Goal: Task Accomplishment & Management: Complete application form

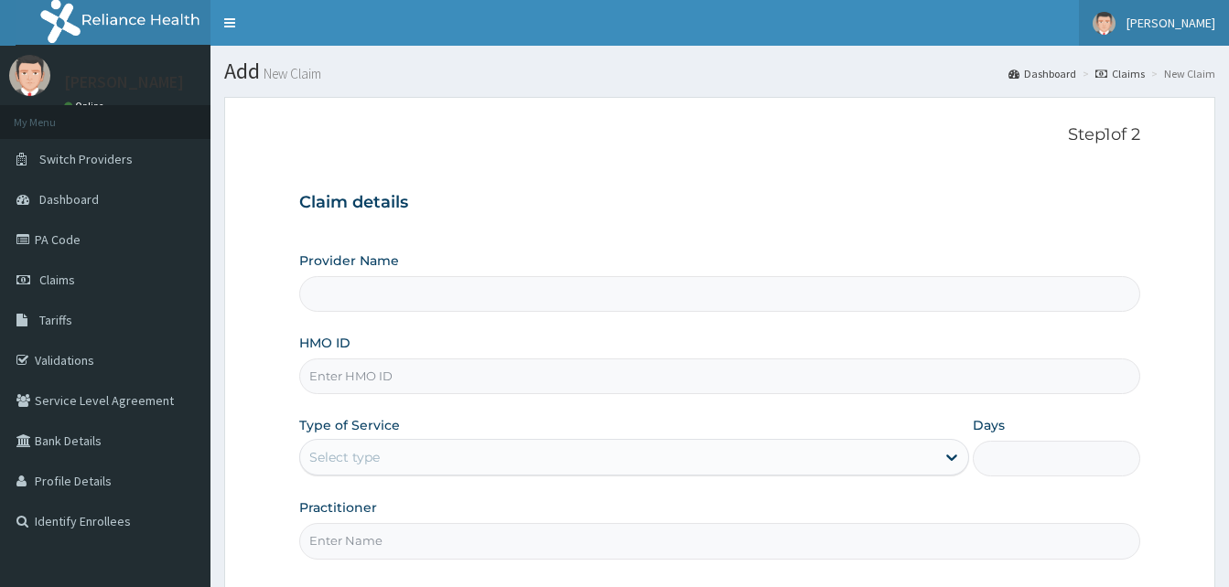
click at [1194, 31] on link "[PERSON_NAME]" at bounding box center [1154, 23] width 150 height 46
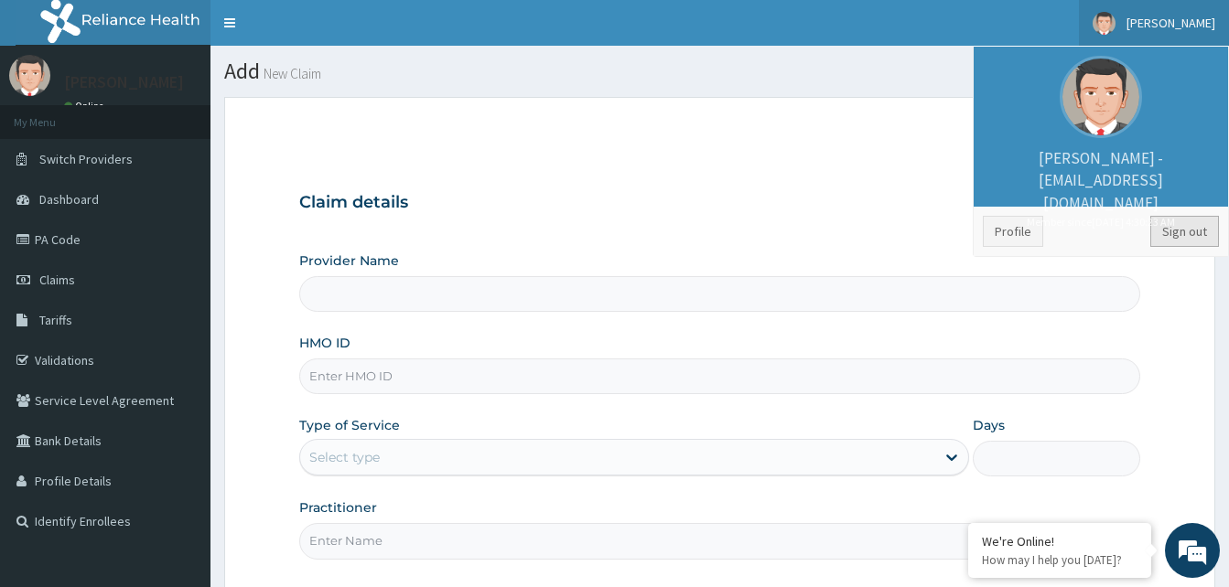
click at [1175, 224] on link "Sign out" at bounding box center [1184, 231] width 69 height 31
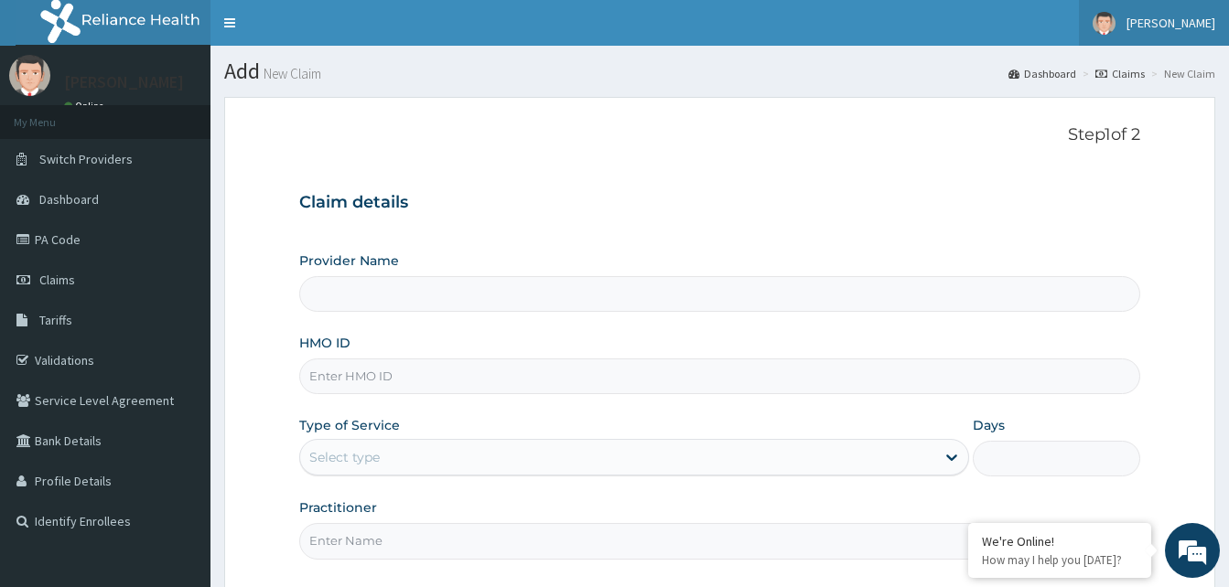
click at [1192, 16] on span "[PERSON_NAME]" at bounding box center [1170, 23] width 89 height 16
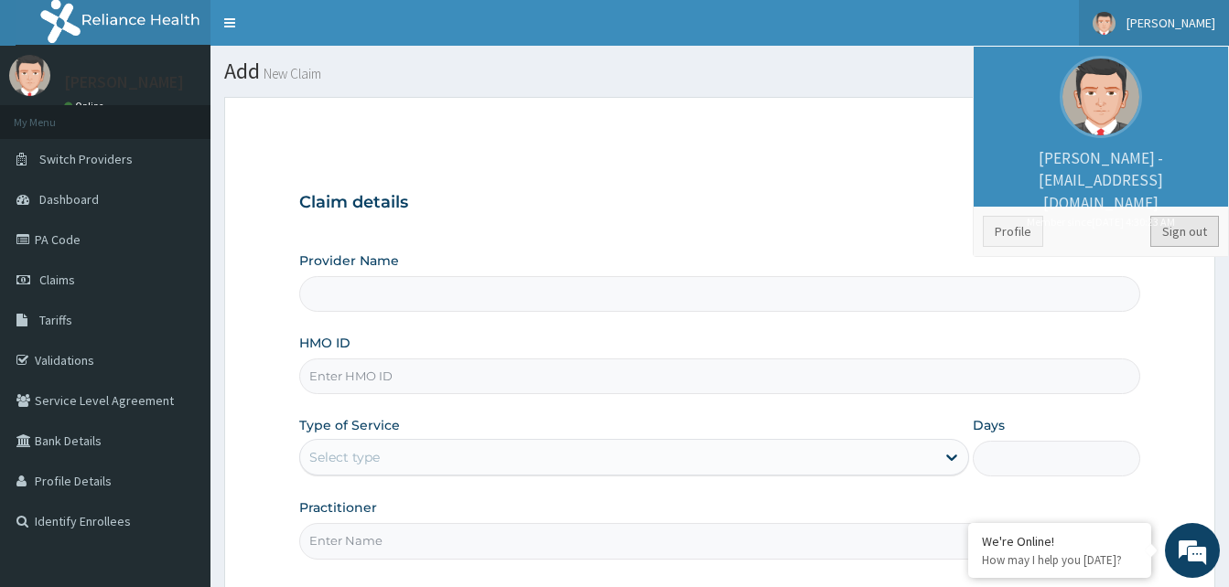
click at [1184, 228] on link "Sign out" at bounding box center [1184, 231] width 69 height 31
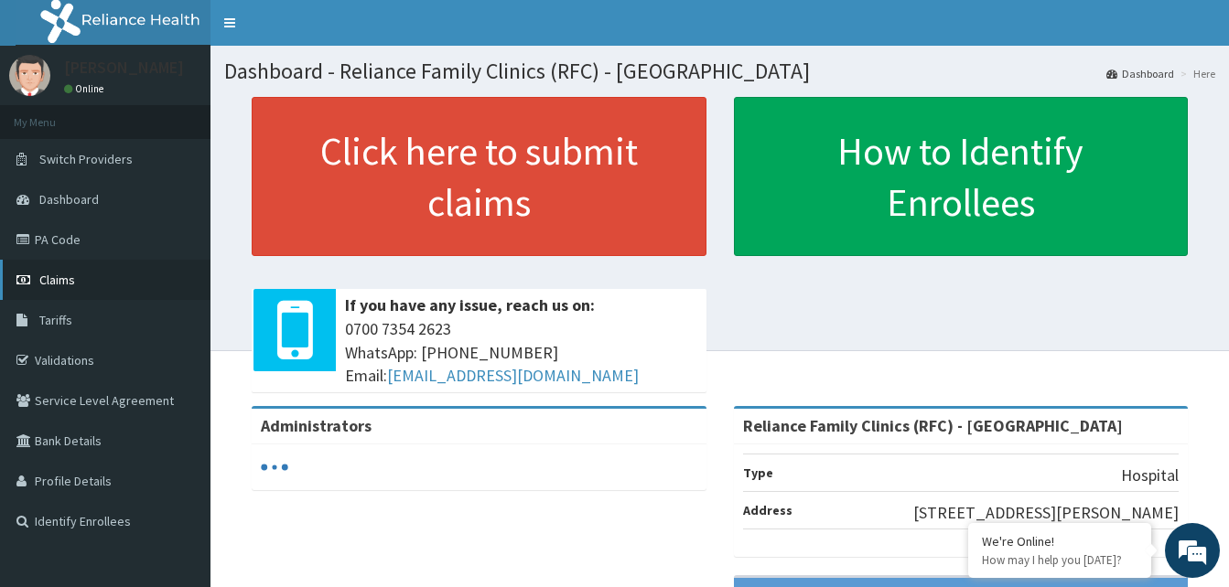
click at [65, 284] on span "Claims" at bounding box center [57, 280] width 36 height 16
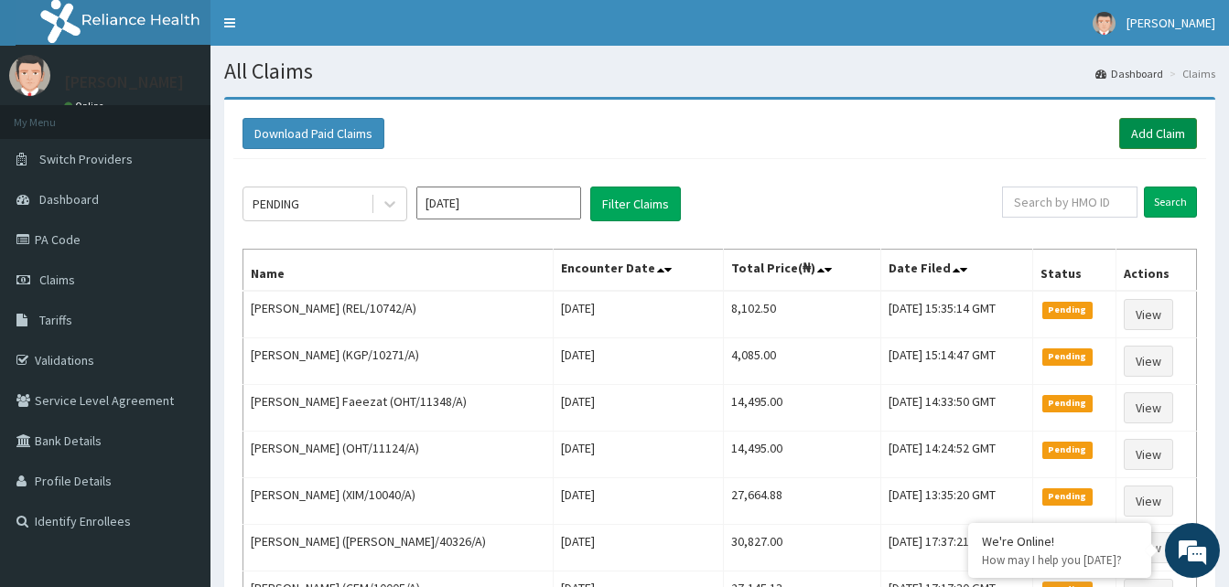
click at [1150, 135] on link "Add Claim" at bounding box center [1158, 133] width 78 height 31
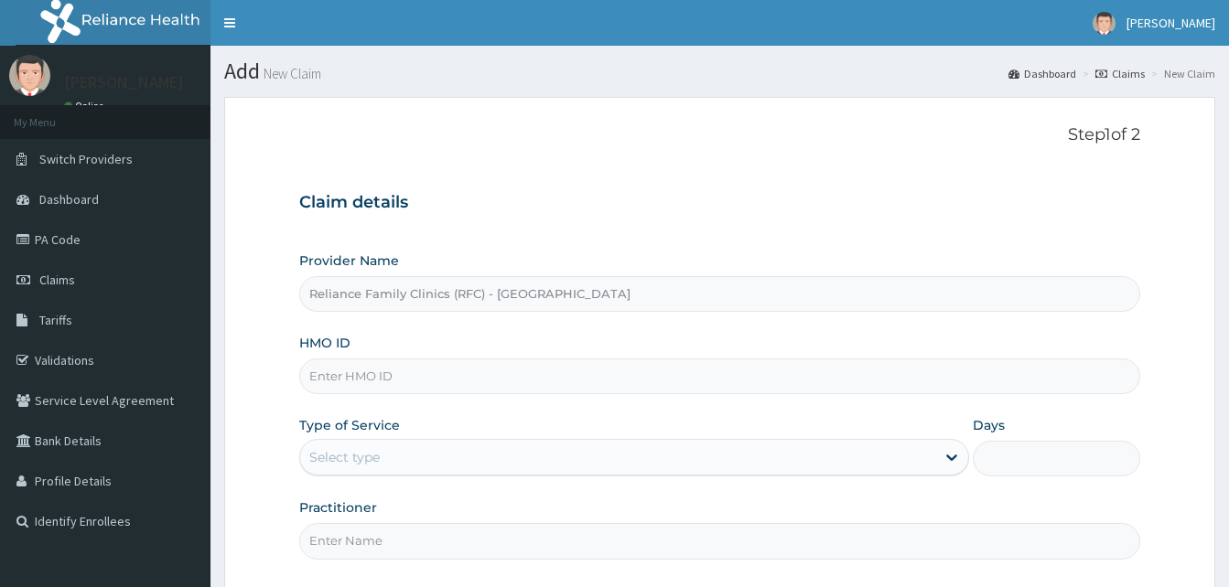
type input "Reliance Family Clinics (RFC) - [GEOGRAPHIC_DATA]"
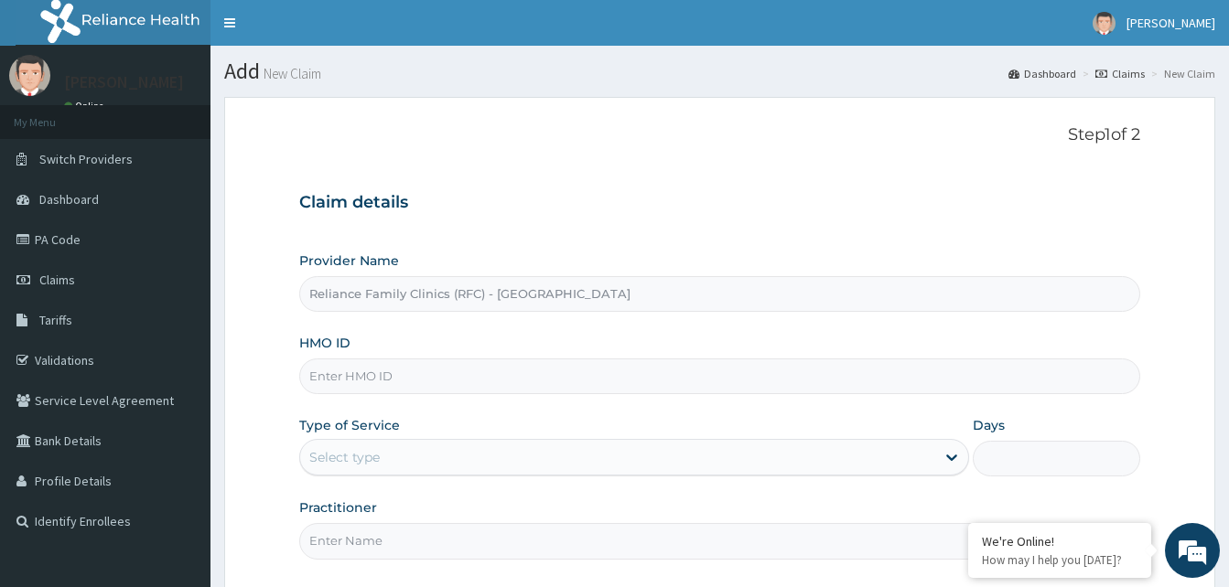
click at [467, 375] on input "HMO ID" at bounding box center [719, 377] width 841 height 36
paste input "KGP/10271/A"
type input "KGP/10271/A"
click at [808, 447] on div "Select type" at bounding box center [617, 457] width 635 height 29
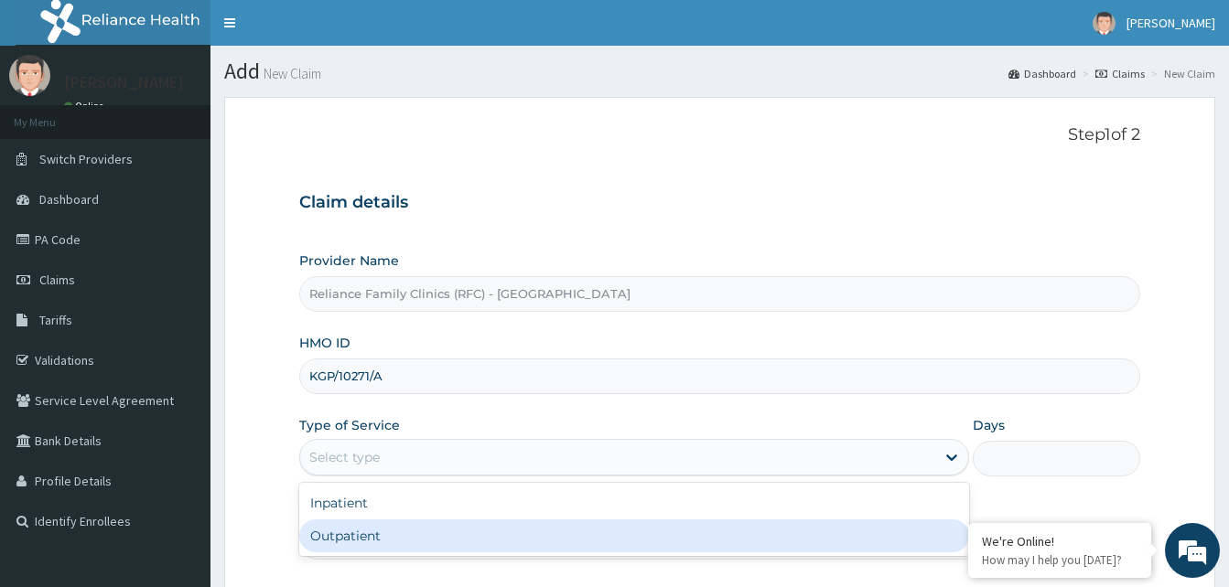
click at [673, 537] on div "Outpatient" at bounding box center [634, 536] width 670 height 33
type input "1"
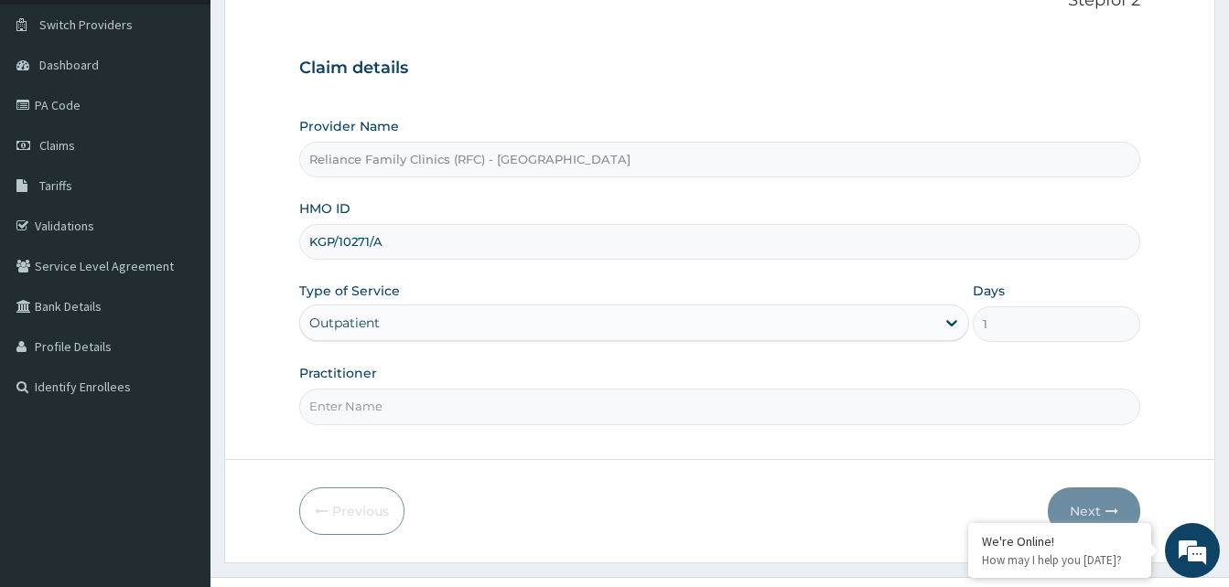
scroll to position [145, 0]
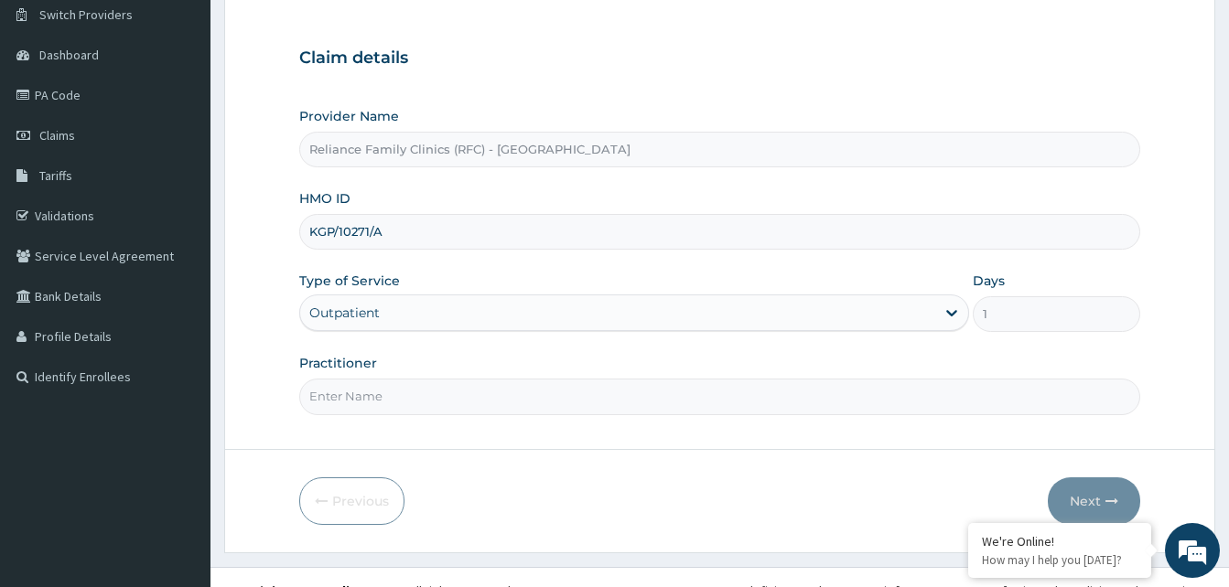
click at [898, 395] on input "Practitioner" at bounding box center [719, 397] width 841 height 36
type input "D"
click at [504, 232] on input "KGP/10271/A" at bounding box center [719, 232] width 841 height 36
type input "K"
paste input "CWN/10125/A"
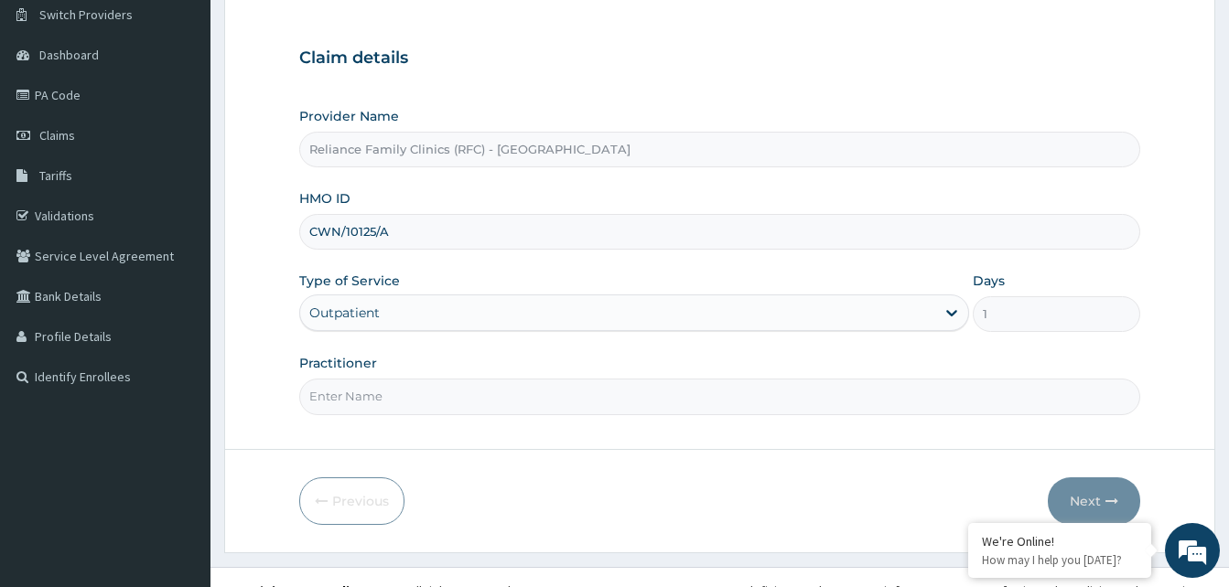
type input "CWN/10125/A"
click at [598, 406] on input "Practitioner" at bounding box center [719, 397] width 841 height 36
type input "d"
type input "Dr Faridat"
click at [1096, 502] on button "Next" at bounding box center [1094, 502] width 92 height 48
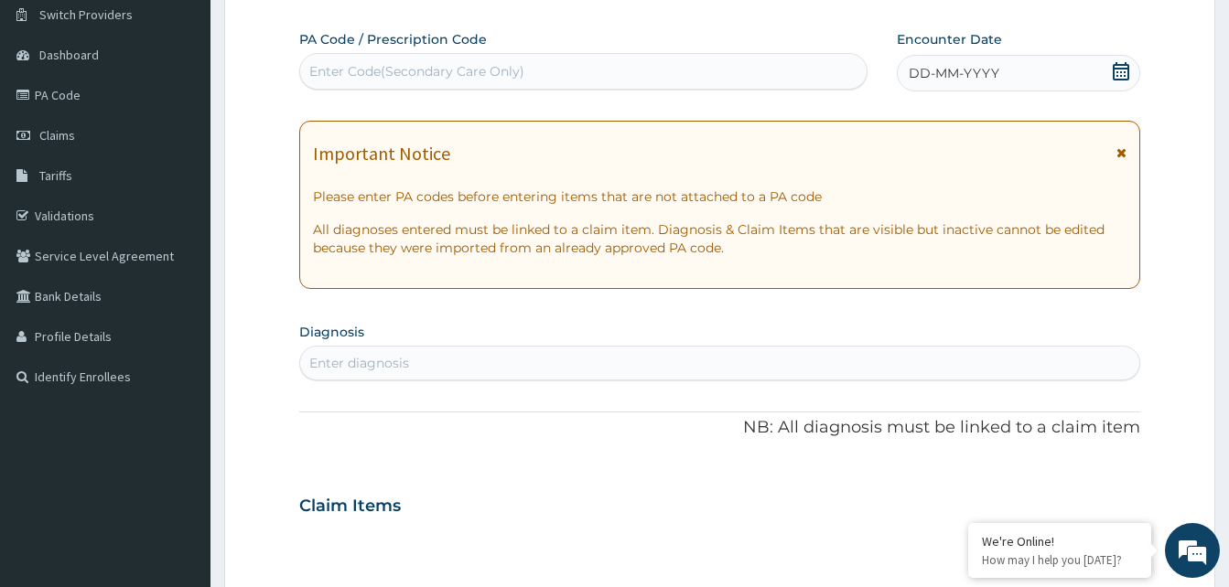
click at [1126, 147] on icon at bounding box center [1121, 152] width 10 height 13
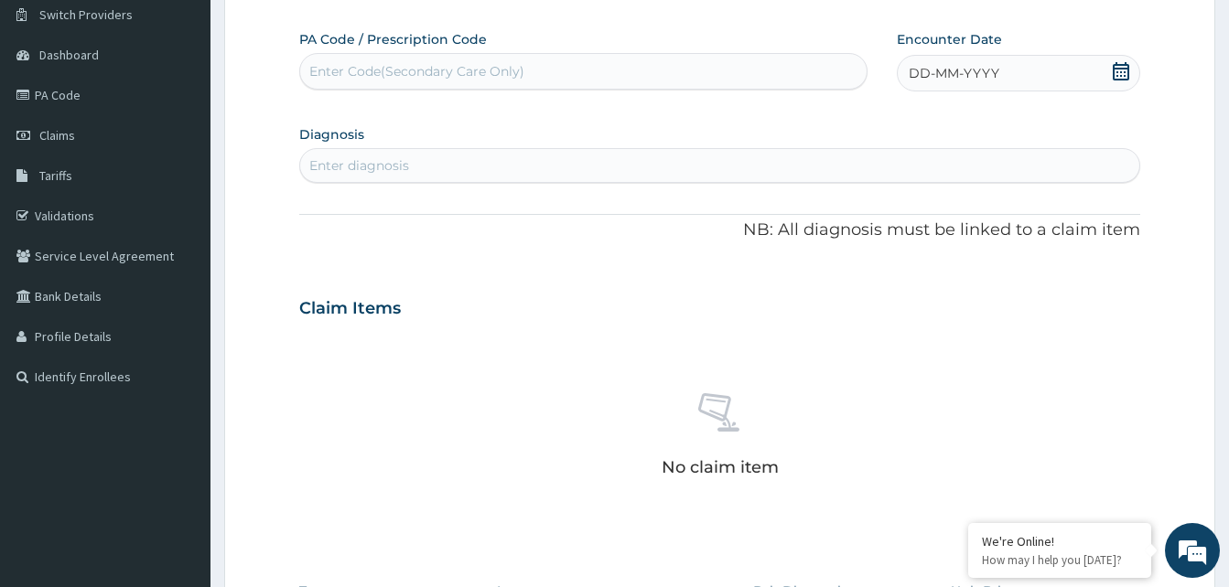
scroll to position [0, 0]
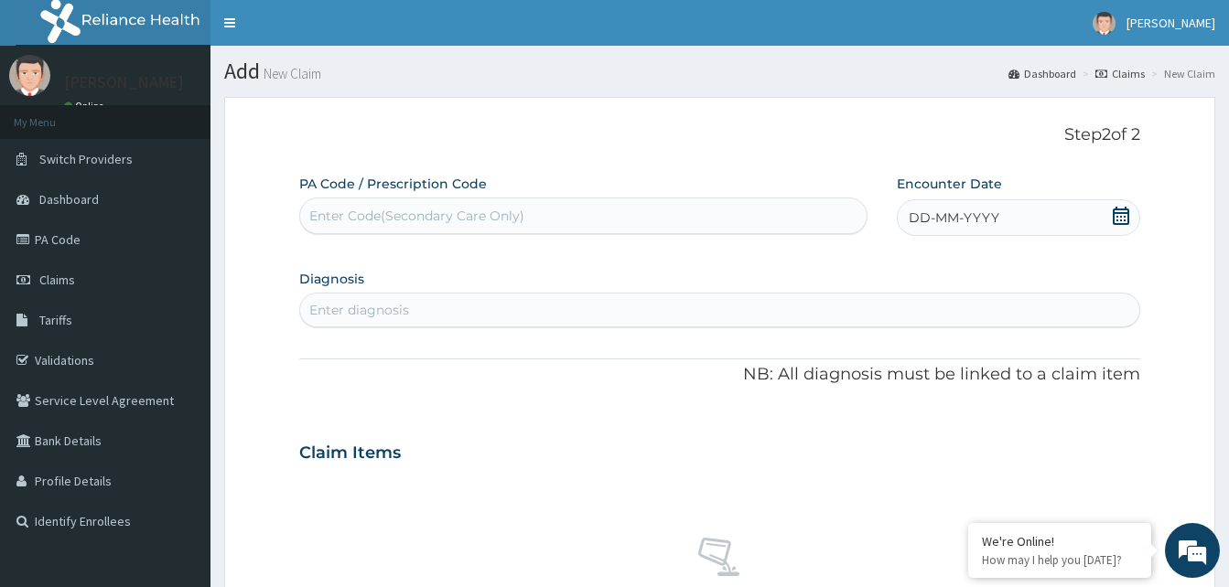
click at [1121, 215] on icon at bounding box center [1121, 216] width 18 height 18
click at [1002, 365] on div "11" at bounding box center [999, 362] width 27 height 27
click at [695, 308] on div "Enter diagnosis" at bounding box center [719, 310] width 839 height 29
type input "n"
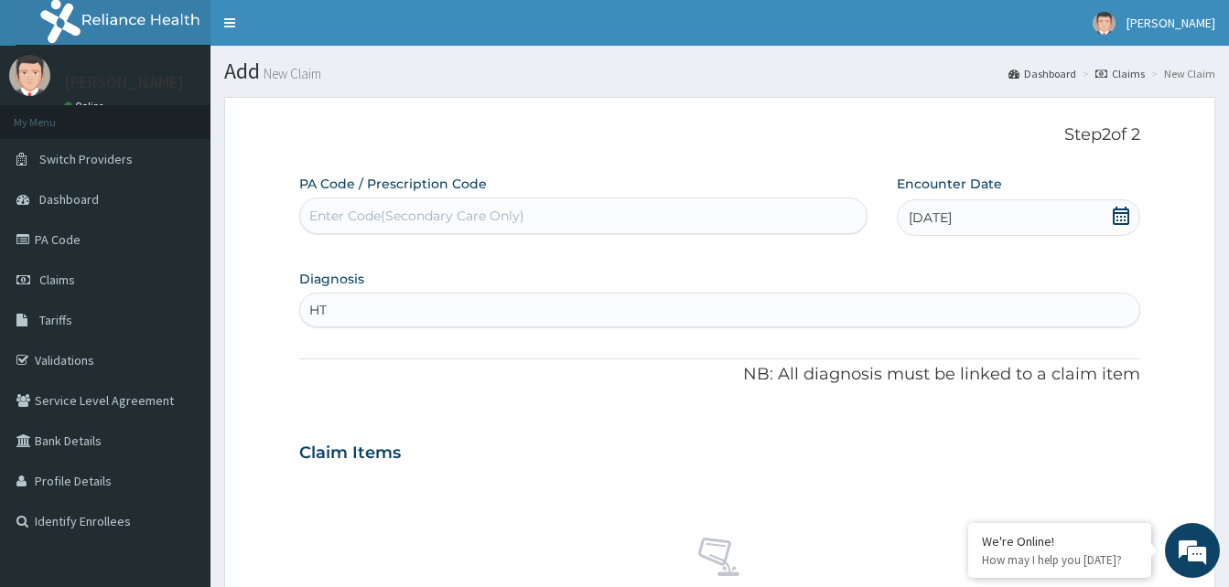
type input "HTN"
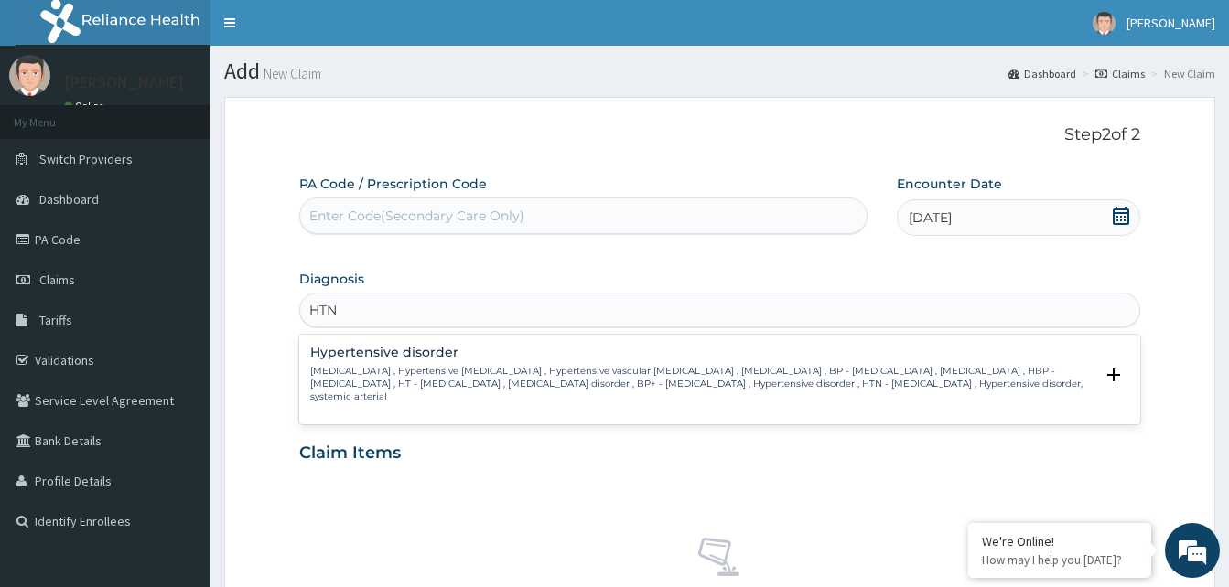
click at [411, 393] on p "High blood pressure , Hypertensive vascular disease , Hypertensive vascular deg…" at bounding box center [701, 384] width 783 height 39
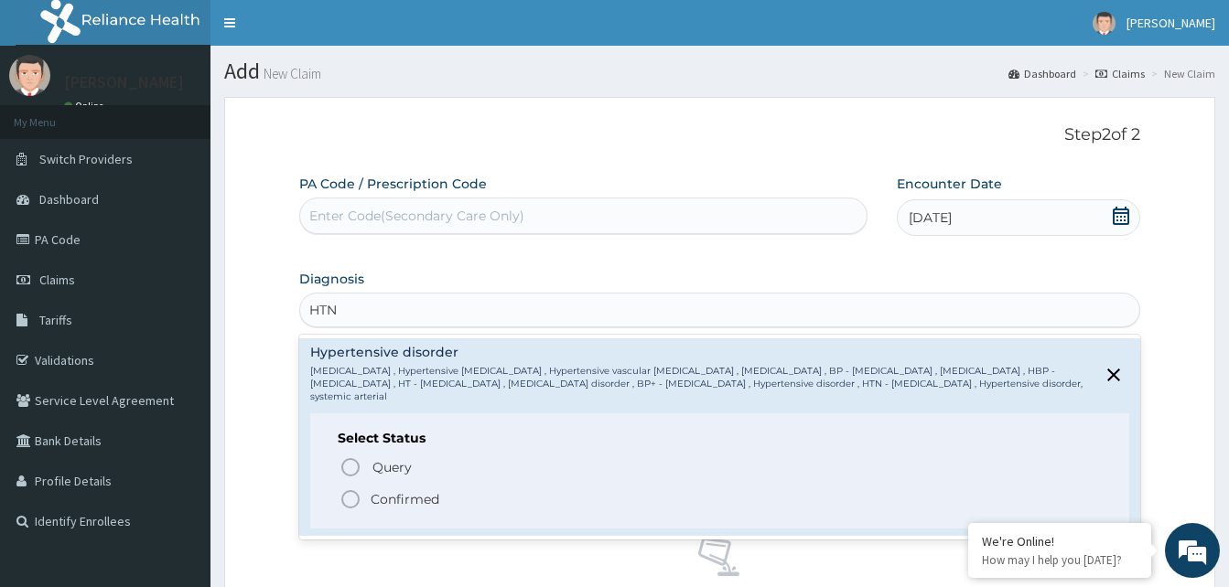
click at [345, 493] on circle "status option filled" at bounding box center [350, 499] width 16 height 16
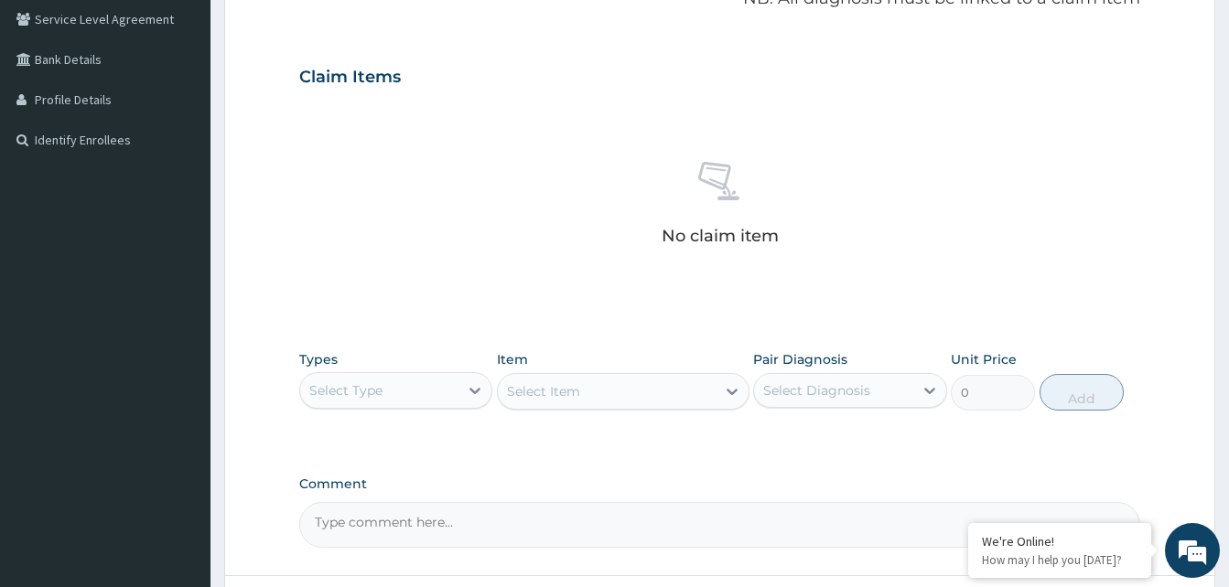
scroll to position [520, 0]
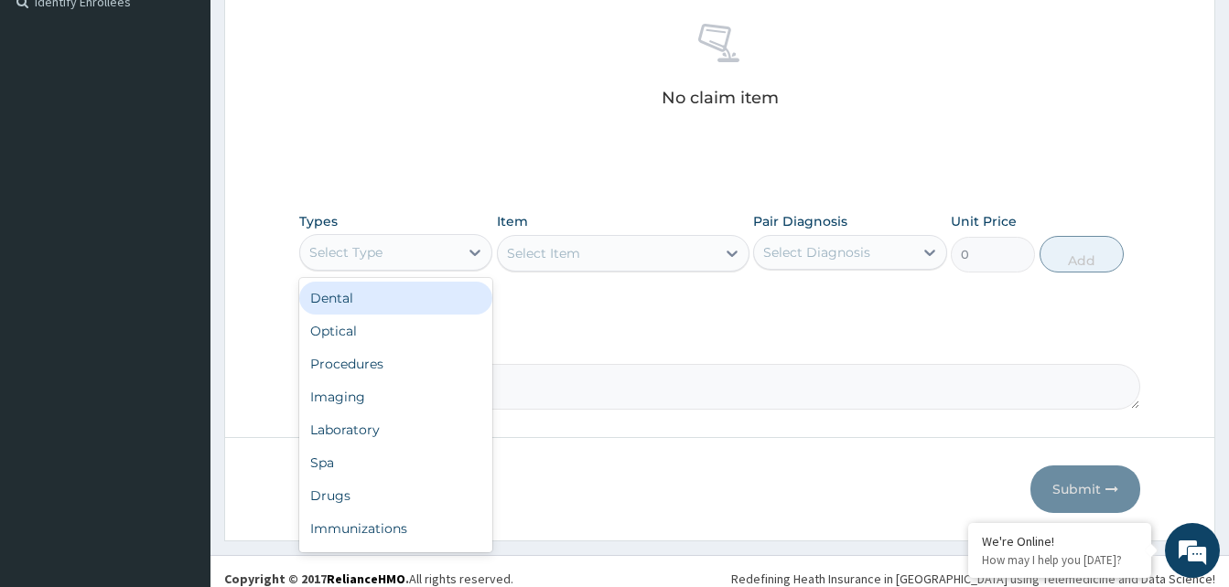
click at [350, 257] on div "Select Type" at bounding box center [345, 252] width 73 height 18
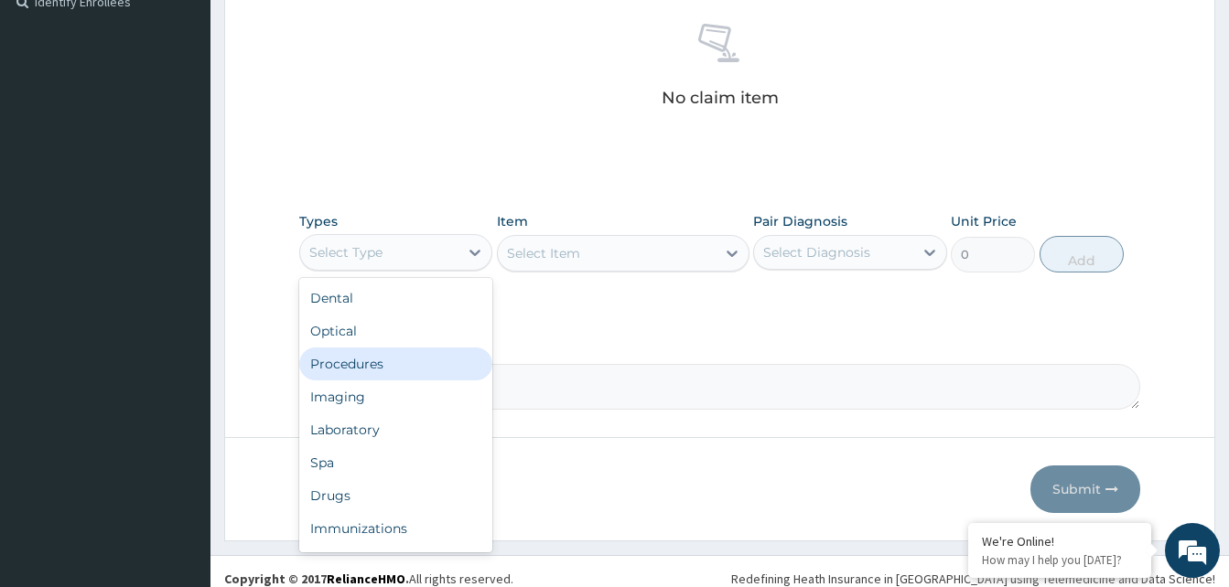
click at [361, 366] on div "Procedures" at bounding box center [395, 364] width 193 height 33
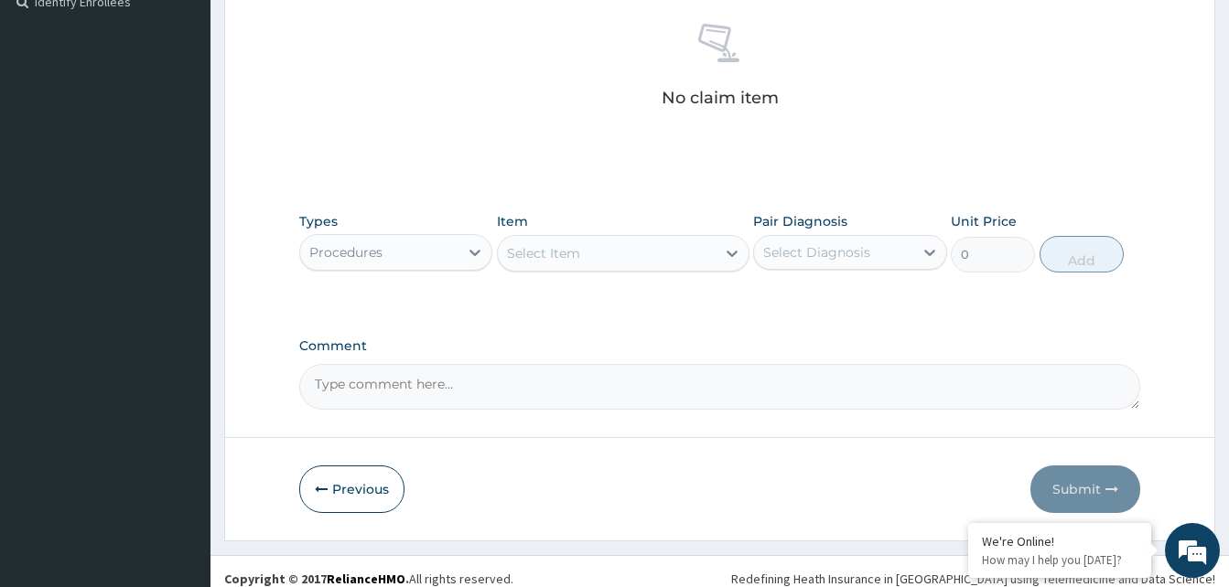
click at [635, 245] on div "Select Item" at bounding box center [607, 253] width 218 height 29
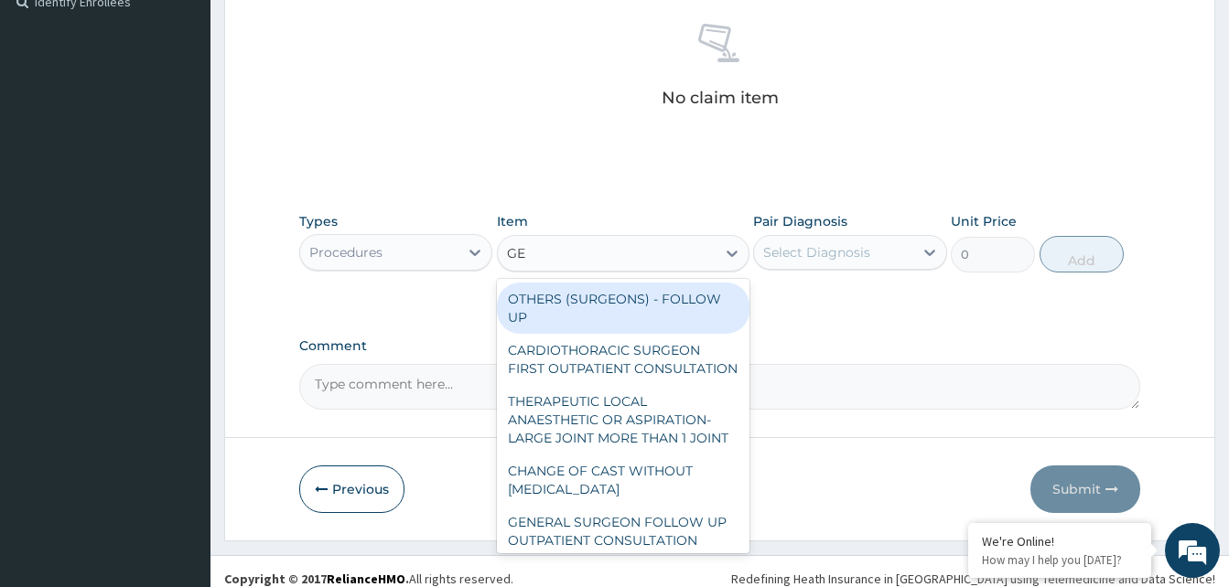
type input "G"
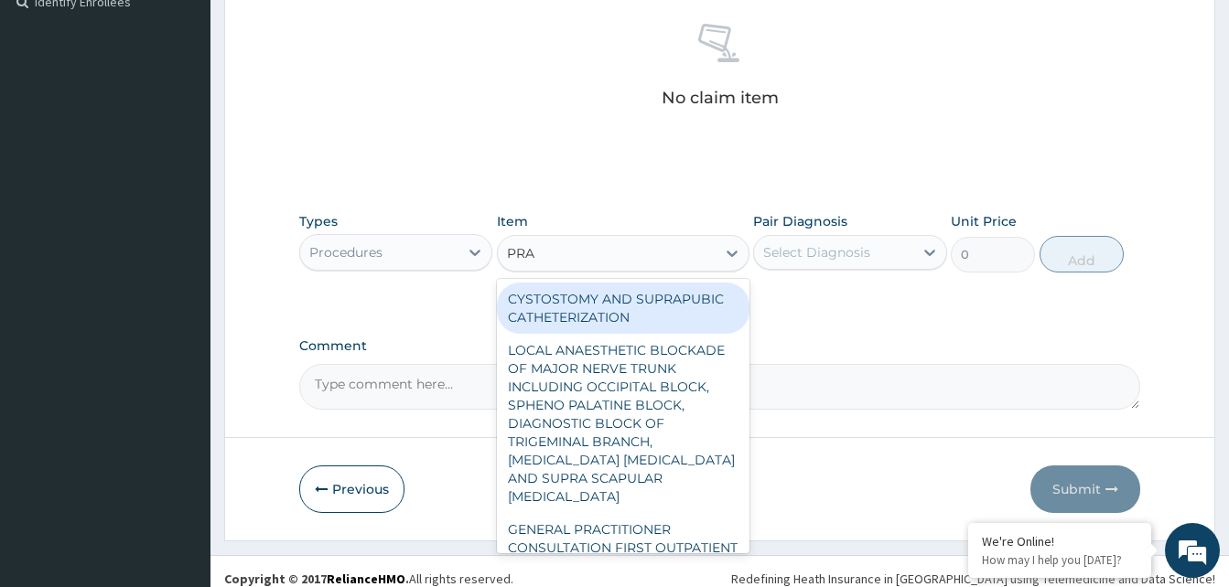
type input "PRAC"
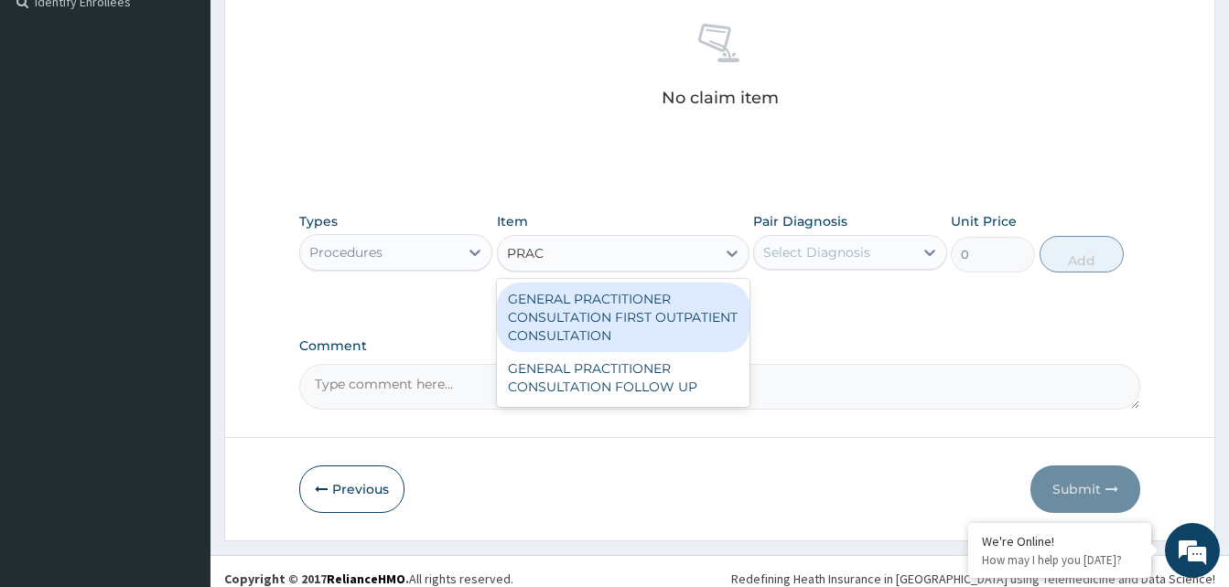
click at [623, 315] on div "GENERAL PRACTITIONER CONSULTATION FIRST OUTPATIENT CONSULTATION" at bounding box center [623, 318] width 253 height 70
type input "3370.125"
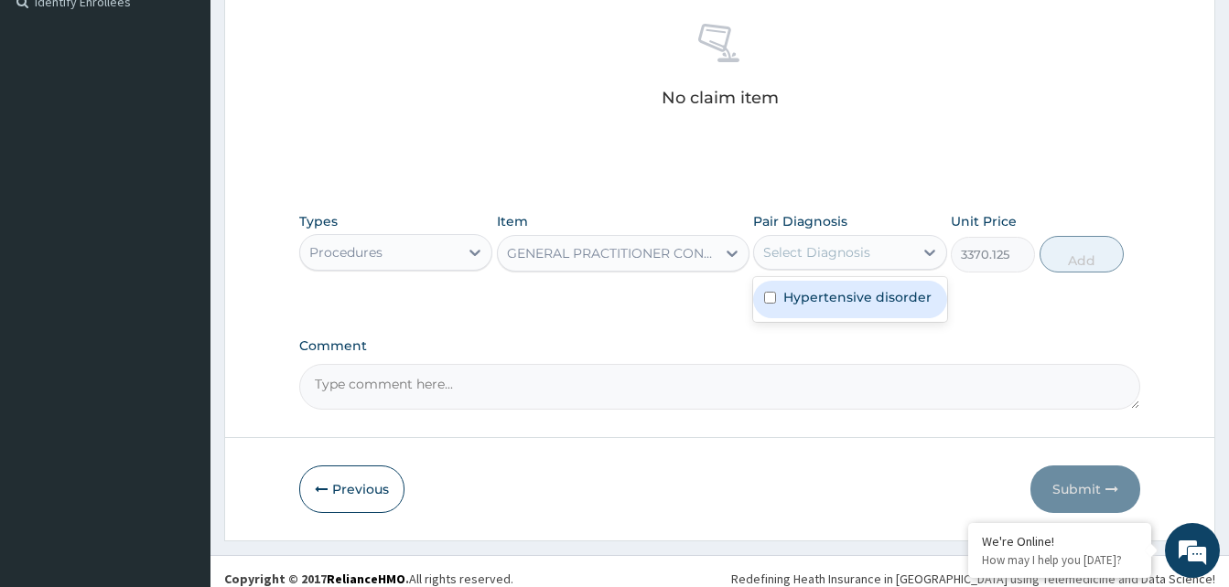
click at [851, 249] on div "Select Diagnosis" at bounding box center [816, 252] width 107 height 18
click at [813, 298] on label "Hypertensive disorder" at bounding box center [857, 297] width 148 height 18
checkbox input "true"
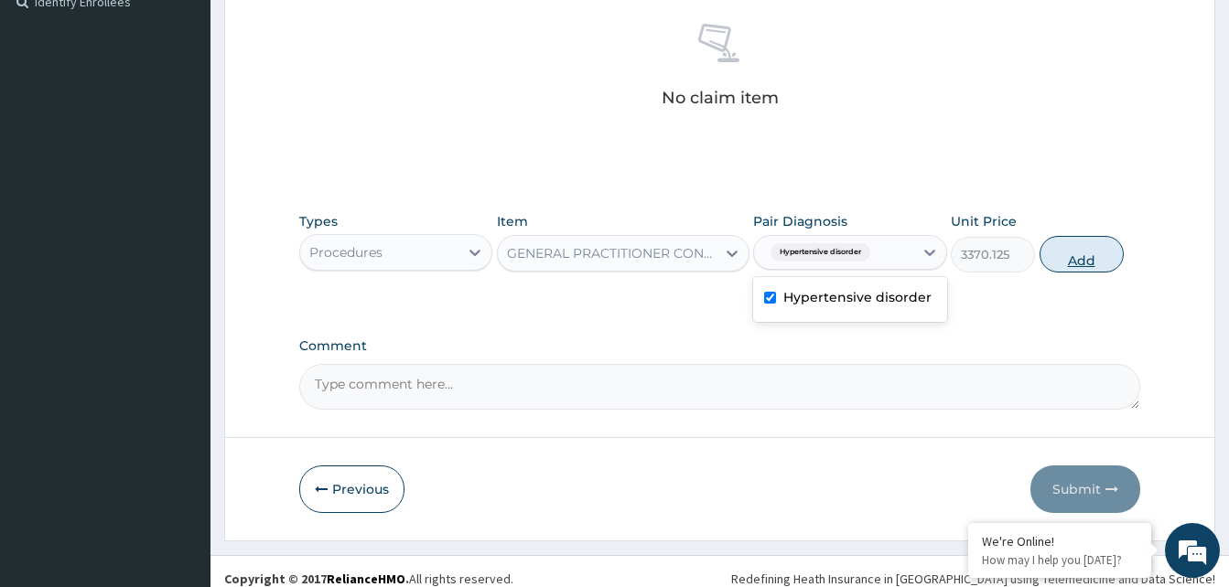
click at [1074, 255] on button "Add" at bounding box center [1082, 254] width 84 height 37
type input "0"
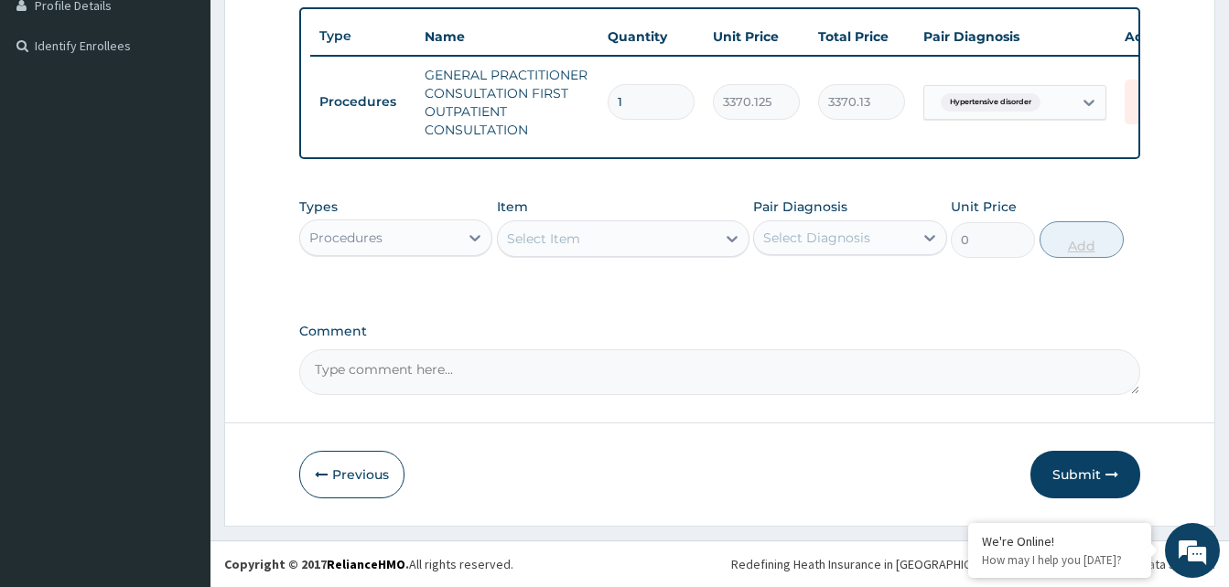
scroll to position [490, 0]
click at [428, 242] on div "Procedures" at bounding box center [379, 237] width 158 height 29
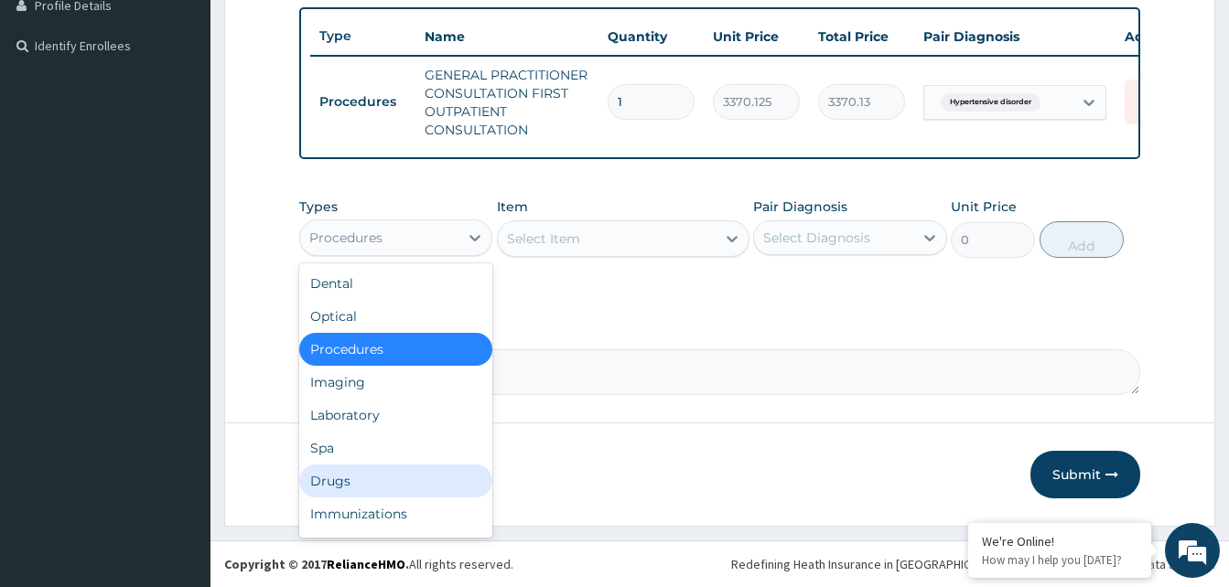
click at [339, 487] on div "Drugs" at bounding box center [395, 481] width 193 height 33
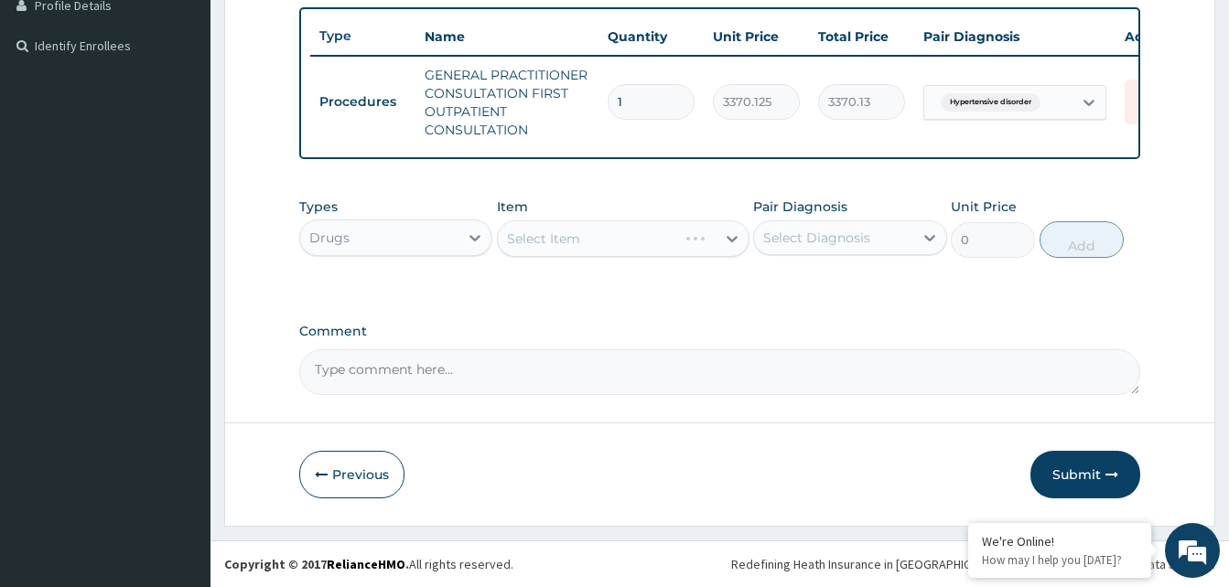
click at [607, 250] on div "Select Item" at bounding box center [623, 239] width 253 height 37
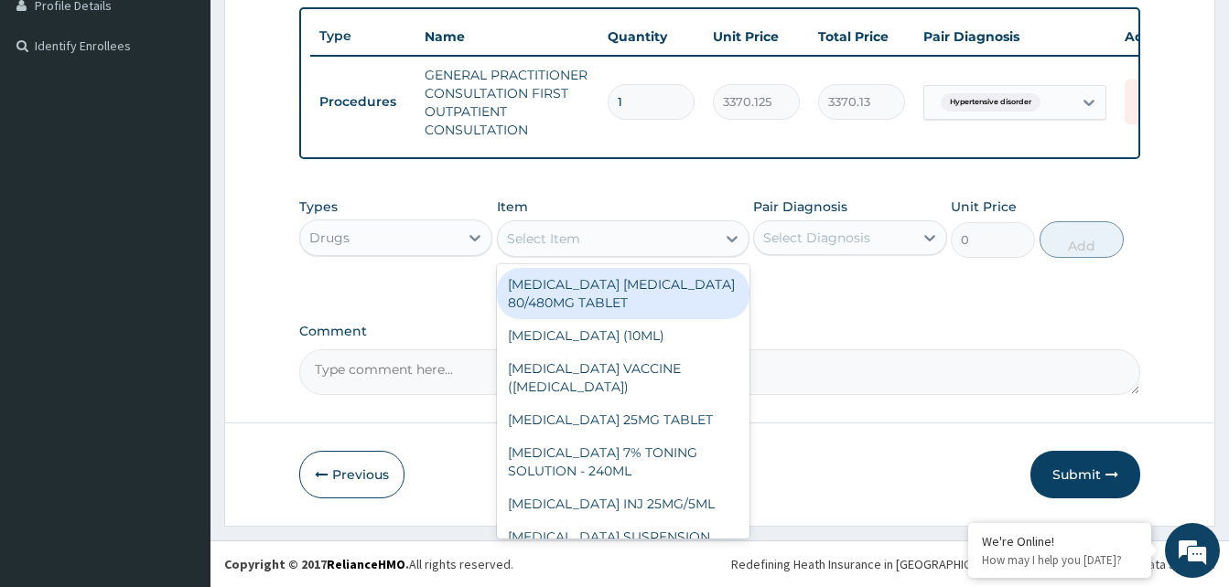
click at [611, 242] on div "Select Item" at bounding box center [607, 238] width 218 height 29
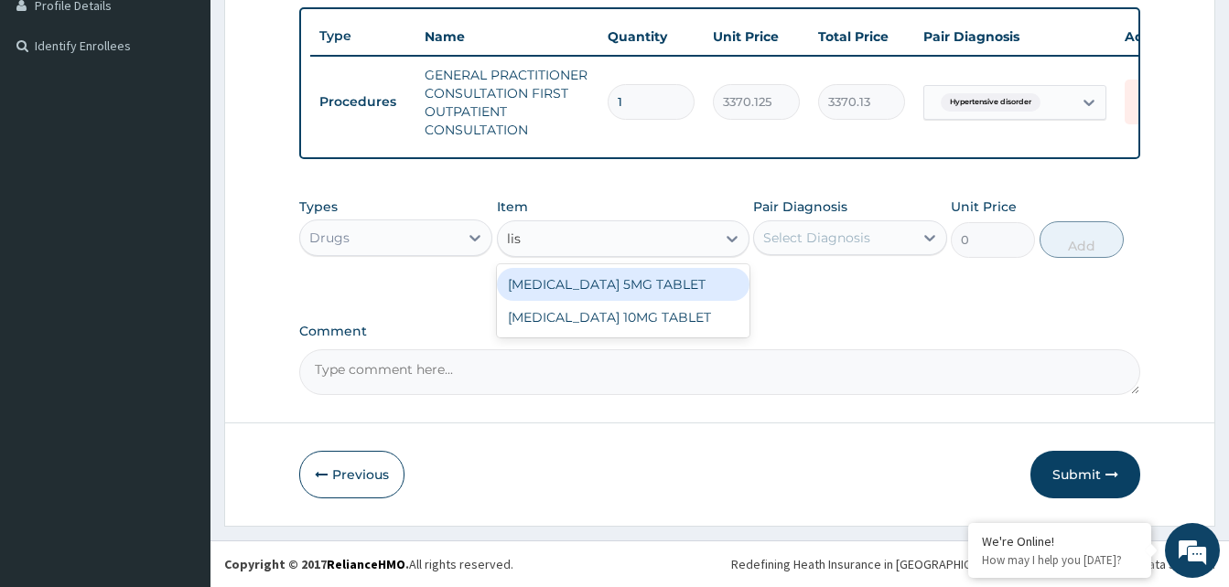
type input "lisi"
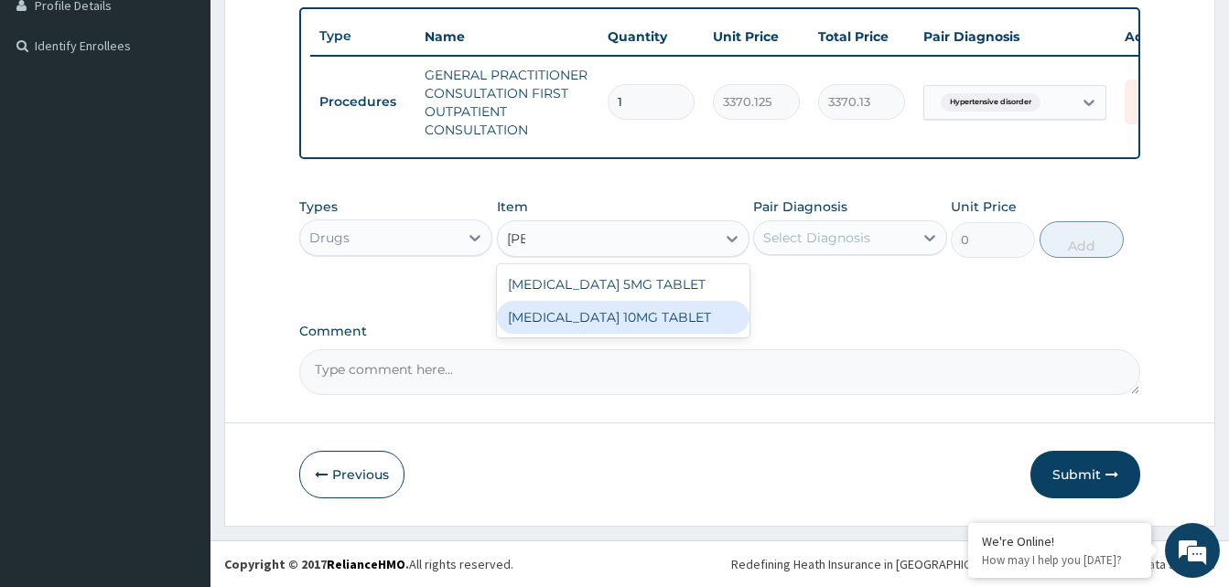
click at [633, 307] on div "[MEDICAL_DATA] 10MG TABLET" at bounding box center [623, 317] width 253 height 33
type input "120.75"
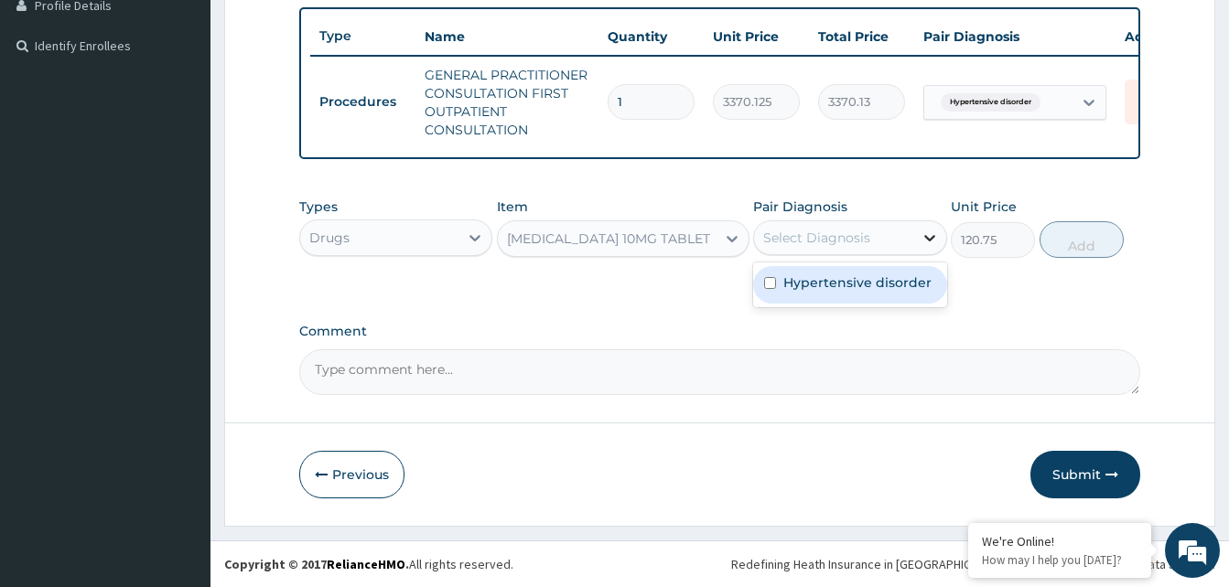
click at [923, 241] on icon at bounding box center [930, 238] width 18 height 18
click at [912, 275] on label "Hypertensive disorder" at bounding box center [857, 283] width 148 height 18
checkbox input "true"
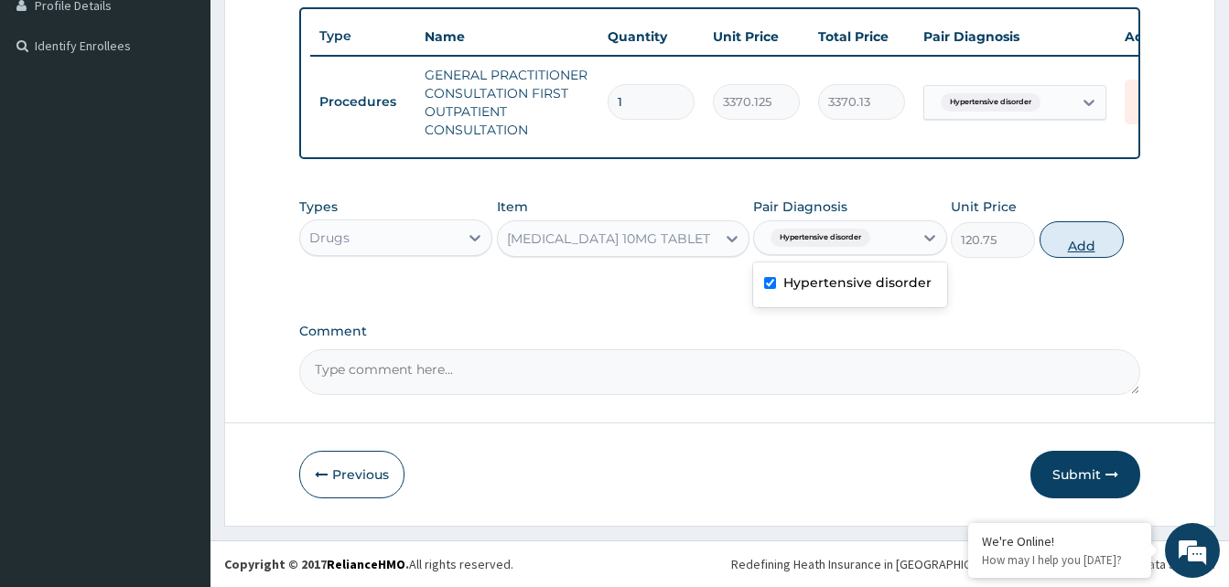
click at [1083, 244] on button "Add" at bounding box center [1082, 239] width 84 height 37
type input "0"
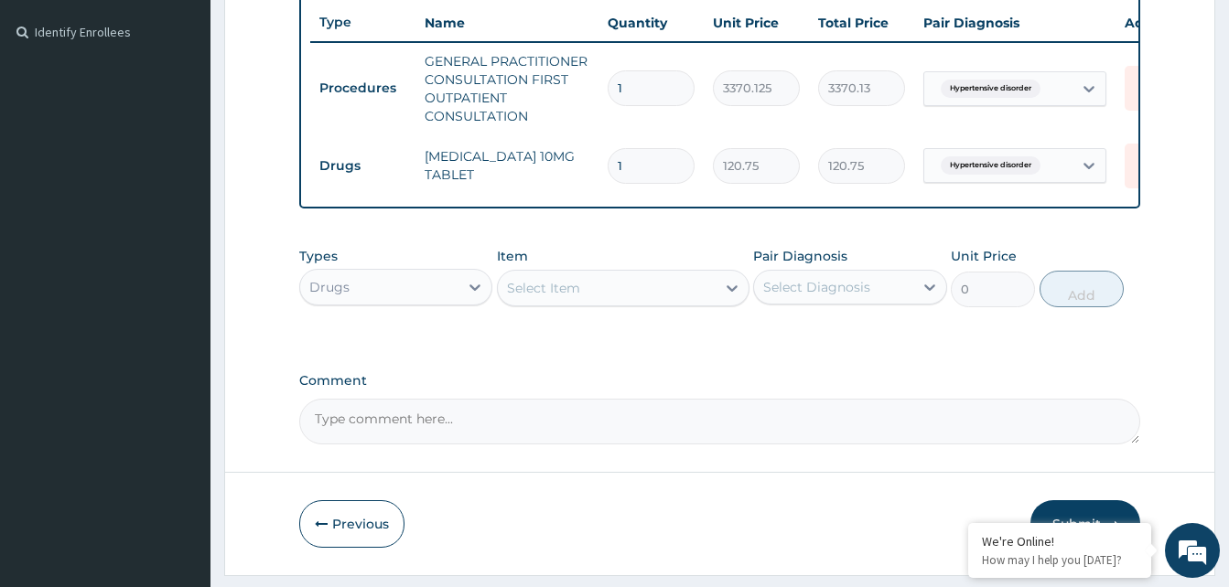
type input "0.00"
type input "3"
type input "362.25"
type input "30"
type input "3622.50"
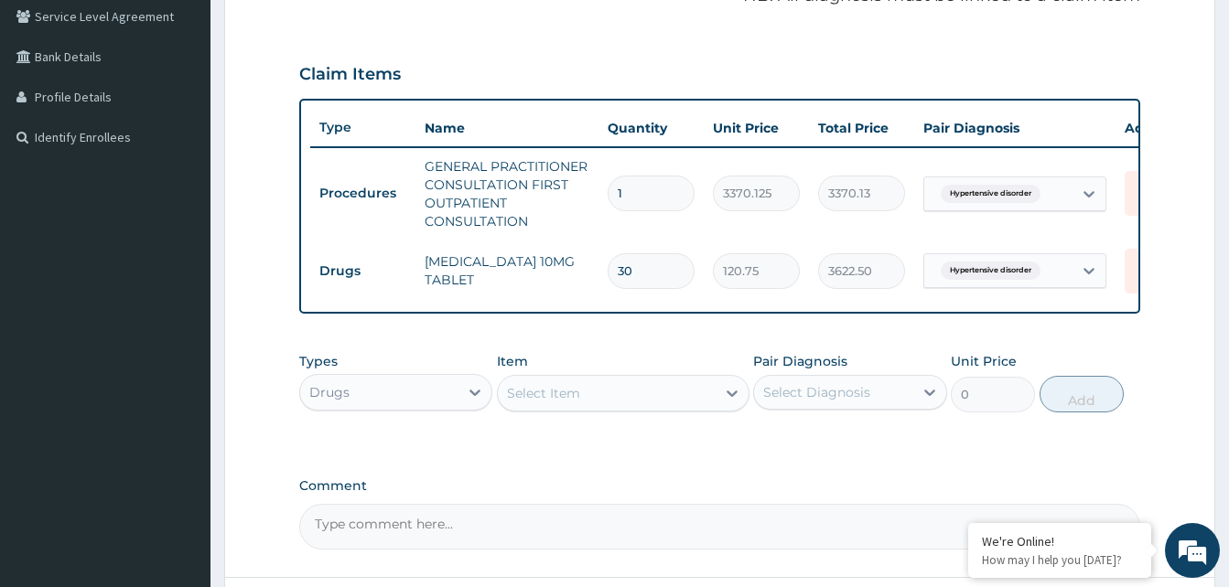
scroll to position [294, 0]
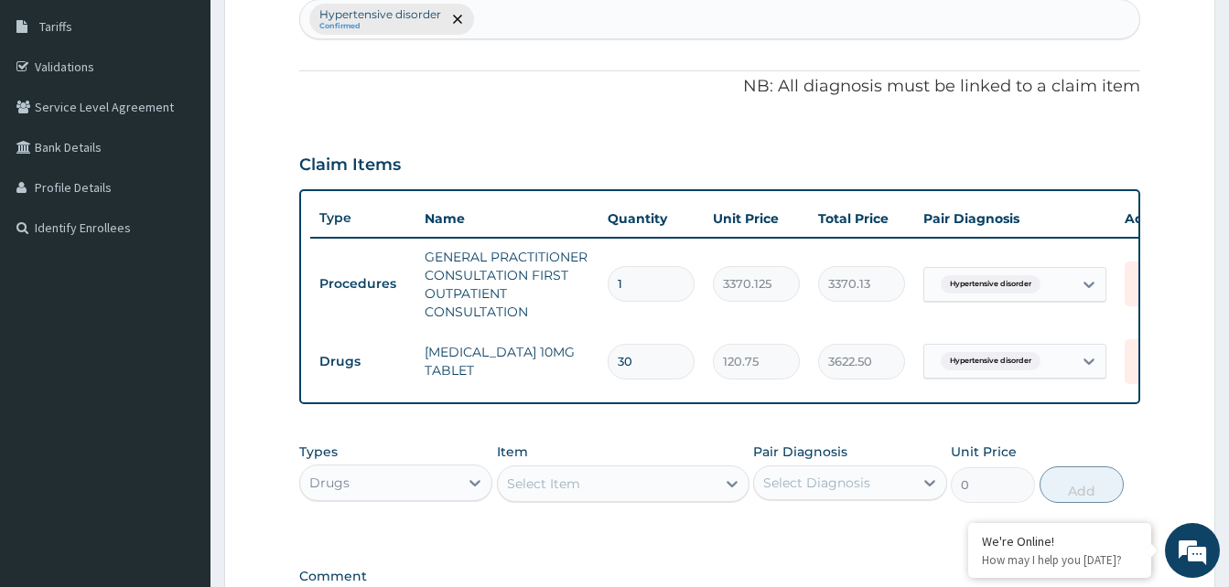
type input "30"
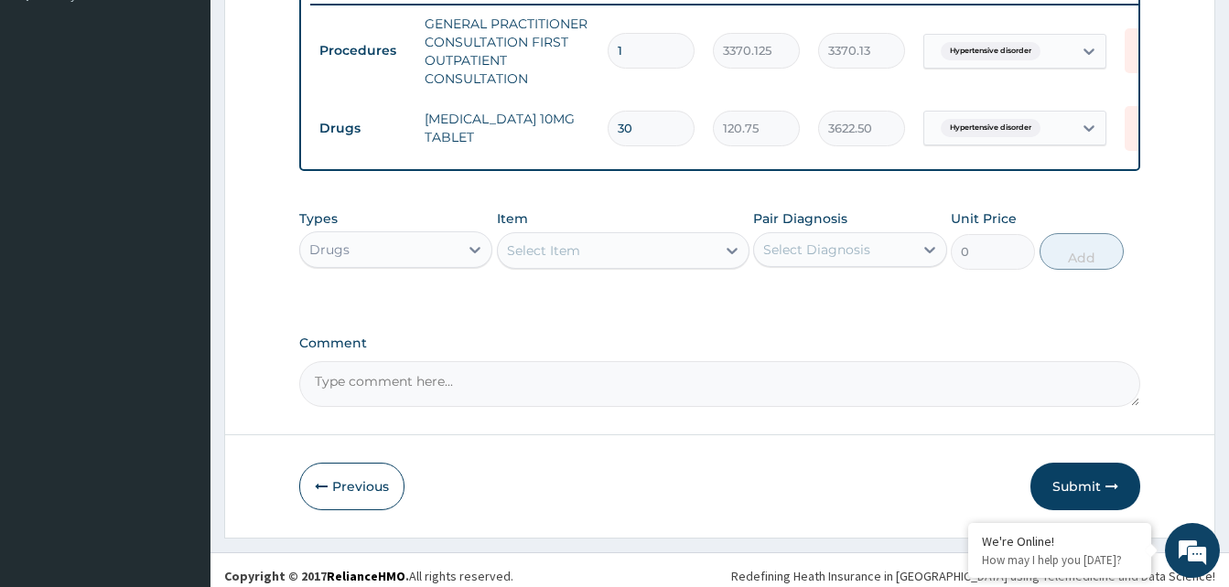
scroll to position [553, 0]
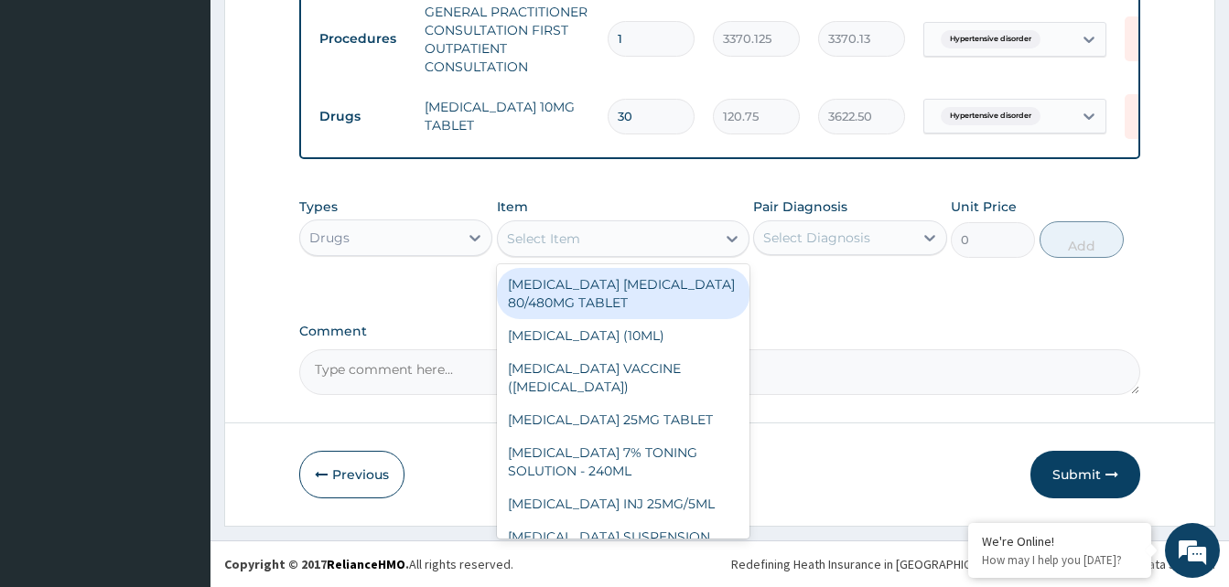
click at [662, 236] on div "Select Item" at bounding box center [607, 238] width 218 height 29
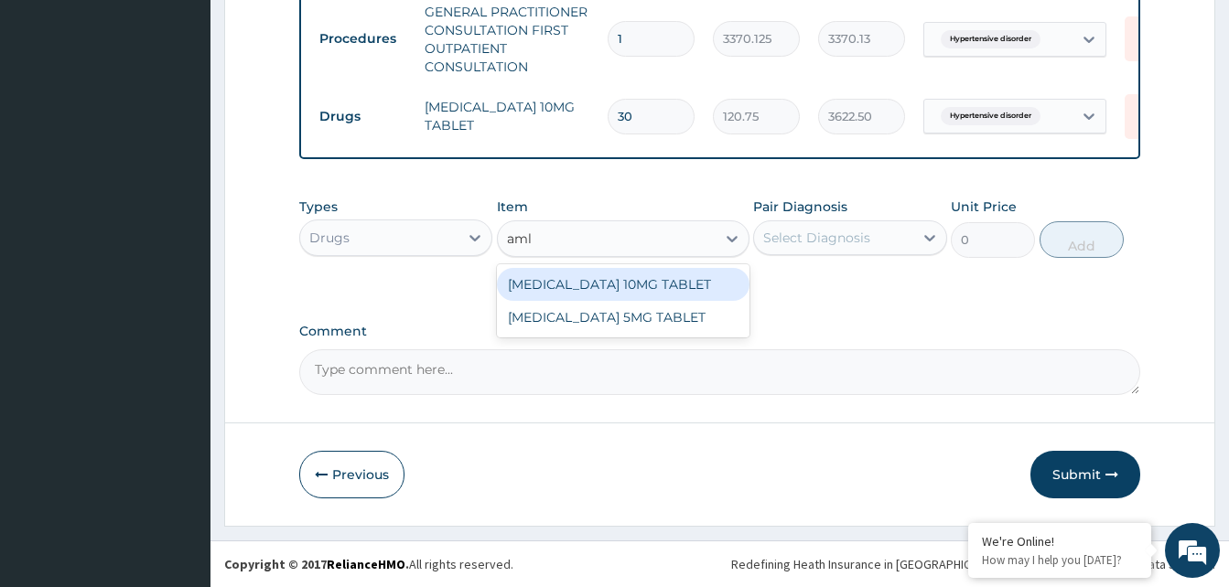
type input "amlo"
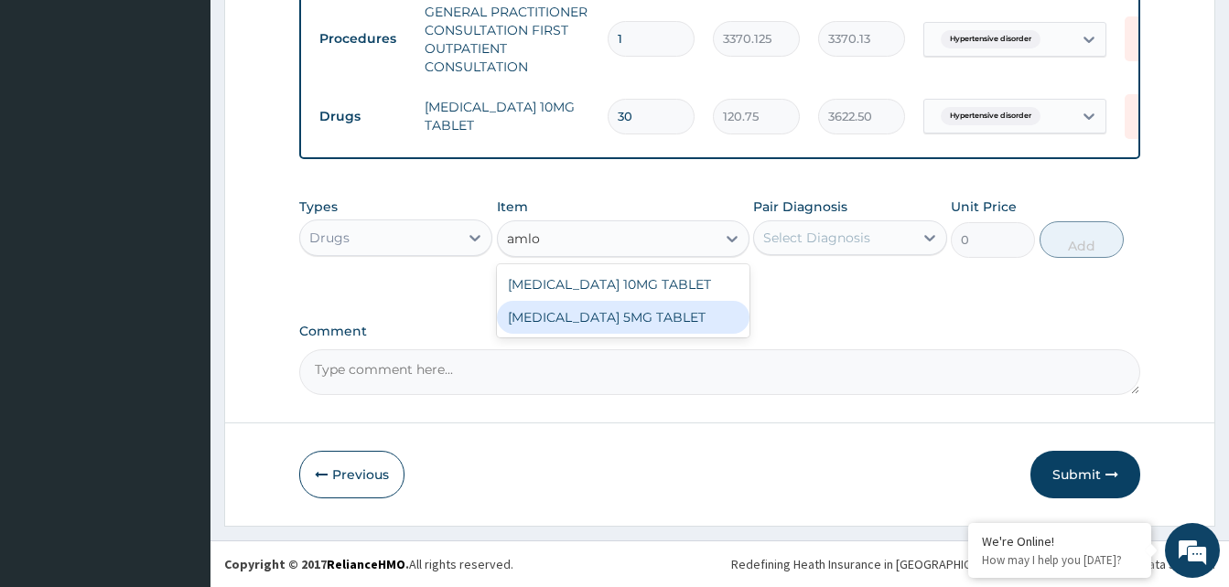
click at [611, 319] on div "[MEDICAL_DATA] 5MG TABLET" at bounding box center [623, 317] width 253 height 33
type input "80"
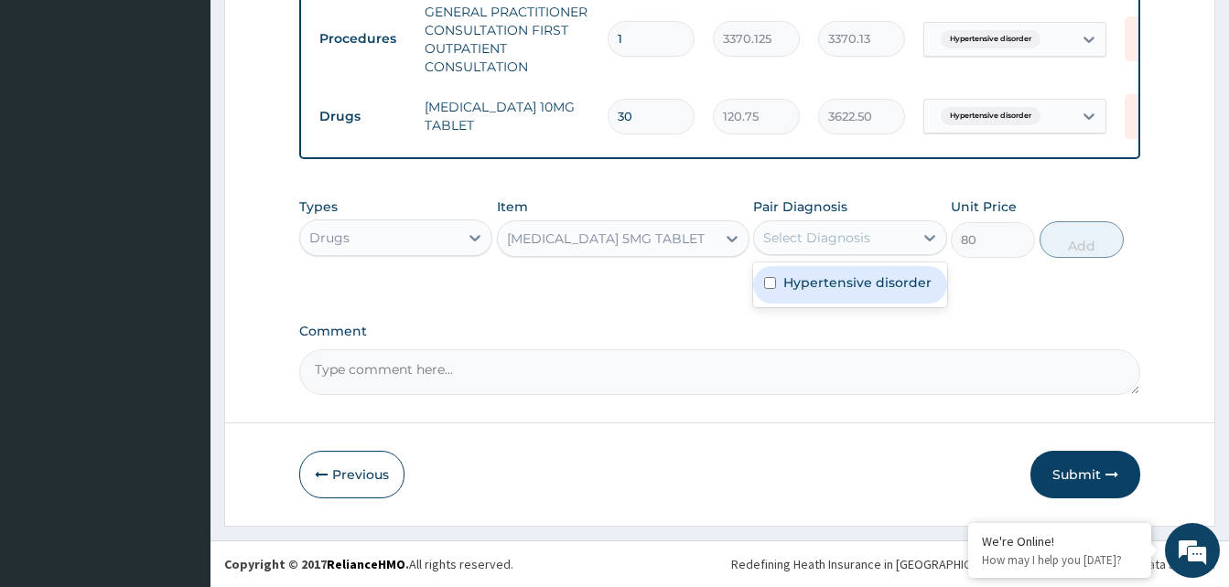
click at [878, 234] on div "Select Diagnosis" at bounding box center [833, 237] width 158 height 29
click at [843, 287] on label "Hypertensive disorder" at bounding box center [857, 283] width 148 height 18
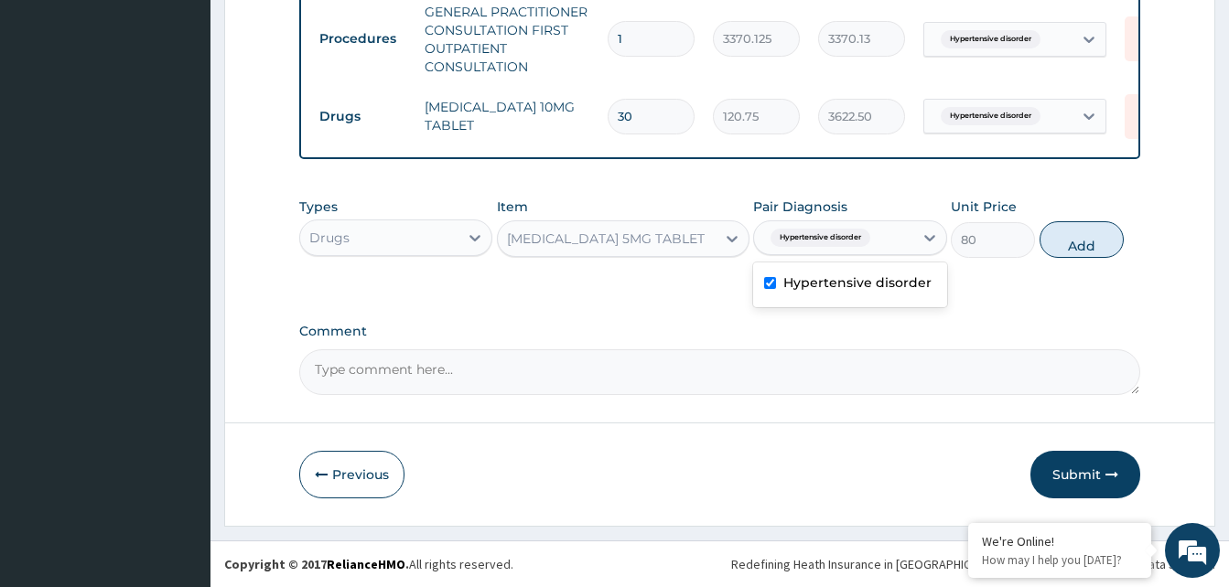
checkbox input "true"
click at [1098, 239] on button "Add" at bounding box center [1082, 239] width 84 height 37
type input "0"
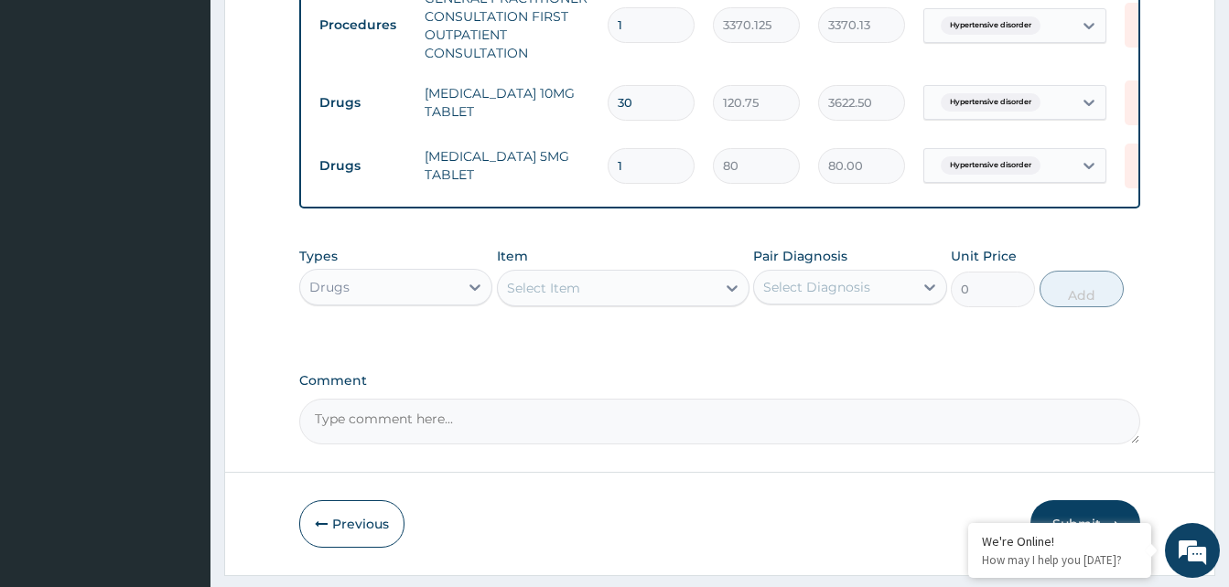
type input "0.00"
type input "3"
type input "240.00"
type input "30"
type input "2400.00"
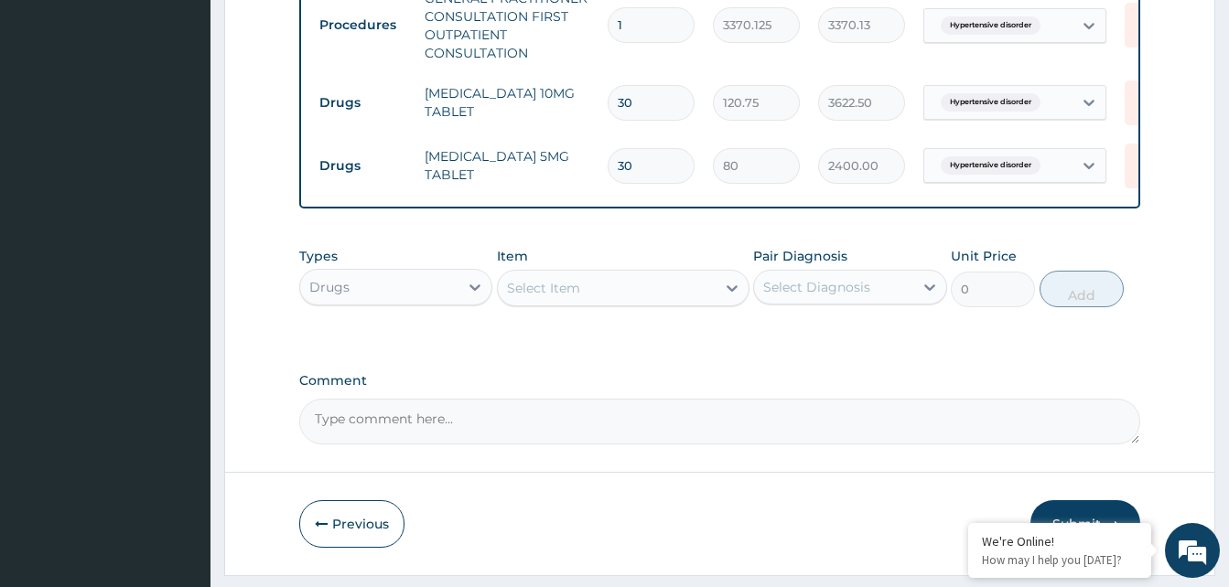
type input "30"
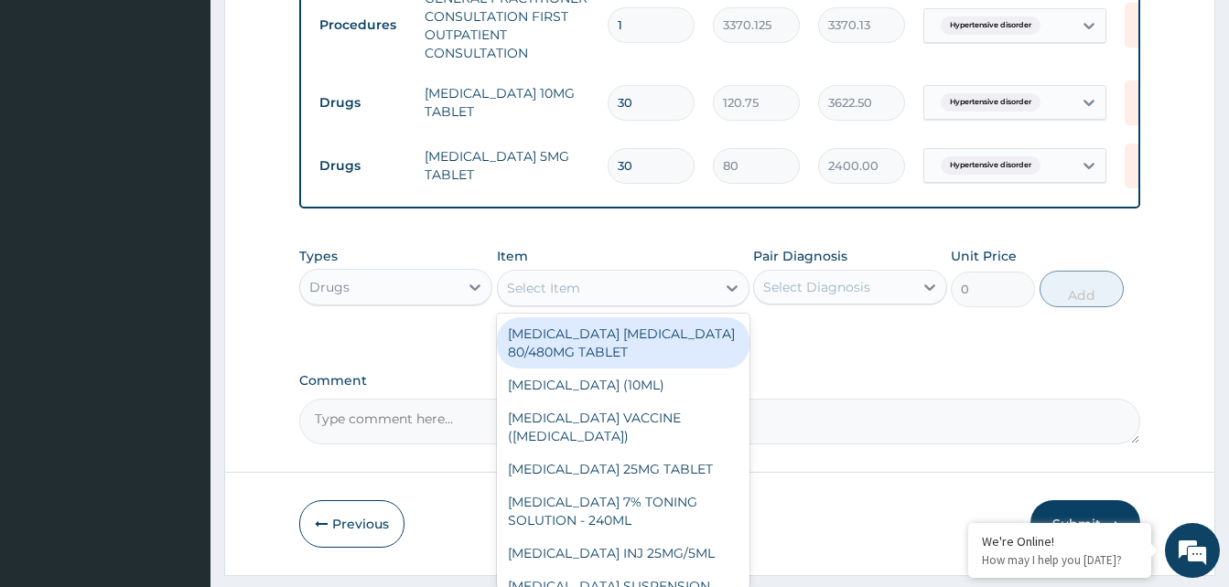
click at [597, 296] on div "Select Item" at bounding box center [607, 288] width 218 height 29
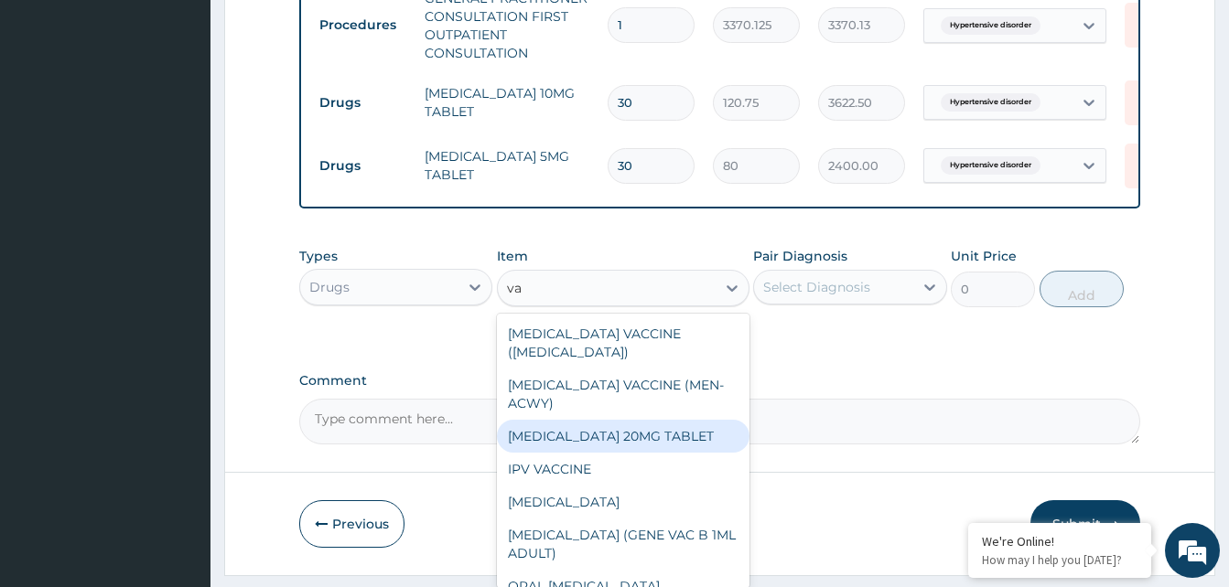
type input "v"
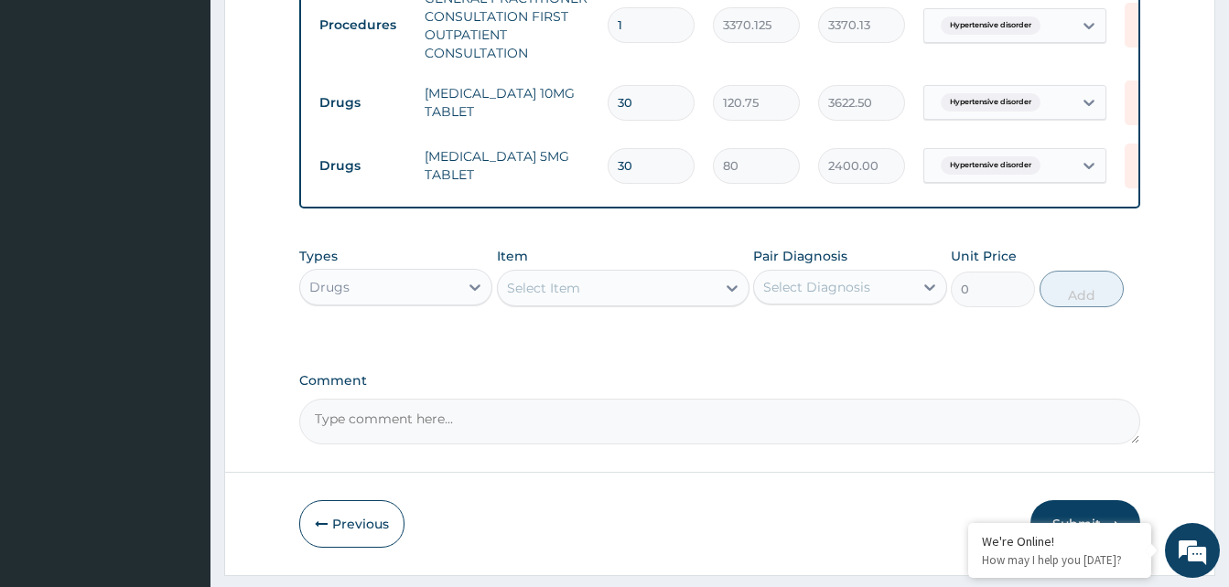
click at [869, 382] on div "PA Code / Prescription Code Enter Code(Secondary Care Only) Encounter Date 11-0…" at bounding box center [719, 33] width 841 height 823
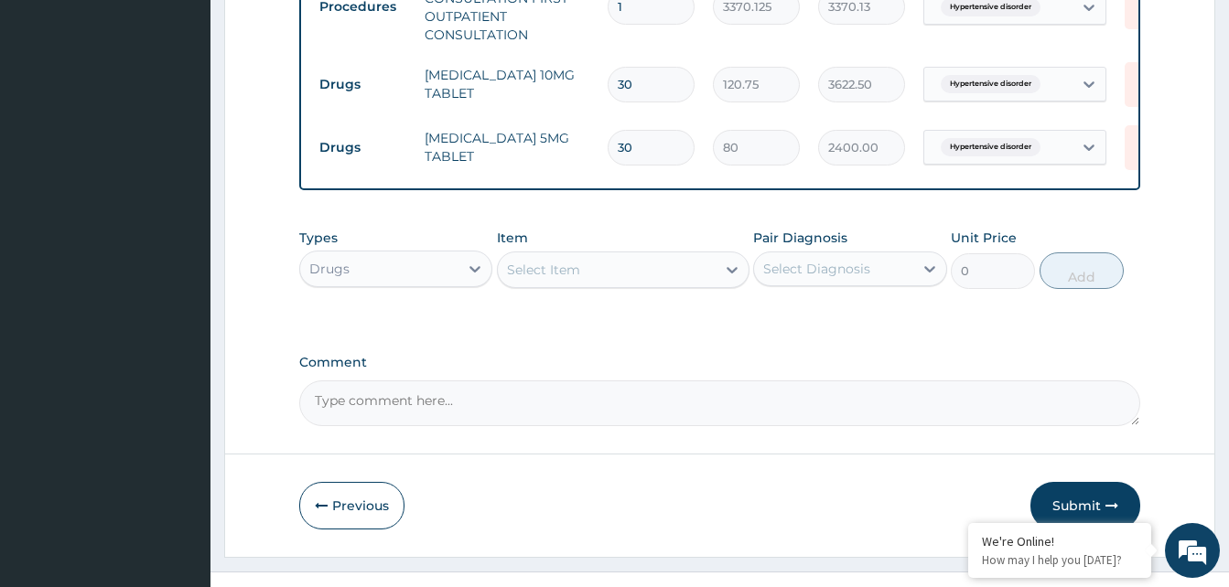
scroll to position [616, 0]
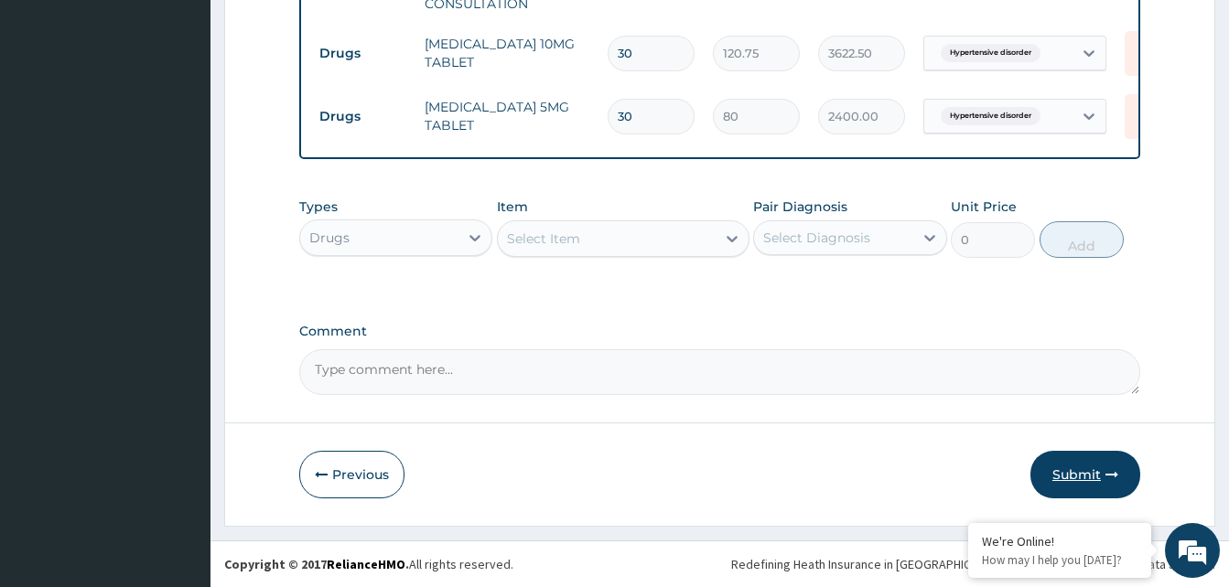
click at [1073, 474] on button "Submit" at bounding box center [1085, 475] width 110 height 48
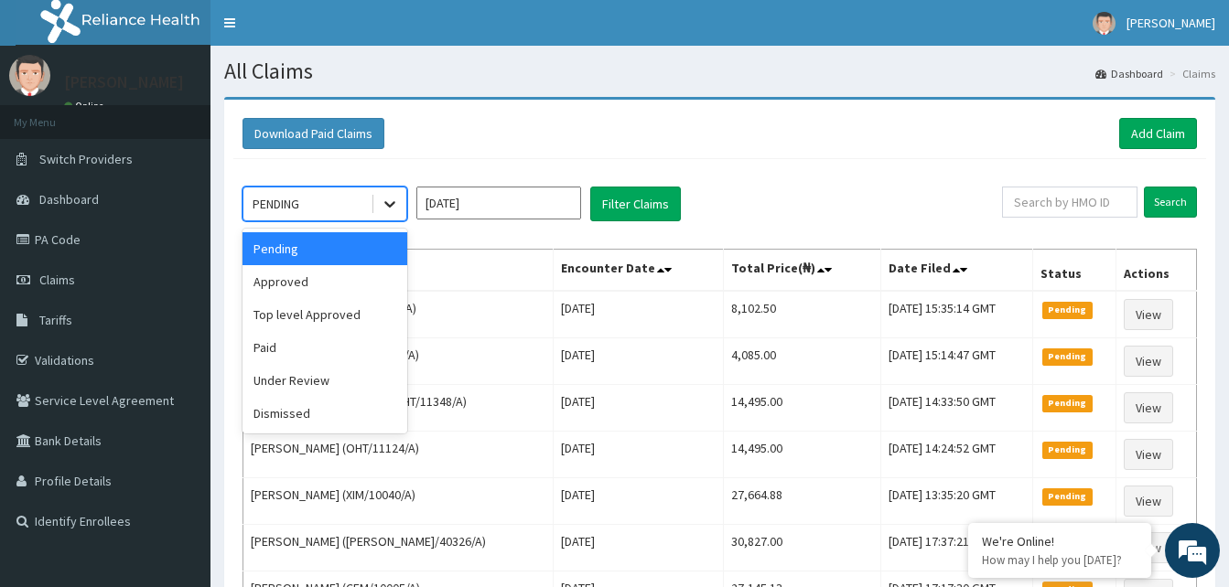
click at [393, 211] on icon at bounding box center [390, 204] width 18 height 18
click at [302, 279] on div "Approved" at bounding box center [324, 281] width 165 height 33
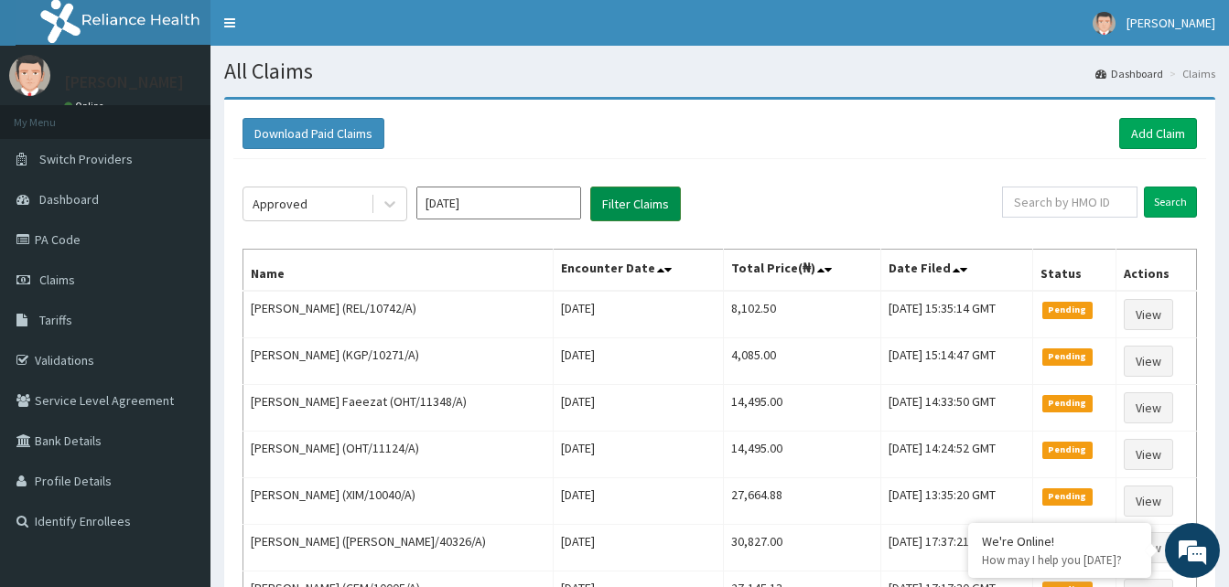
click at [617, 210] on button "Filter Claims" at bounding box center [635, 204] width 91 height 35
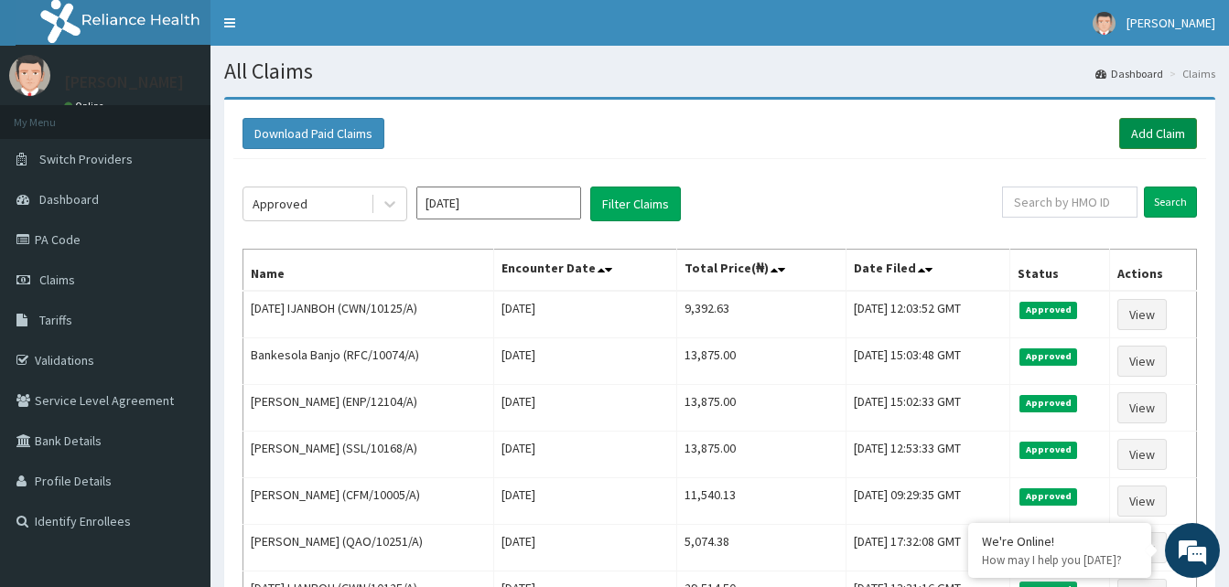
click at [1167, 142] on link "Add Claim" at bounding box center [1158, 133] width 78 height 31
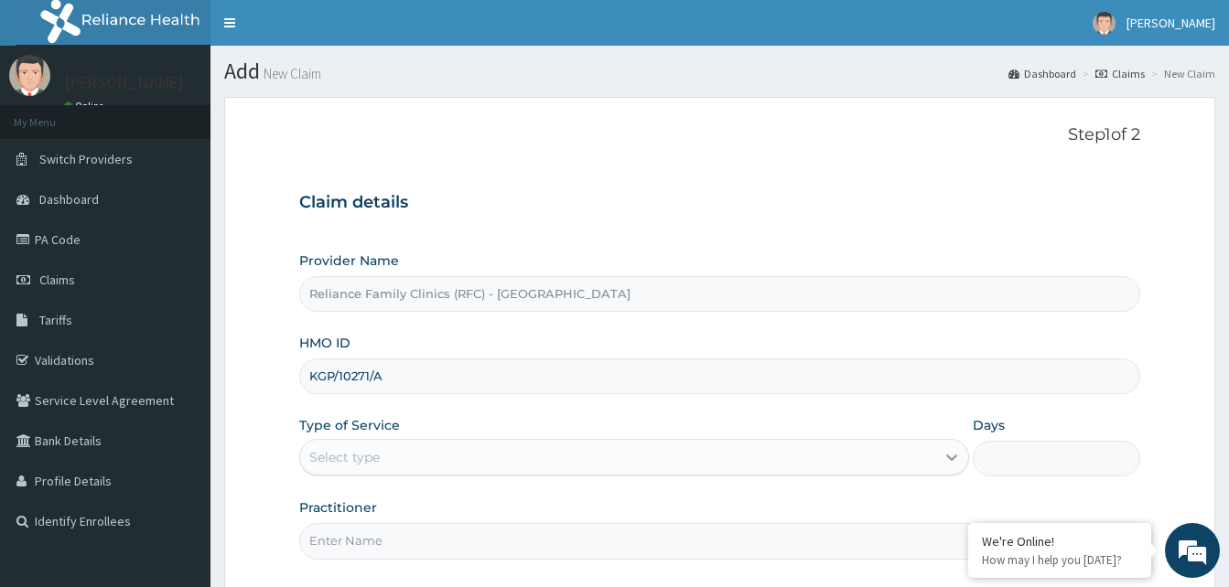
type input "KGP/10271/A"
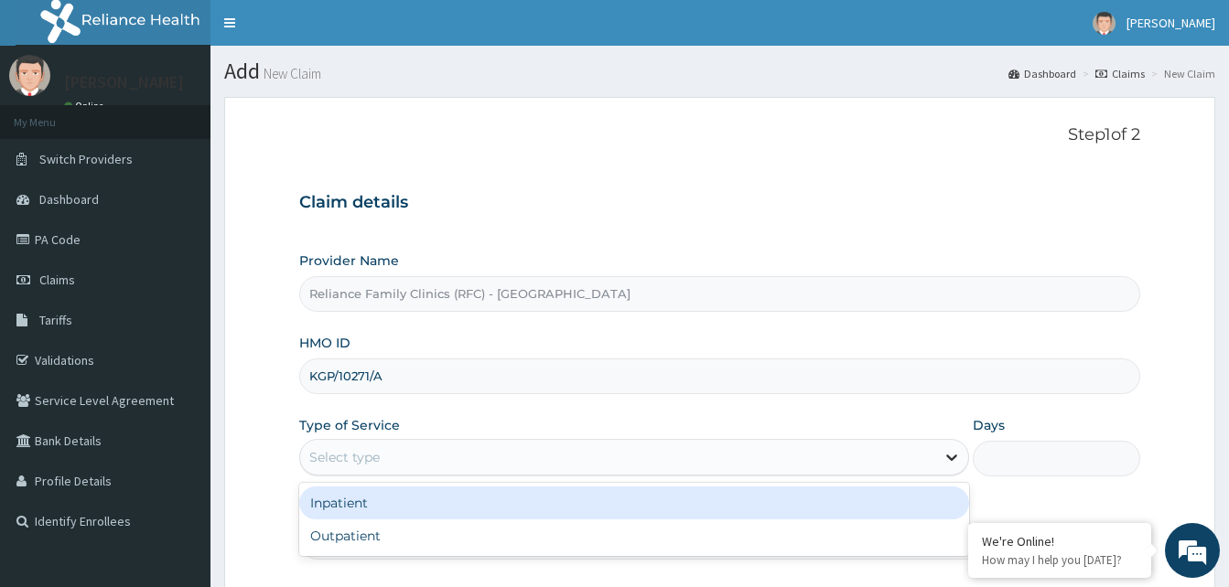
click at [952, 458] on icon at bounding box center [952, 457] width 18 height 18
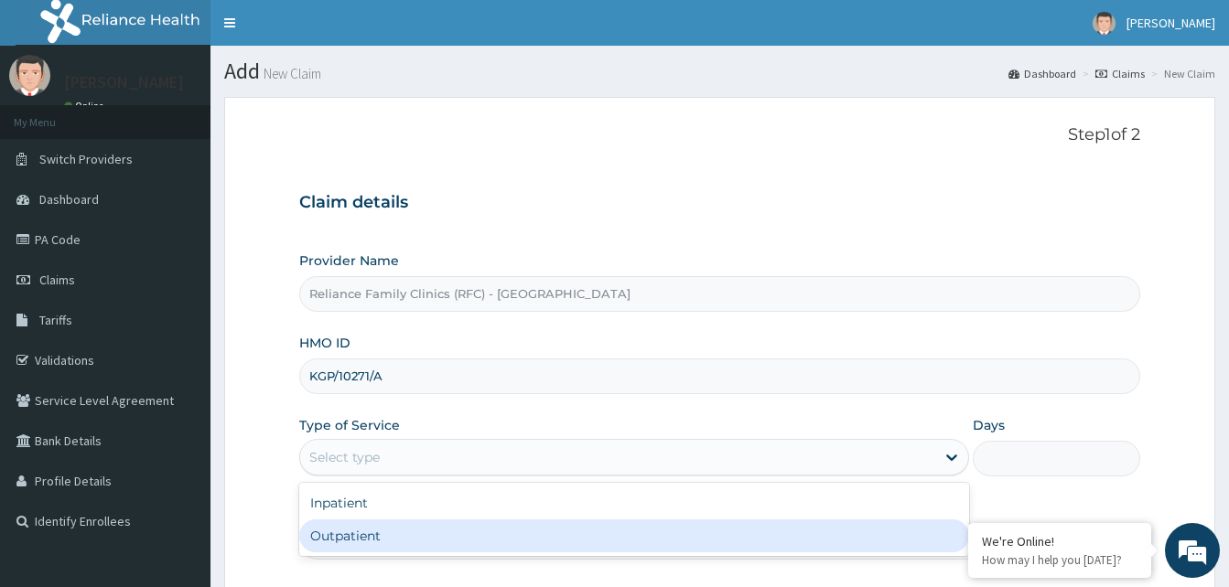
click at [447, 544] on div "Outpatient" at bounding box center [634, 536] width 670 height 33
type input "1"
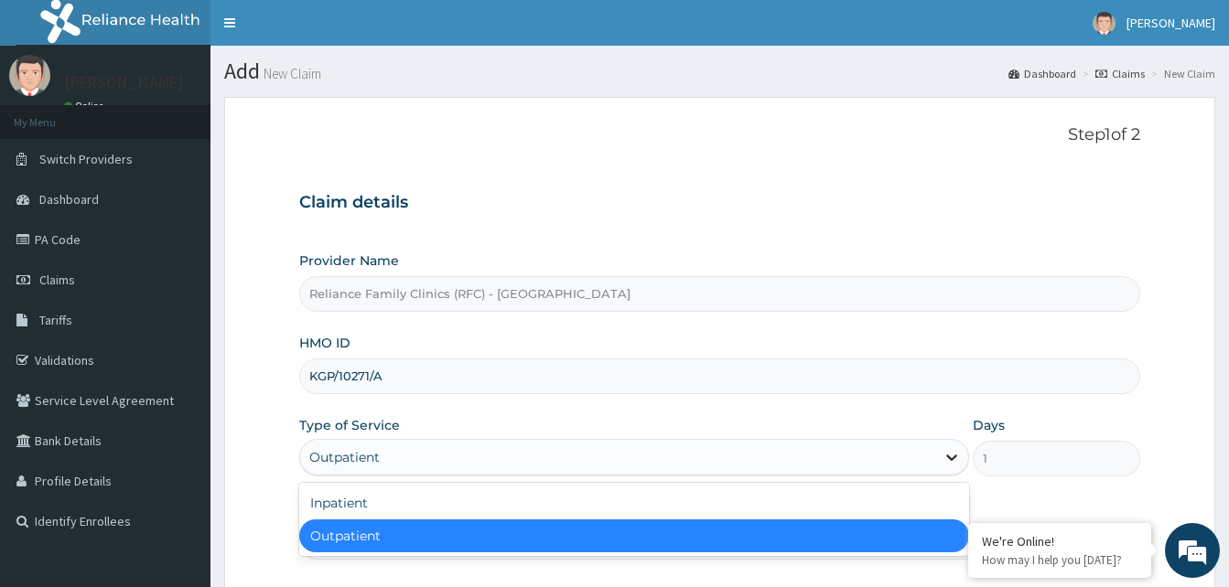
click at [949, 457] on icon at bounding box center [951, 459] width 11 height 6
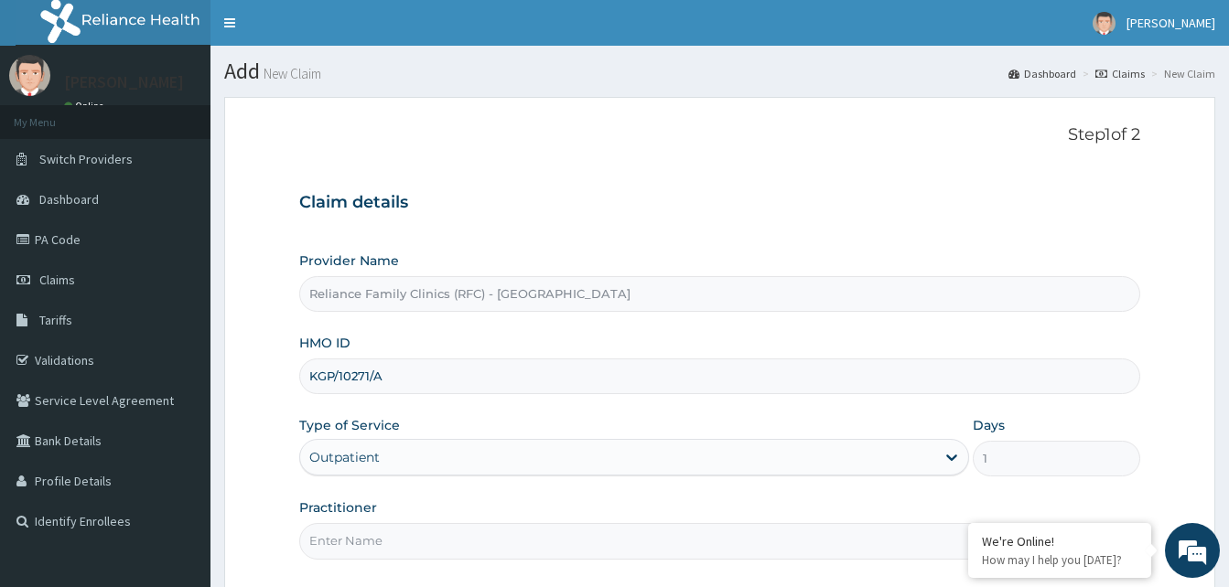
click at [450, 378] on input "KGP/10271/A" at bounding box center [719, 377] width 841 height 36
drag, startPoint x: 308, startPoint y: 373, endPoint x: 530, endPoint y: 357, distance: 222.1
click at [530, 357] on div "HMO ID KGP/10271/A" at bounding box center [719, 364] width 841 height 60
drag, startPoint x: 501, startPoint y: 382, endPoint x: 512, endPoint y: 373, distance: 13.6
click at [503, 381] on input "HMO ID" at bounding box center [719, 377] width 841 height 36
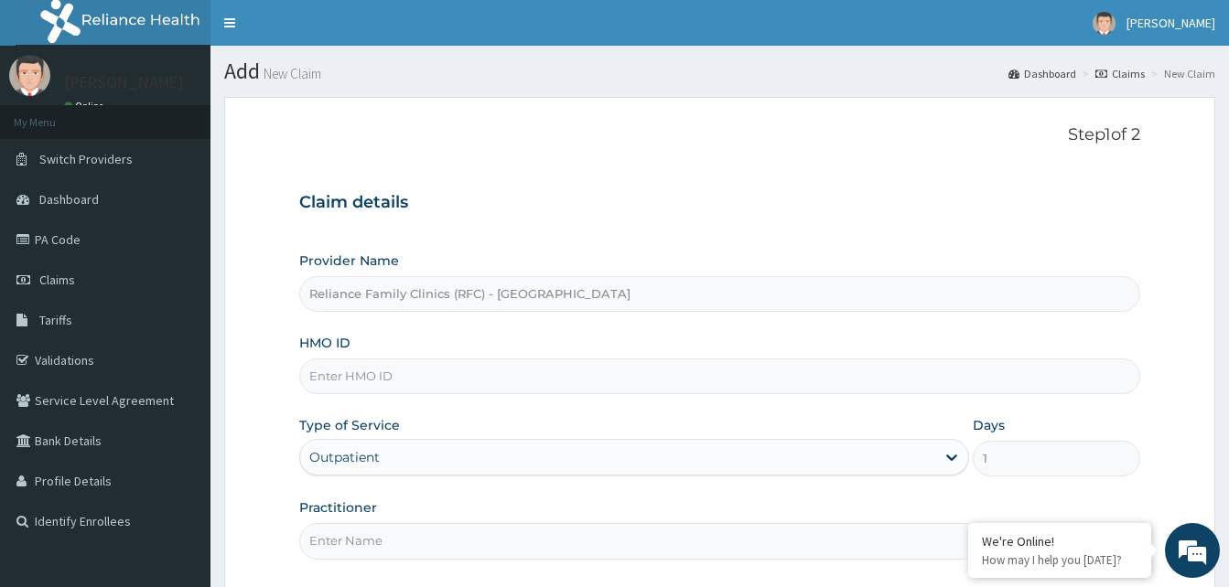
click at [479, 381] on input "HMO ID" at bounding box center [719, 377] width 841 height 36
paste input "2507938"
type input "2"
click at [414, 365] on input "HMO ID" at bounding box center [719, 377] width 841 height 36
paste input "GCS/10093/A"
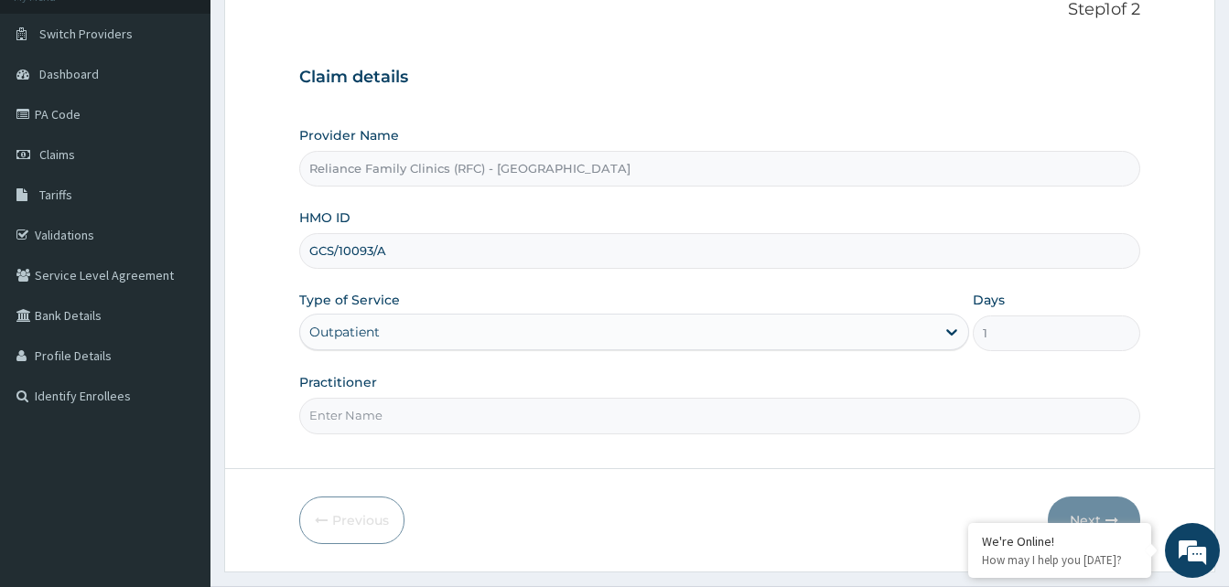
scroll to position [138, 0]
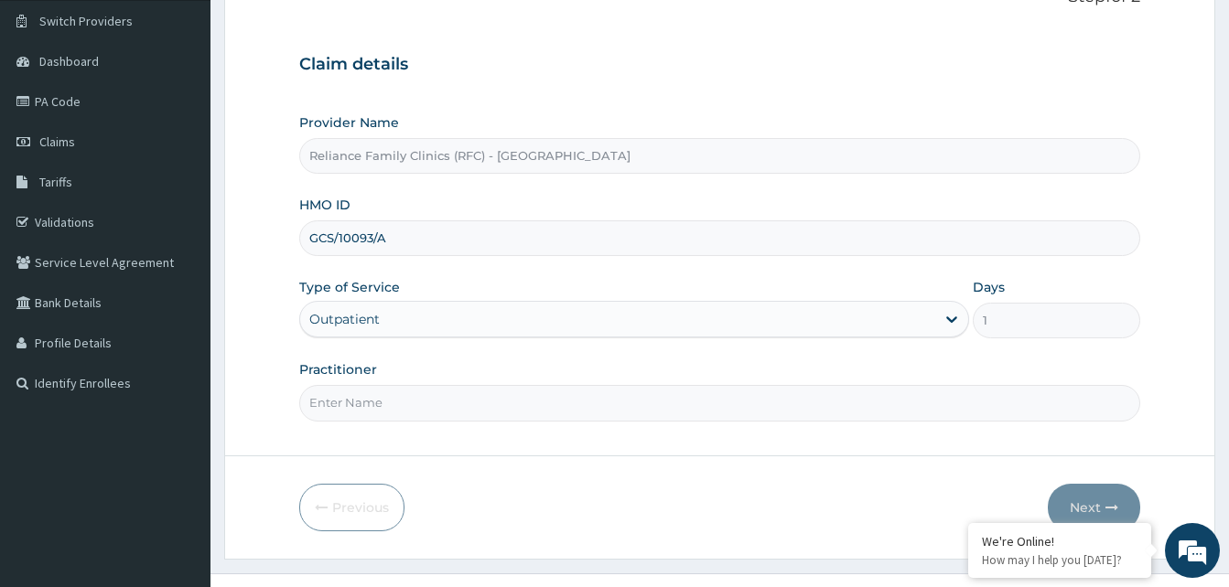
type input "GCS/10093/A"
drag, startPoint x: 317, startPoint y: 235, endPoint x: 434, endPoint y: 265, distance: 121.0
click at [434, 265] on div "Provider Name Reliance Family Clinics (RFC) - Gbagada HMO ID GCS/10093/A Type o…" at bounding box center [719, 266] width 841 height 307
paste input "GCS/10093/A"
type input "GCS/10093/A"
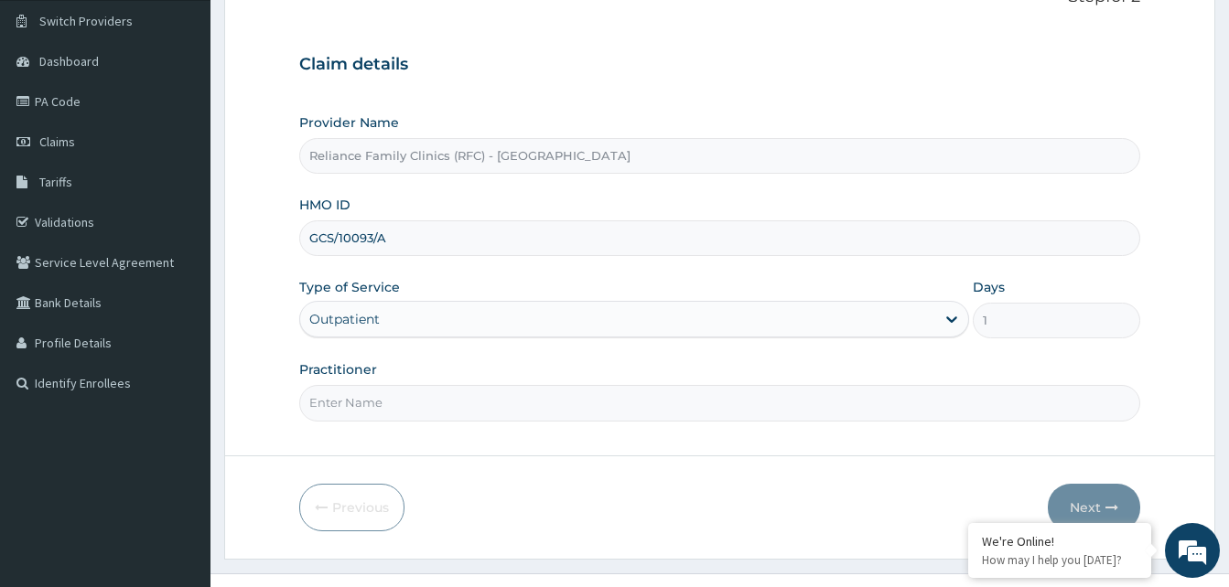
drag, startPoint x: 309, startPoint y: 237, endPoint x: 393, endPoint y: 240, distance: 84.2
click at [393, 240] on input "GCS/10093/A" at bounding box center [719, 239] width 841 height 36
paste input "GCS/10093/A"
type input "GCS/10093/A"
drag, startPoint x: 310, startPoint y: 239, endPoint x: 406, endPoint y: 242, distance: 96.2
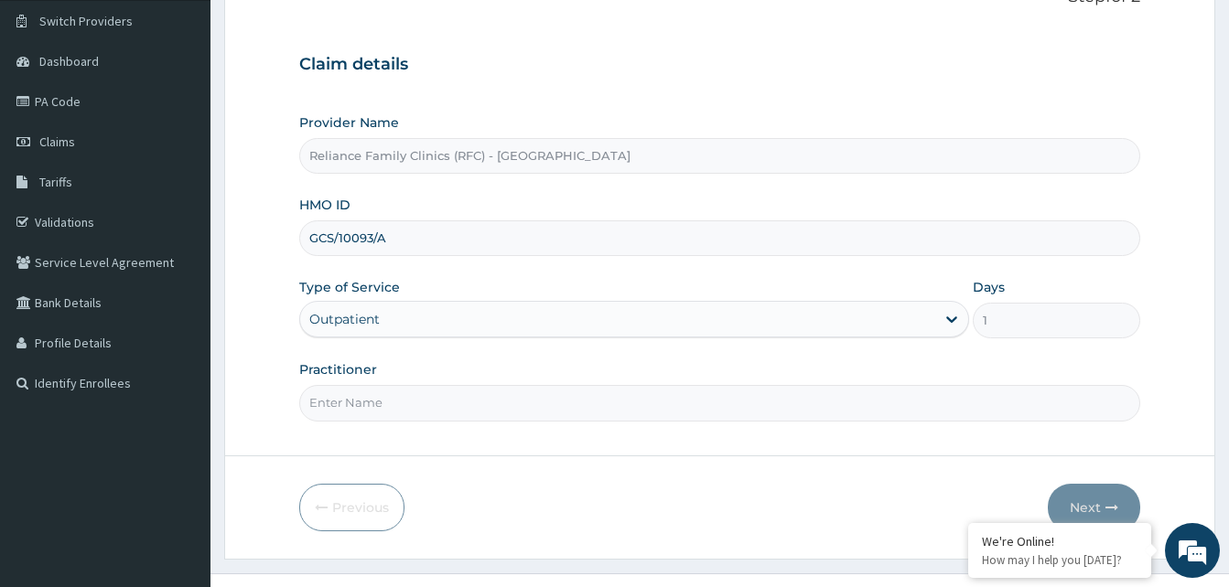
click at [406, 242] on input "GCS/10093/A" at bounding box center [719, 239] width 841 height 36
paste input "AHS/10001/A"
type input "AHS/10001/A"
click at [436, 394] on input "Practitioner" at bounding box center [719, 403] width 841 height 36
type input "d"
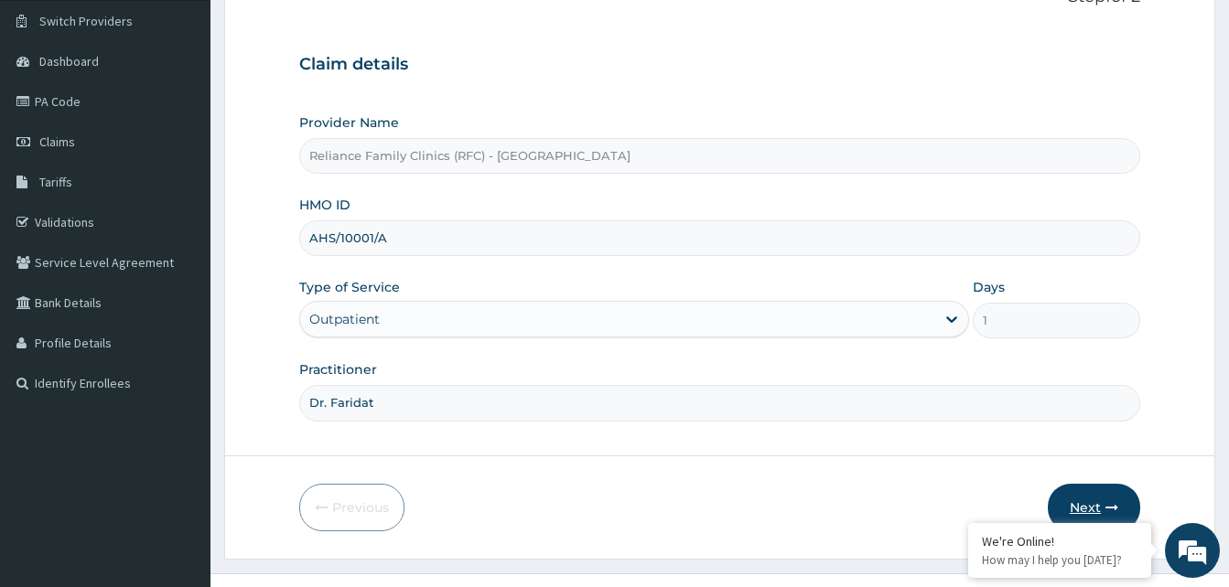
type input "Dr. Faridat"
click at [1105, 512] on icon "button" at bounding box center [1111, 507] width 13 height 13
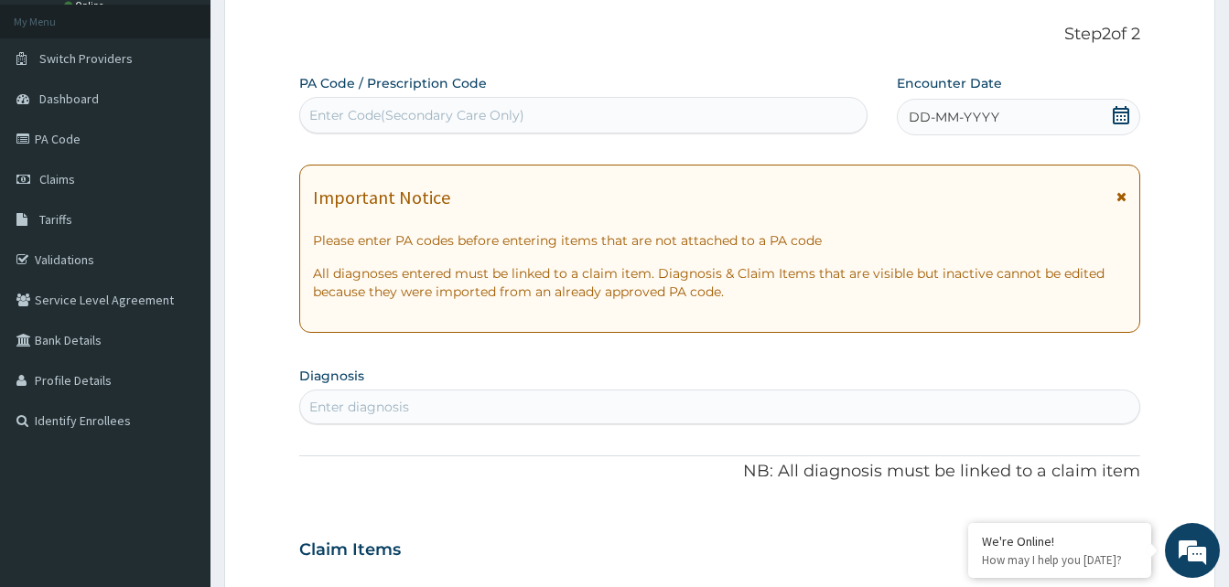
scroll to position [35, 0]
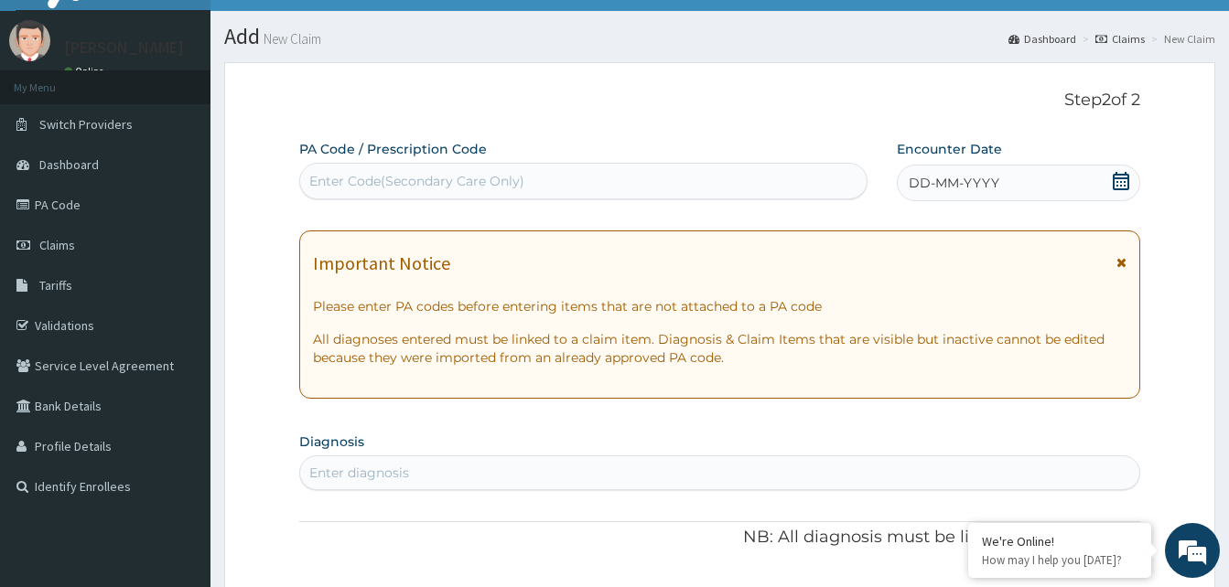
click at [1123, 257] on icon at bounding box center [1121, 262] width 10 height 13
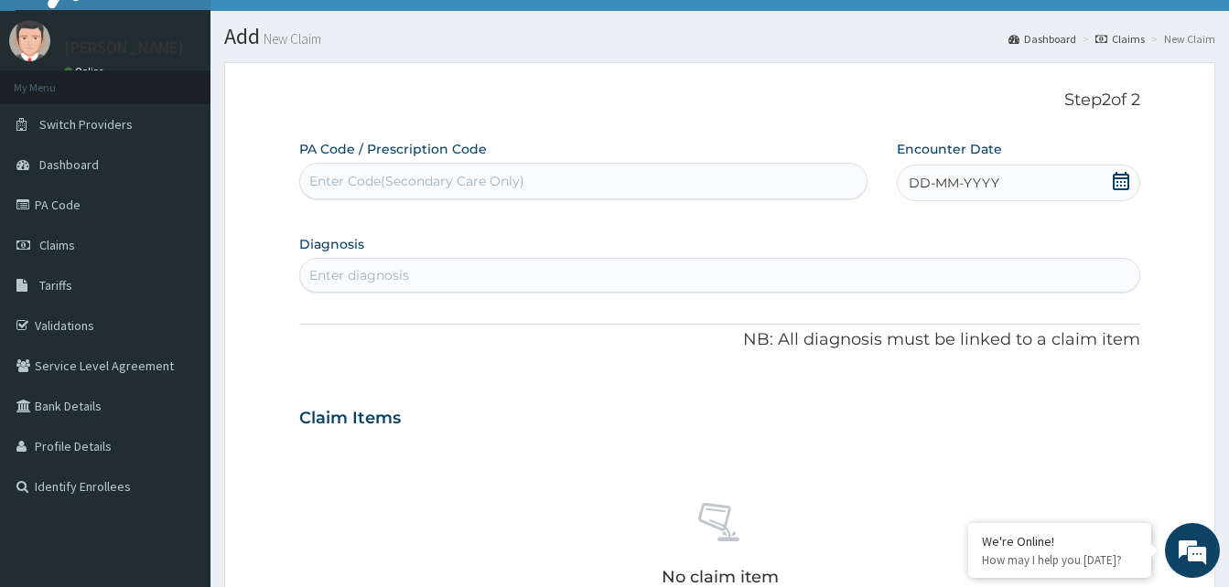
click at [1124, 172] on icon at bounding box center [1121, 181] width 18 height 18
click at [1007, 317] on div "11" at bounding box center [999, 327] width 27 height 27
click at [415, 289] on div "Enter diagnosis" at bounding box center [719, 275] width 839 height 29
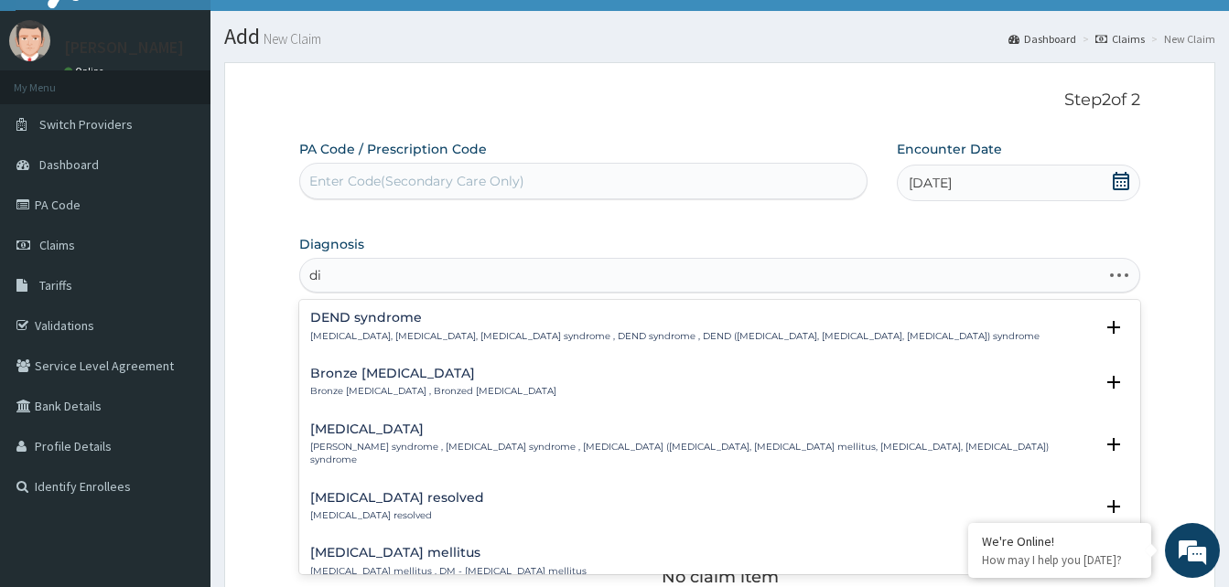
type input "d"
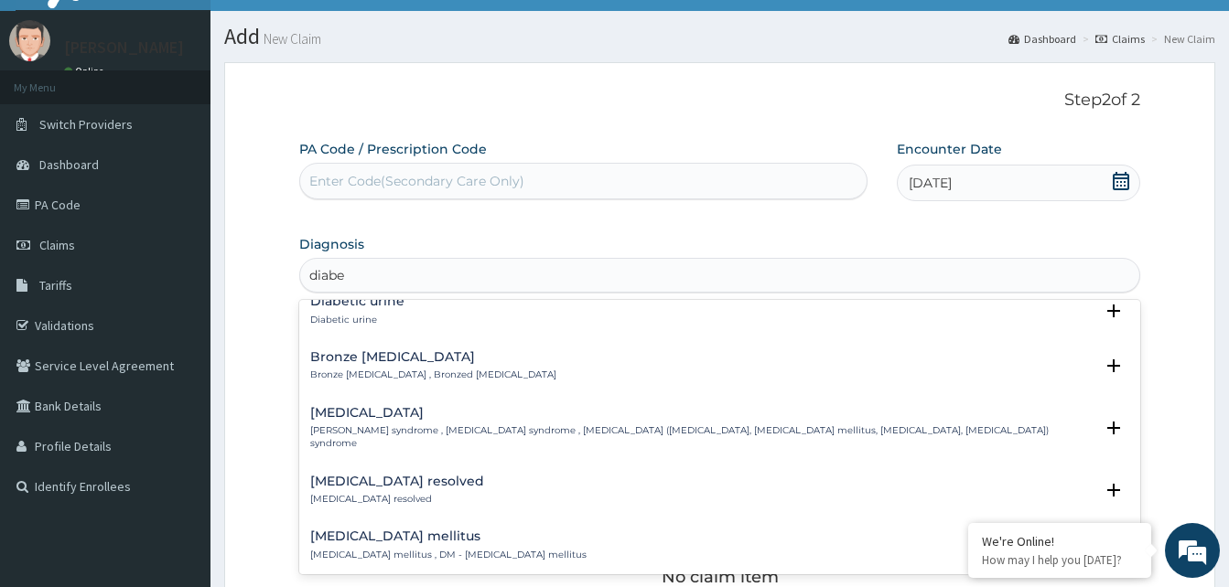
scroll to position [0, 0]
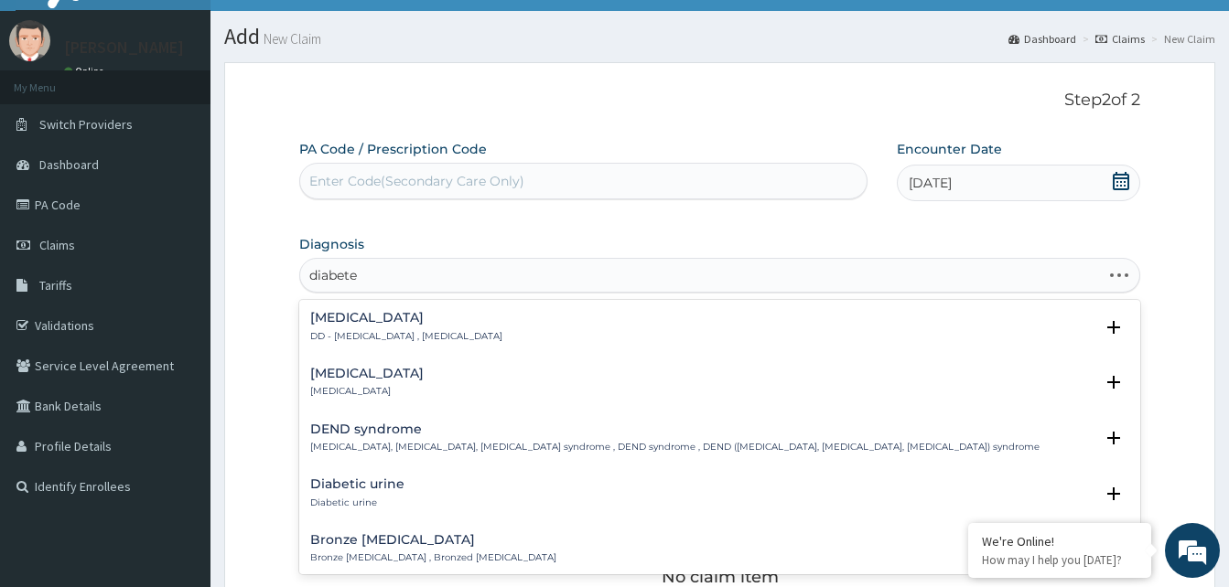
type input "diabete m"
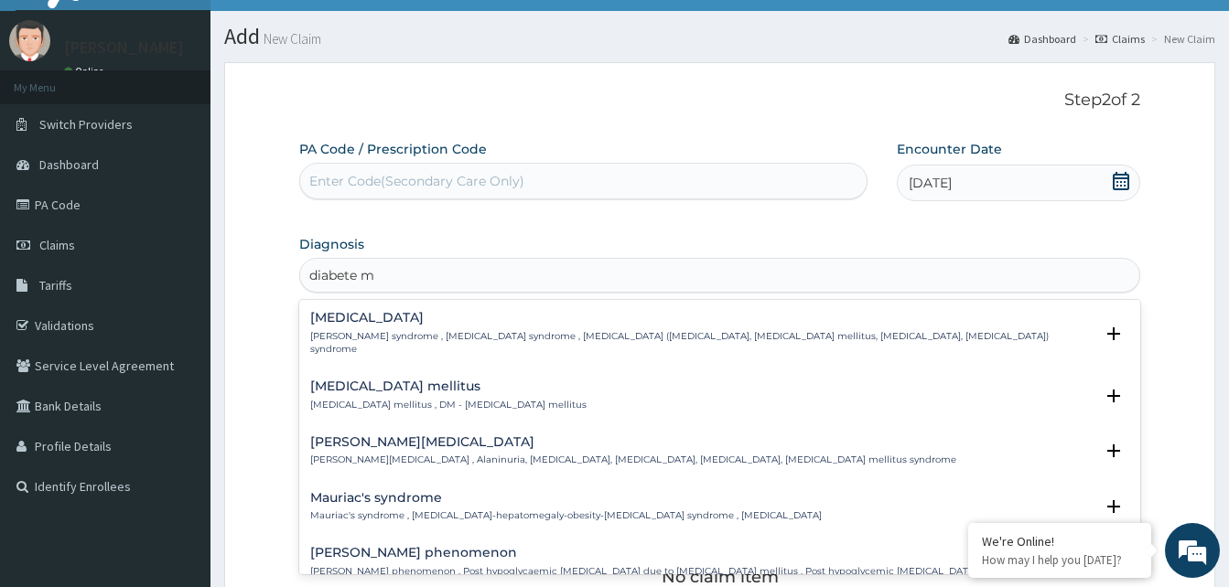
click at [387, 381] on h4 "Diabetes mellitus" at bounding box center [448, 387] width 276 height 14
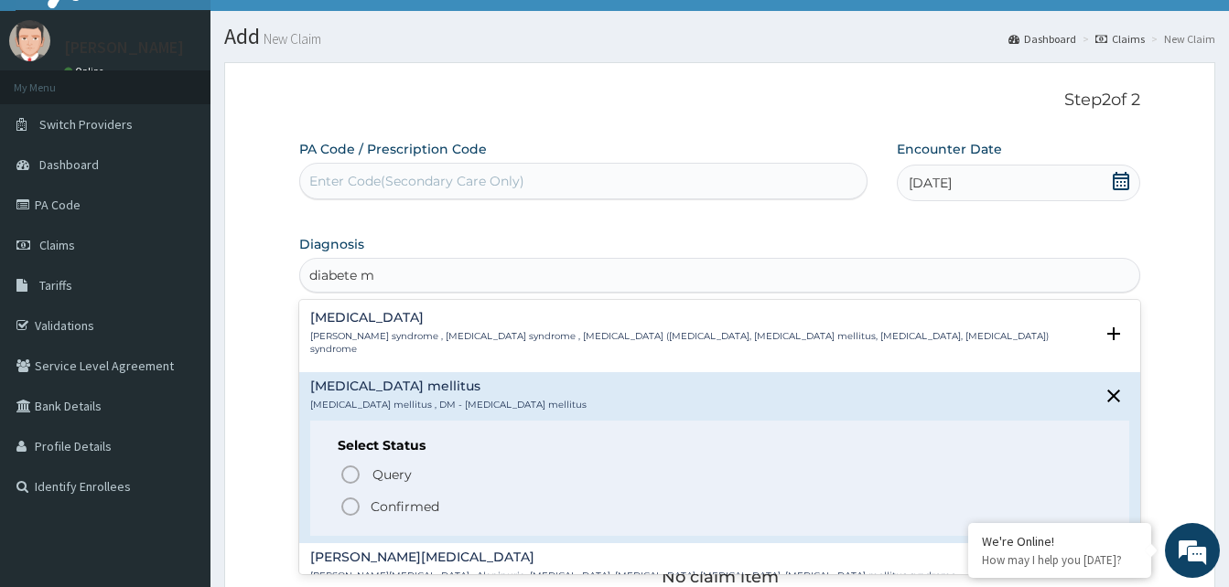
click at [361, 380] on h4 "Diabetes mellitus" at bounding box center [448, 387] width 276 height 14
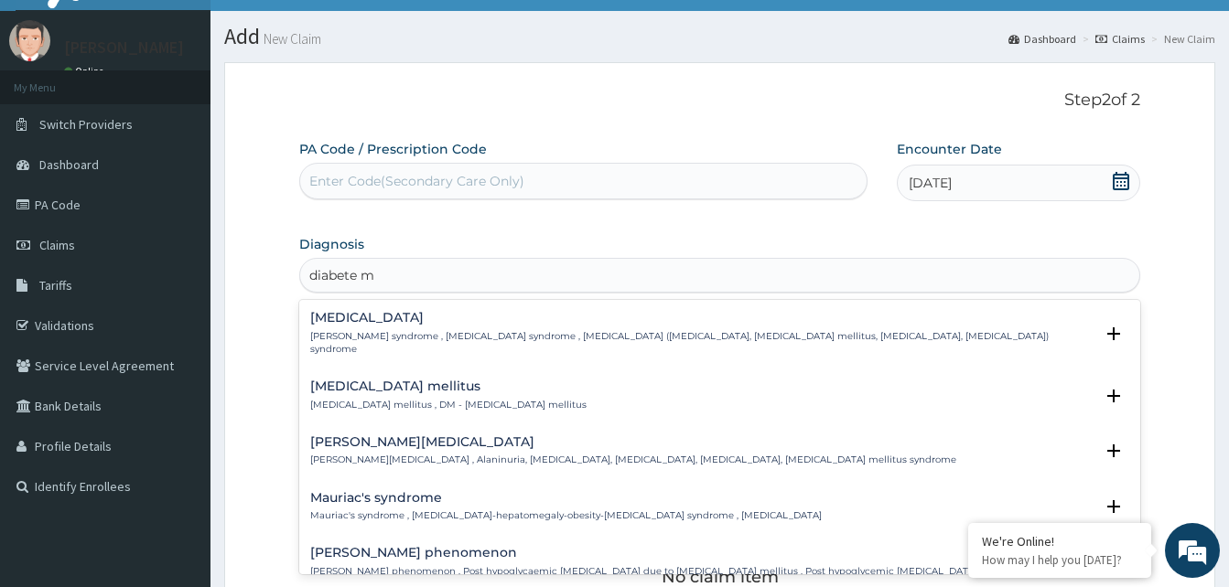
click at [378, 399] on p "Diabetes mellitus , DM - Diabetes mellitus" at bounding box center [448, 405] width 276 height 13
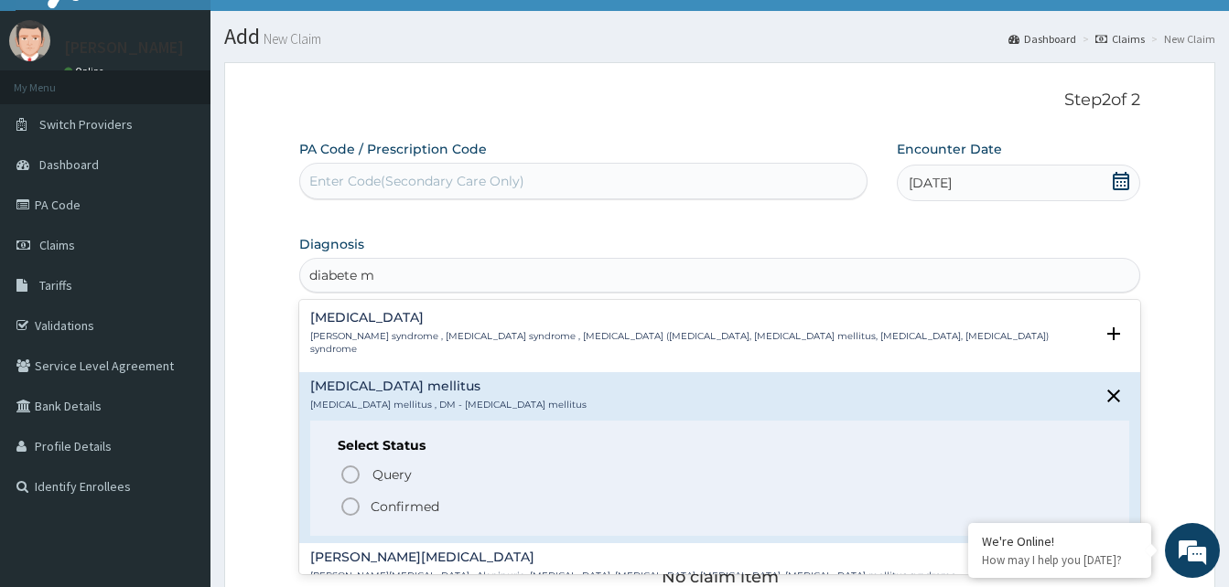
click at [382, 498] on p "Confirmed" at bounding box center [405, 507] width 69 height 18
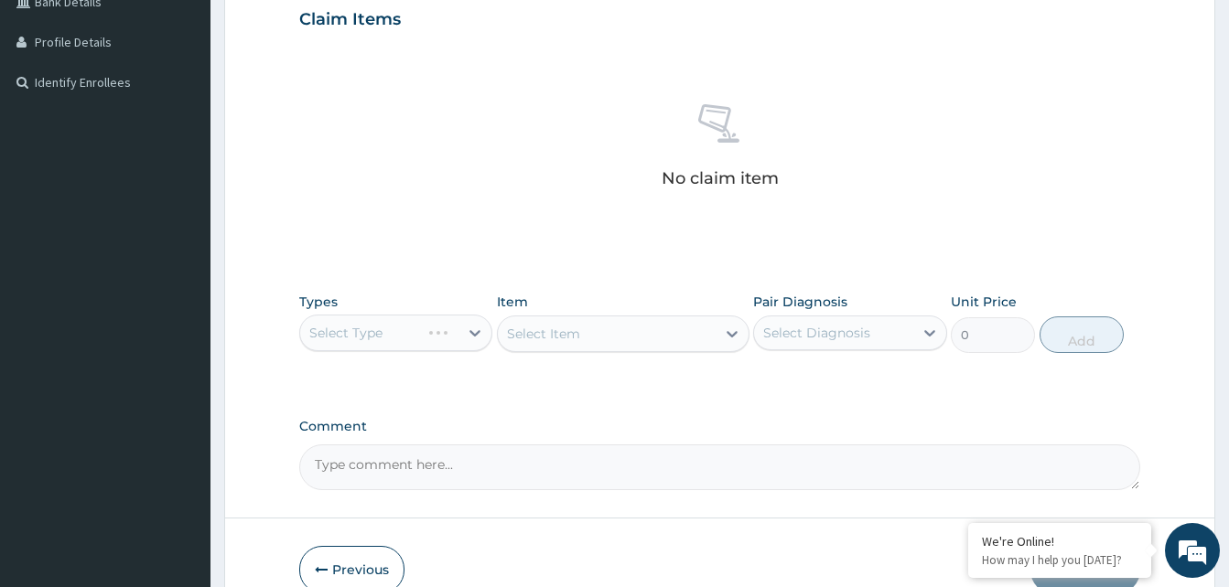
scroll to position [445, 0]
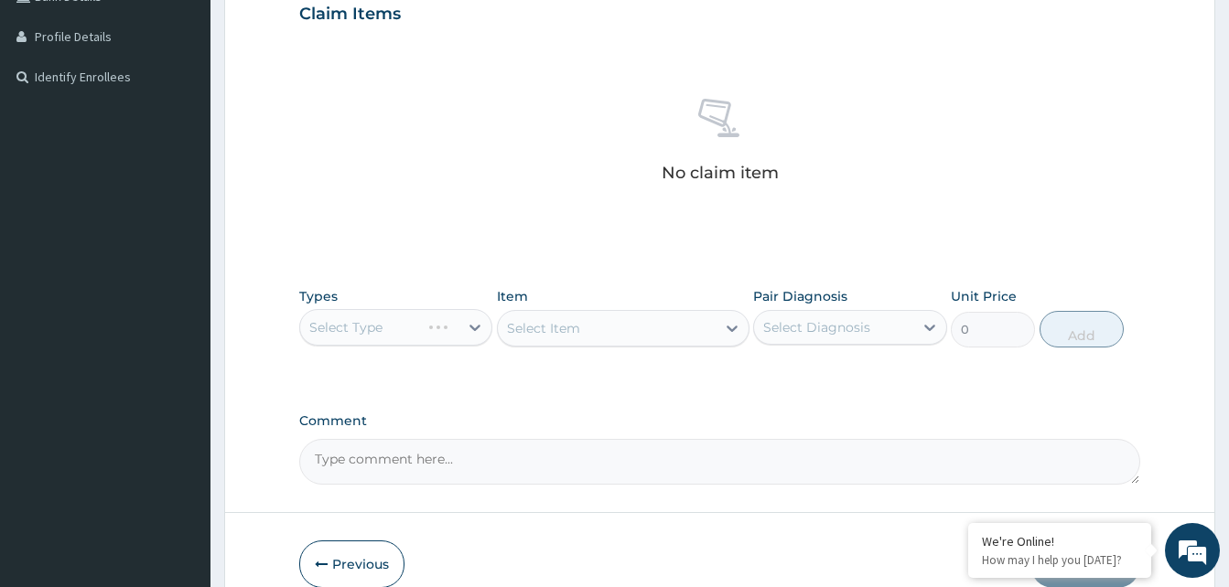
click at [362, 322] on div "Select Type" at bounding box center [395, 327] width 193 height 37
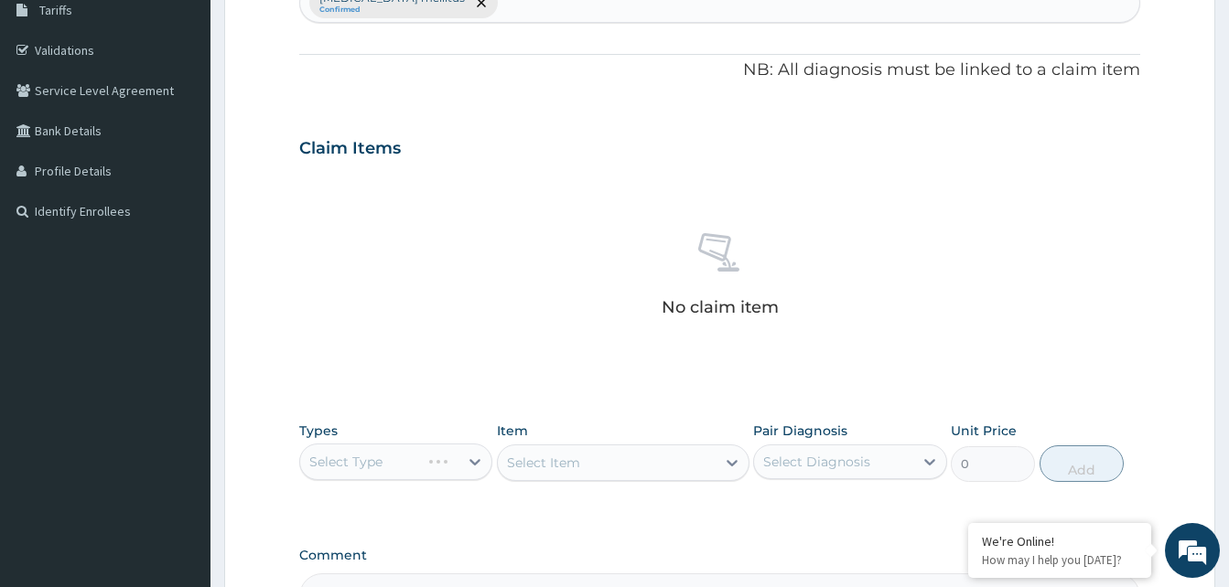
scroll to position [534, 0]
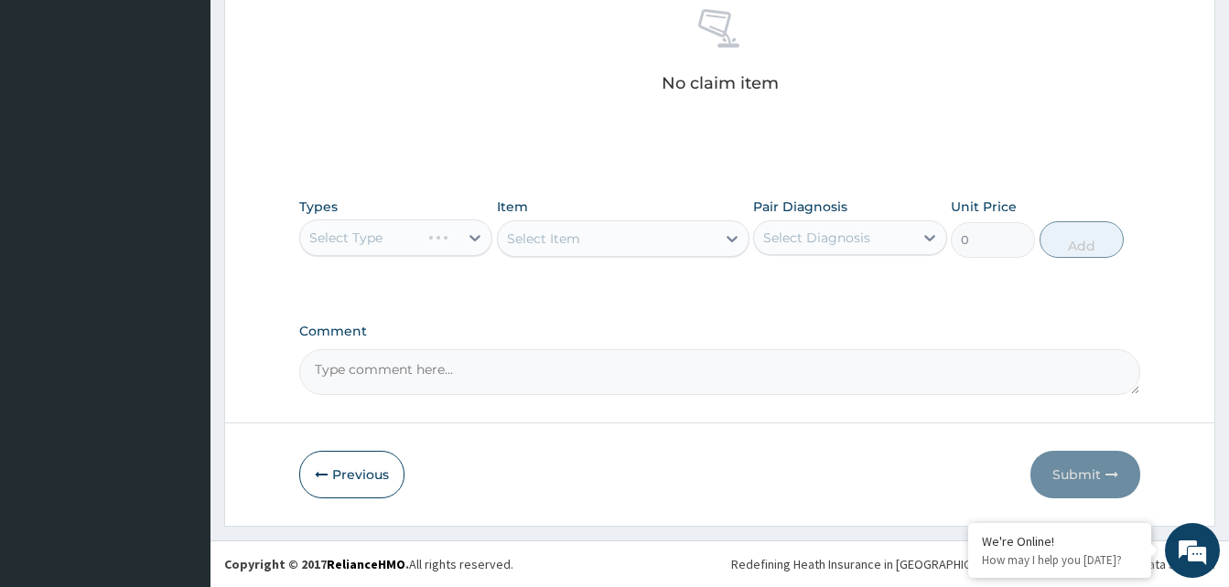
click at [389, 231] on div "Select Type" at bounding box center [395, 238] width 193 height 37
click at [821, 27] on div "No claim item" at bounding box center [719, 54] width 841 height 210
click at [1228, 8] on section "Step 2 of 2 PA Code / Prescription Code Enter Code(Secondary Care Only) Encount…" at bounding box center [719, 44] width 1018 height 991
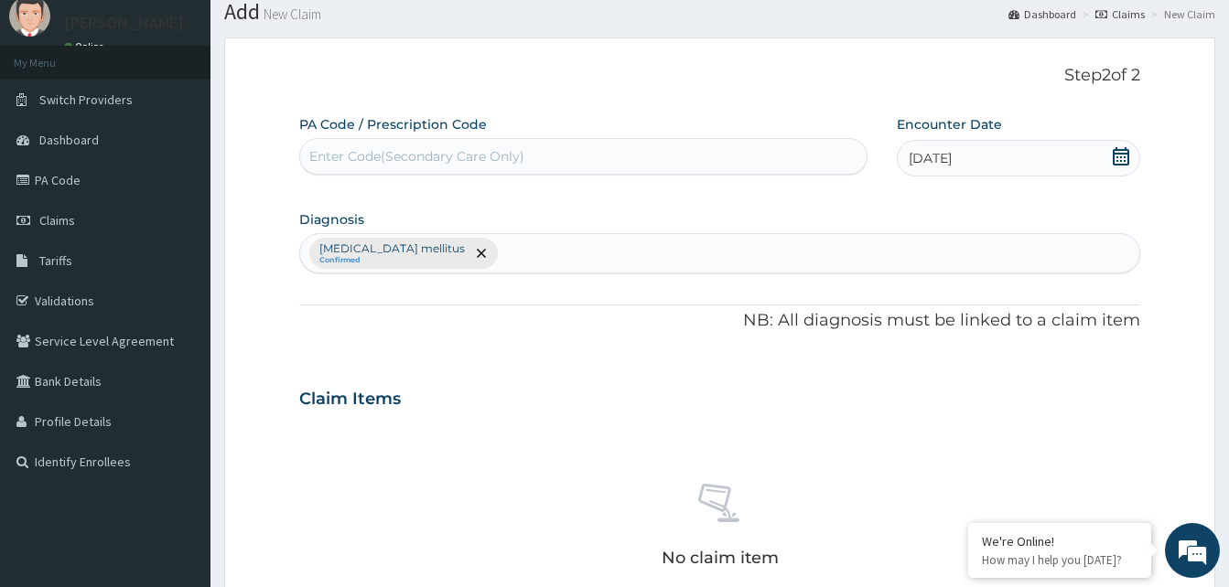
scroll to position [0, 0]
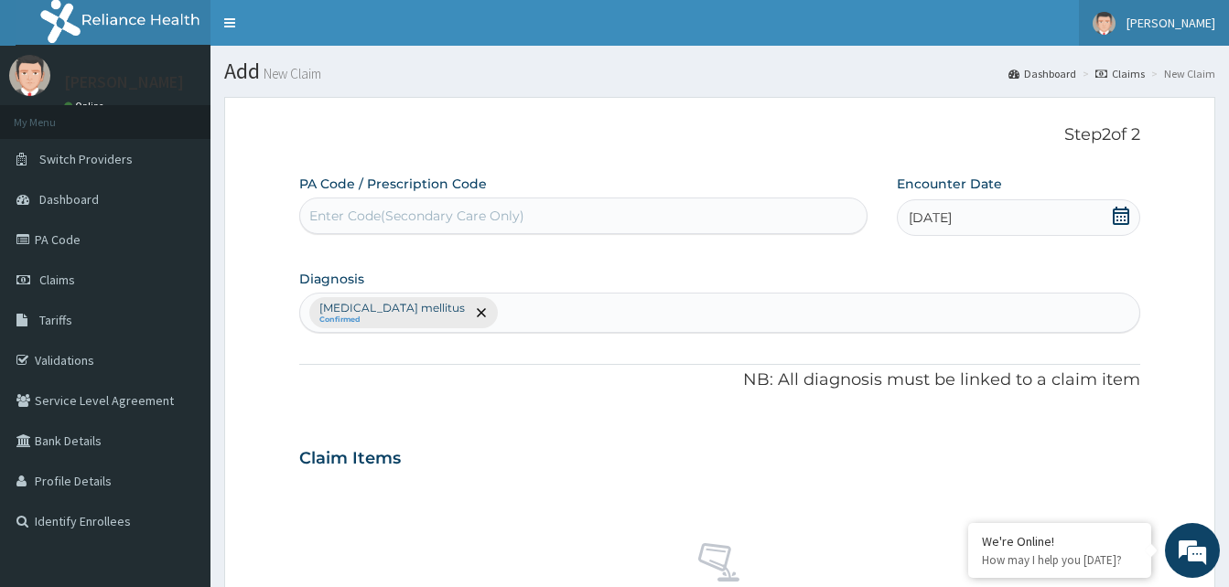
click at [1161, 22] on span "[PERSON_NAME]" at bounding box center [1170, 23] width 89 height 16
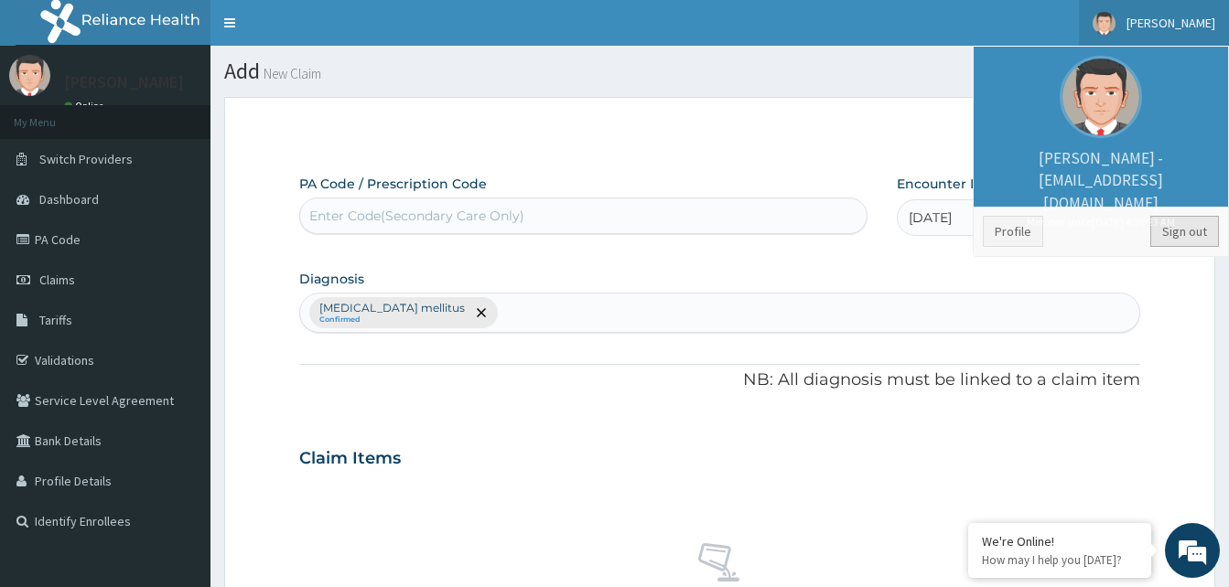
click at [1169, 234] on link "Sign out" at bounding box center [1184, 231] width 69 height 31
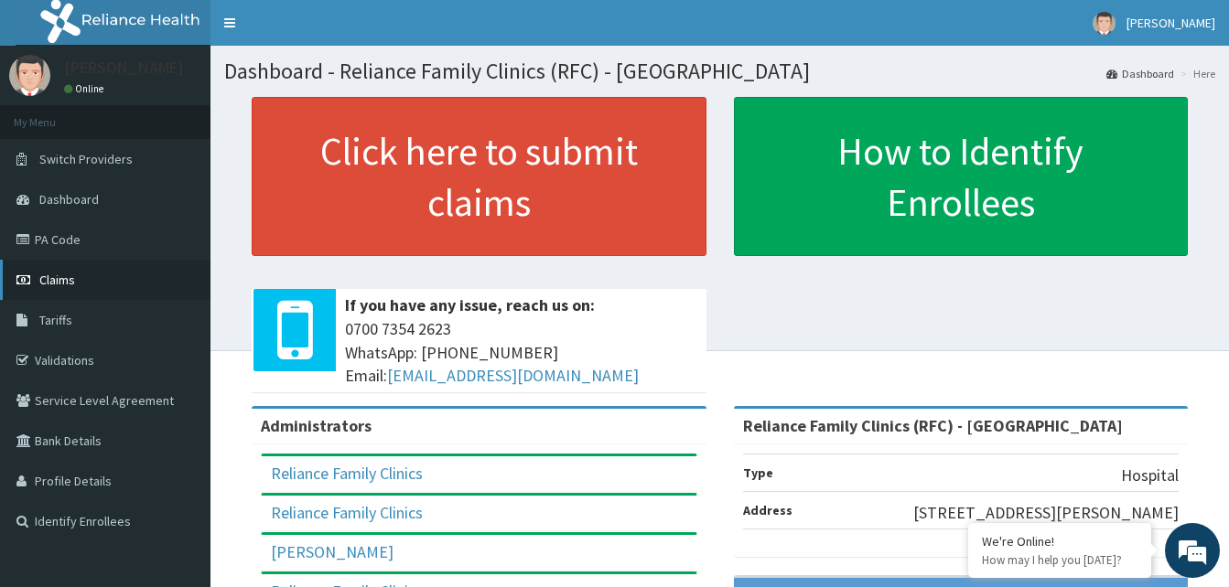
click at [66, 294] on link "Claims" at bounding box center [105, 280] width 210 height 40
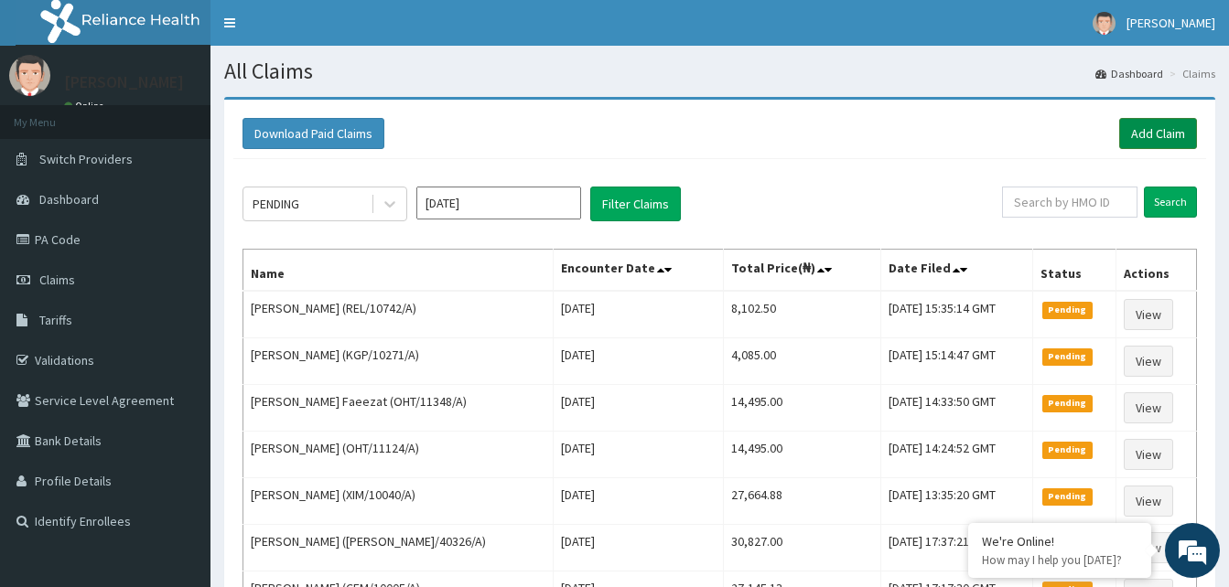
click at [1174, 130] on link "Add Claim" at bounding box center [1158, 133] width 78 height 31
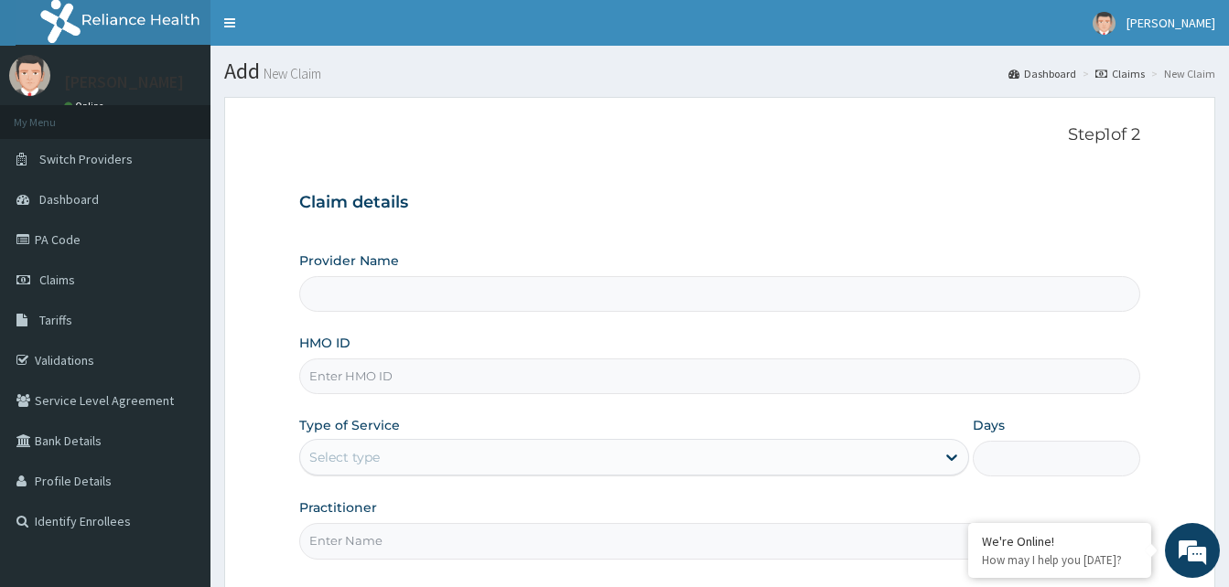
type input "Reliance Family Clinics (RFC) - [GEOGRAPHIC_DATA]"
click at [398, 374] on input "HMO ID" at bounding box center [719, 377] width 841 height 36
paste input "AHS/10001/A"
type input "AHS/10001/A"
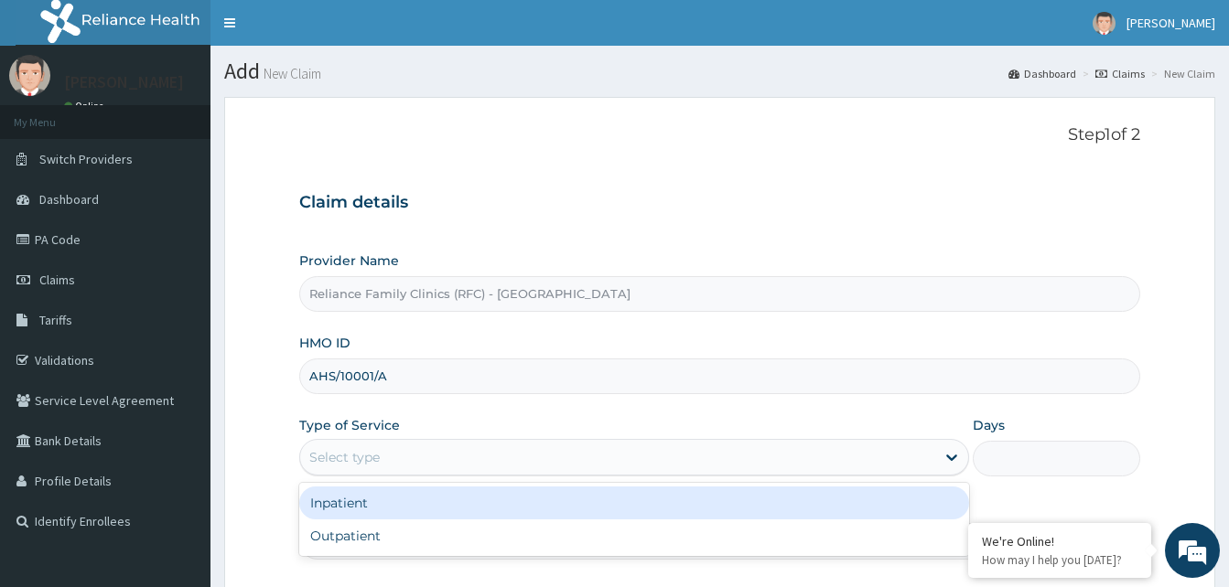
click at [932, 446] on div "Select type" at bounding box center [617, 457] width 635 height 29
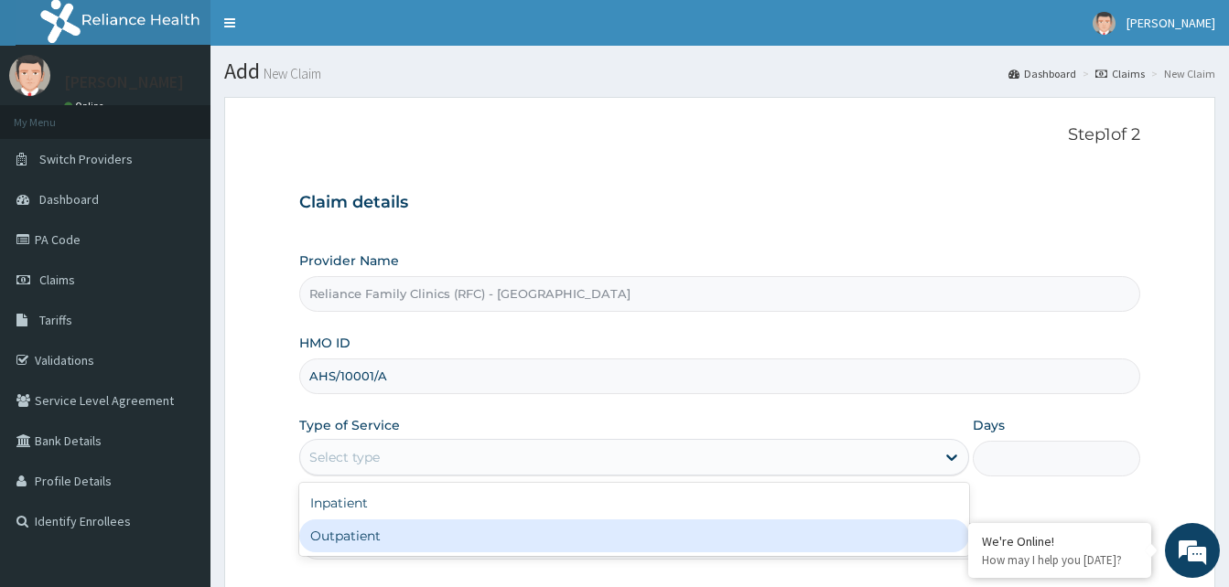
click at [376, 538] on div "Outpatient" at bounding box center [634, 536] width 670 height 33
type input "1"
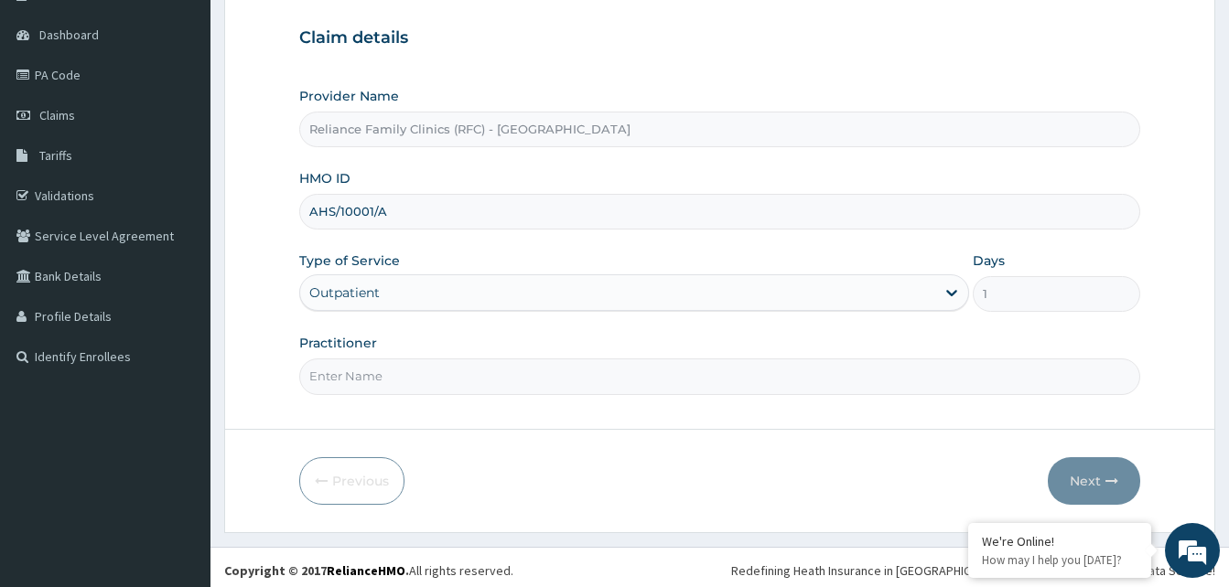
scroll to position [171, 0]
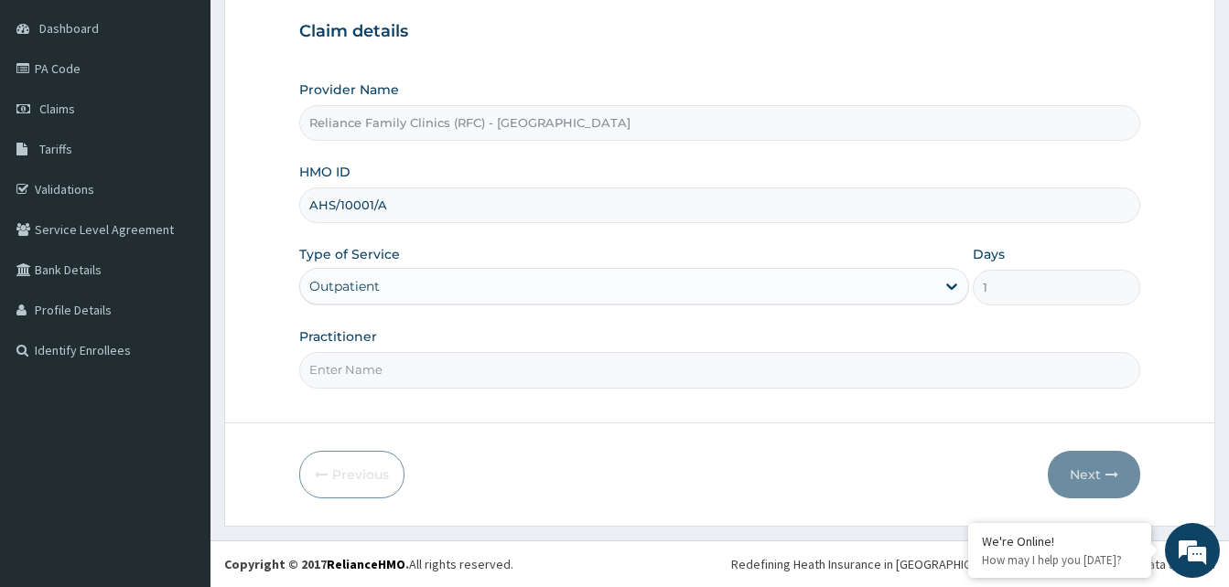
click at [458, 370] on input "Practitioner" at bounding box center [719, 370] width 841 height 36
type input "Dr. Faridat"
click at [1112, 479] on icon "button" at bounding box center [1111, 475] width 13 height 13
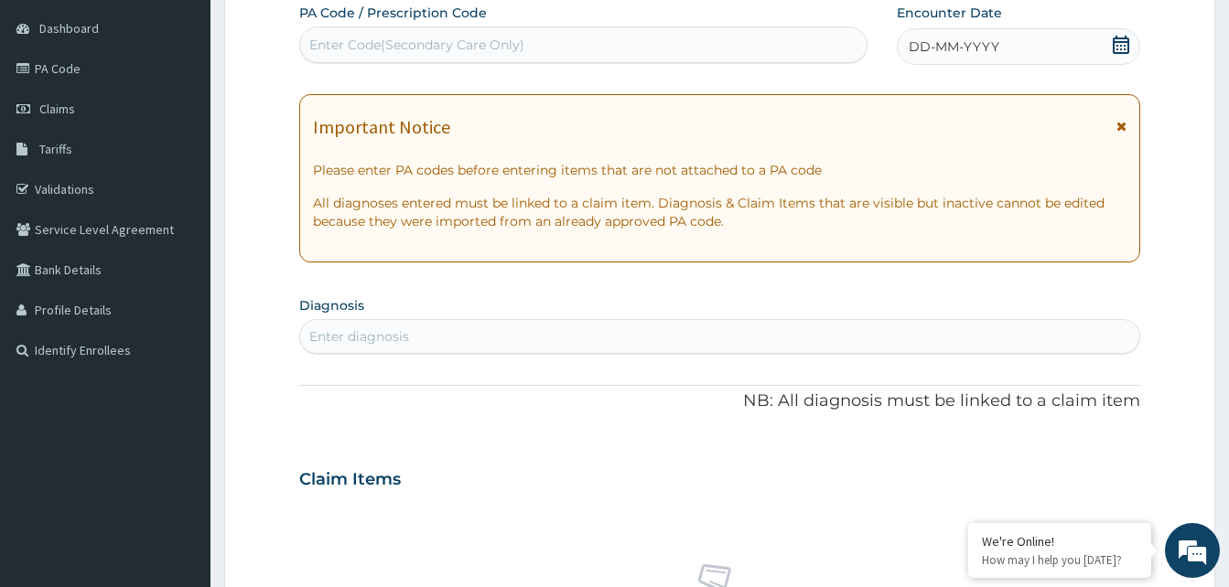
click at [1122, 131] on icon at bounding box center [1121, 126] width 10 height 13
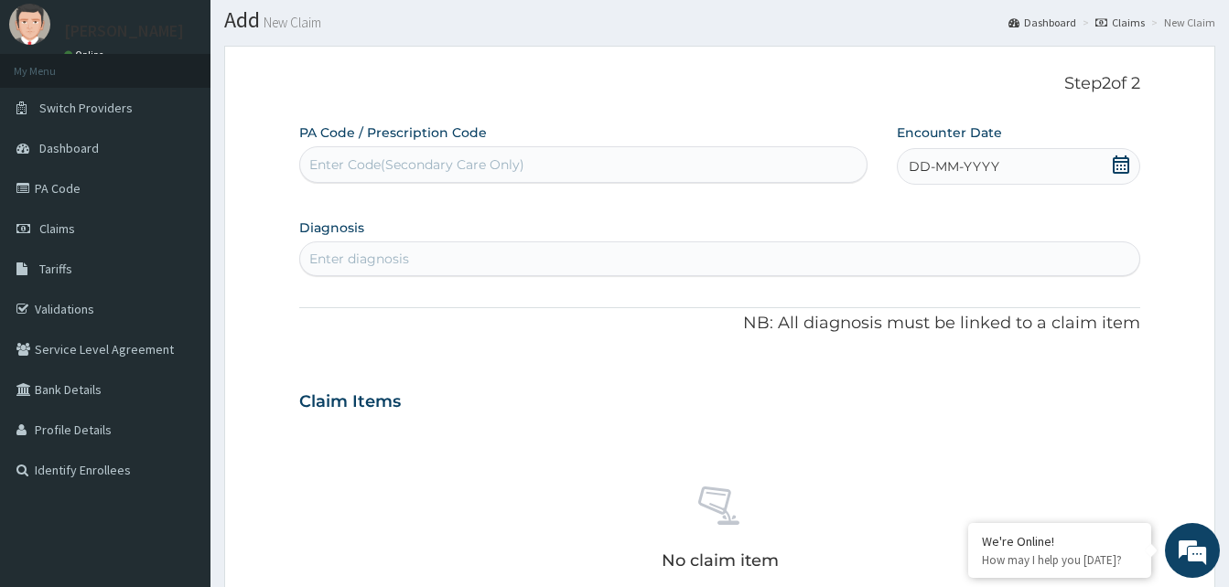
scroll to position [0, 0]
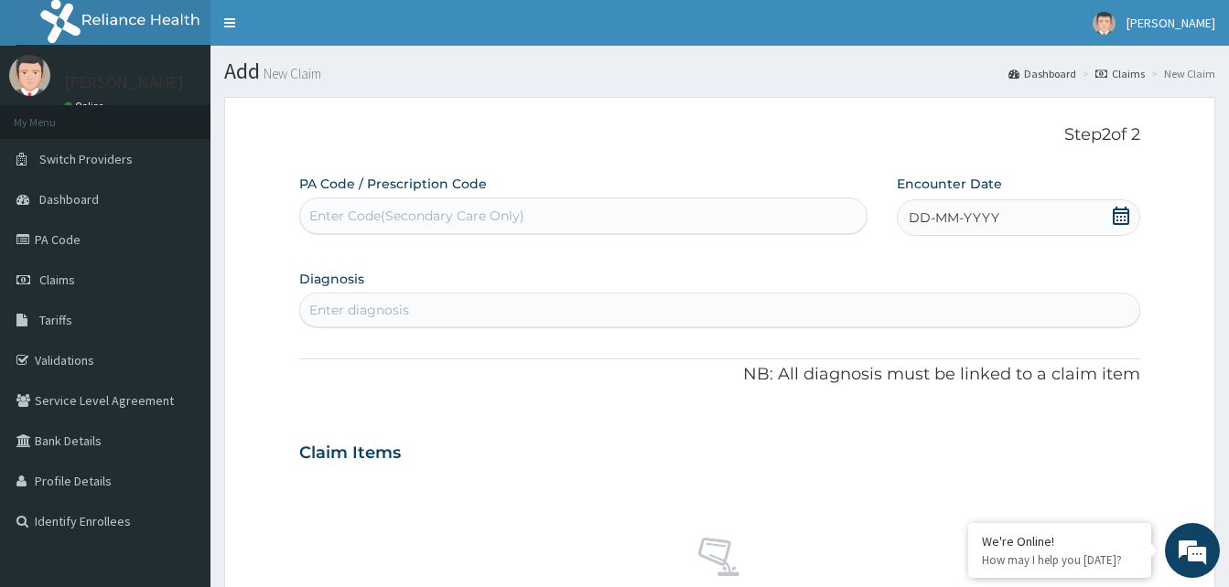
click at [1124, 219] on icon at bounding box center [1121, 216] width 18 height 18
click at [1003, 351] on div "11" at bounding box center [999, 362] width 27 height 27
click at [910, 309] on div "Enter diagnosis" at bounding box center [719, 310] width 839 height 29
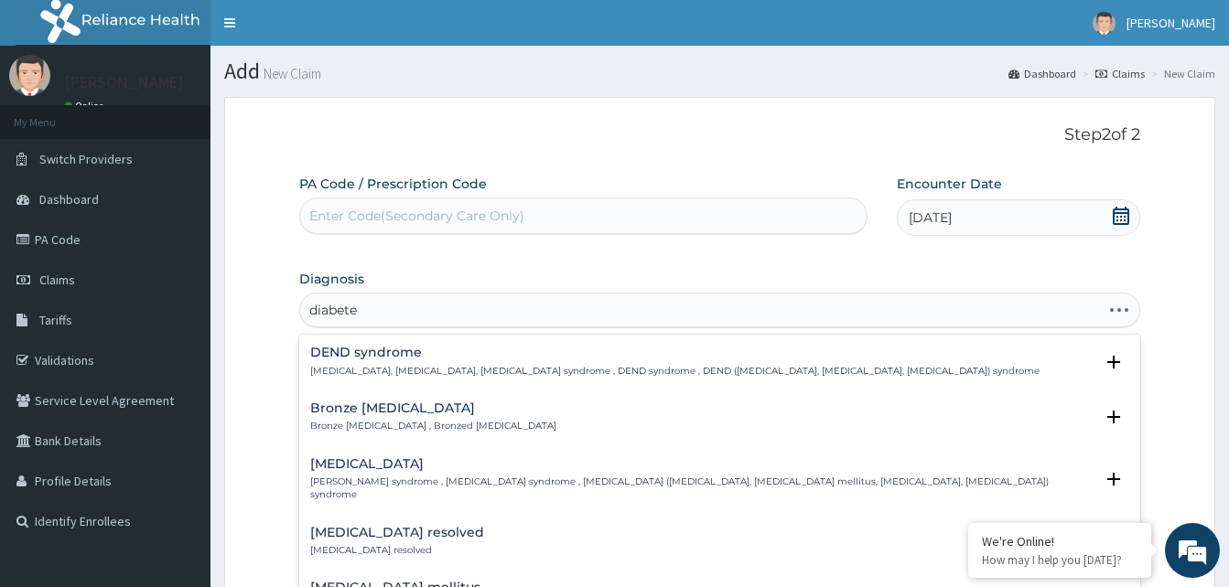
type input "diabete m"
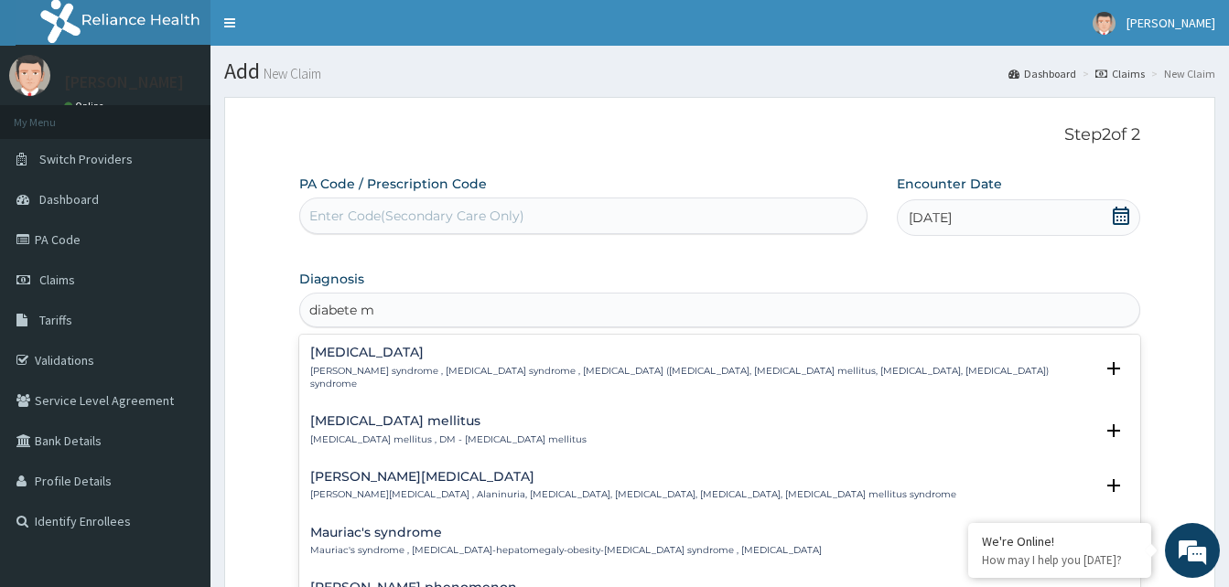
click at [405, 415] on h4 "Diabetes mellitus" at bounding box center [448, 422] width 276 height 14
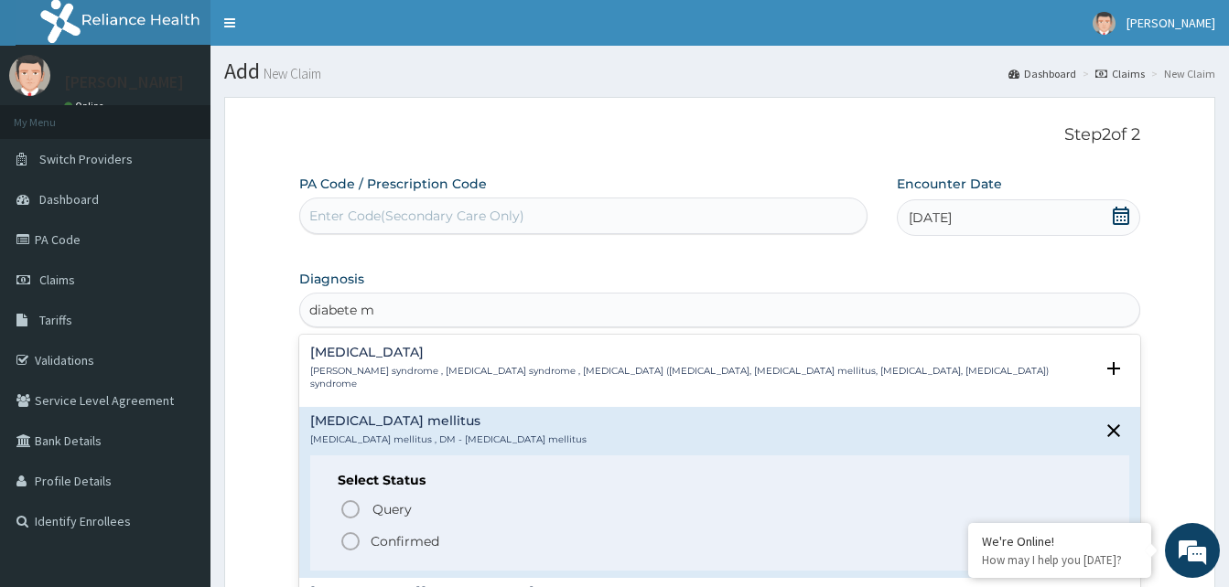
click at [340, 531] on icon "status option filled" at bounding box center [350, 542] width 22 height 22
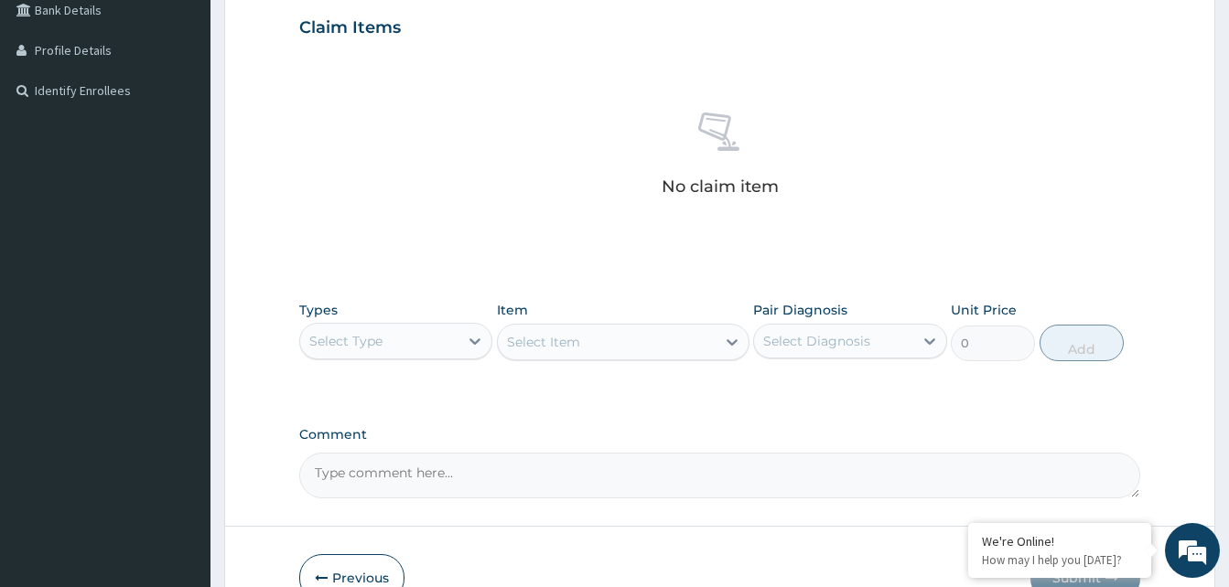
scroll to position [446, 0]
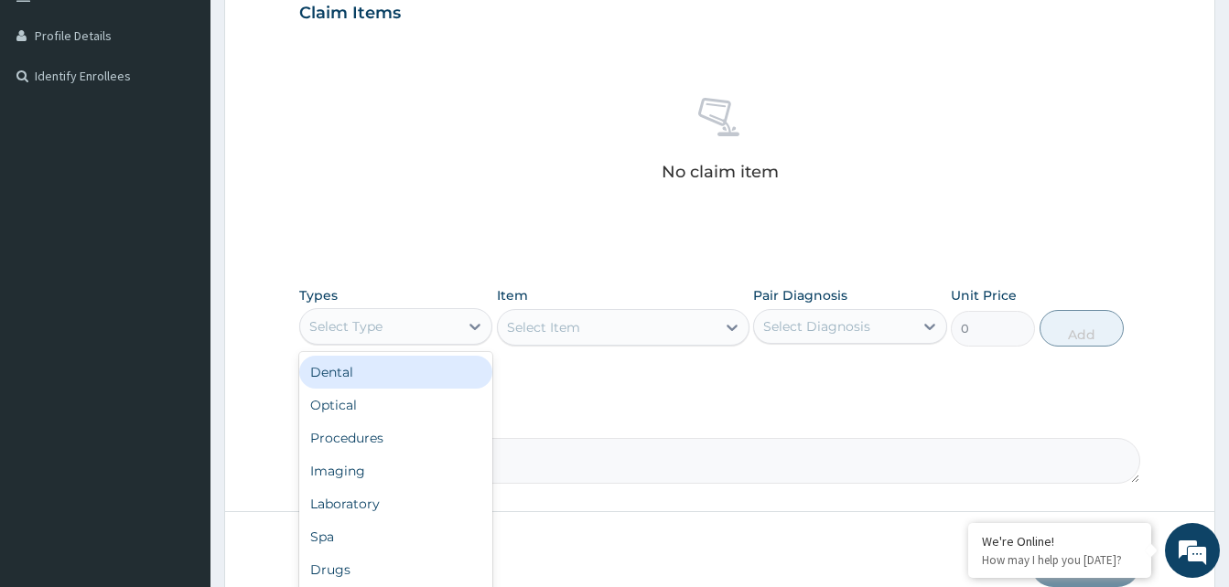
click at [379, 312] on div "Select Type" at bounding box center [379, 326] width 158 height 29
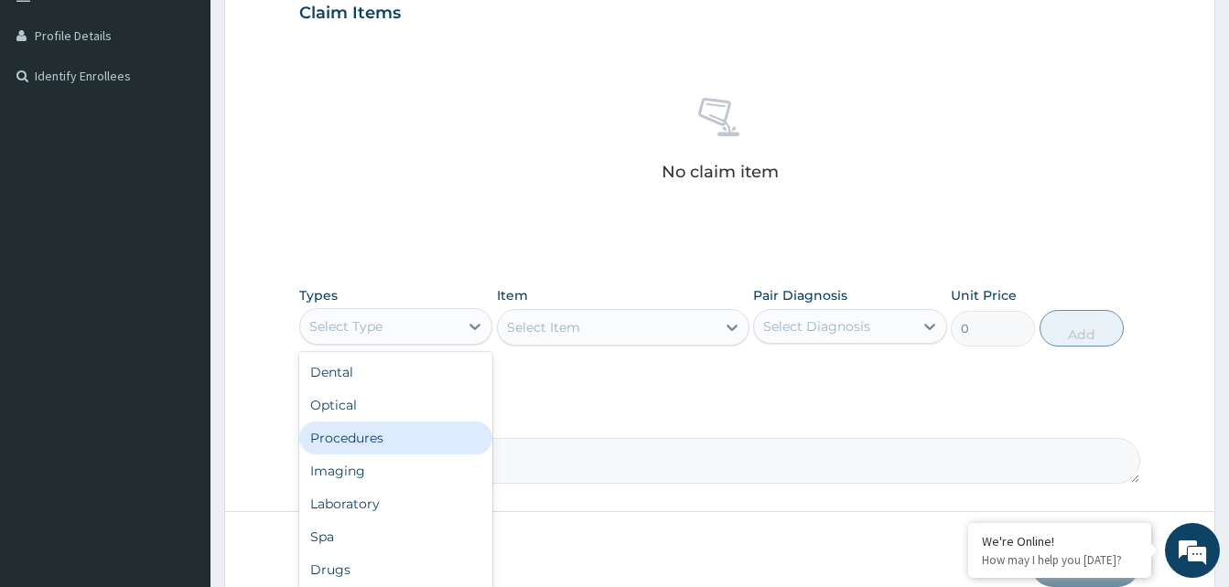
click at [377, 443] on div "Procedures" at bounding box center [395, 438] width 193 height 33
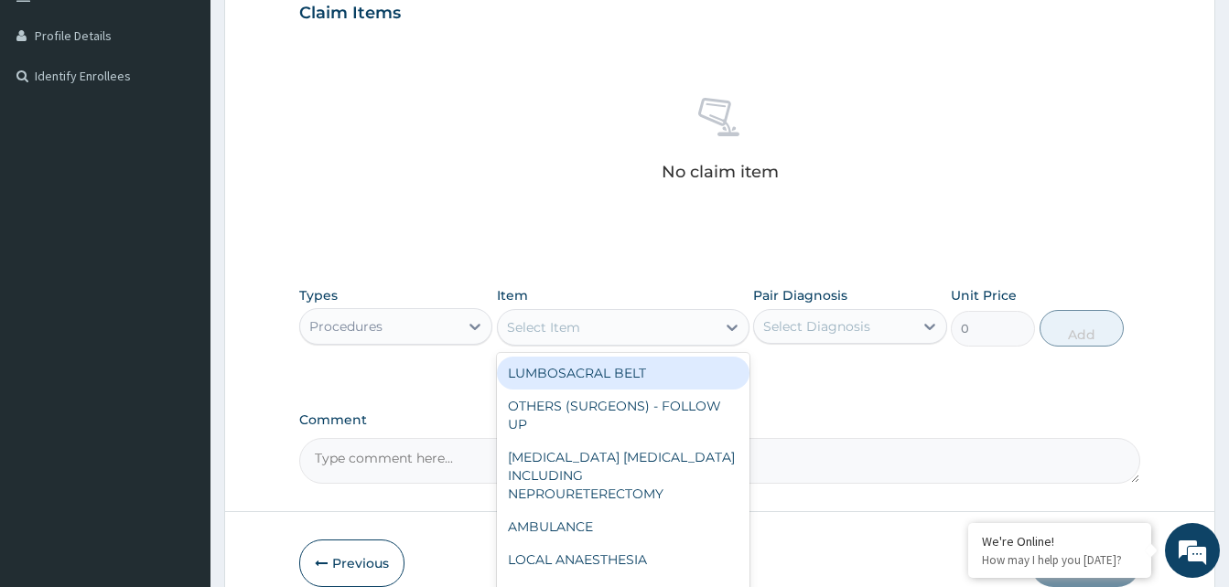
click at [652, 324] on div "Select Item" at bounding box center [607, 327] width 218 height 29
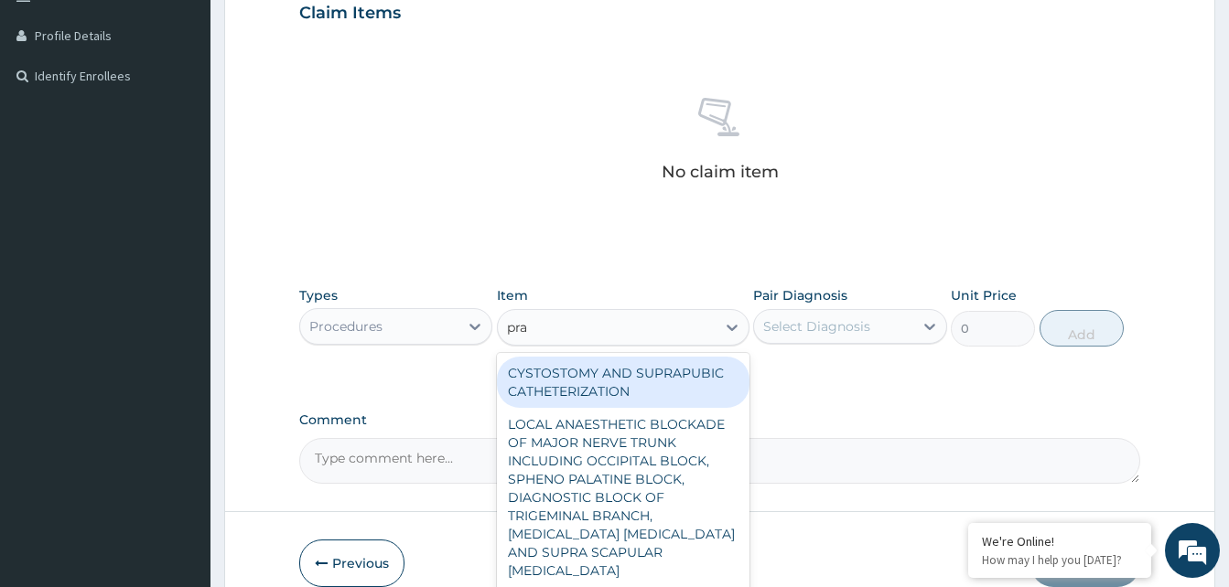
type input "prac"
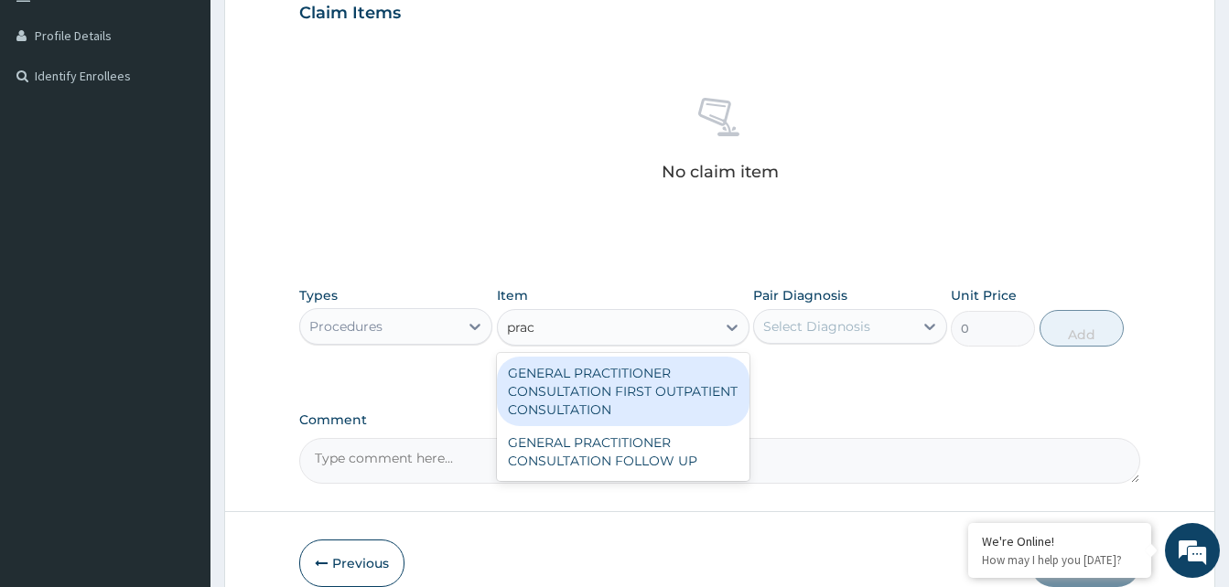
click at [609, 379] on div "GENERAL PRACTITIONER CONSULTATION FIRST OUTPATIENT CONSULTATION" at bounding box center [623, 392] width 253 height 70
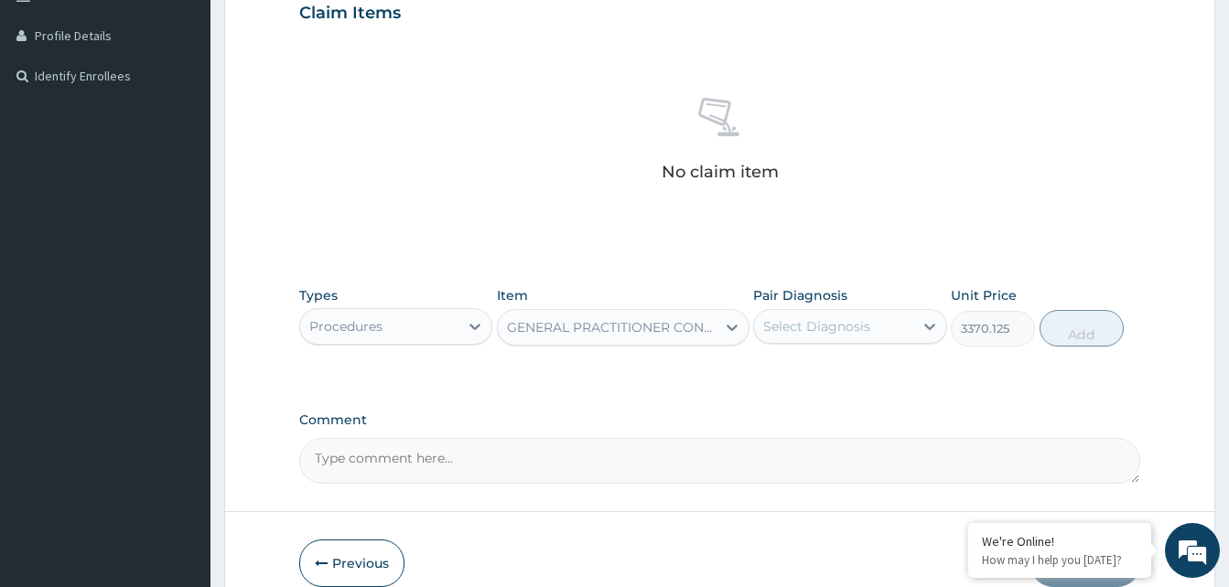
type input "3370.125"
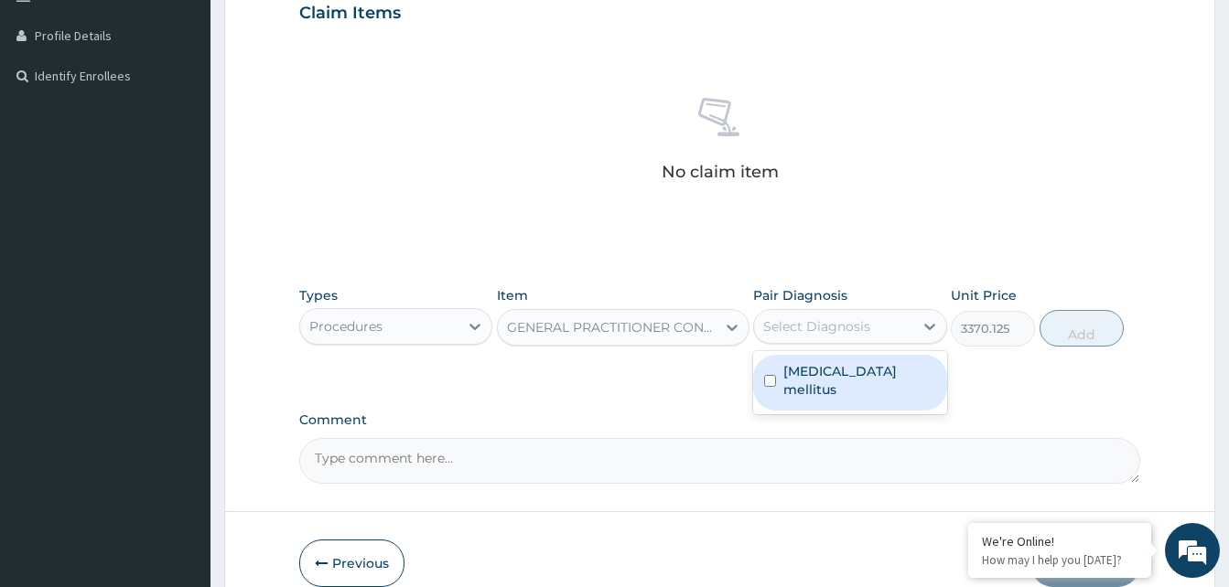
click at [878, 322] on div "Select Diagnosis" at bounding box center [833, 326] width 158 height 29
click at [856, 373] on label "Diabetes mellitus" at bounding box center [859, 380] width 152 height 37
checkbox input "true"
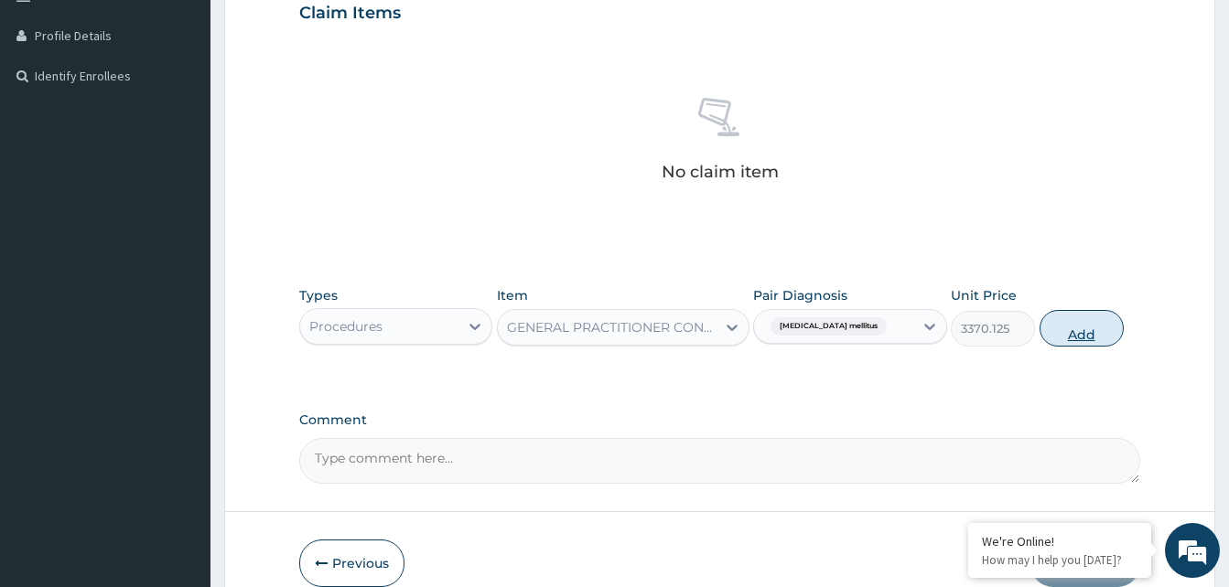
click at [1073, 333] on button "Add" at bounding box center [1082, 328] width 84 height 37
type input "0"
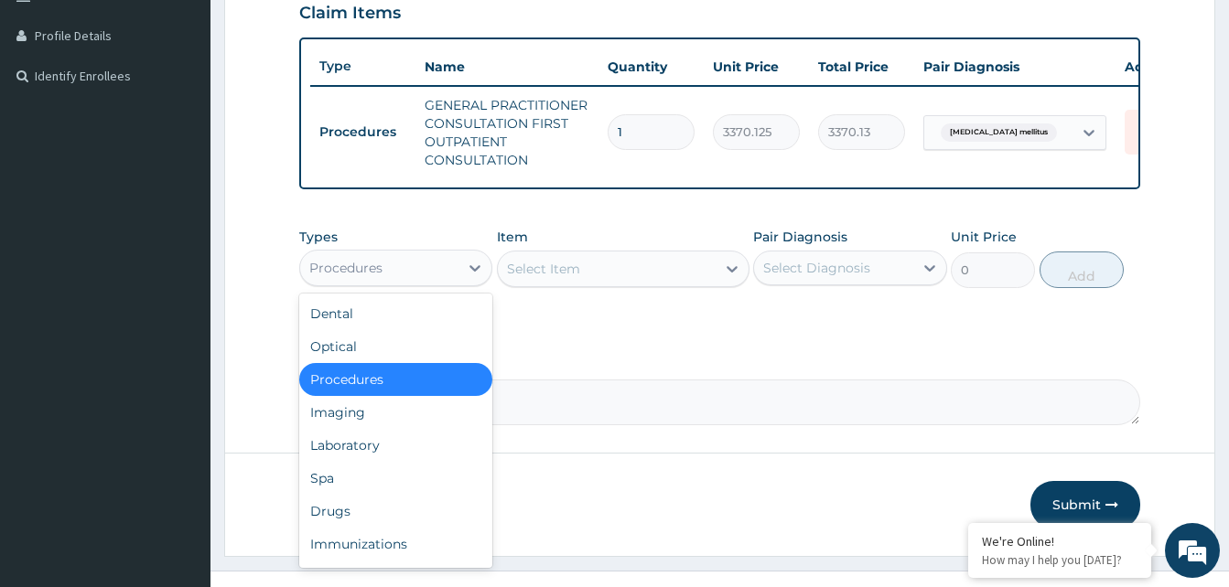
click at [429, 265] on div "Procedures" at bounding box center [395, 268] width 193 height 37
click at [376, 456] on div "Laboratory" at bounding box center [395, 445] width 193 height 33
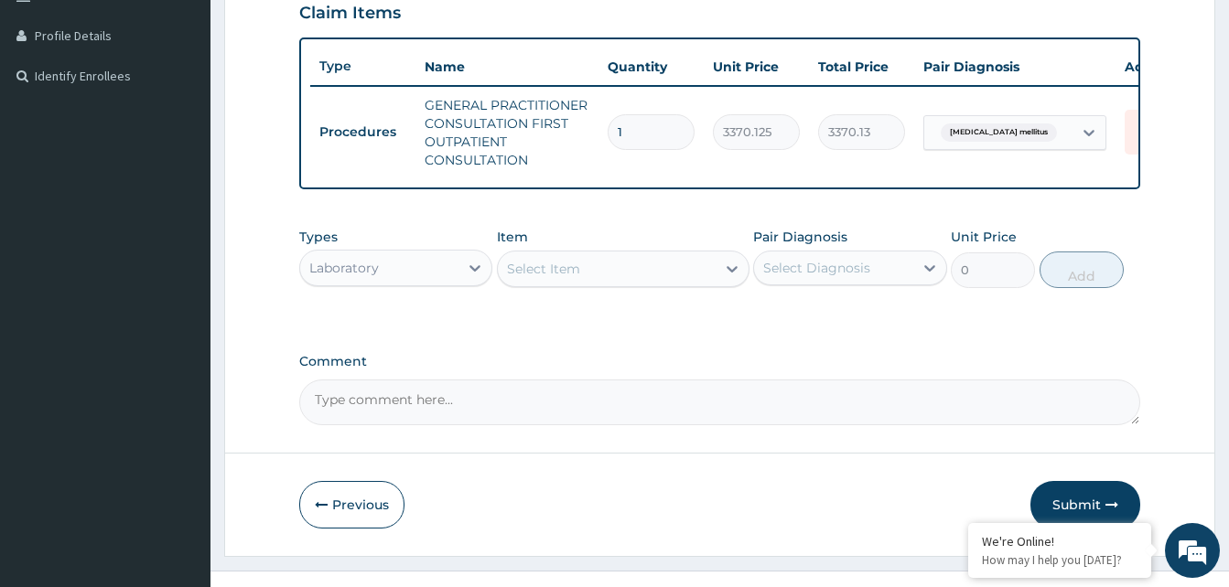
click at [684, 276] on div "Select Item" at bounding box center [607, 268] width 218 height 29
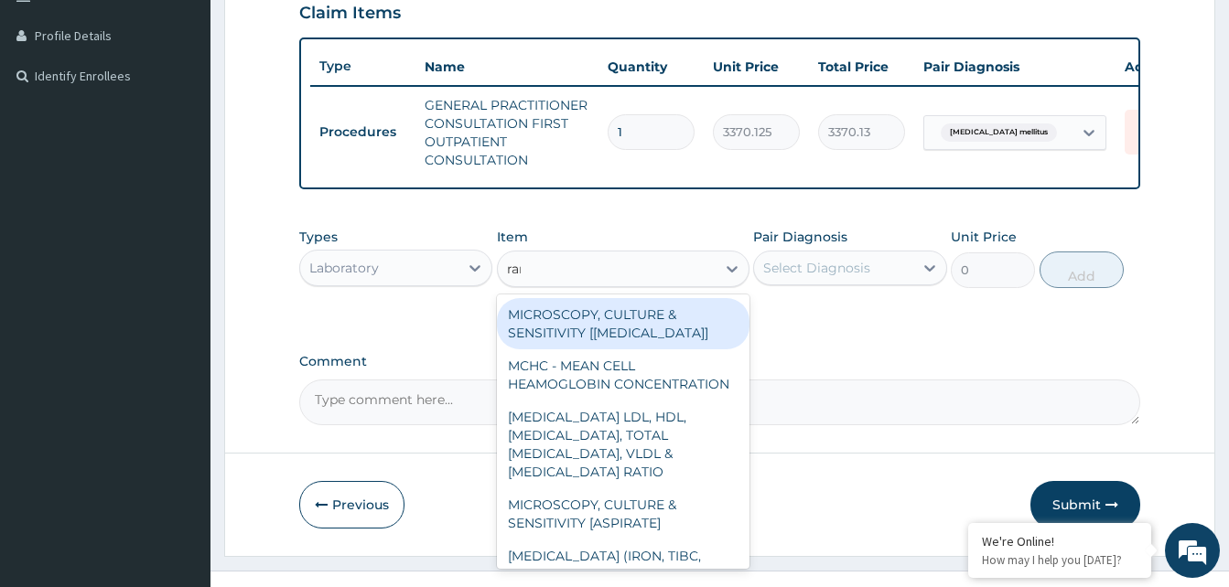
type input "rand"
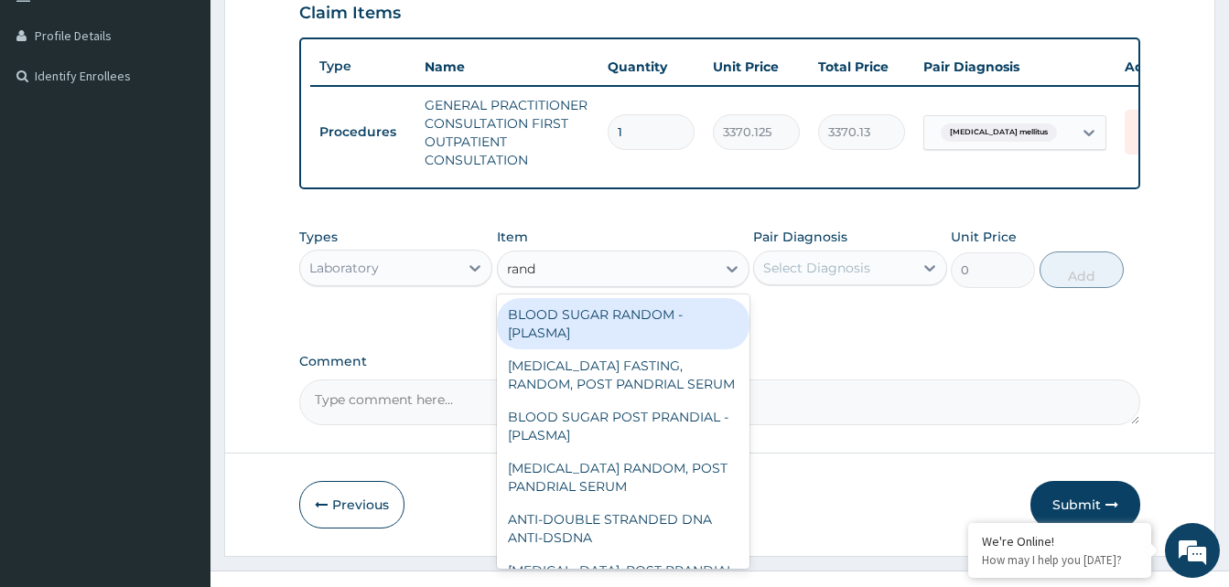
click at [640, 331] on div "BLOOD SUGAR RANDOM - [PLASMA]" at bounding box center [623, 323] width 253 height 51
type input "1800"
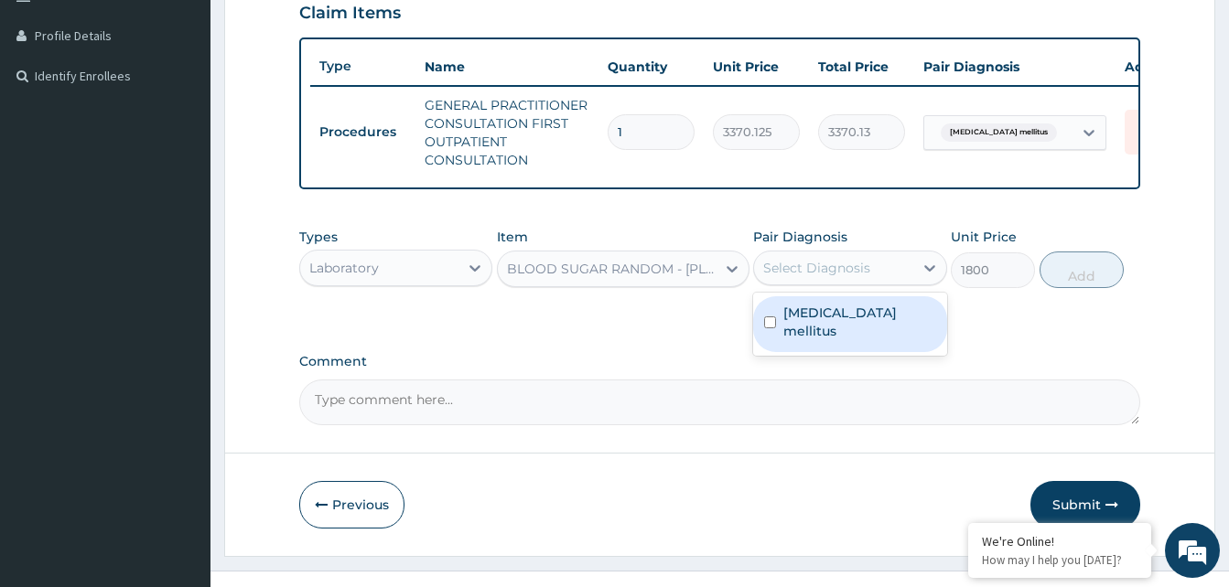
click at [889, 280] on div "Select Diagnosis" at bounding box center [833, 267] width 158 height 29
click at [878, 341] on div "Diabetes mellitus" at bounding box center [849, 324] width 193 height 56
checkbox input "true"
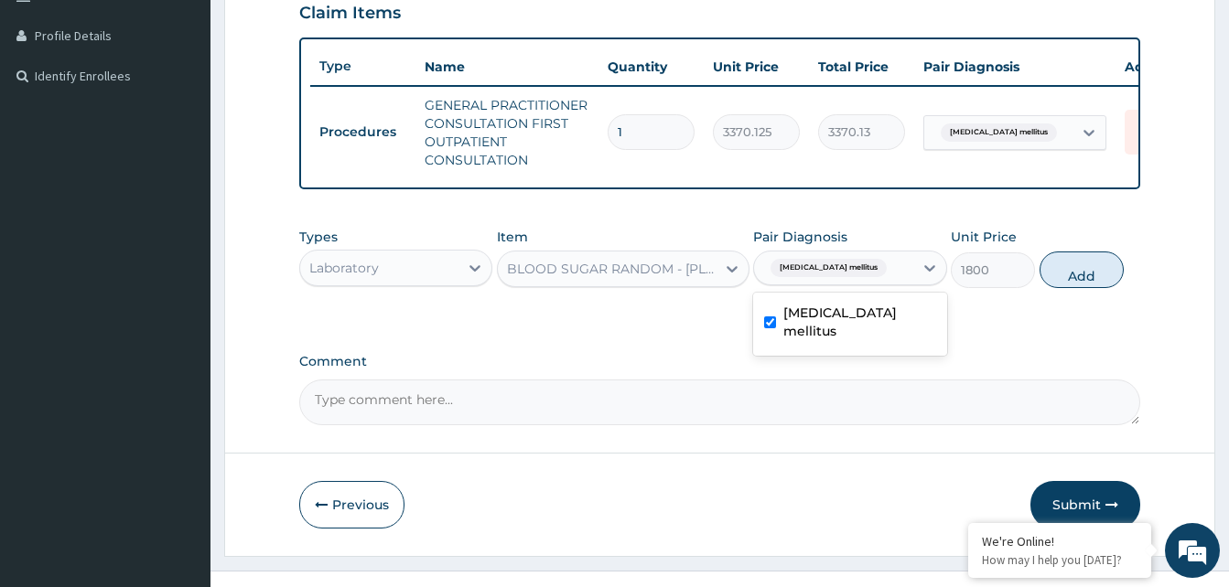
click at [1075, 287] on button "Add" at bounding box center [1082, 270] width 84 height 37
type input "0"
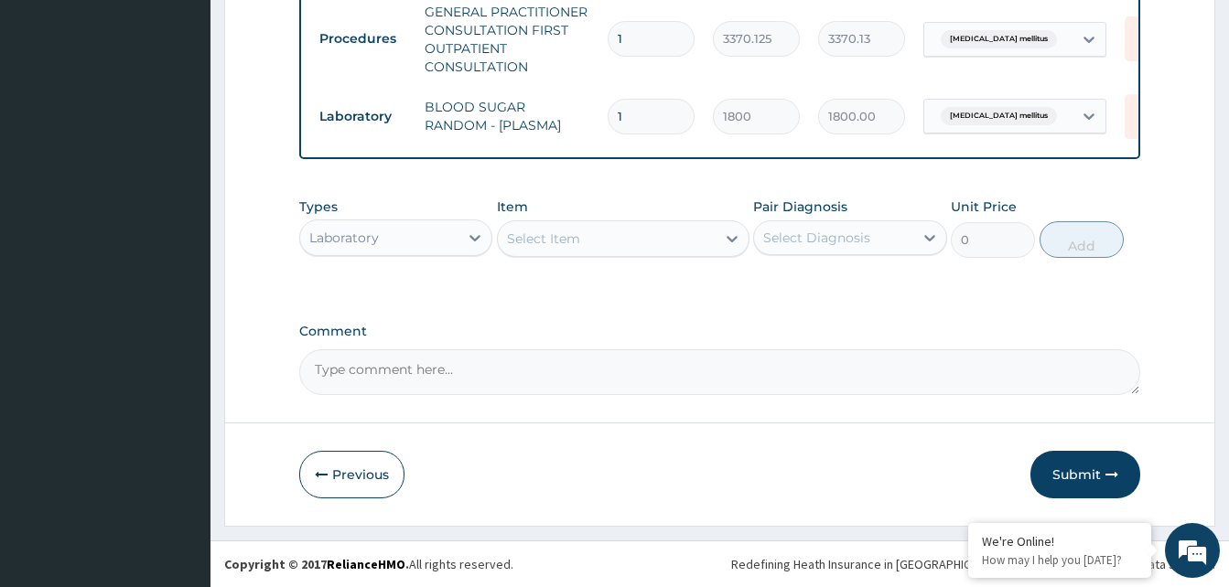
scroll to position [553, 0]
click at [1101, 471] on button "Submit" at bounding box center [1085, 475] width 110 height 48
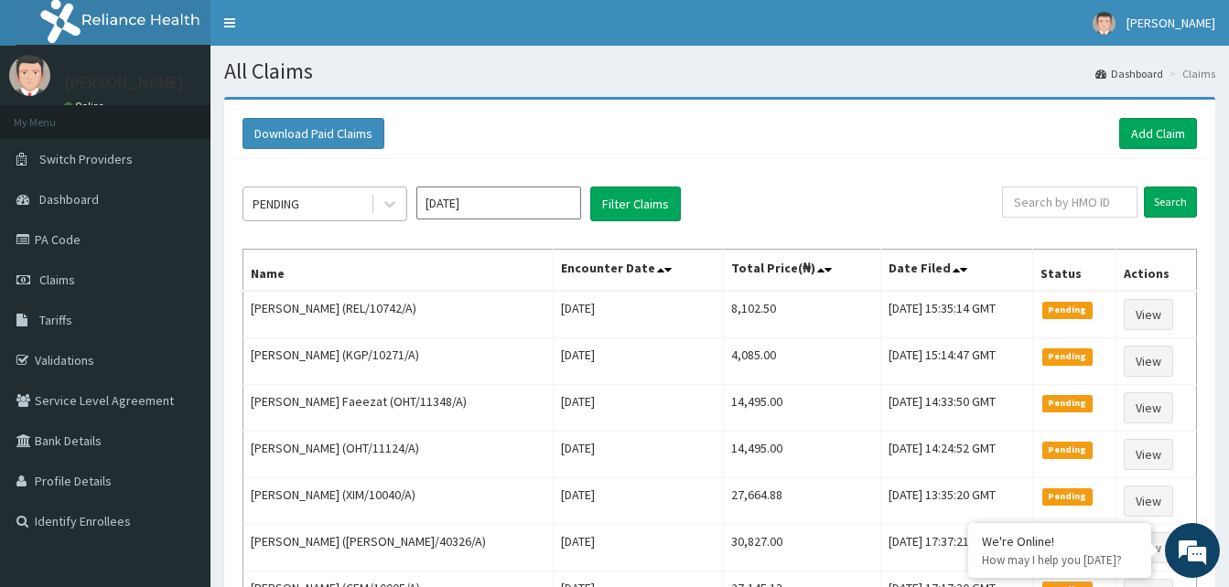
drag, startPoint x: 359, startPoint y: 187, endPoint x: 325, endPoint y: 201, distance: 36.9
click at [353, 189] on div "PENDING" at bounding box center [324, 204] width 165 height 35
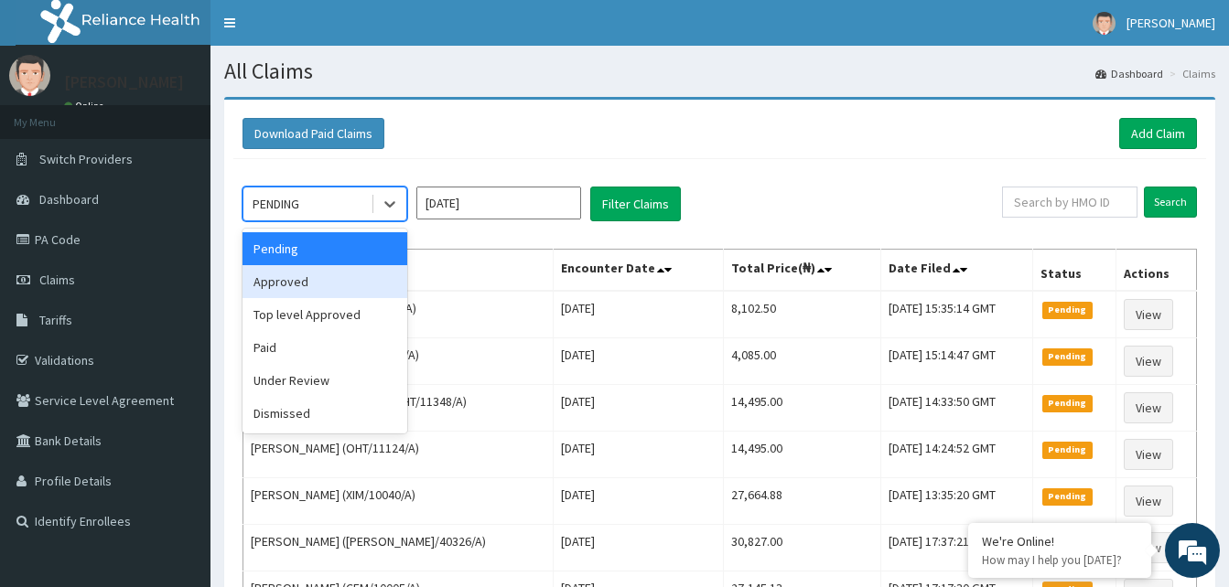
click at [297, 294] on div "Approved" at bounding box center [324, 281] width 165 height 33
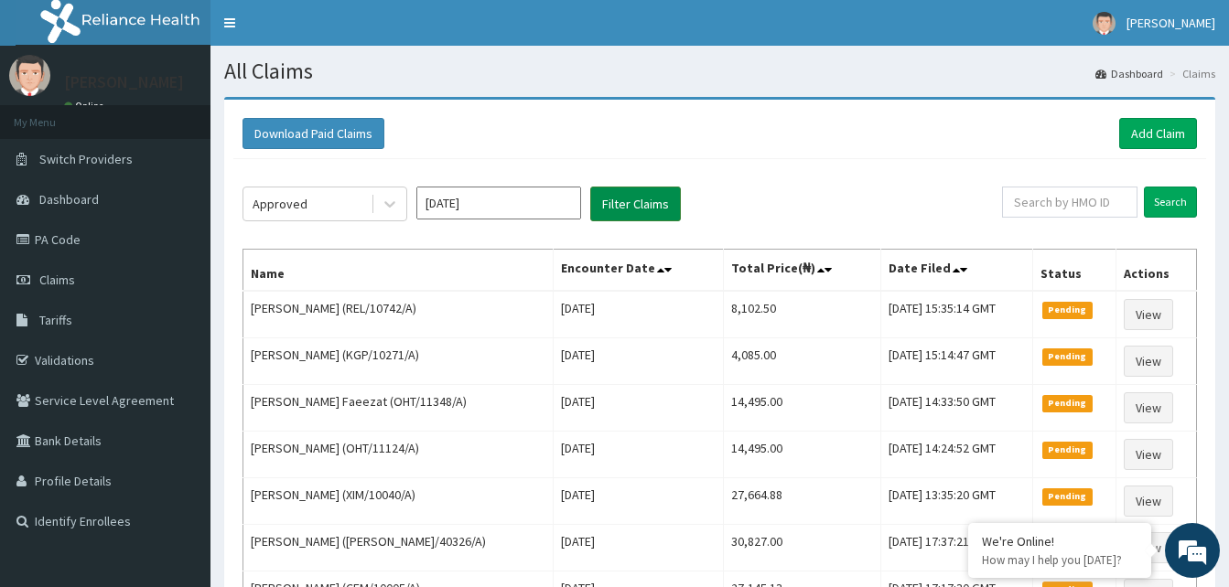
click at [603, 200] on button "Filter Claims" at bounding box center [635, 204] width 91 height 35
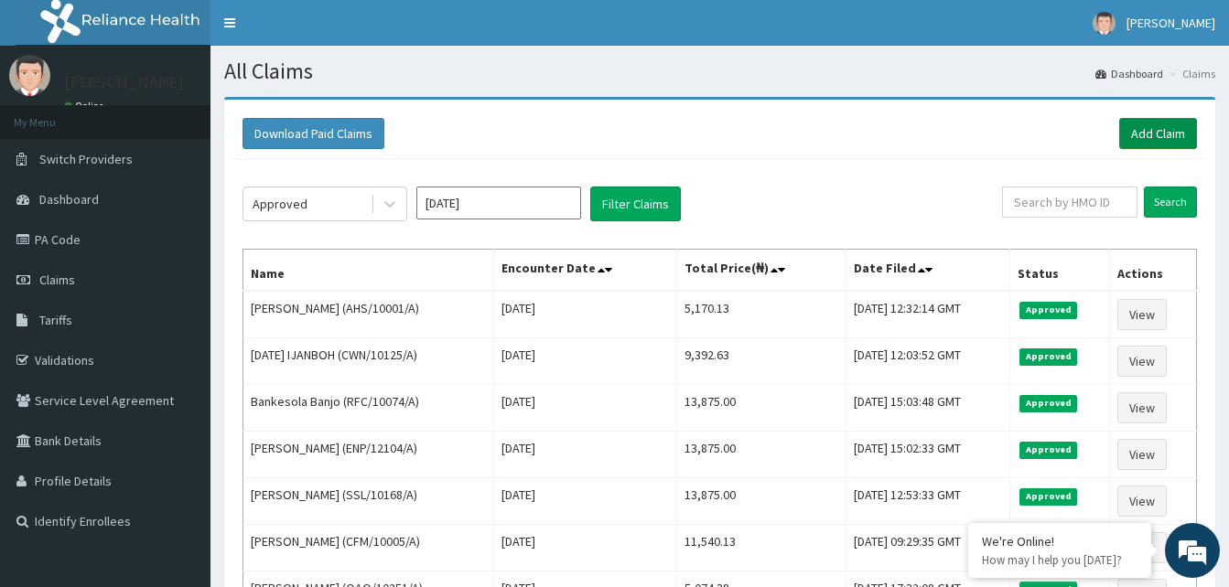
click at [1176, 142] on link "Add Claim" at bounding box center [1158, 133] width 78 height 31
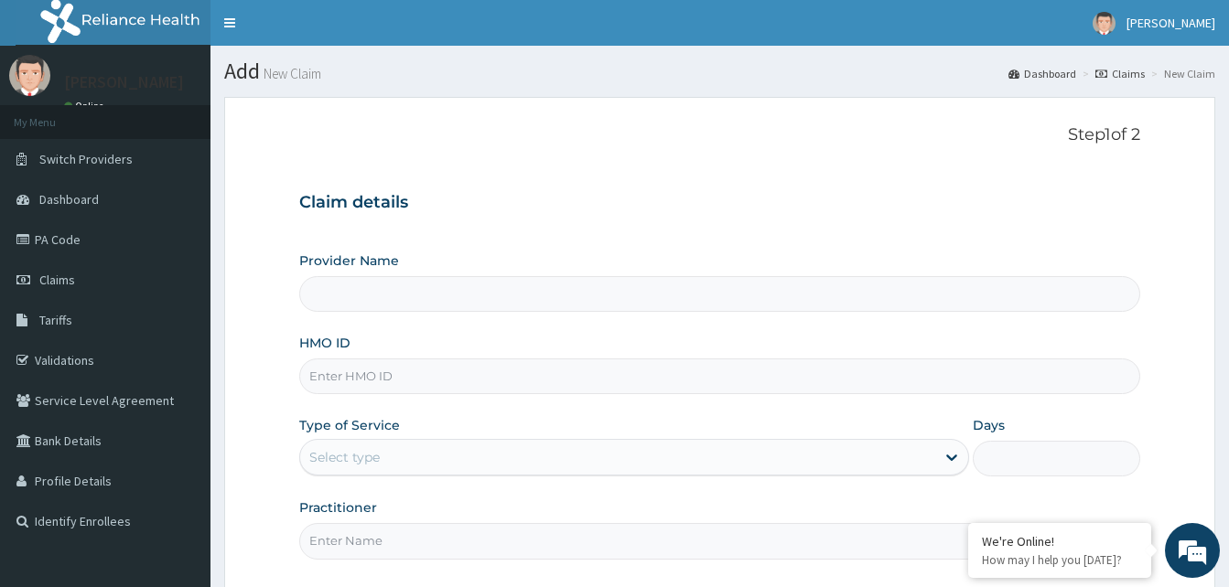
type input "Reliance Family Clinics (RFC) - [GEOGRAPHIC_DATA]"
click at [414, 382] on input "HMO ID" at bounding box center [719, 377] width 841 height 36
paste input "KGP/10271/A"
type input "KGP/10271/A"
click at [603, 457] on div "Select type" at bounding box center [617, 457] width 635 height 29
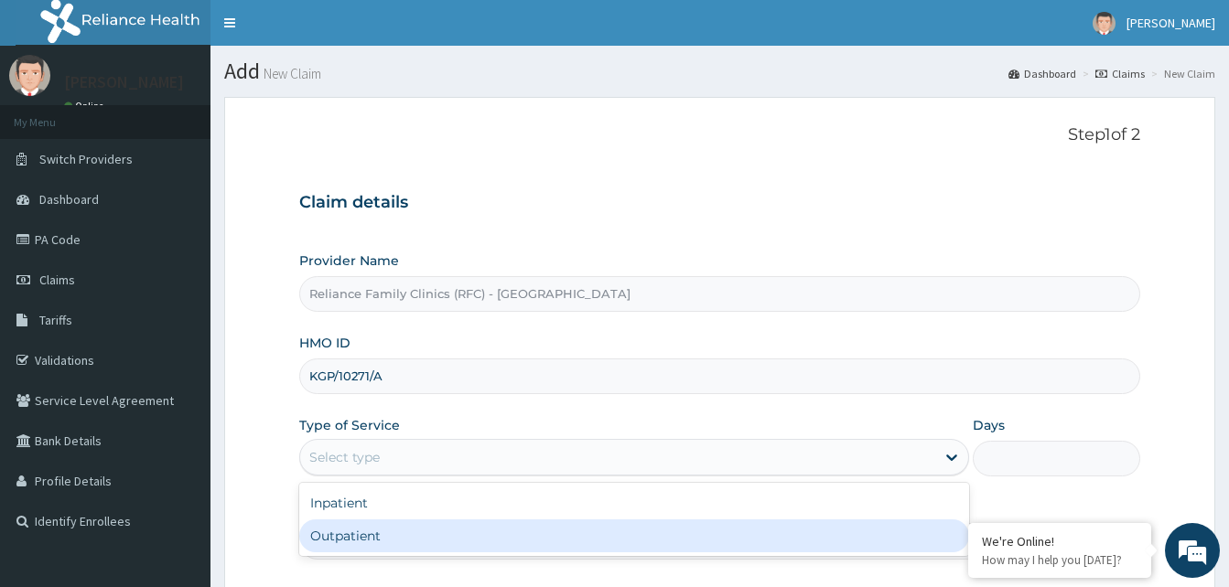
click at [467, 536] on div "Outpatient" at bounding box center [634, 536] width 670 height 33
type input "1"
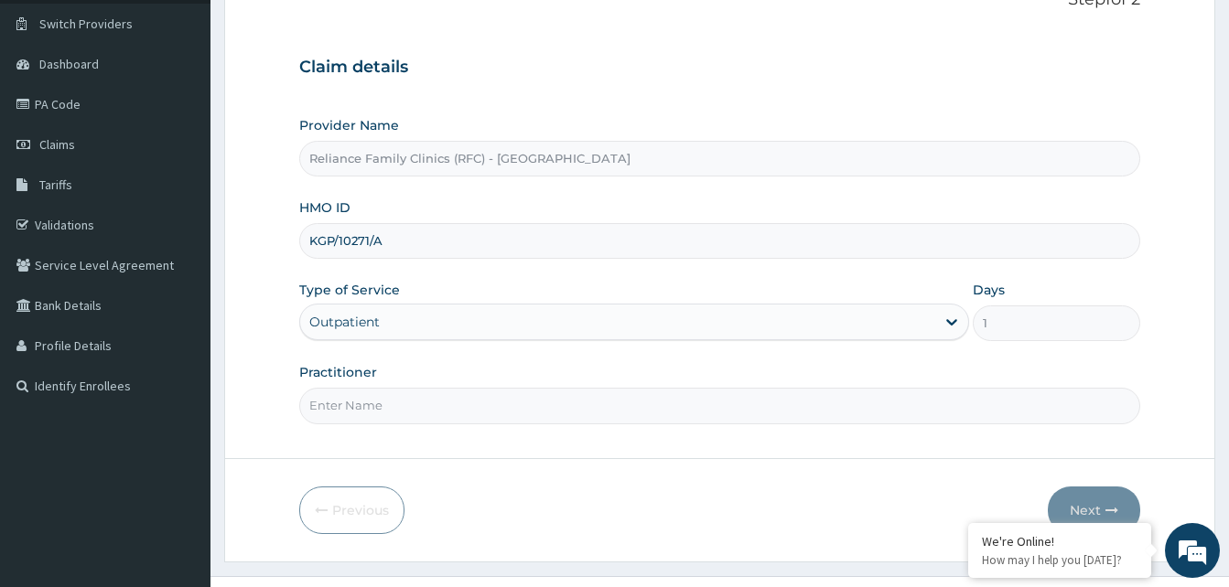
scroll to position [171, 0]
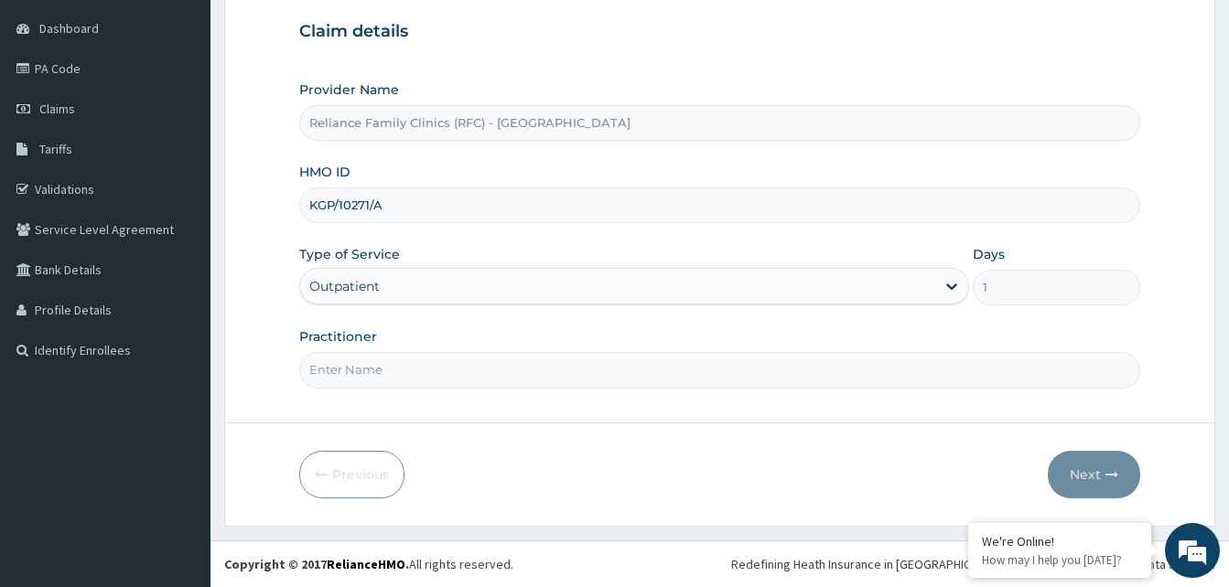
click at [673, 361] on input "Practitioner" at bounding box center [719, 370] width 841 height 36
click at [334, 367] on input "Practitioner" at bounding box center [719, 370] width 841 height 36
type input "Gynae"
click at [1081, 460] on button "Next" at bounding box center [1094, 475] width 92 height 48
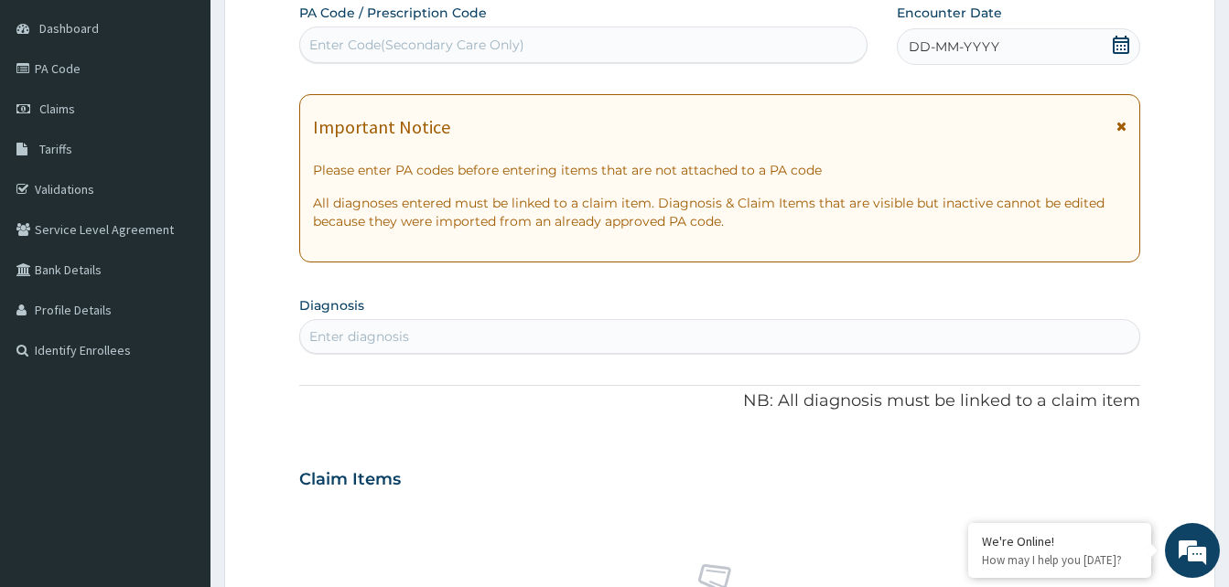
click at [1123, 122] on icon at bounding box center [1121, 126] width 10 height 13
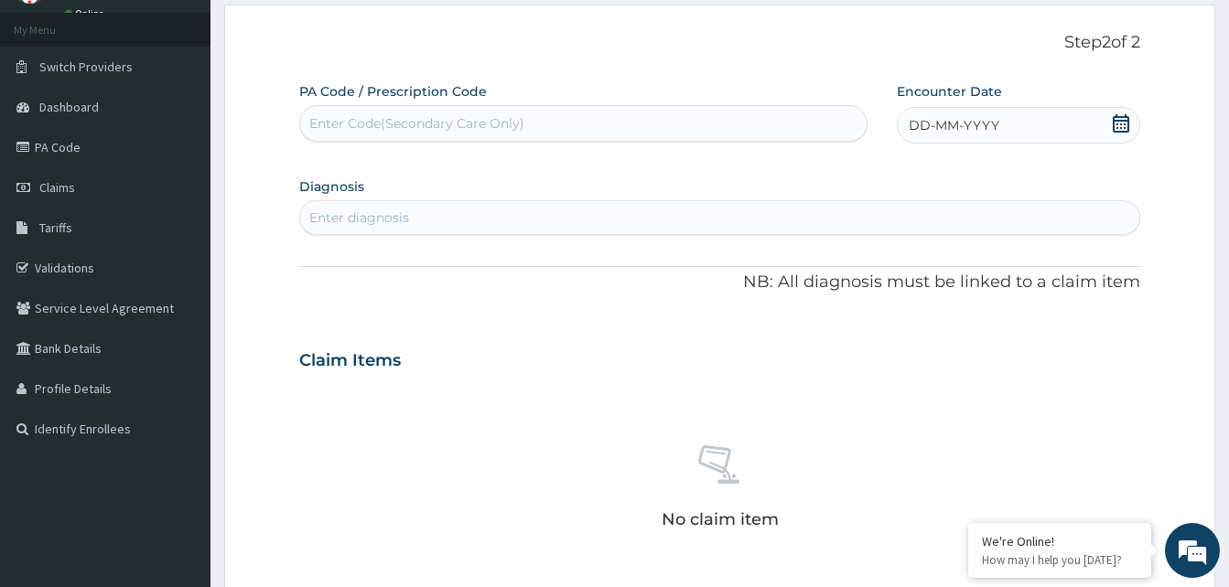
scroll to position [59, 0]
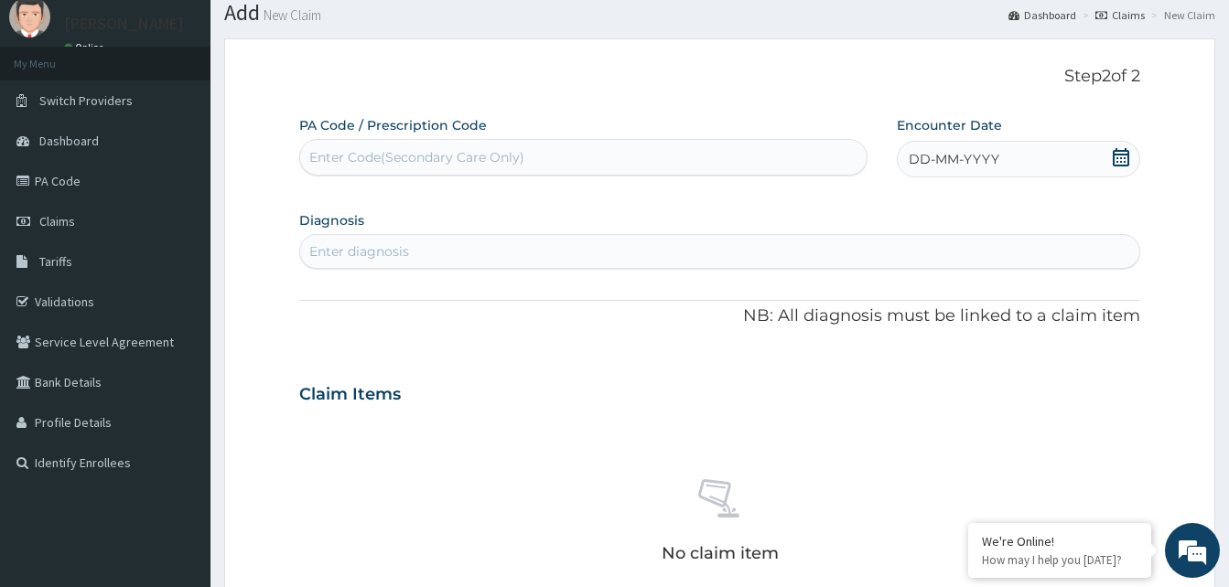
click at [546, 162] on div "Enter Code(Secondary Care Only)" at bounding box center [583, 157] width 566 height 29
paste input "PA/1C8804"
type input "PA/1C8804"
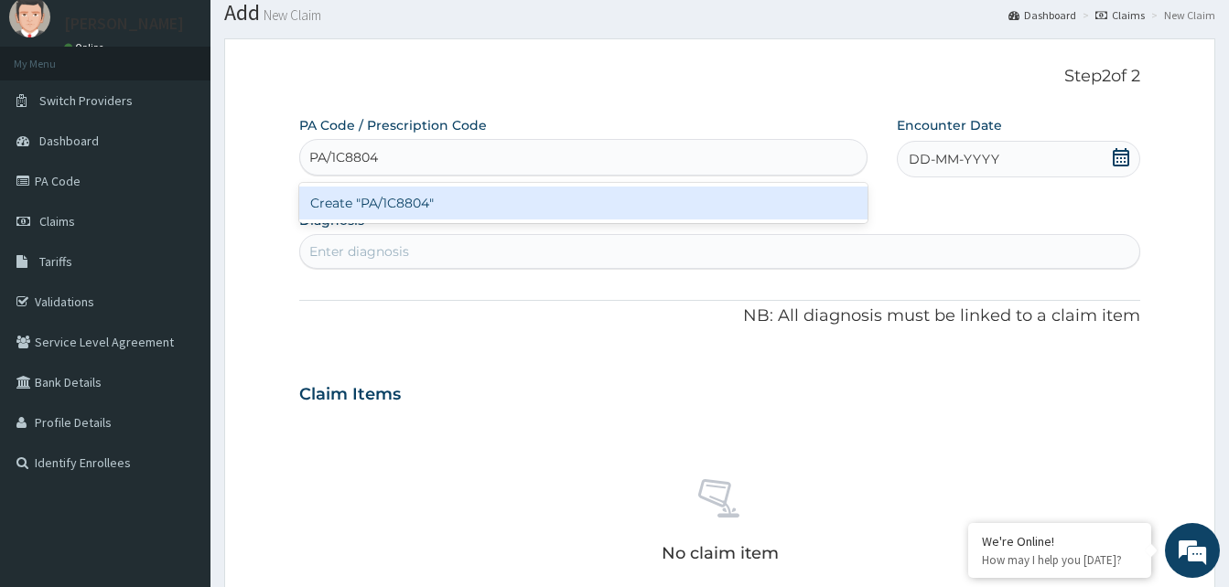
click at [445, 199] on div "Create "PA/1C8804"" at bounding box center [583, 203] width 568 height 33
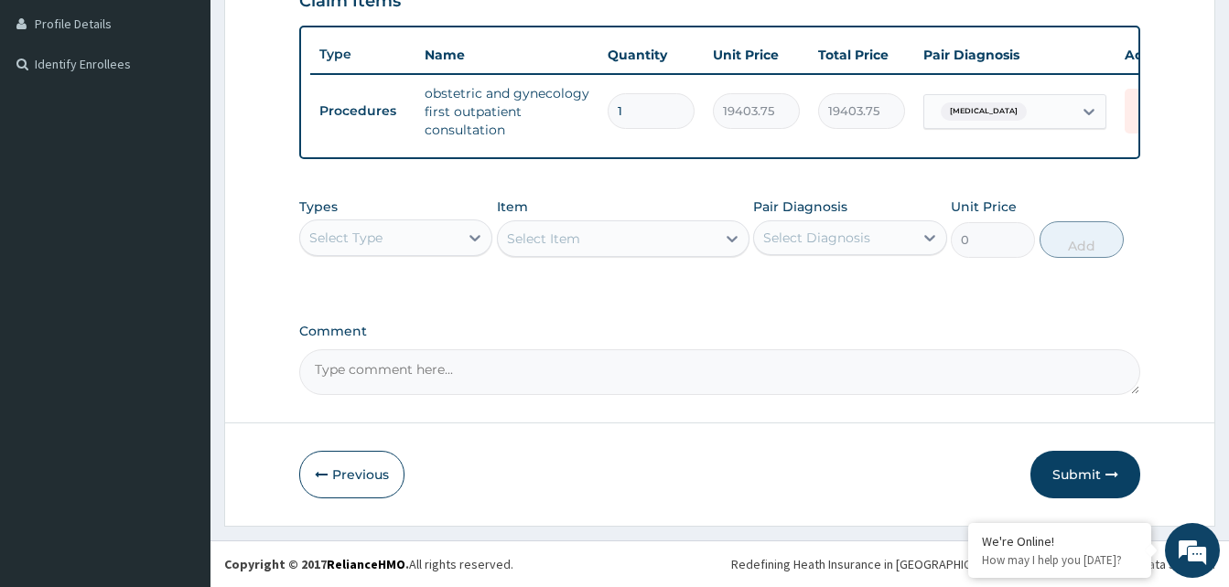
scroll to position [471, 0]
click at [1073, 479] on button "Submit" at bounding box center [1085, 475] width 110 height 48
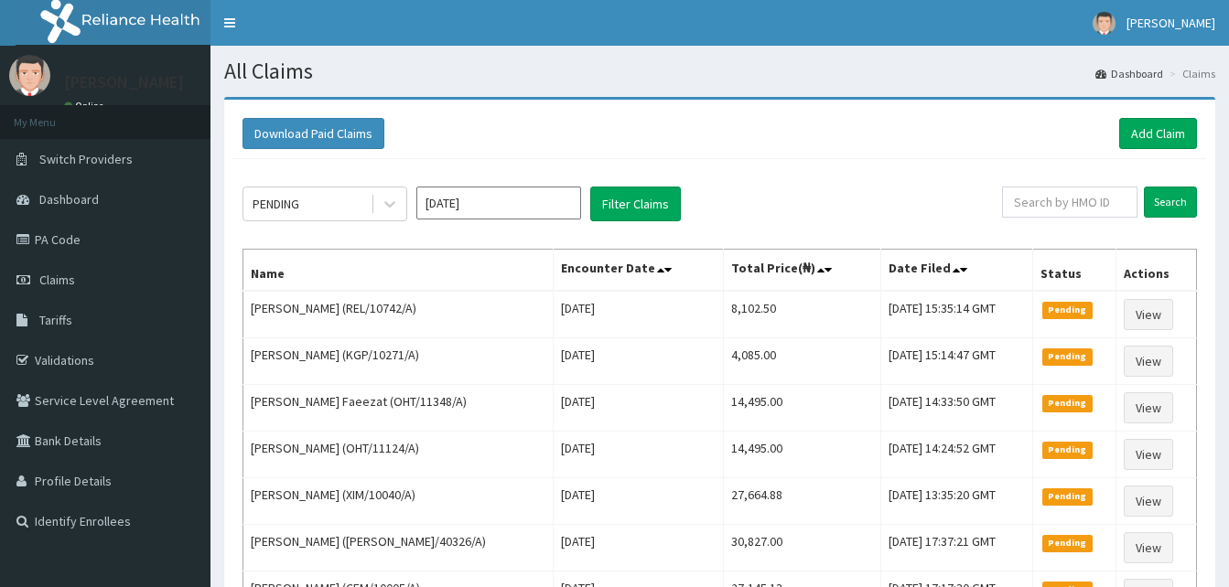
click at [1205, 384] on html "R EL Toggle navigation [PERSON_NAME] [PERSON_NAME] - [EMAIL_ADDRESS][DOMAIN_NAM…" at bounding box center [614, 424] width 1229 height 849
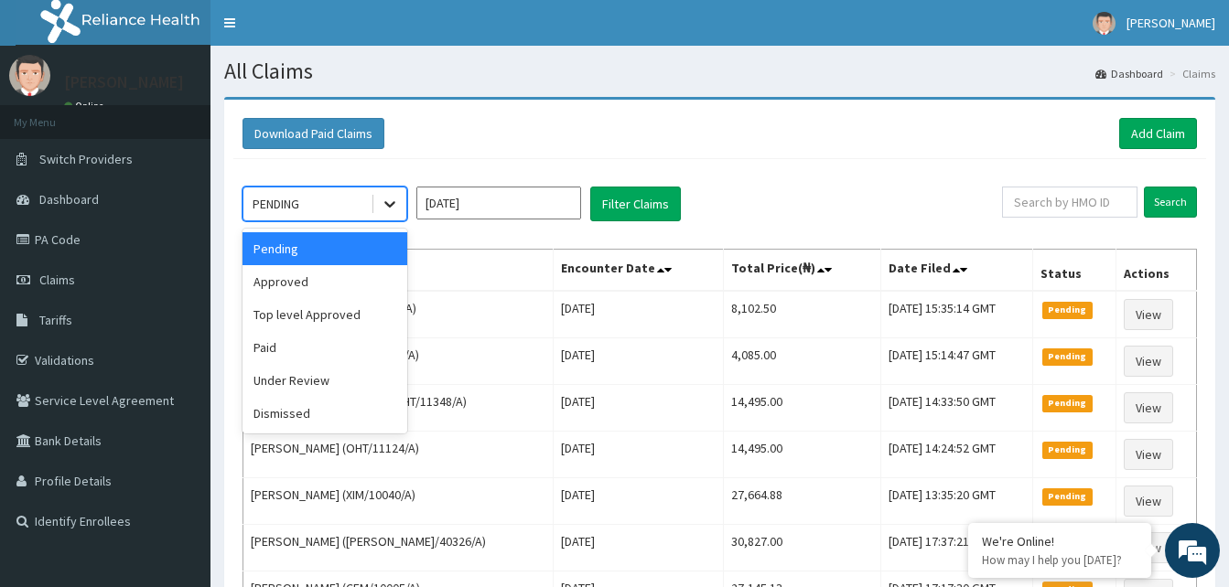
click at [393, 208] on icon at bounding box center [390, 204] width 18 height 18
click at [263, 277] on div "Approved" at bounding box center [324, 281] width 165 height 33
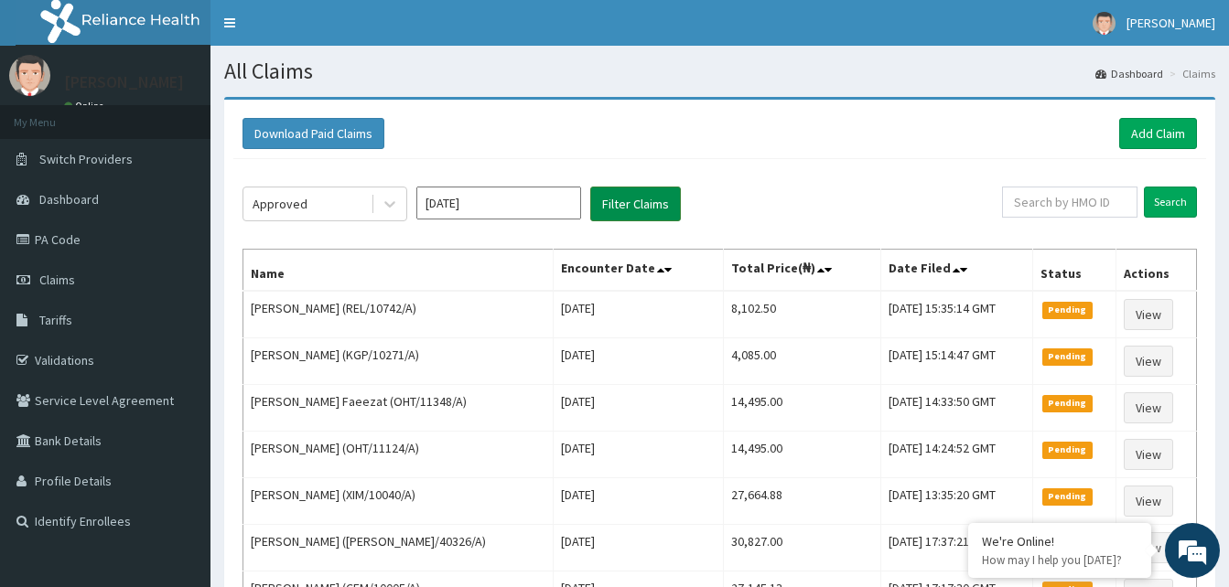
click at [611, 211] on button "Filter Claims" at bounding box center [635, 204] width 91 height 35
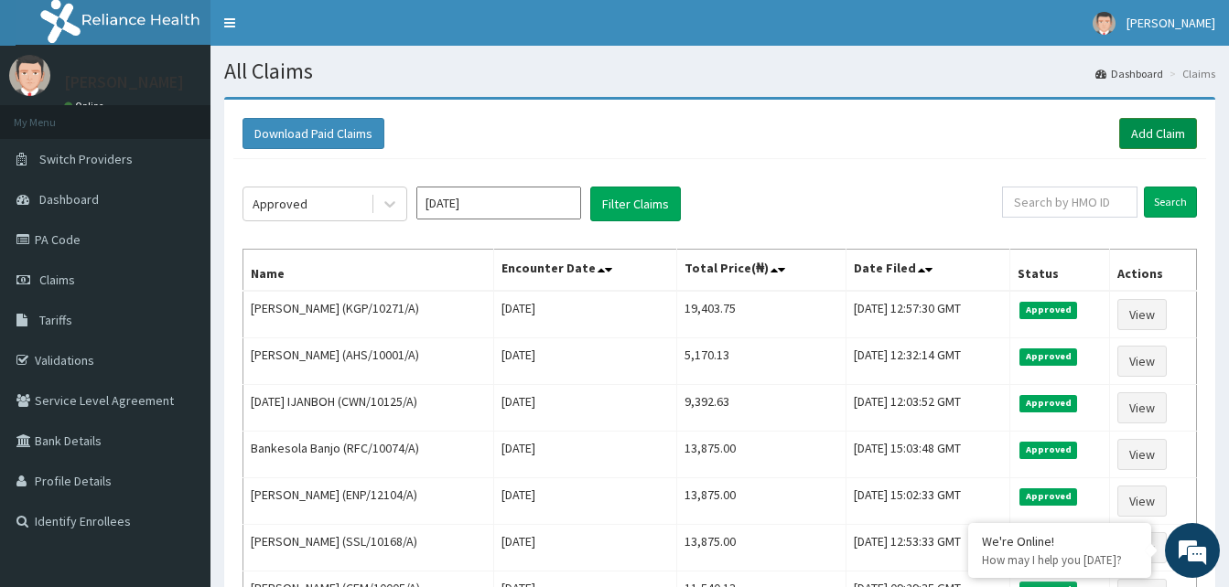
click at [1151, 124] on link "Add Claim" at bounding box center [1158, 133] width 78 height 31
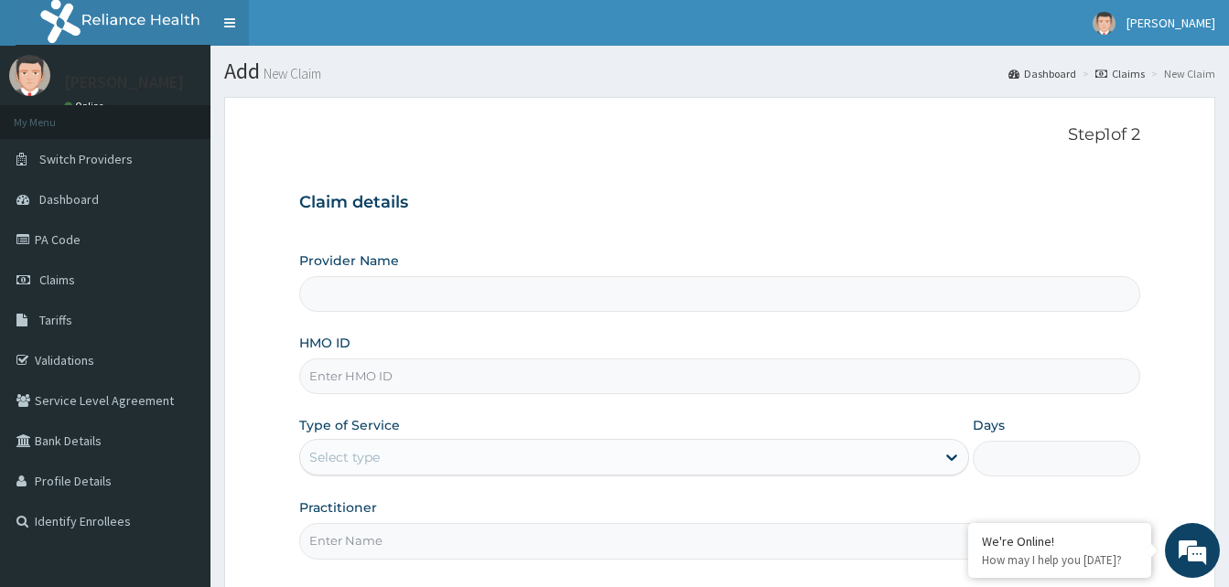
type input "Reliance Family Clinics (RFC) - [GEOGRAPHIC_DATA]"
click at [328, 366] on input "HMO ID" at bounding box center [719, 377] width 841 height 36
paste input "AAJ/10007/A"
type input "AAJ/10007/A"
click at [324, 455] on div "Select type" at bounding box center [344, 457] width 70 height 18
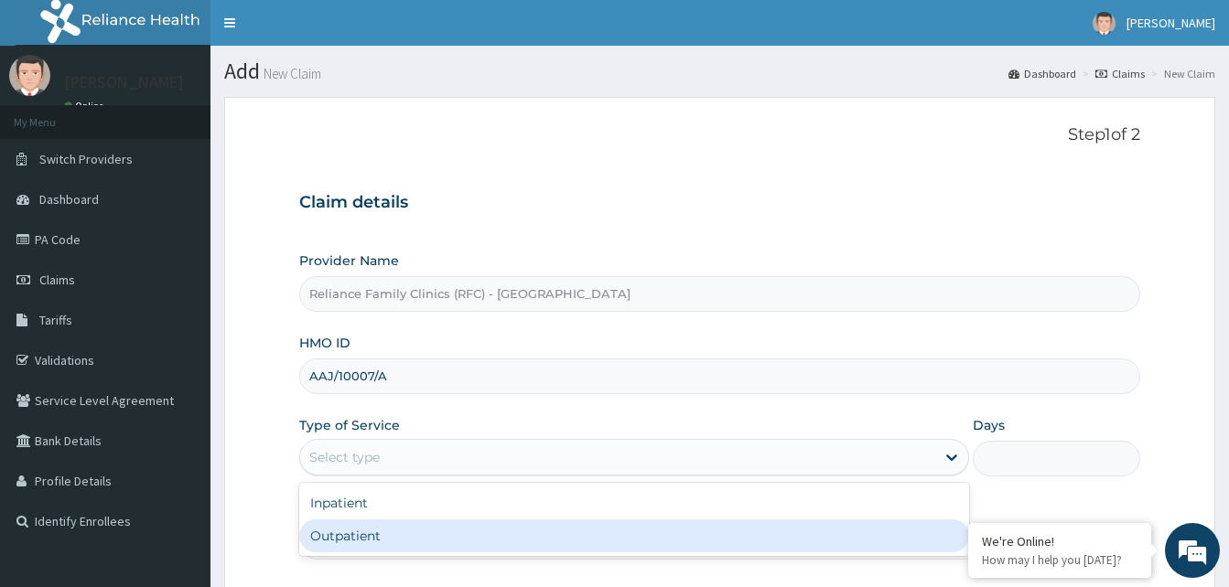
click at [334, 538] on div "Outpatient" at bounding box center [634, 536] width 670 height 33
type input "1"
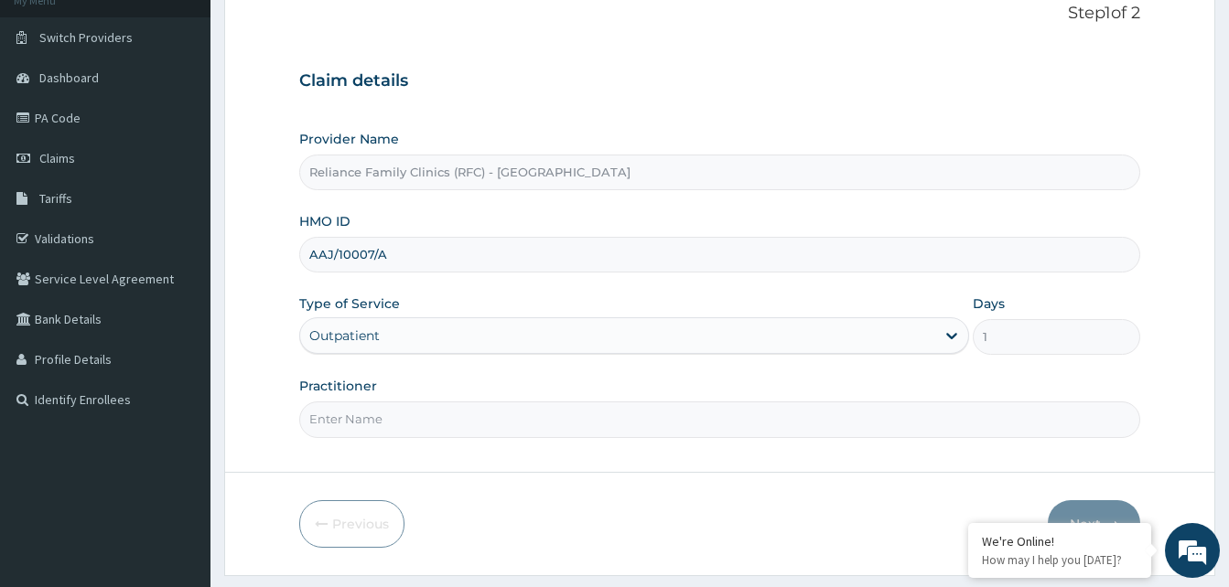
scroll to position [120, 0]
click at [361, 420] on input "Practitioner" at bounding box center [719, 422] width 841 height 36
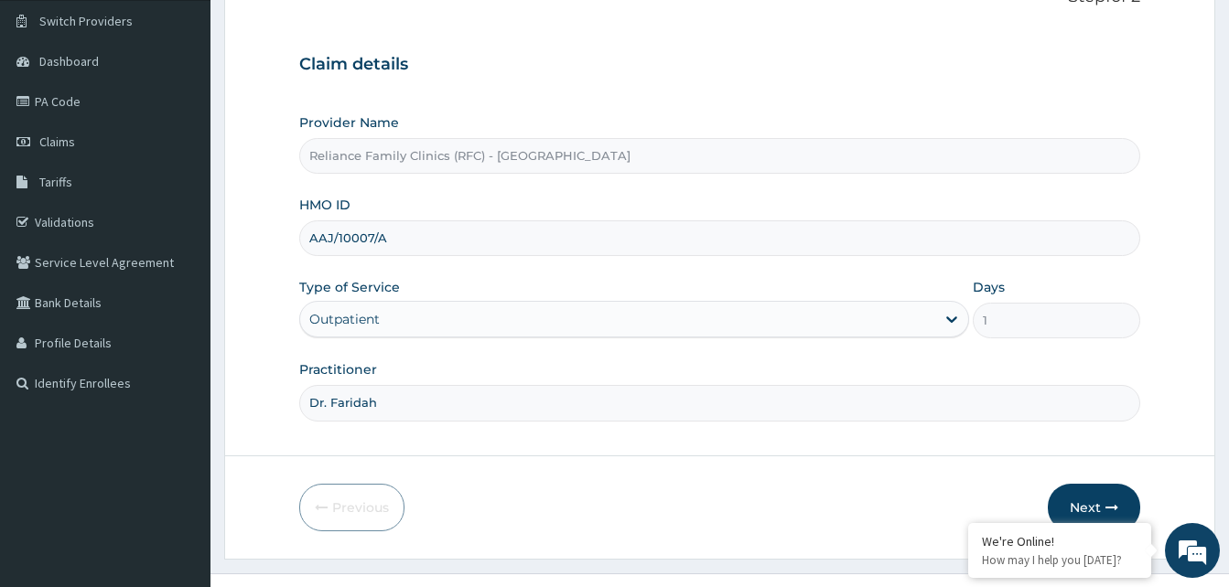
scroll to position [171, 0]
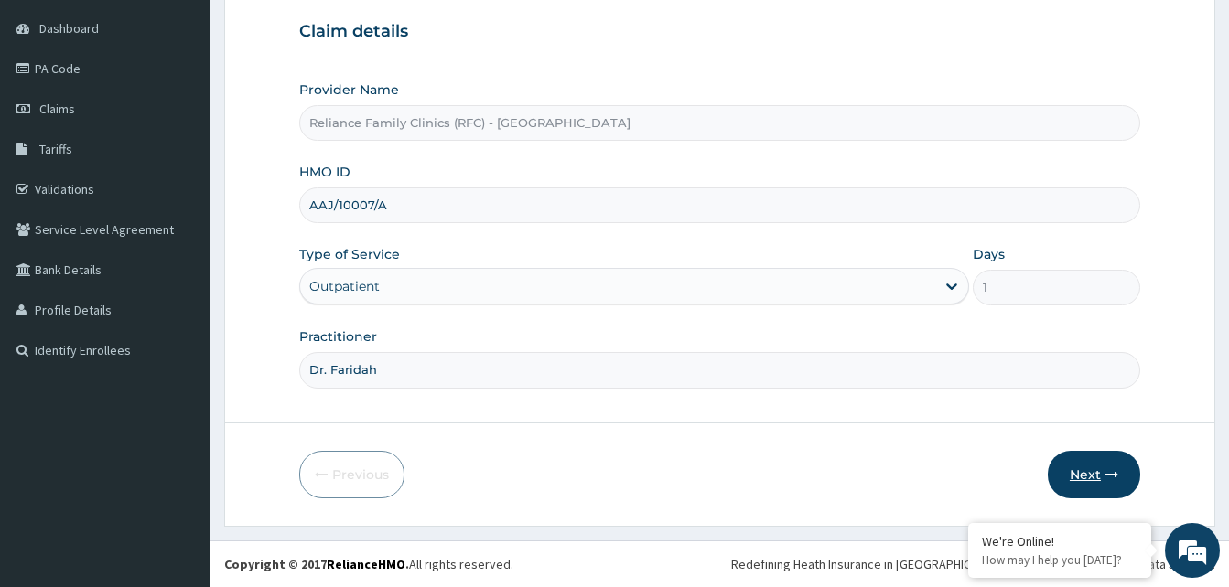
type input "Dr. Faridah"
click at [1077, 459] on button "Next" at bounding box center [1094, 475] width 92 height 48
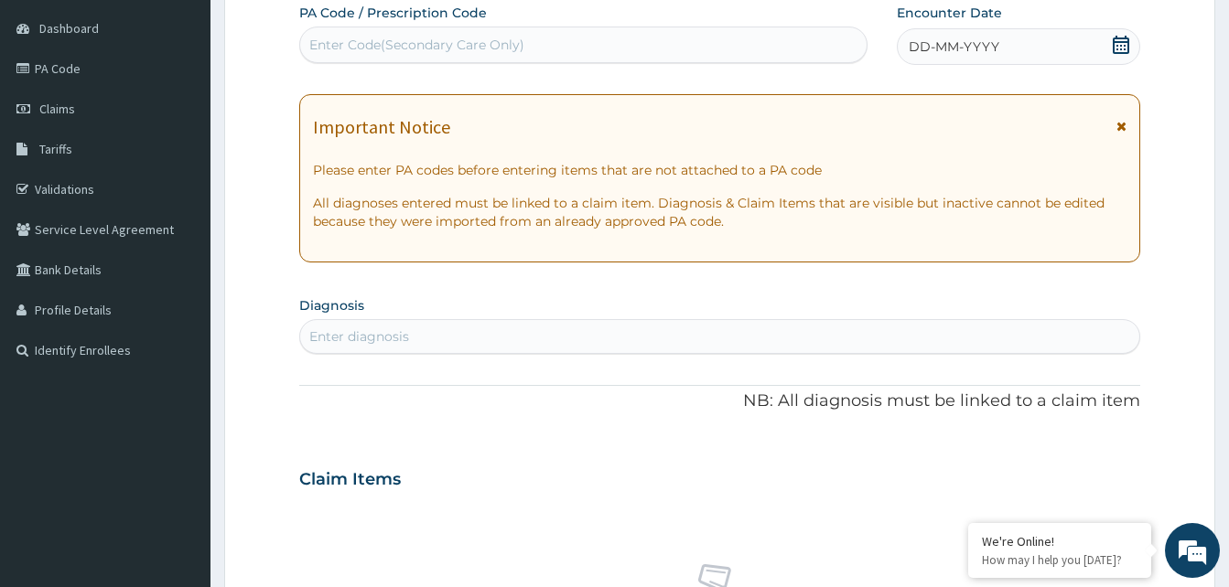
click at [1126, 126] on icon at bounding box center [1121, 126] width 10 height 13
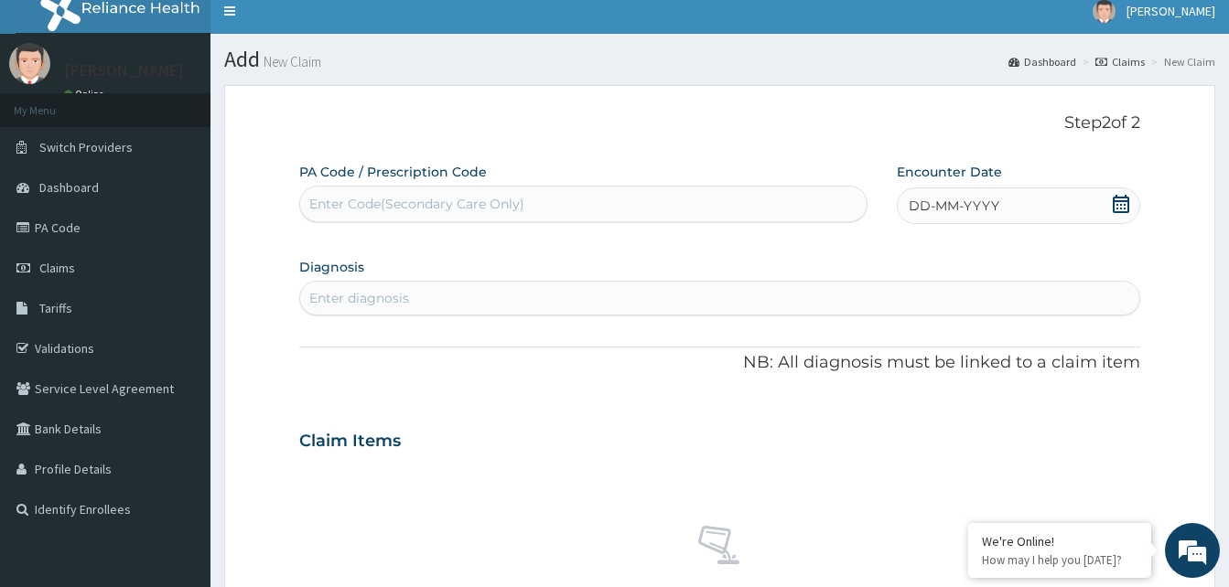
scroll to position [0, 0]
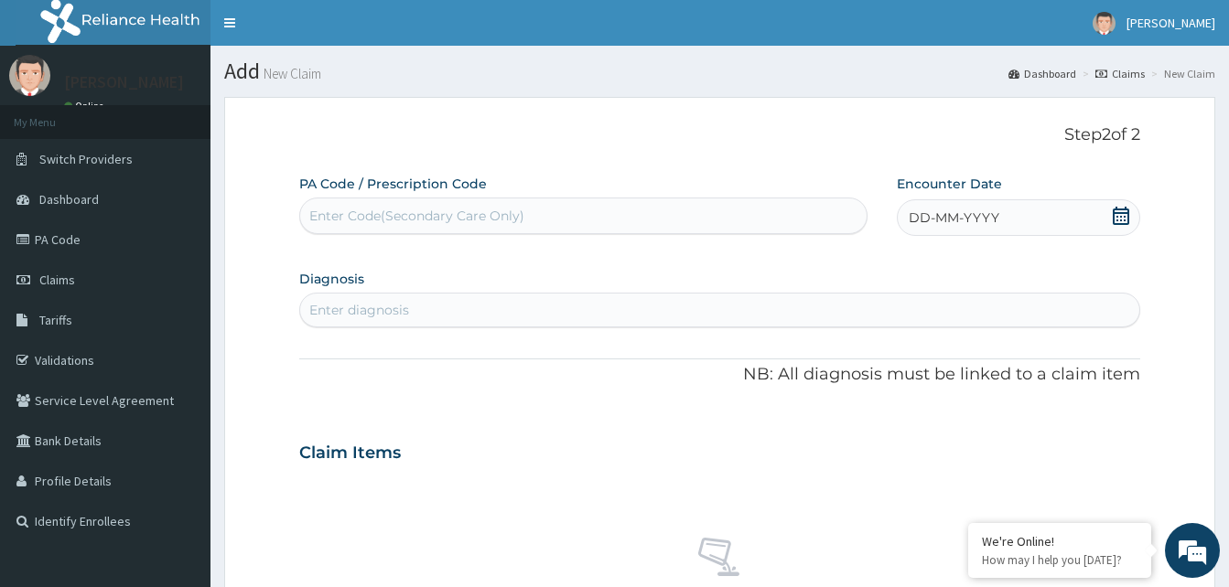
click at [1124, 221] on icon at bounding box center [1121, 216] width 18 height 18
click at [1002, 352] on div "11" at bounding box center [999, 362] width 27 height 27
click at [382, 310] on div "Enter diagnosis" at bounding box center [359, 310] width 100 height 18
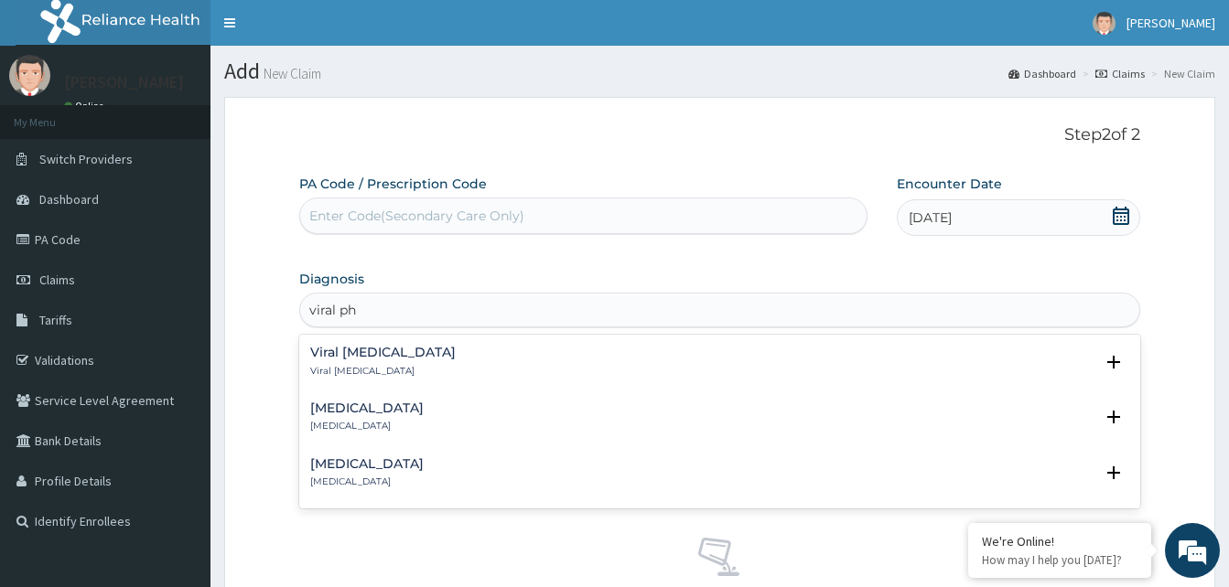
click at [343, 361] on div "Viral [MEDICAL_DATA] Viral [MEDICAL_DATA]" at bounding box center [382, 362] width 145 height 32
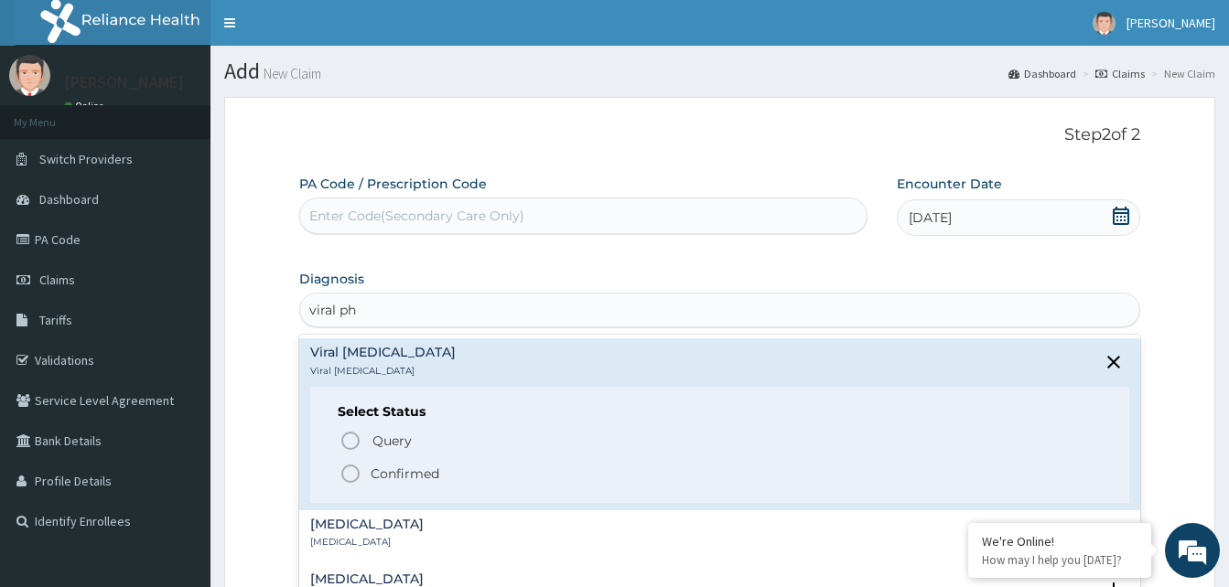
type input "viral ph"
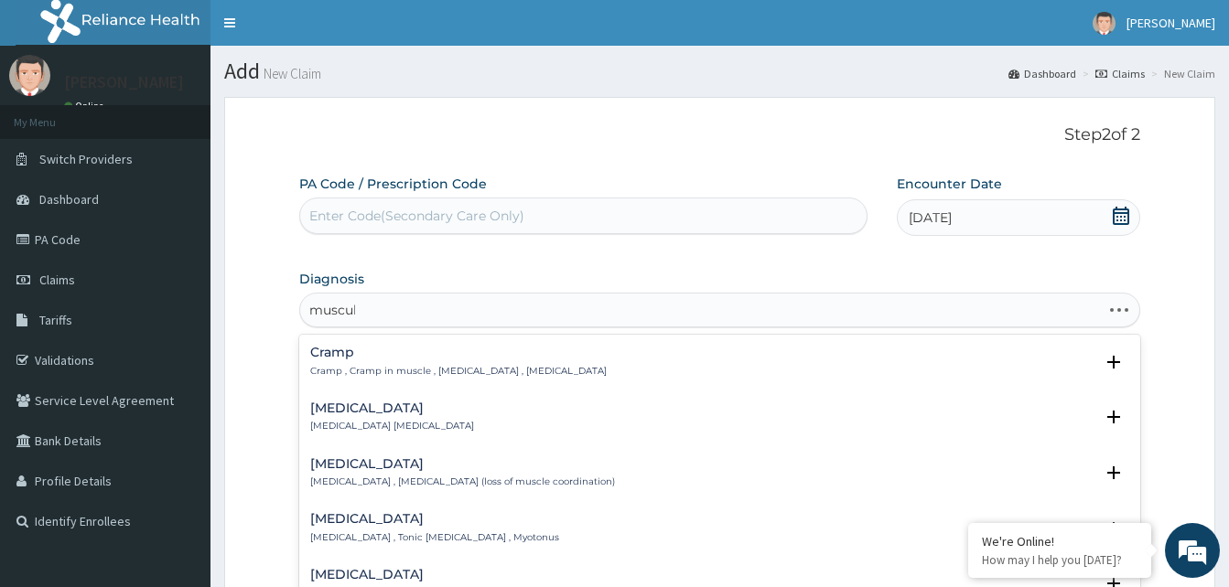
type input "musculo"
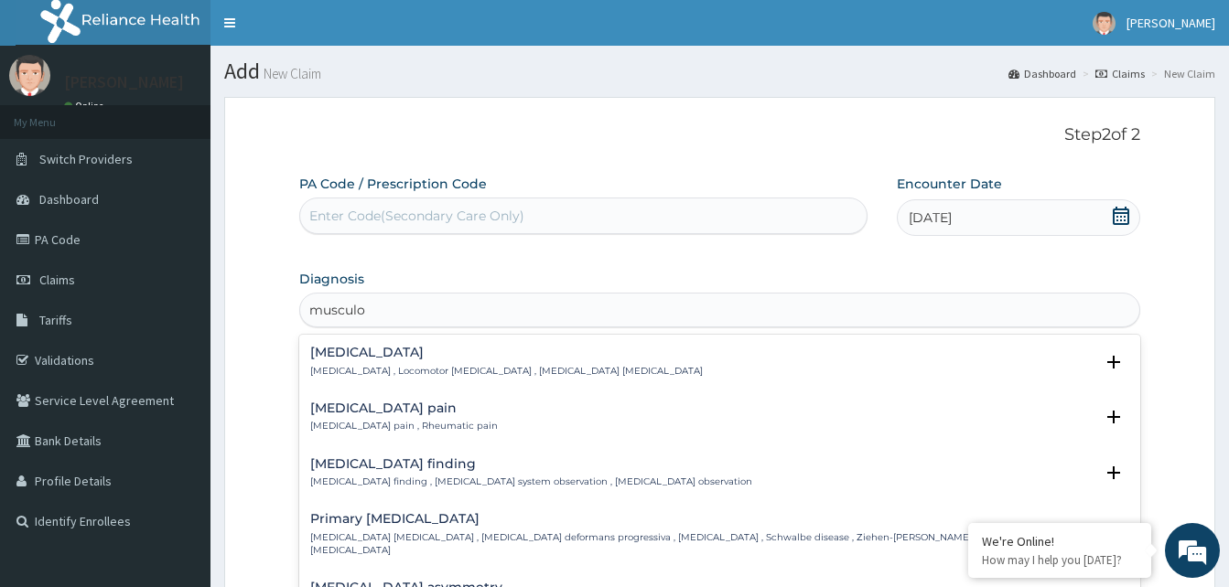
click at [336, 404] on h4 "Musculoskeletal pain" at bounding box center [404, 409] width 188 height 14
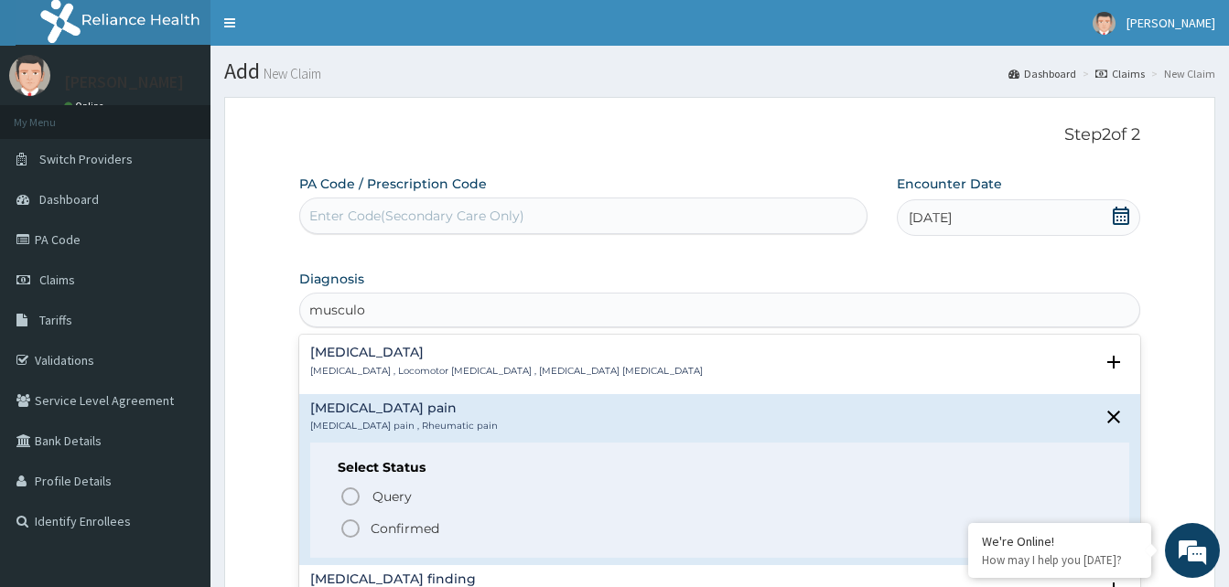
click at [350, 537] on circle "status option filled" at bounding box center [350, 529] width 16 height 16
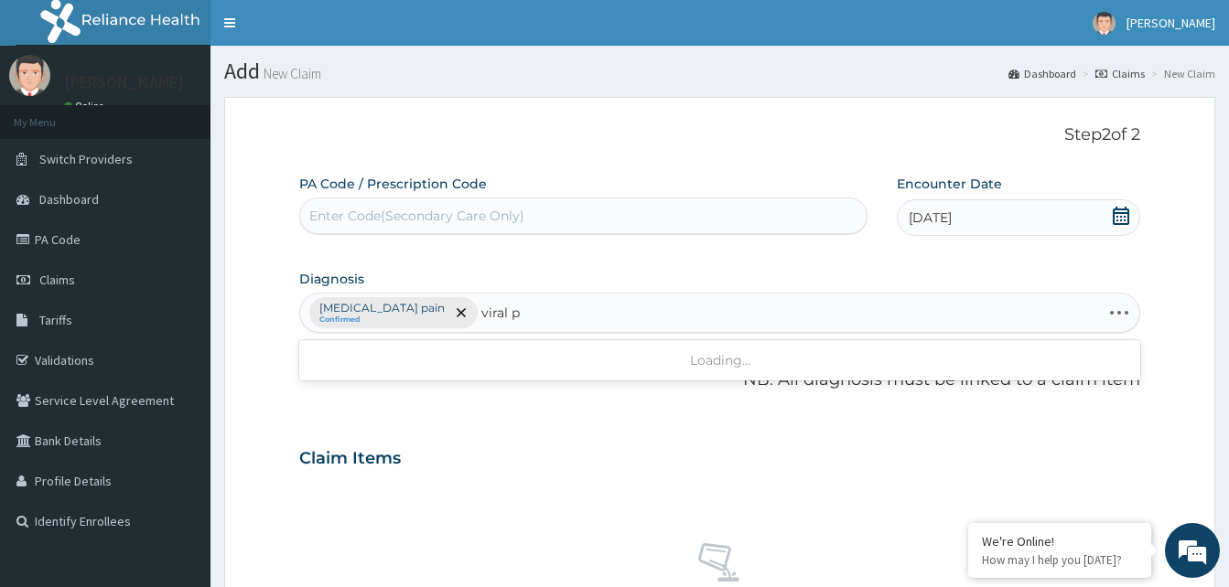
type input "viral ph"
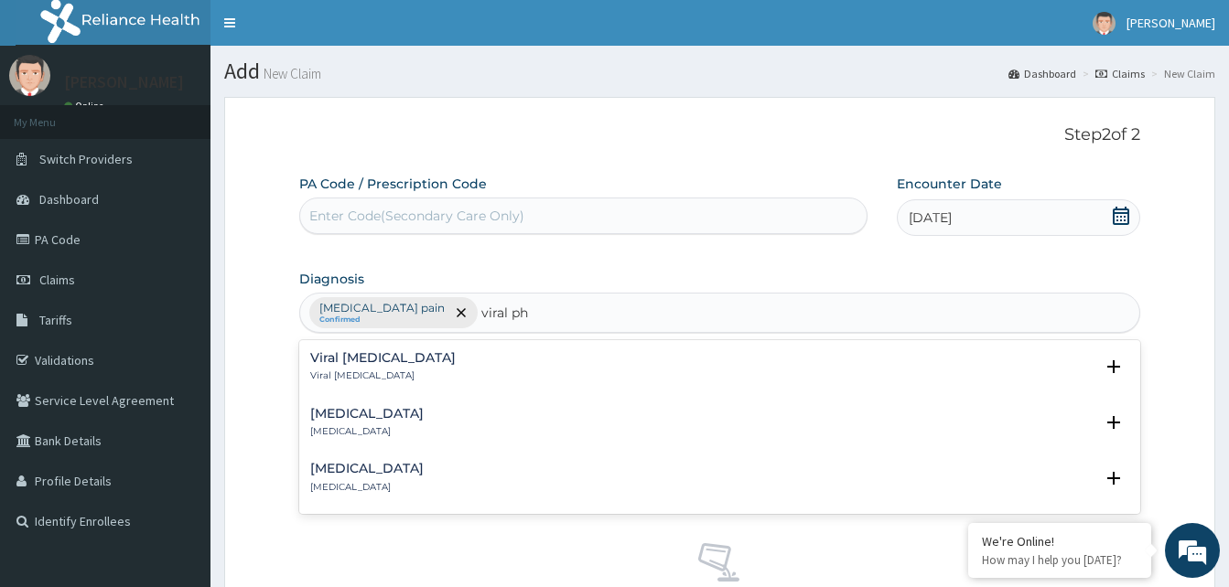
click at [404, 365] on h4 "Viral pharyngitis" at bounding box center [382, 358] width 145 height 14
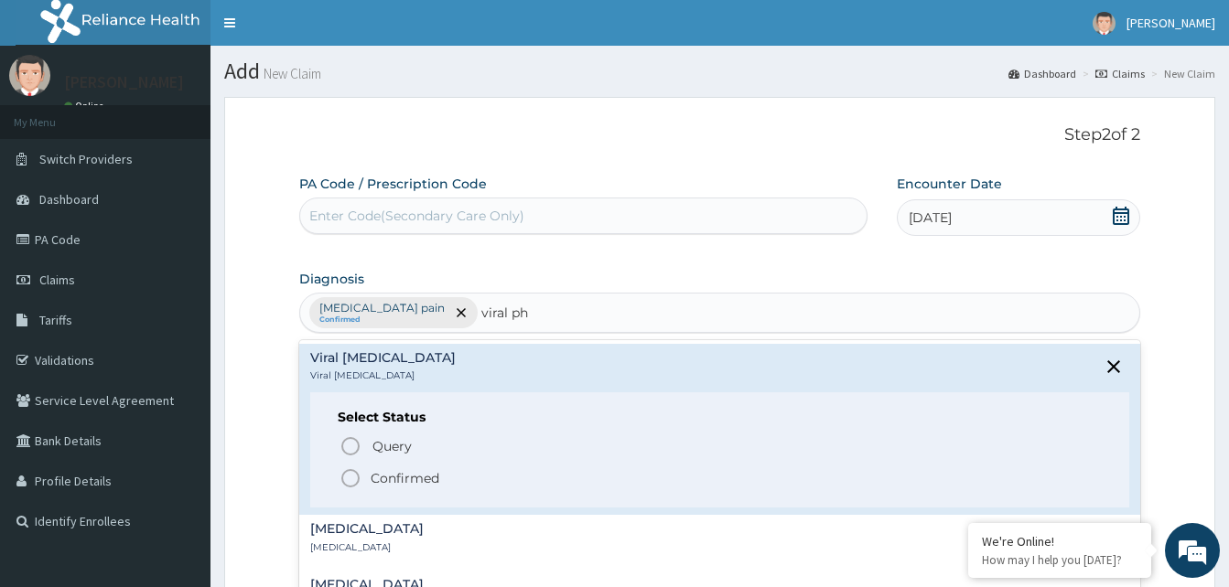
click at [355, 479] on icon "status option filled" at bounding box center [350, 479] width 22 height 22
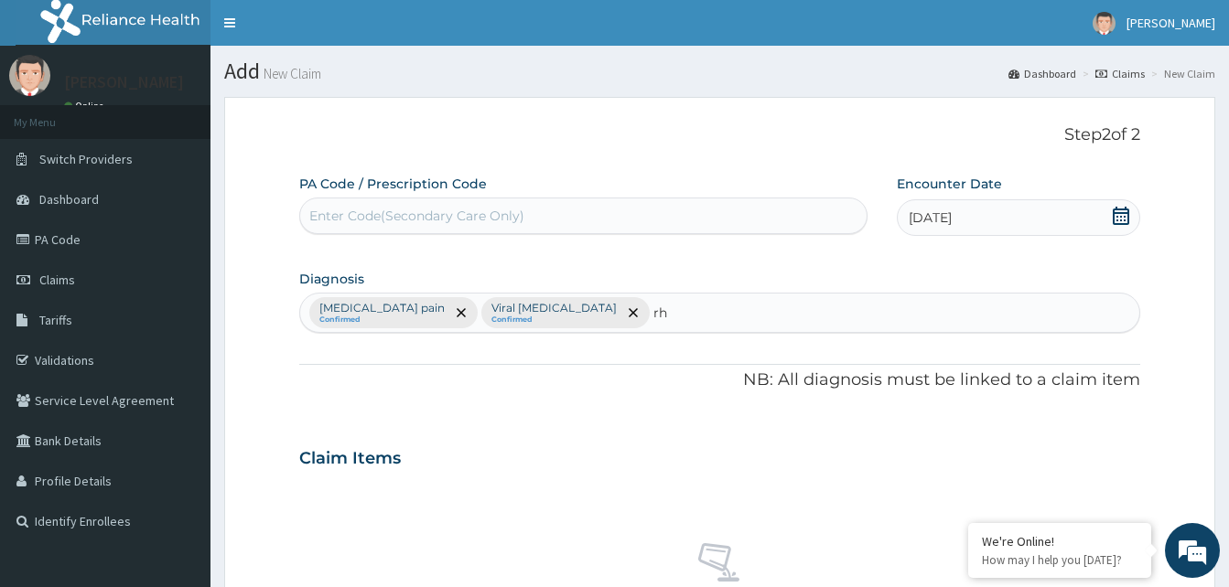
type input "r"
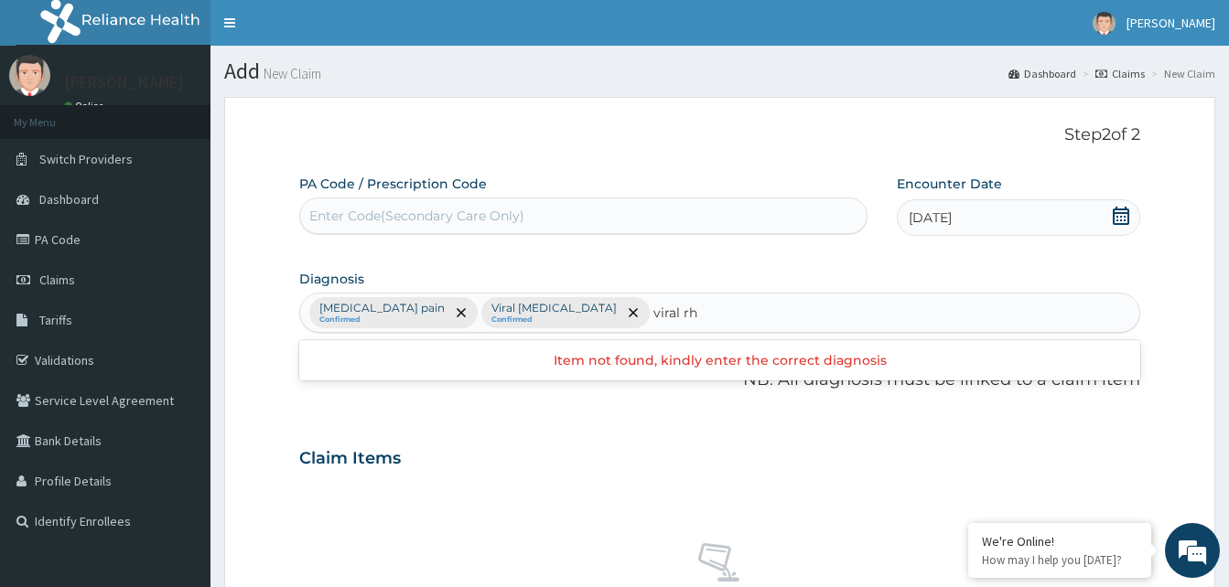
type input "viral r"
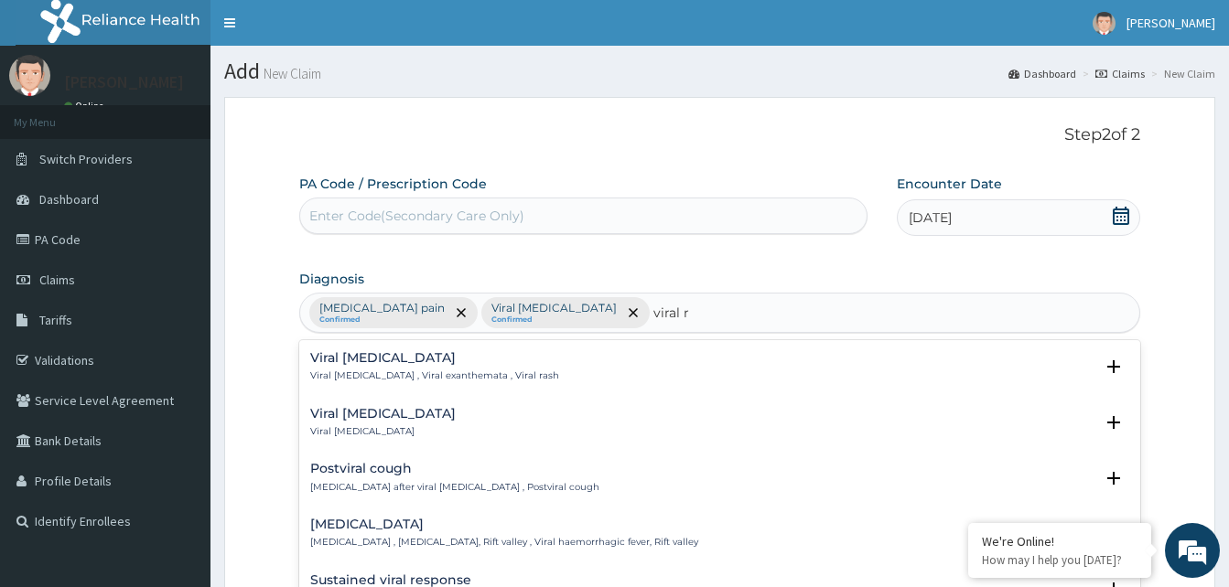
click at [383, 418] on h4 "Viral retinitis" at bounding box center [382, 414] width 145 height 14
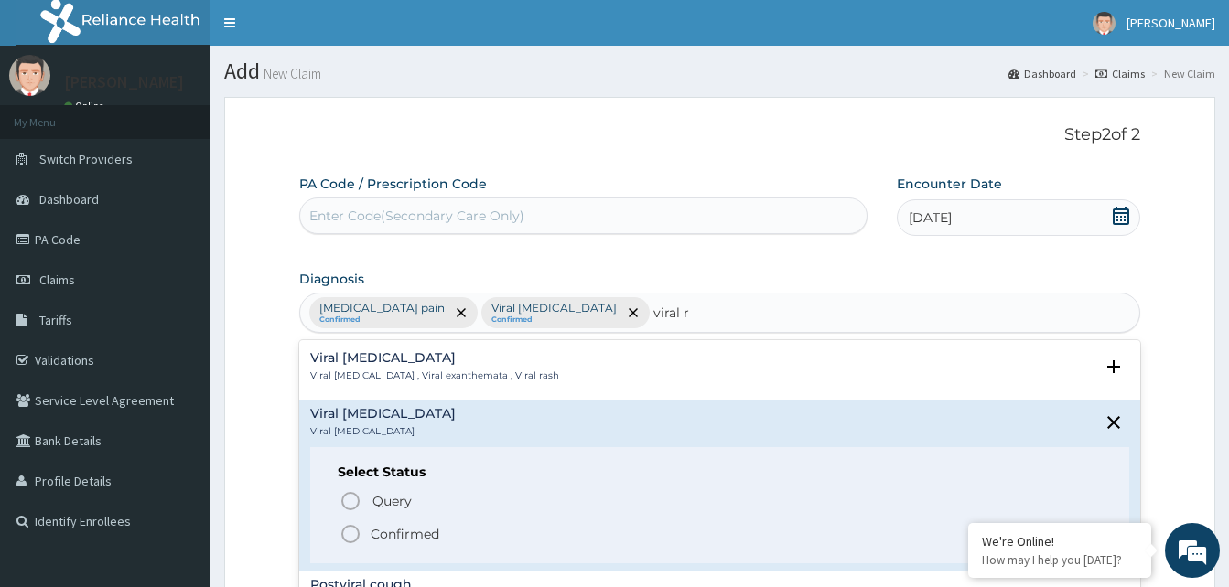
click at [355, 541] on circle "status option filled" at bounding box center [350, 534] width 16 height 16
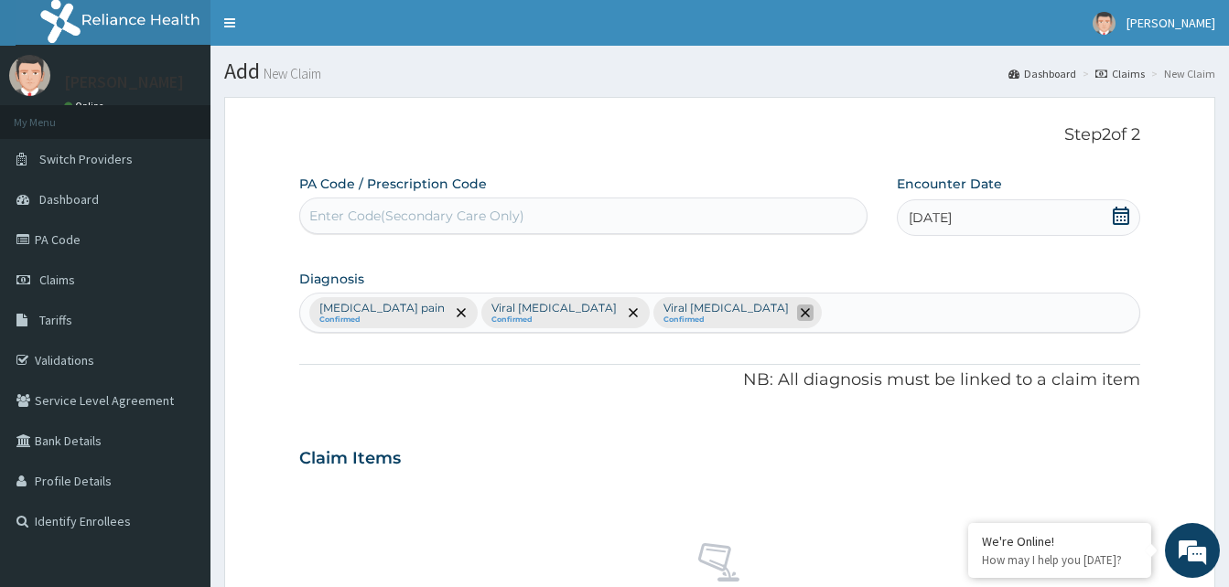
click at [801, 309] on icon "remove selection option" at bounding box center [805, 312] width 9 height 9
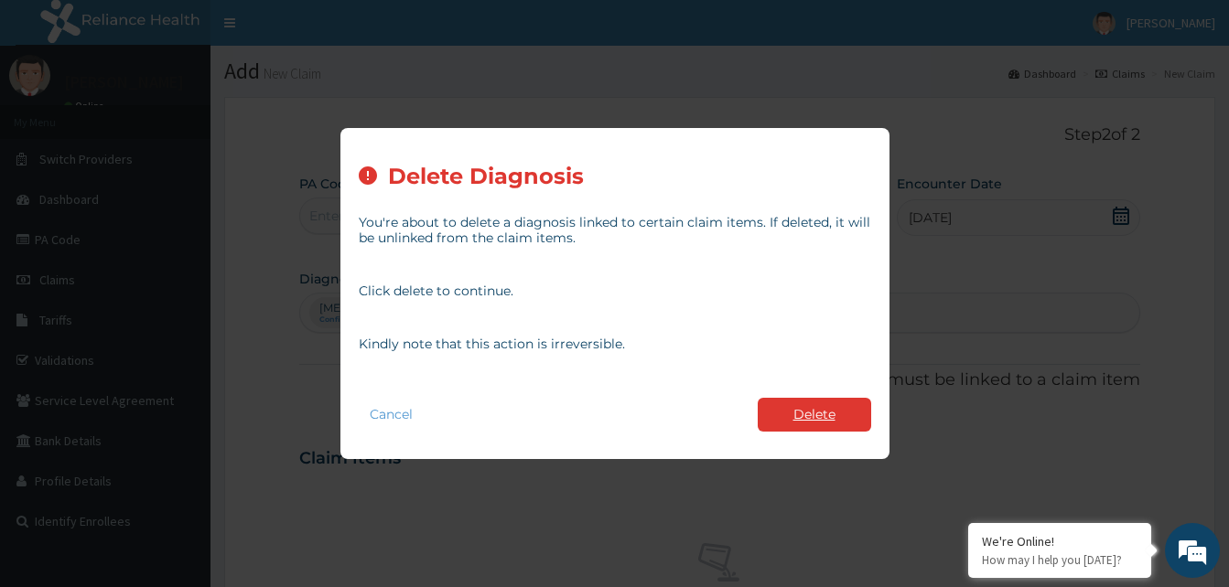
click at [839, 416] on button "Delete" at bounding box center [814, 415] width 113 height 34
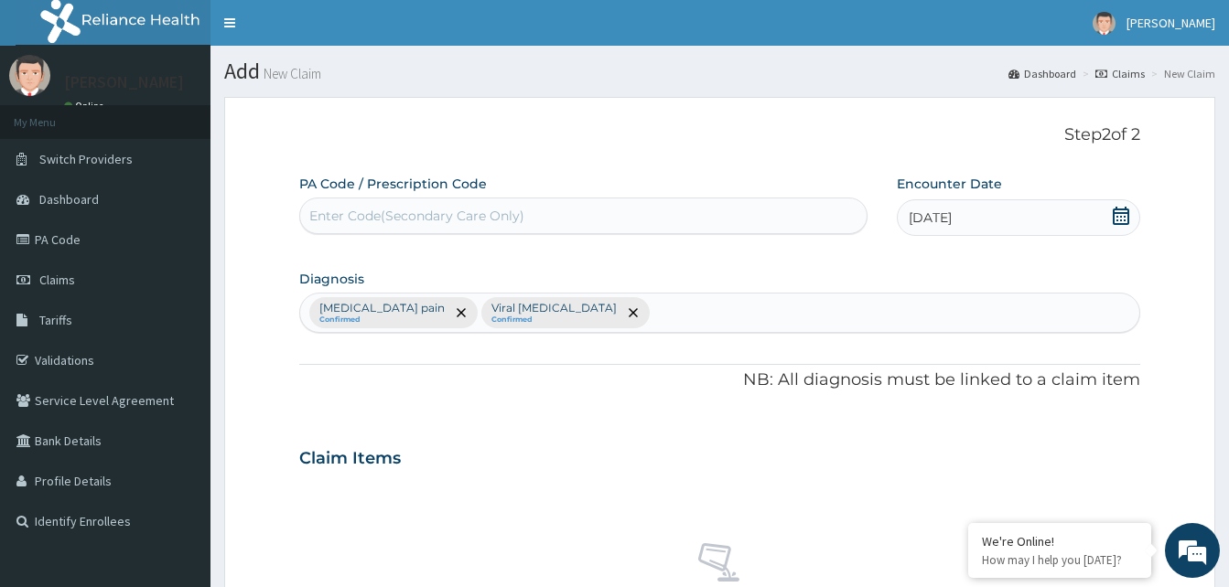
click at [614, 306] on div "Musculoskeletal pain Confirmed Viral pharyngitis Confirmed" at bounding box center [719, 313] width 839 height 38
type input "rhin"
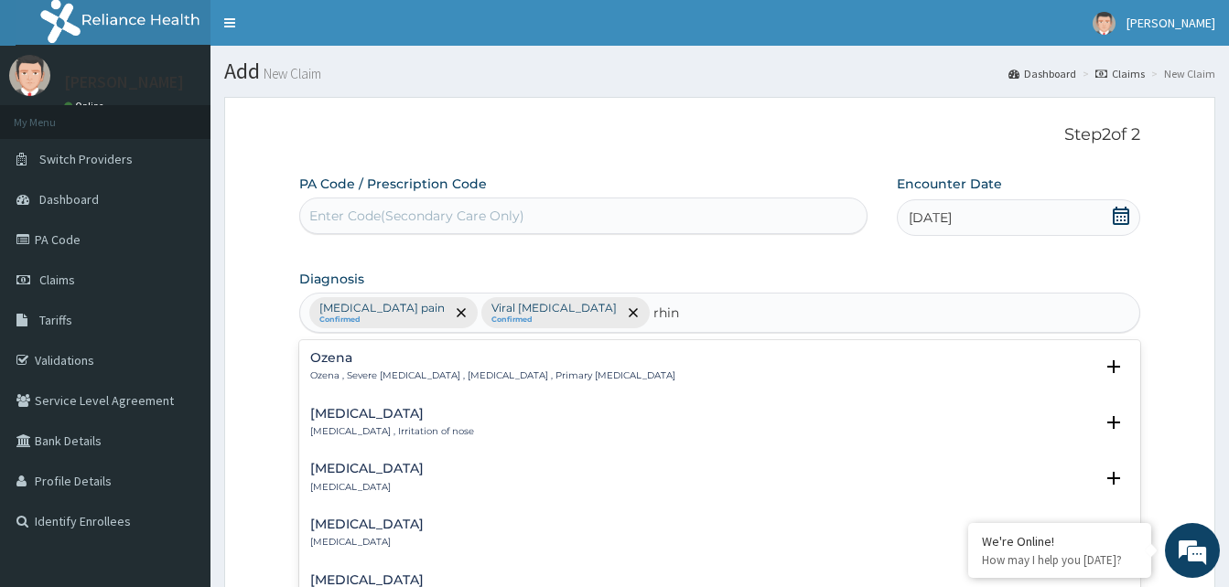
click at [361, 417] on h4 "Rhinitis" at bounding box center [392, 414] width 164 height 14
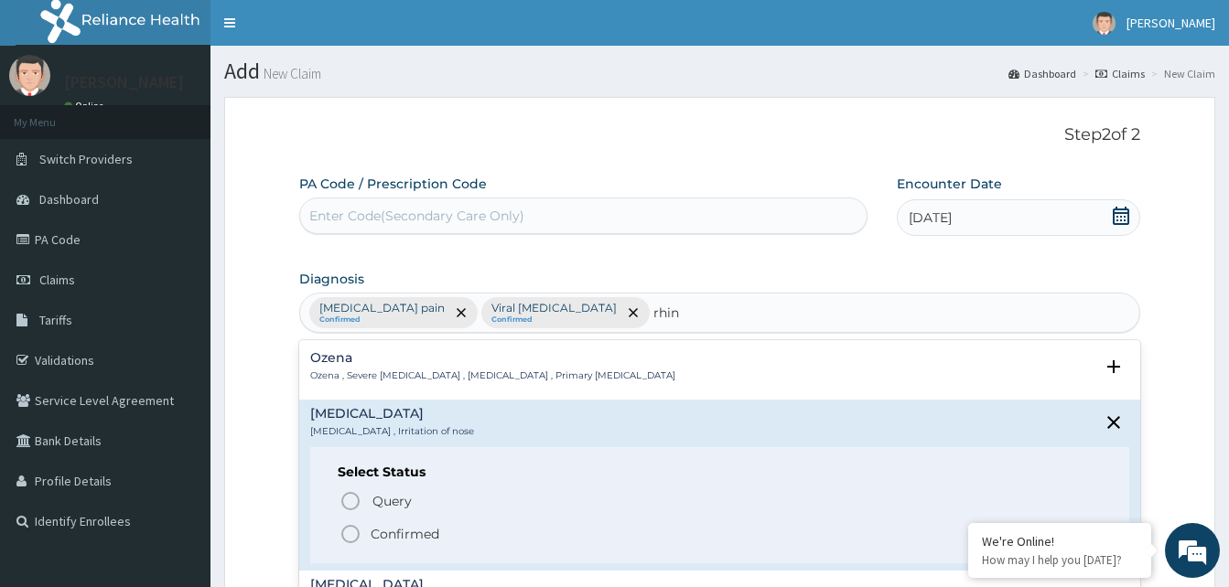
click at [346, 534] on icon "status option filled" at bounding box center [350, 534] width 22 height 22
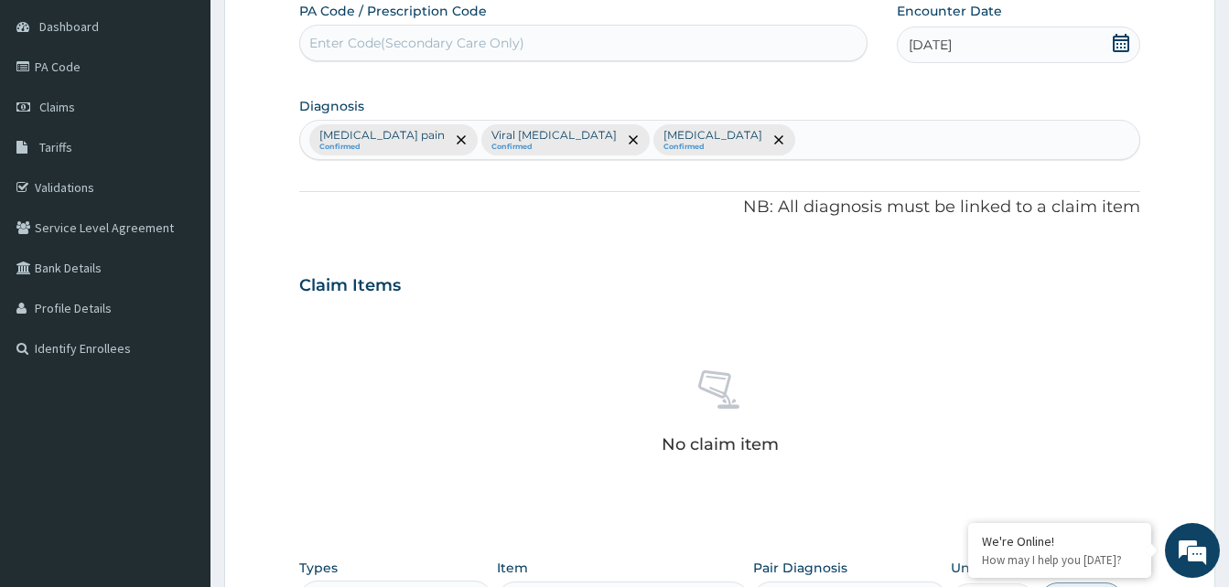
scroll to position [534, 0]
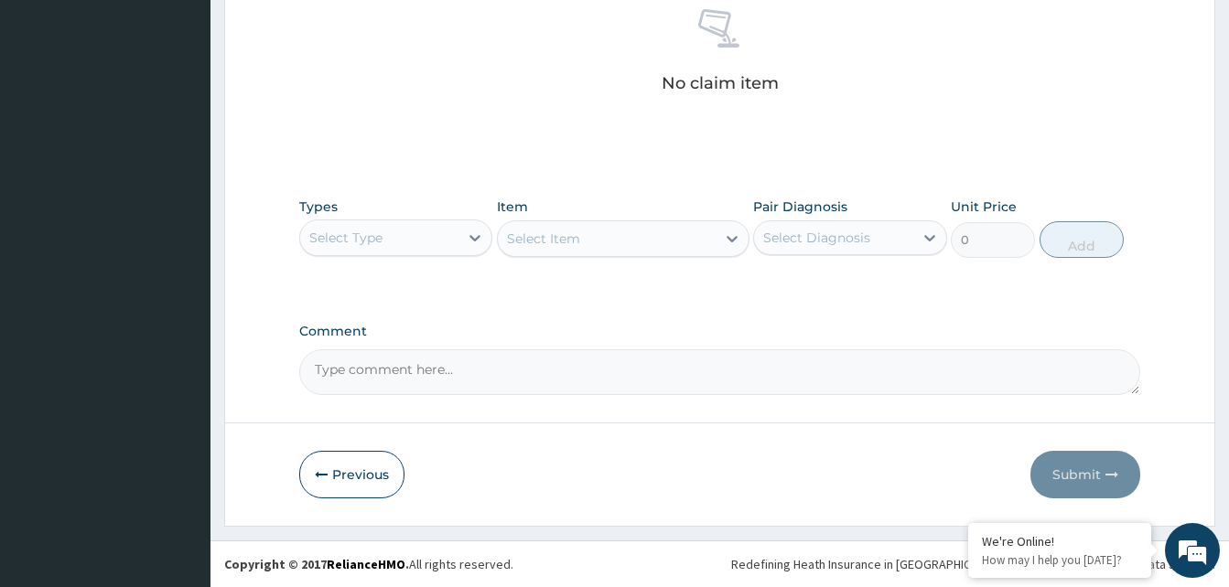
click at [406, 224] on div "Select Type" at bounding box center [379, 237] width 158 height 29
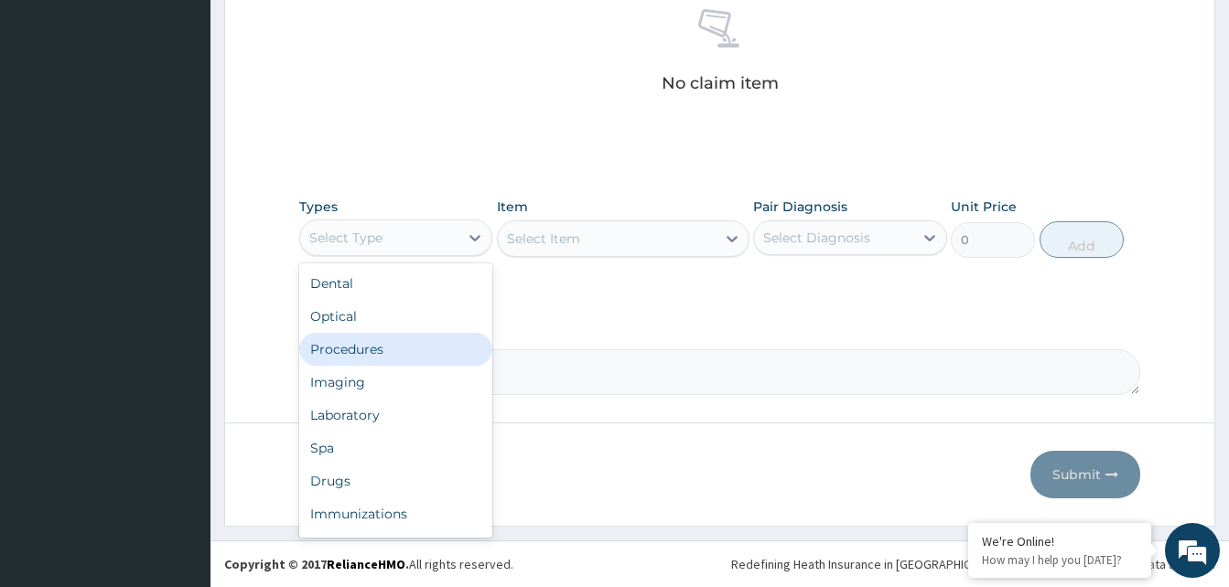
click at [348, 342] on div "Procedures" at bounding box center [395, 349] width 193 height 33
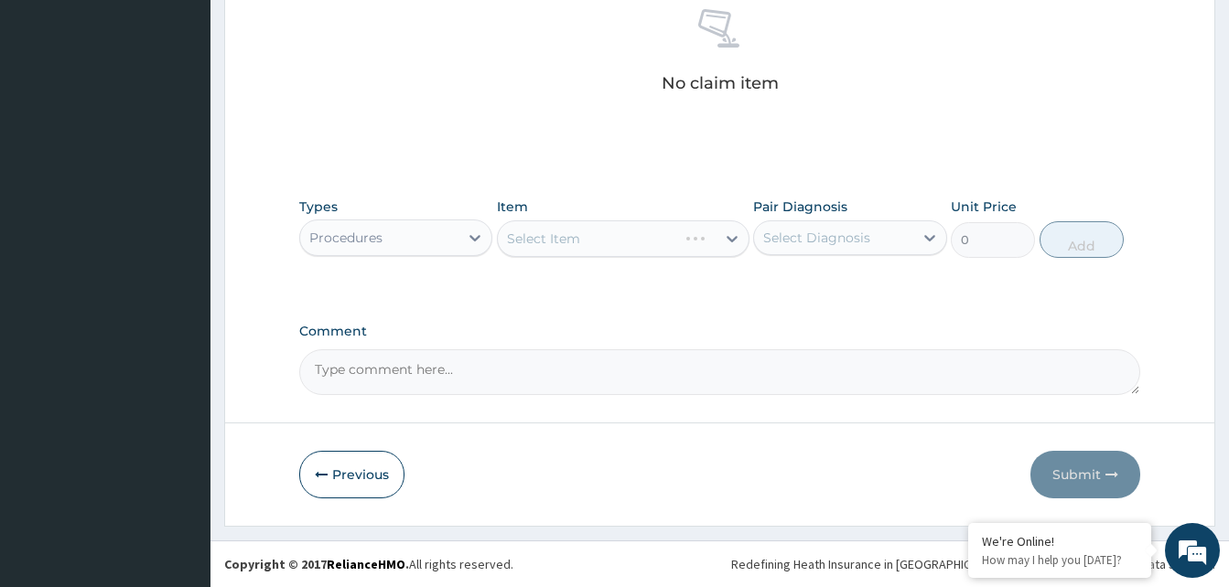
click at [637, 242] on div "Select Item" at bounding box center [623, 239] width 253 height 37
click at [411, 359] on textarea "Comment" at bounding box center [719, 373] width 841 height 46
click at [720, 242] on div "Select Item" at bounding box center [623, 239] width 253 height 37
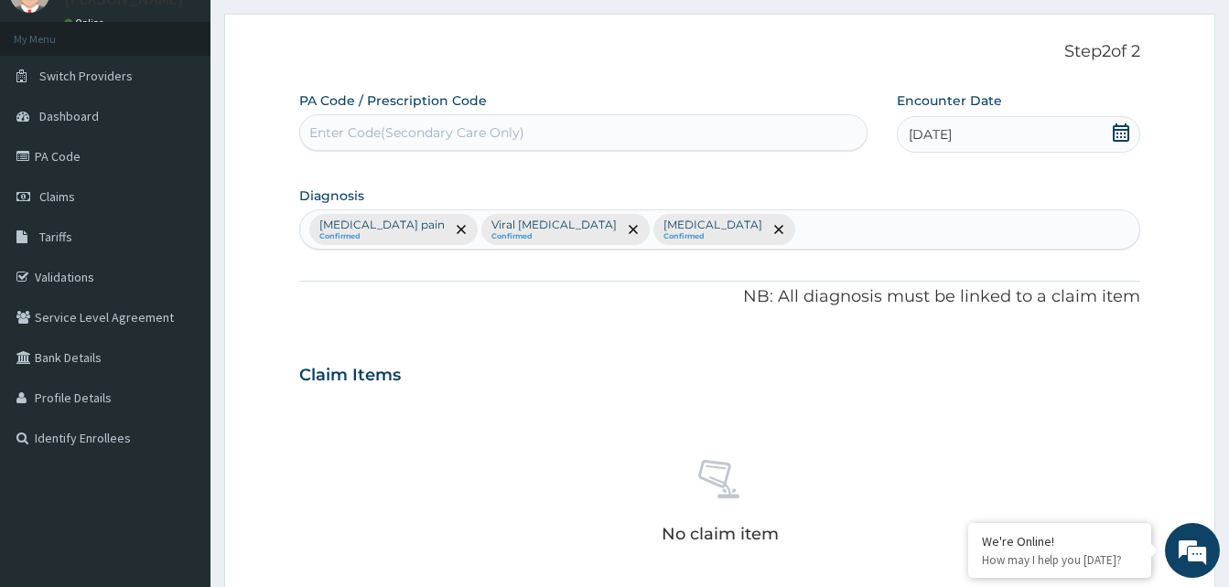
scroll to position [0, 0]
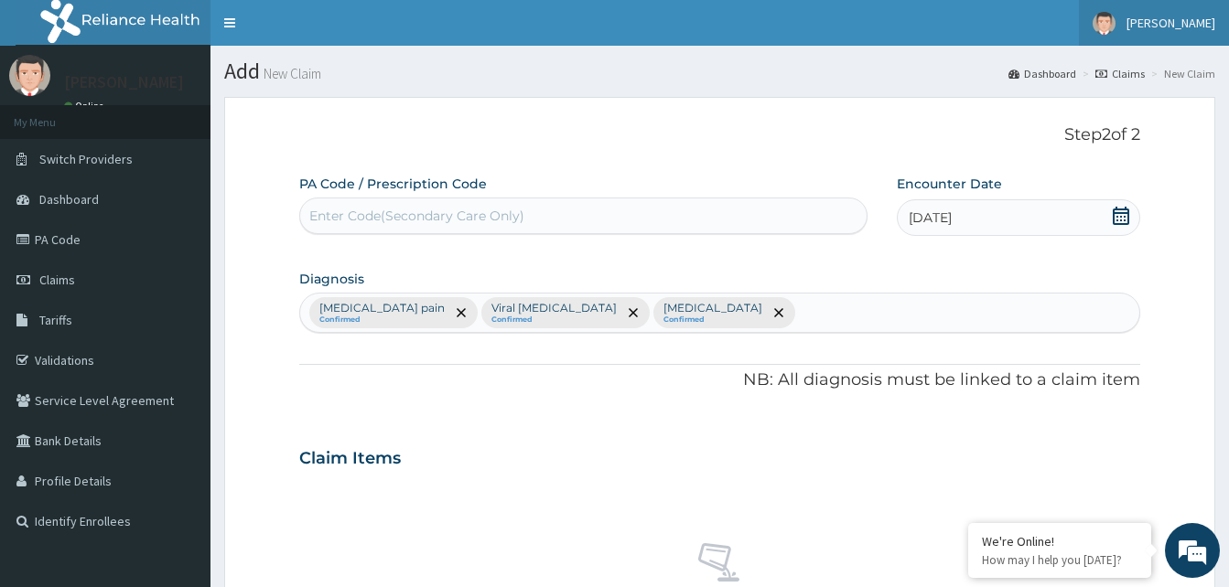
click at [1181, 14] on link "[PERSON_NAME]" at bounding box center [1154, 23] width 150 height 46
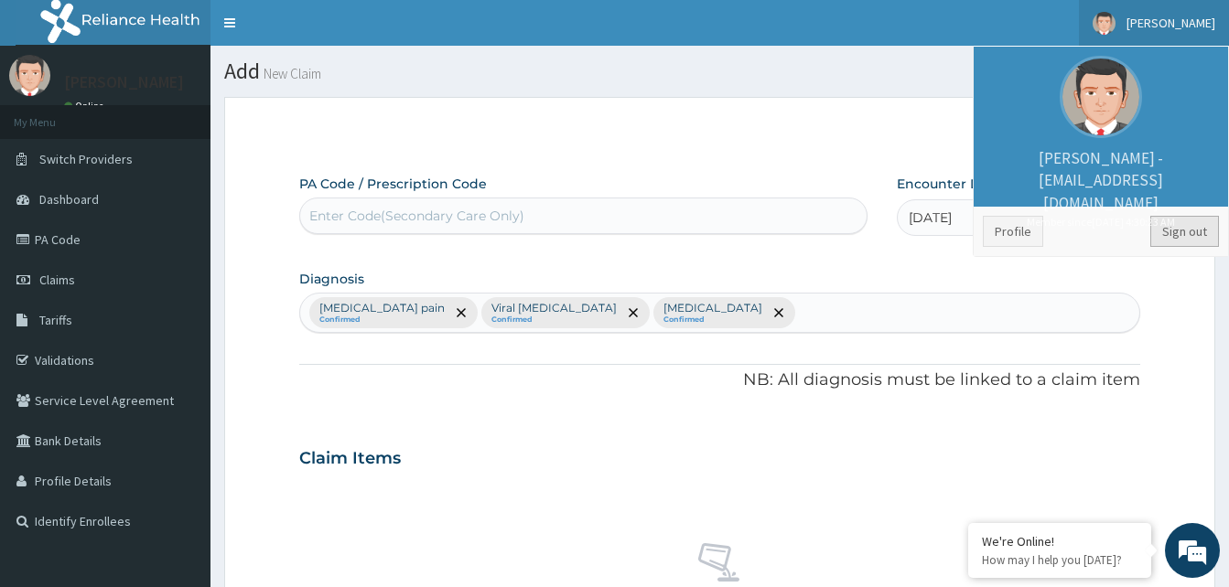
click at [1171, 232] on link "Sign out" at bounding box center [1184, 231] width 69 height 31
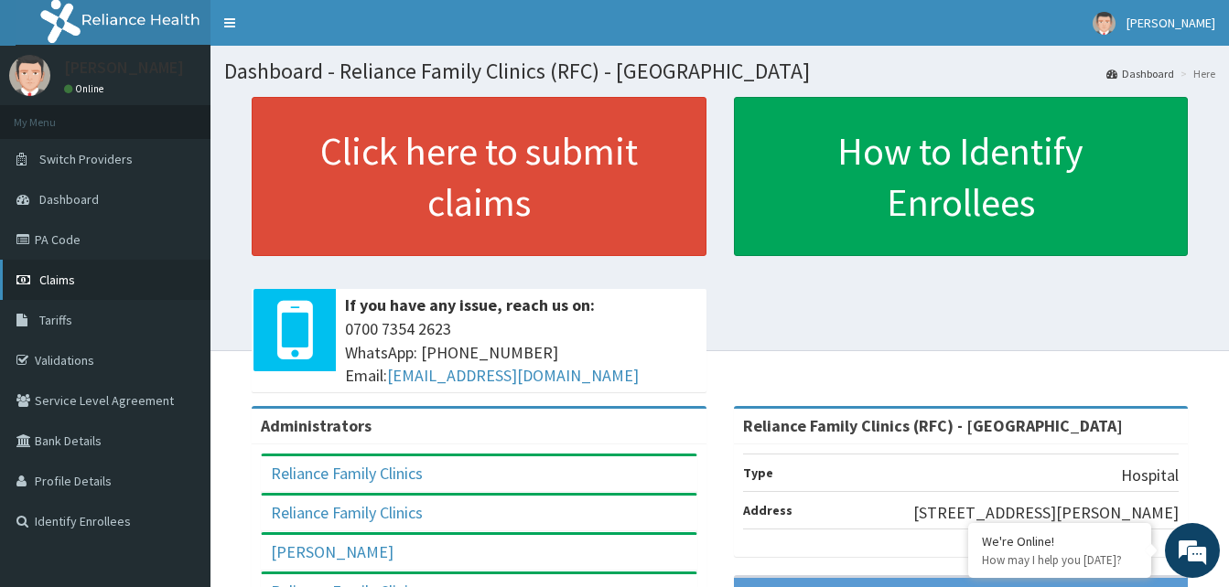
click at [38, 280] on link "Claims" at bounding box center [105, 280] width 210 height 40
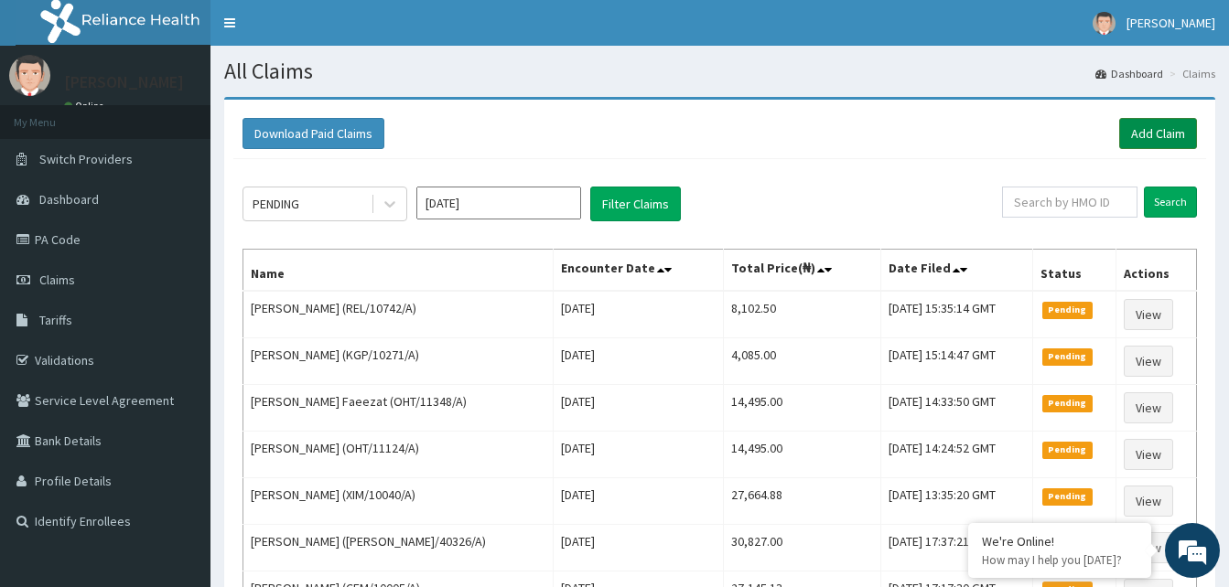
click at [1156, 144] on link "Add Claim" at bounding box center [1158, 133] width 78 height 31
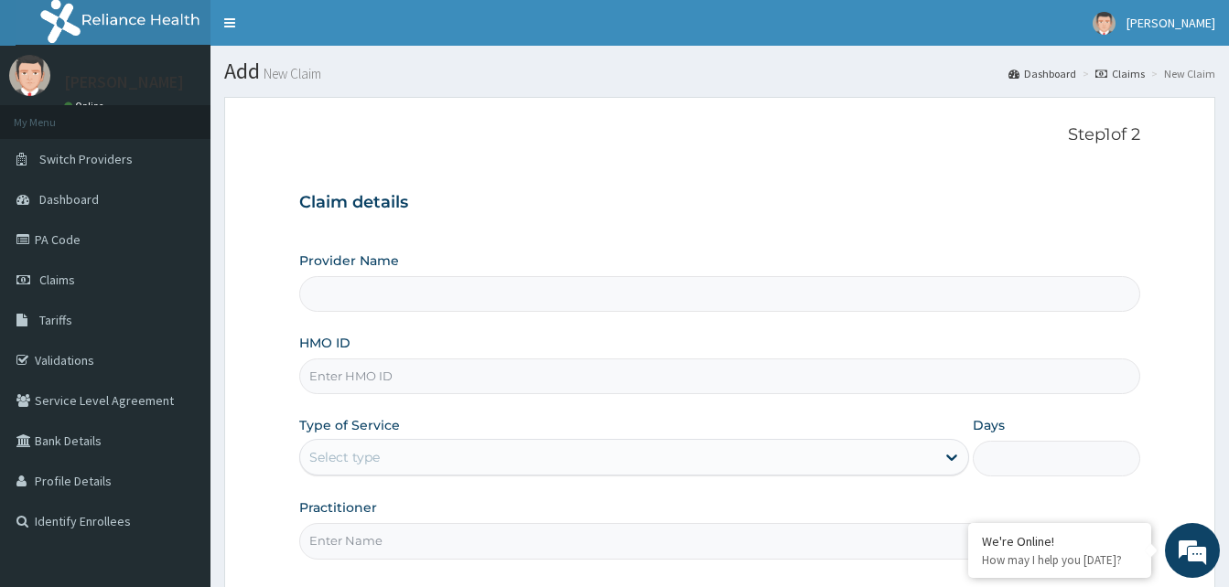
type input "Reliance Family Clinics (RFC) - [GEOGRAPHIC_DATA]"
click at [340, 378] on input "HMO ID" at bounding box center [719, 377] width 841 height 36
paste input "AAJ/10007/A"
type input "AAJ/10007/A"
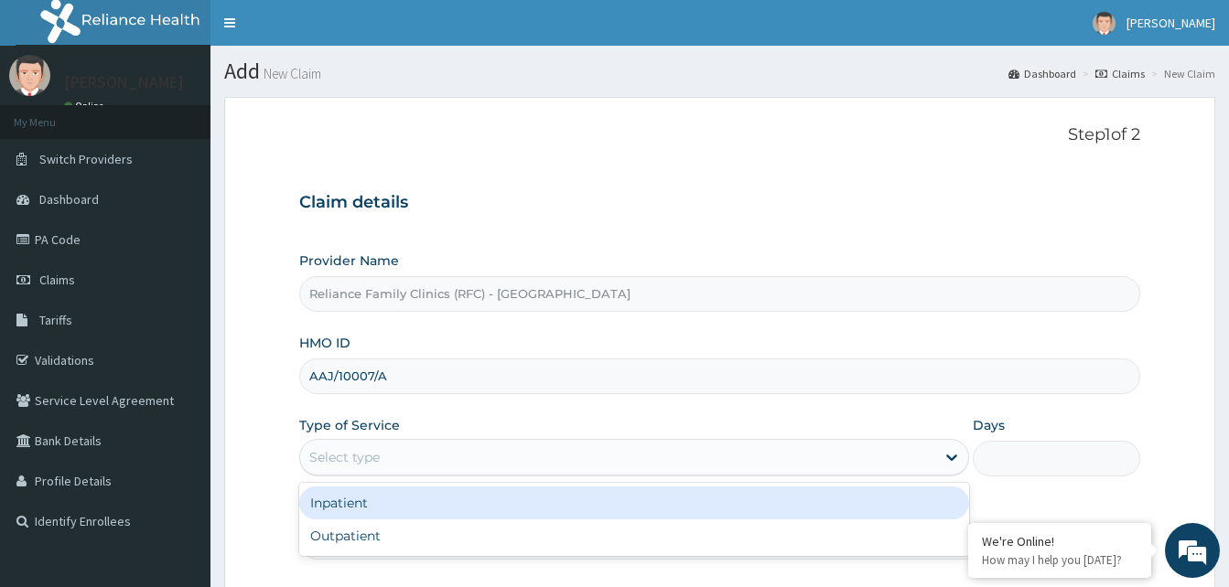
click at [370, 467] on div "Select type" at bounding box center [617, 457] width 635 height 29
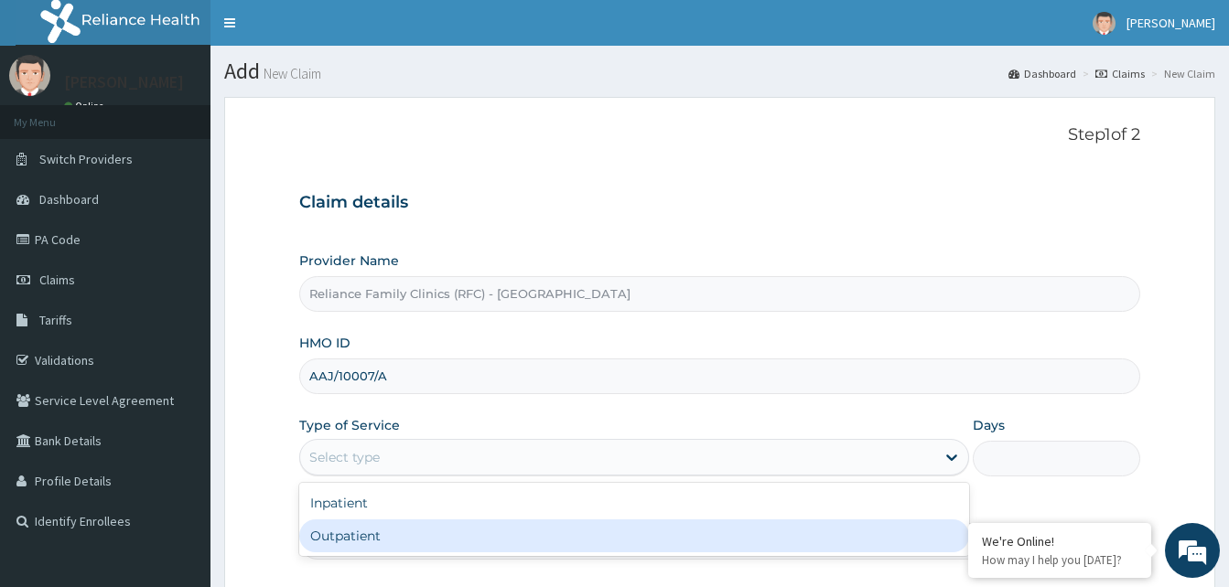
click at [324, 548] on div "Outpatient" at bounding box center [634, 536] width 670 height 33
type input "1"
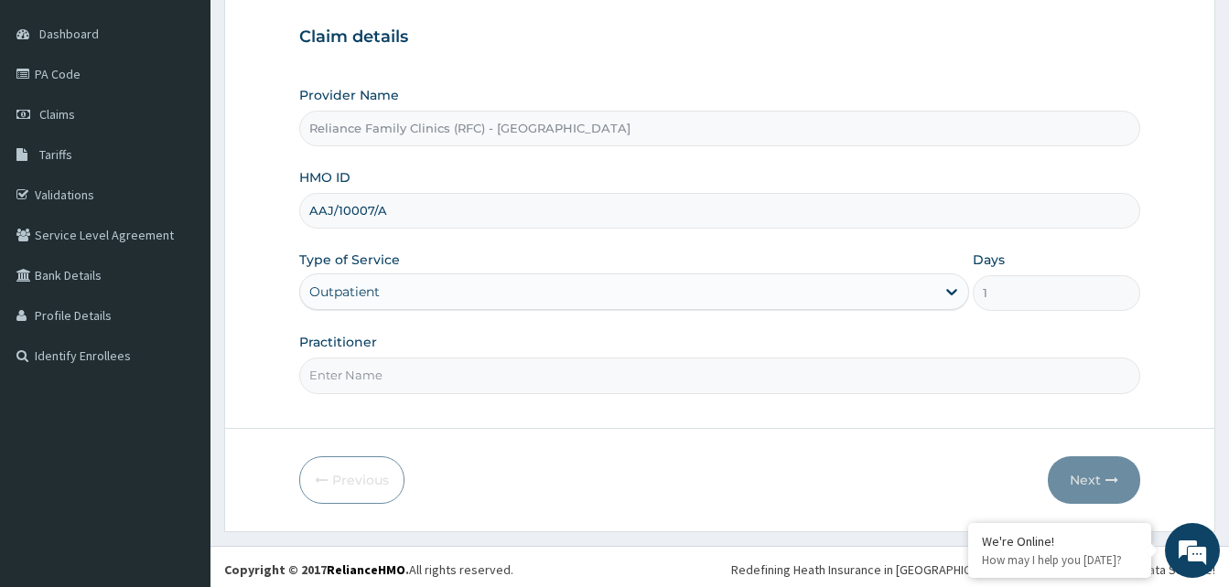
scroll to position [171, 0]
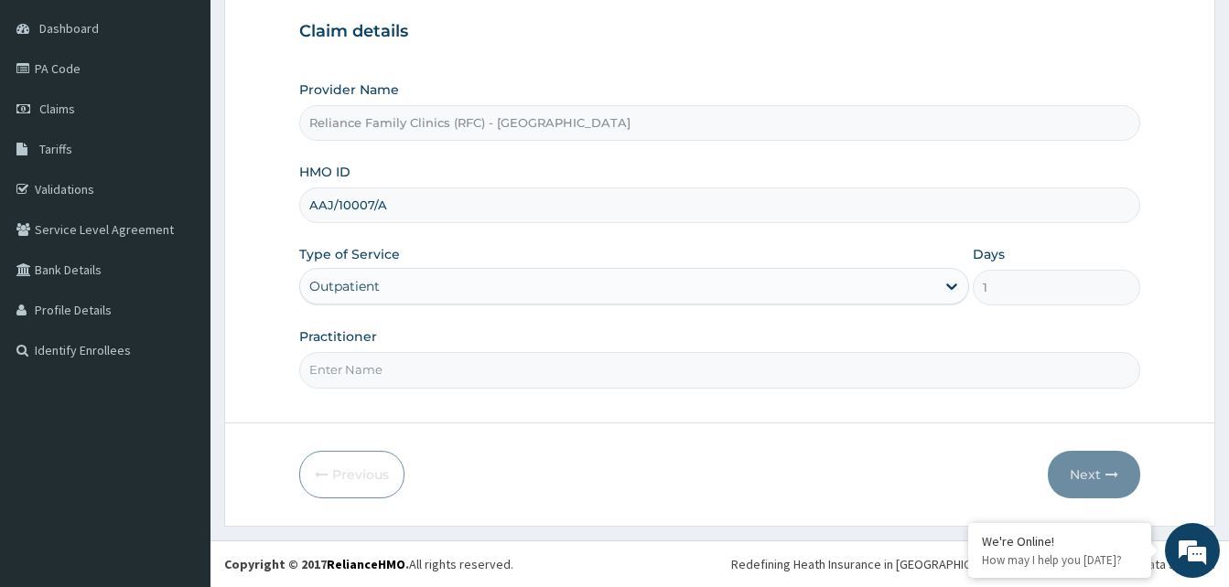
click at [716, 374] on input "Practitioner" at bounding box center [719, 370] width 841 height 36
type input "Dr. Faridah"
click at [1091, 480] on button "Next" at bounding box center [1094, 475] width 92 height 48
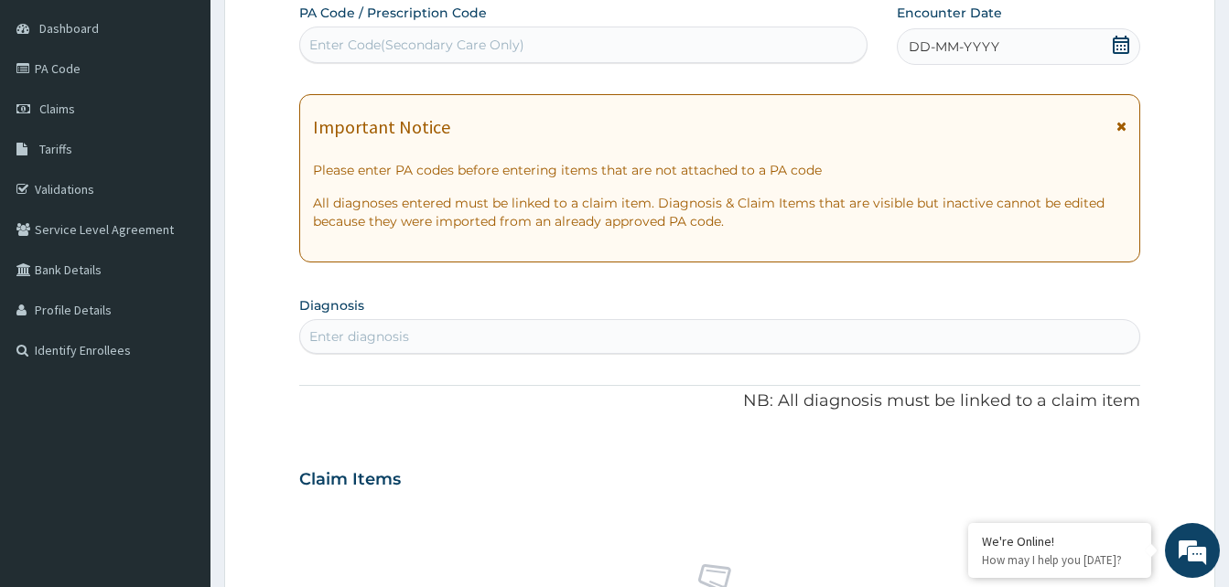
click at [1123, 131] on icon at bounding box center [1121, 126] width 10 height 13
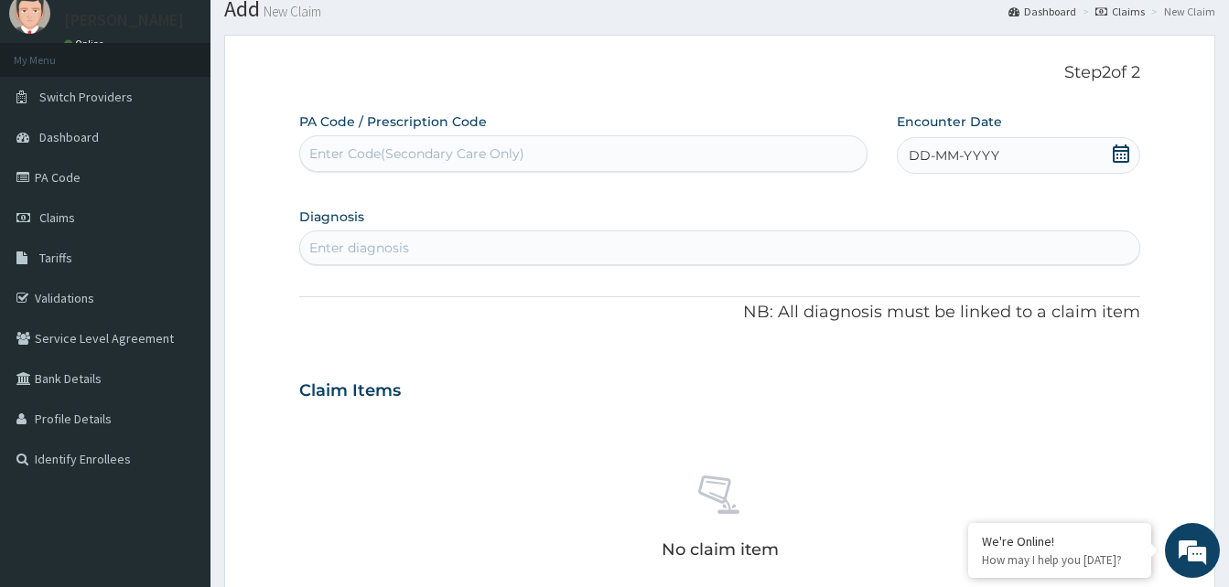
scroll to position [0, 0]
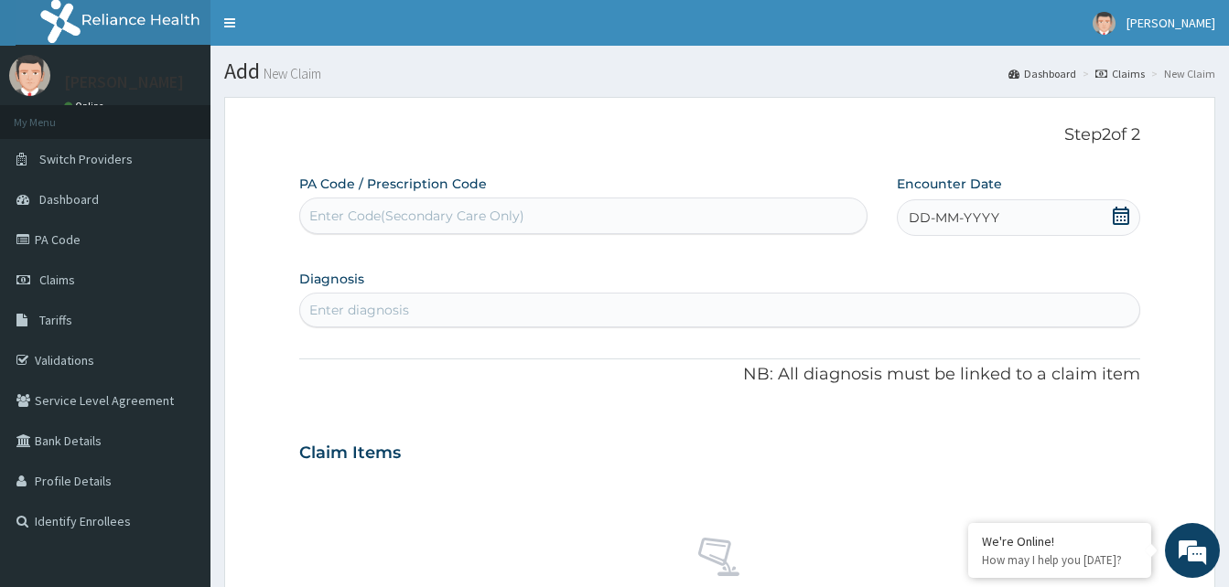
click at [1109, 219] on div "DD-MM-YYYY" at bounding box center [1018, 217] width 243 height 37
click at [1011, 355] on div "11" at bounding box center [999, 362] width 27 height 27
click at [406, 300] on div "Enter diagnosis" at bounding box center [719, 310] width 839 height 29
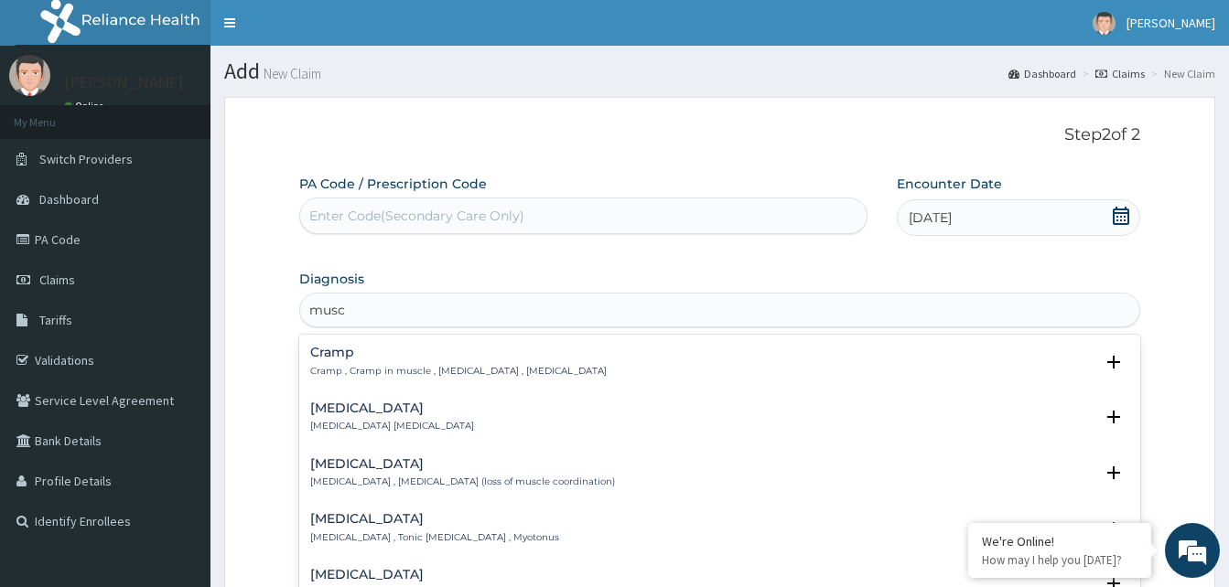
type input "musc"
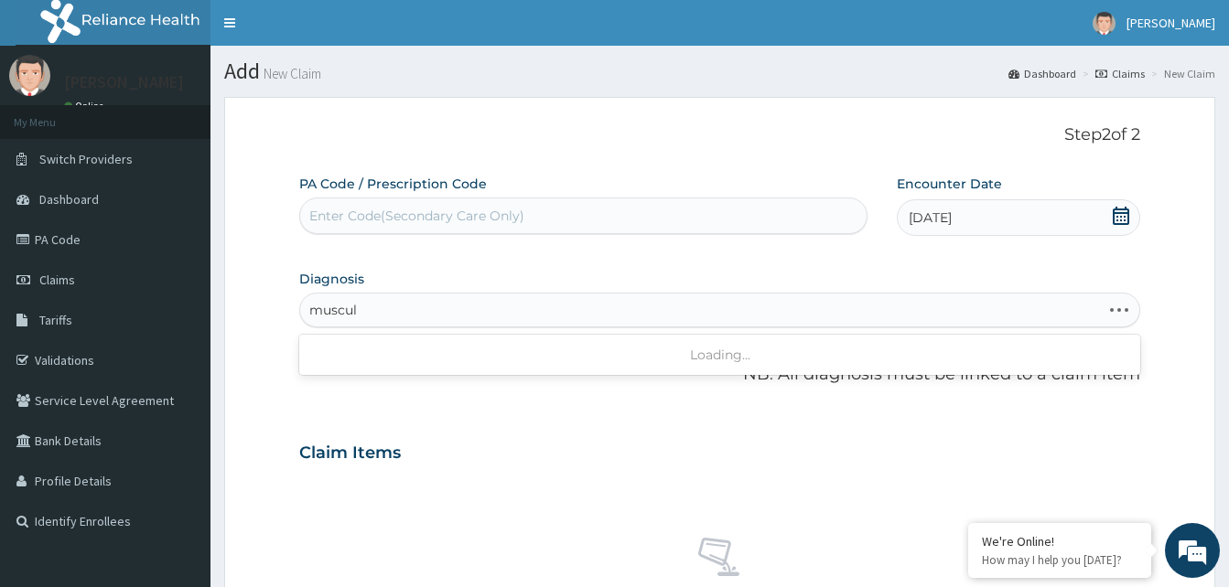
type input "musculo"
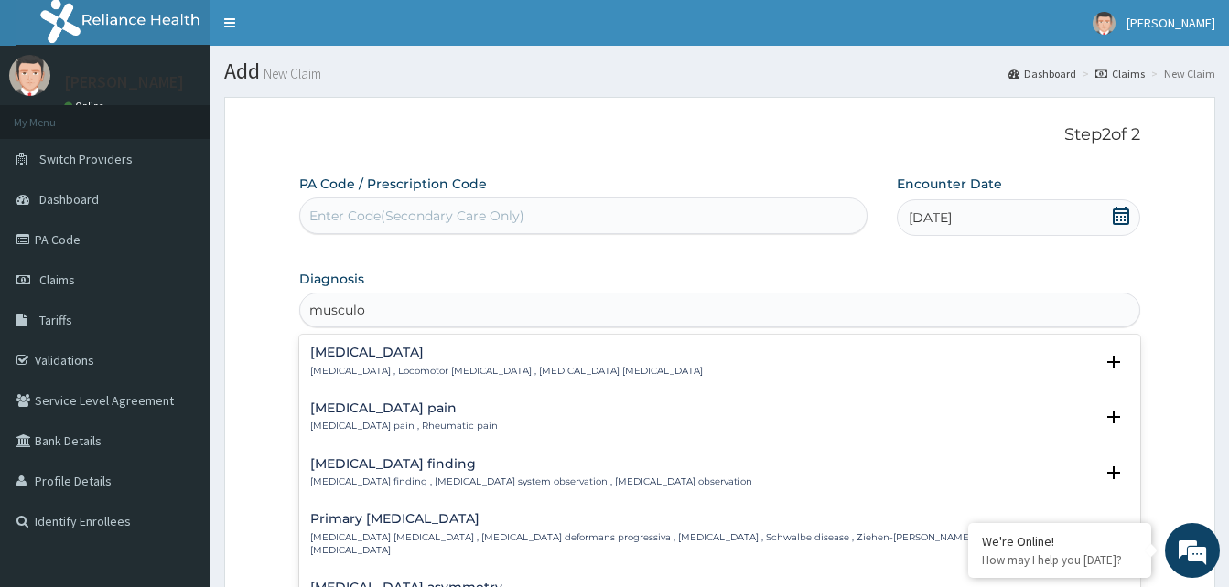
click at [373, 417] on div "Musculoskeletal pain Musculoskeletal pain , Rheumatic pain" at bounding box center [404, 418] width 188 height 32
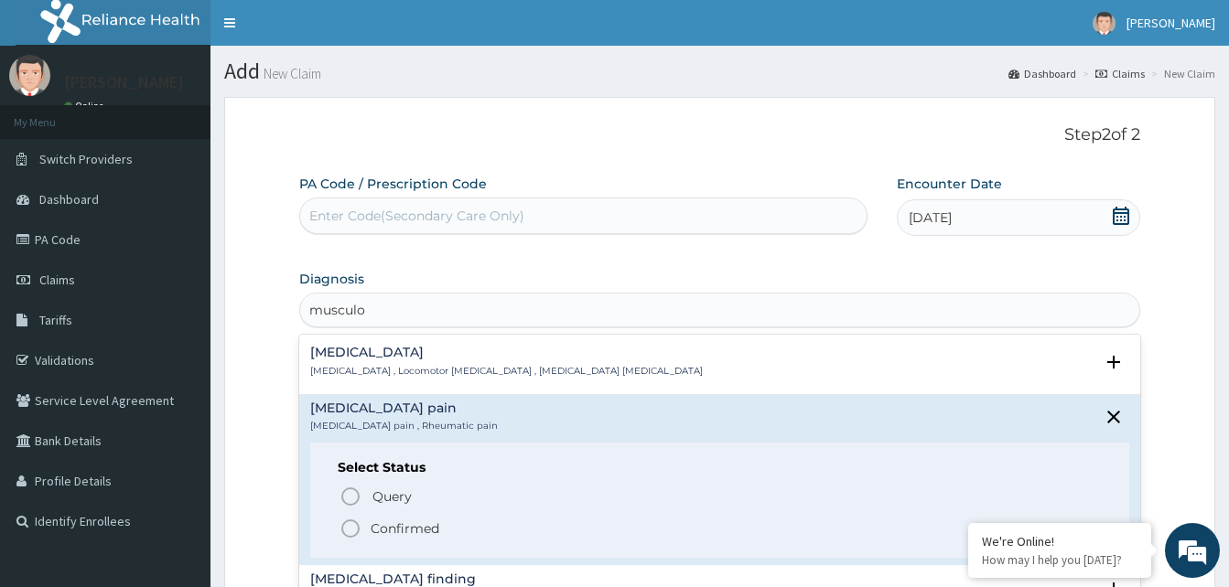
click at [434, 533] on p "Confirmed" at bounding box center [405, 529] width 69 height 18
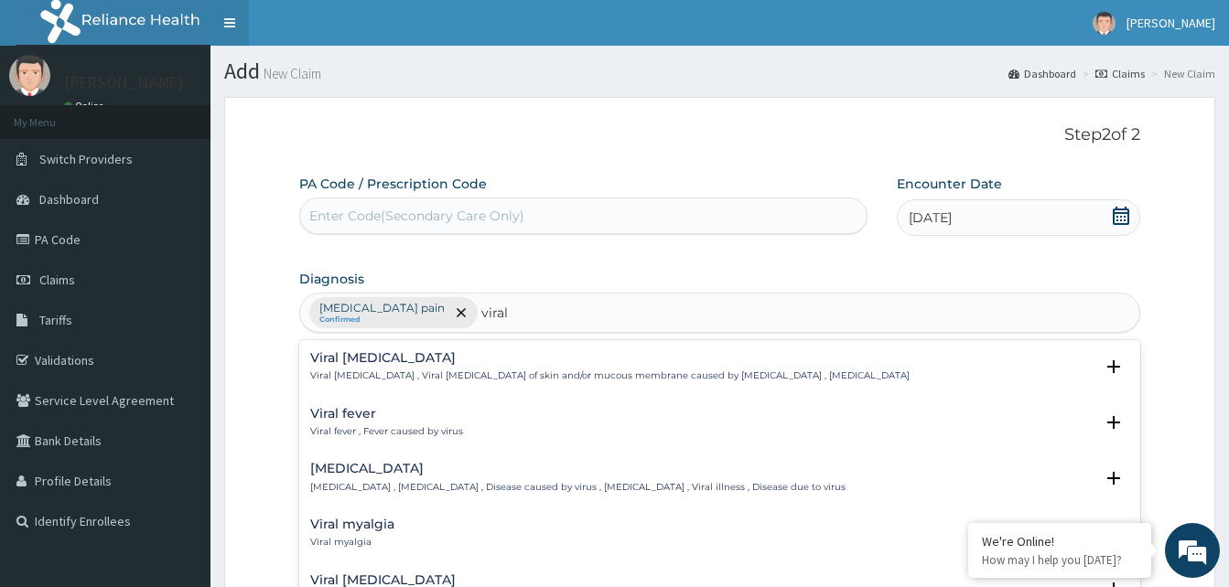
type input "viral"
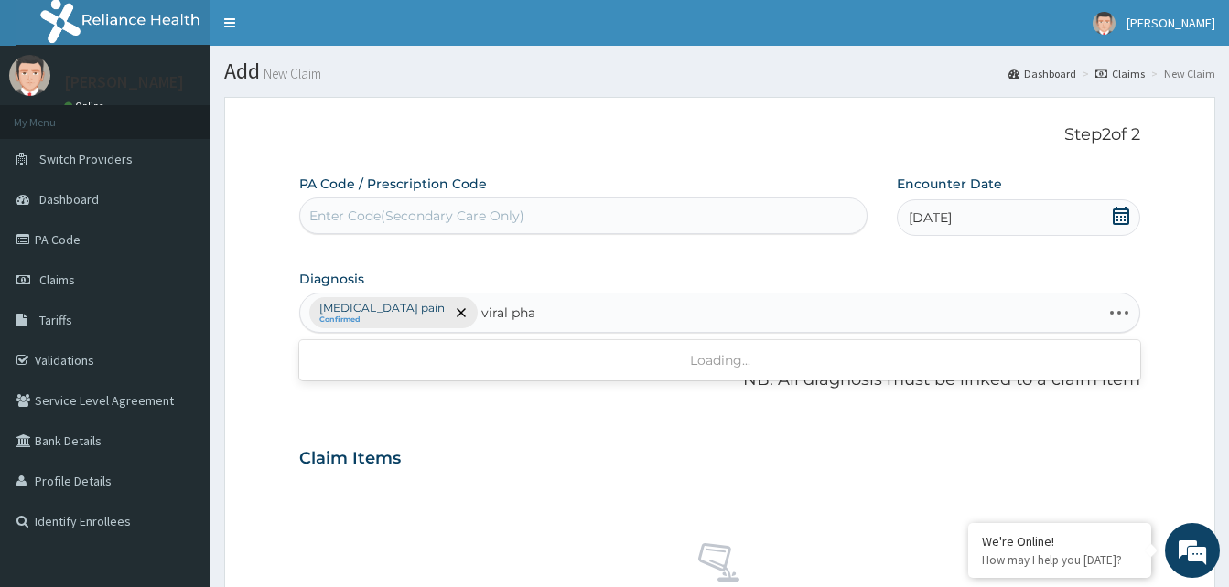
type input "viral phar"
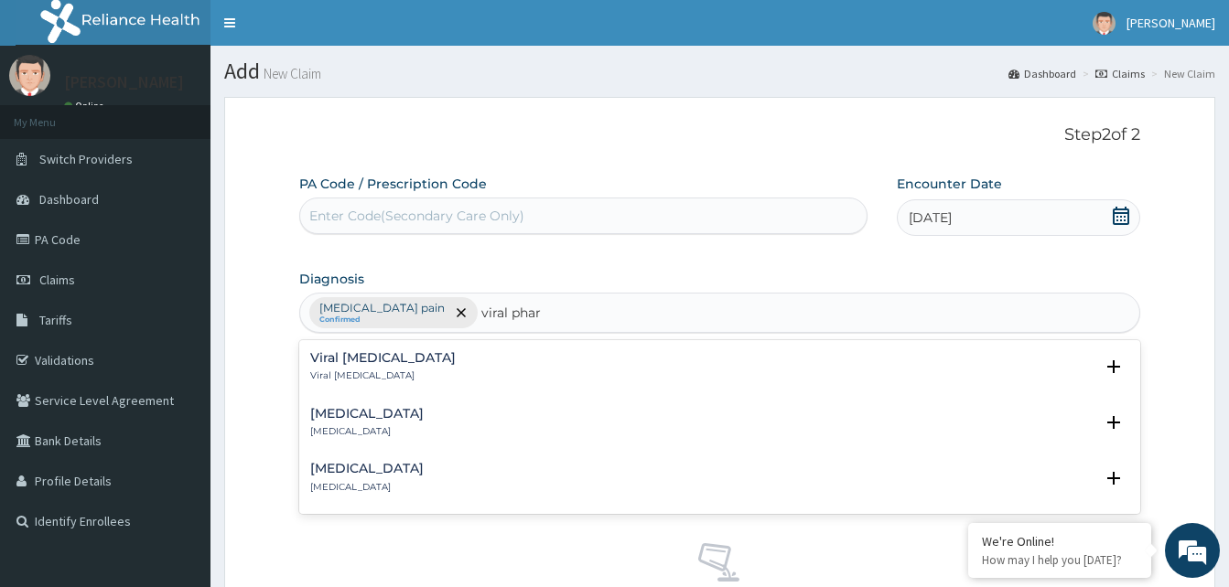
click at [407, 373] on p "Viral [MEDICAL_DATA]" at bounding box center [382, 376] width 145 height 13
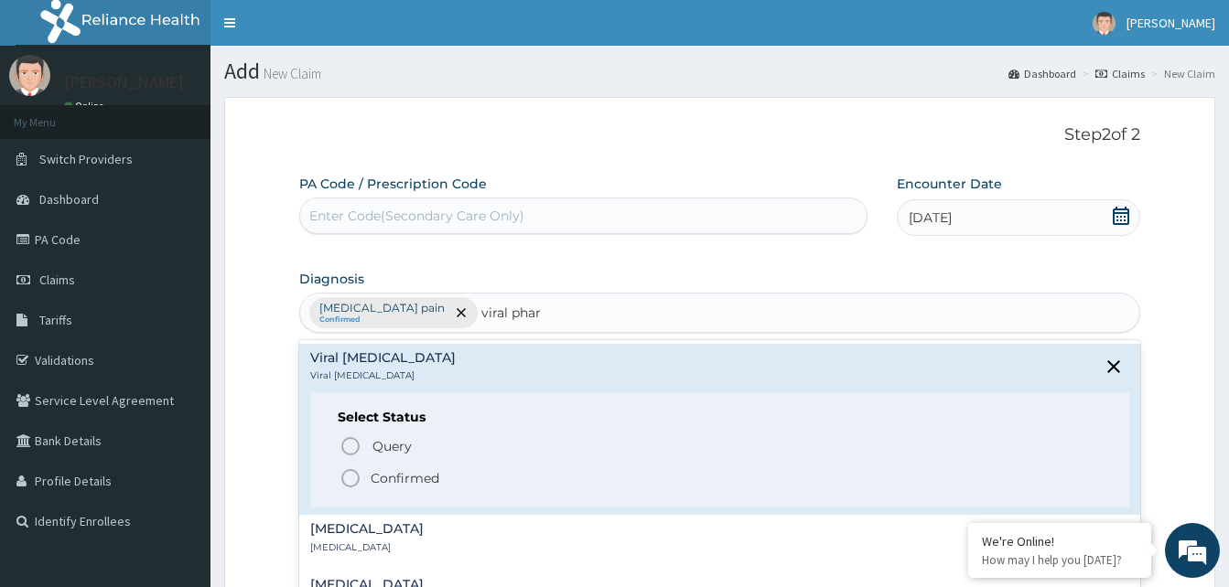
click at [371, 475] on p "Confirmed" at bounding box center [405, 478] width 69 height 18
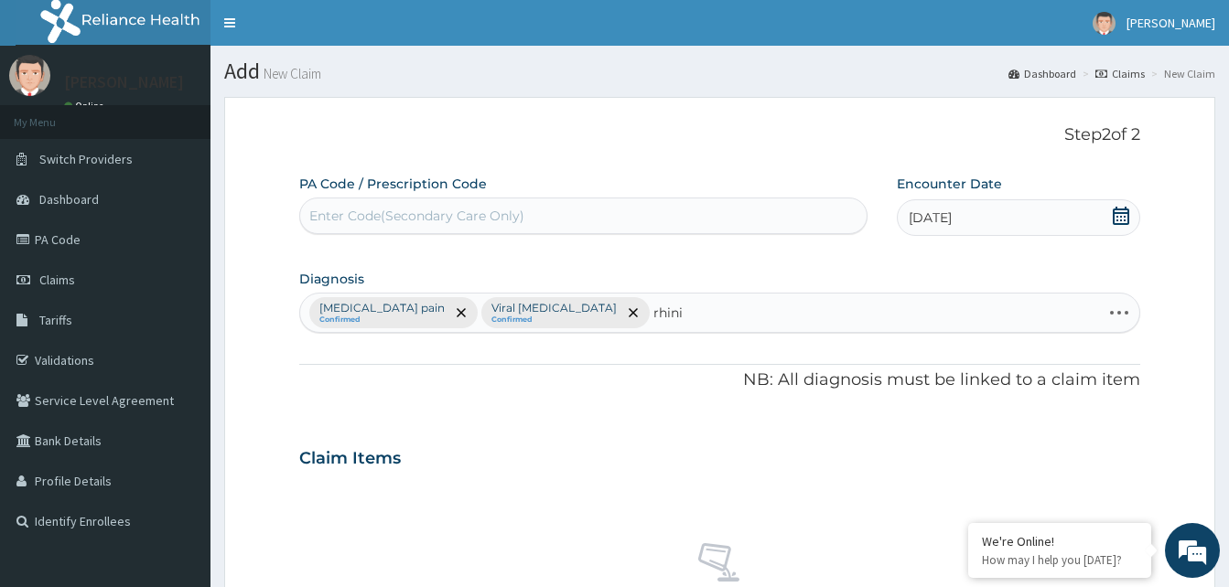
type input "rhin"
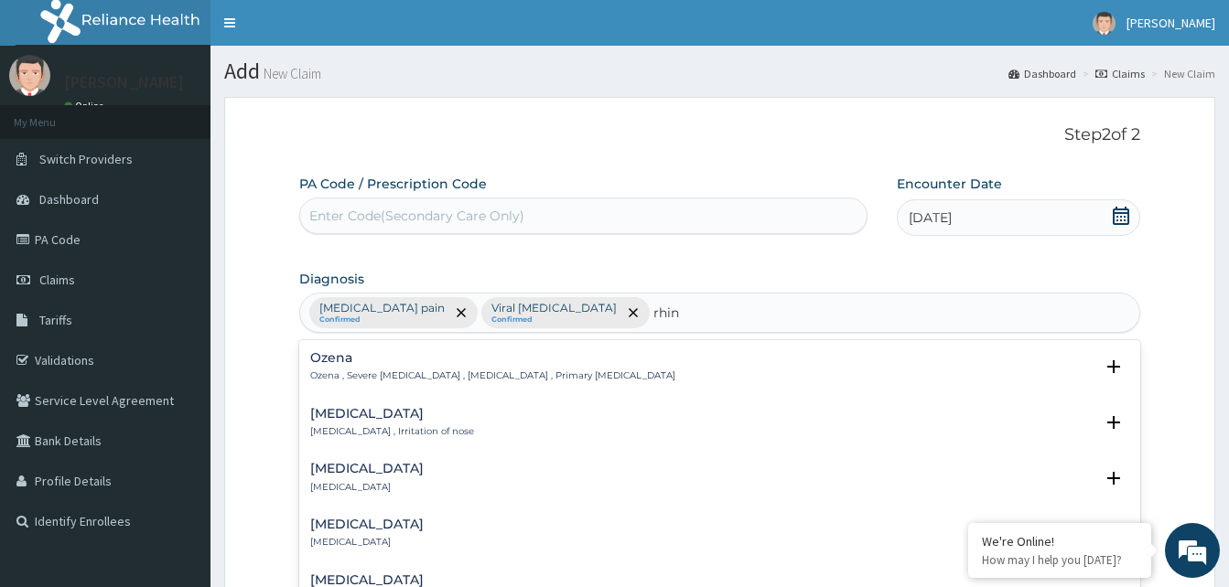
click at [321, 410] on h4 "[MEDICAL_DATA]" at bounding box center [392, 414] width 164 height 14
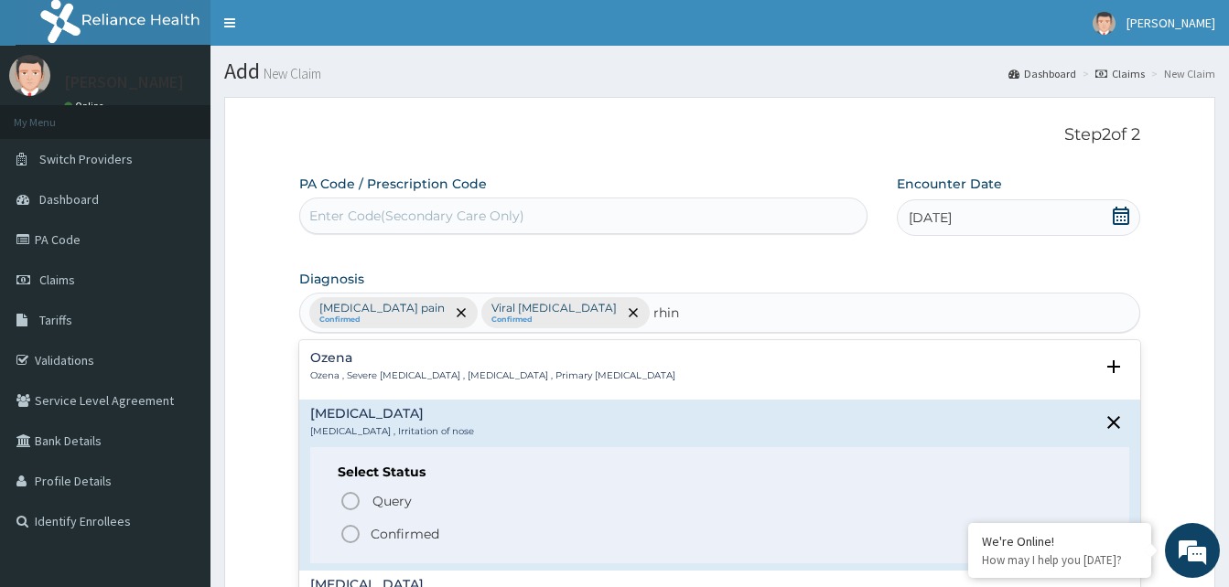
click at [382, 534] on p "Confirmed" at bounding box center [405, 534] width 69 height 18
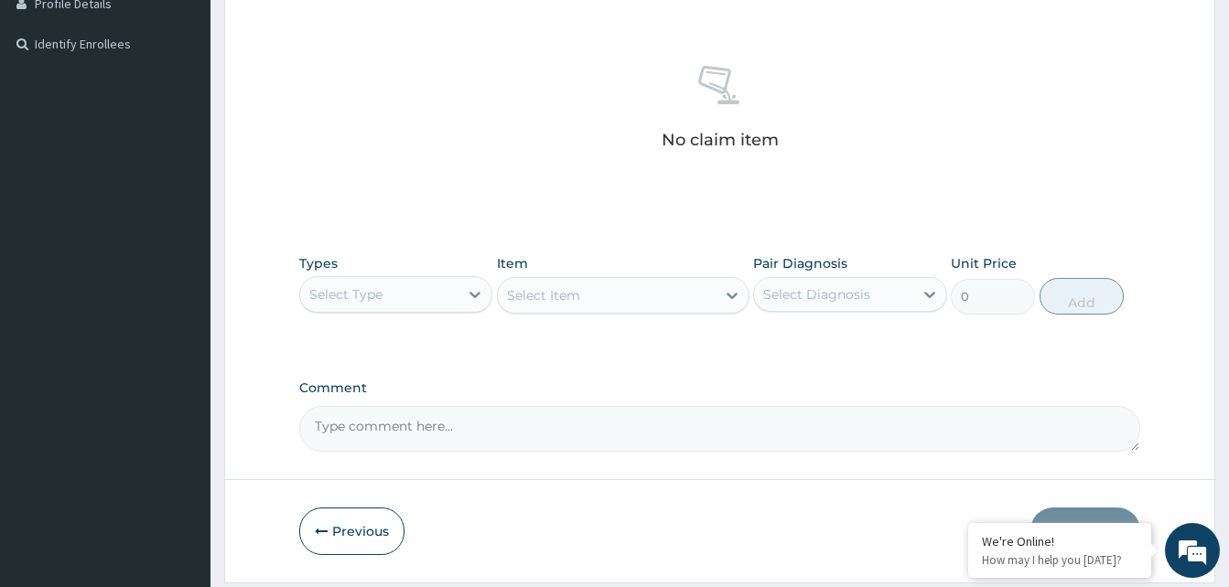
scroll to position [534, 0]
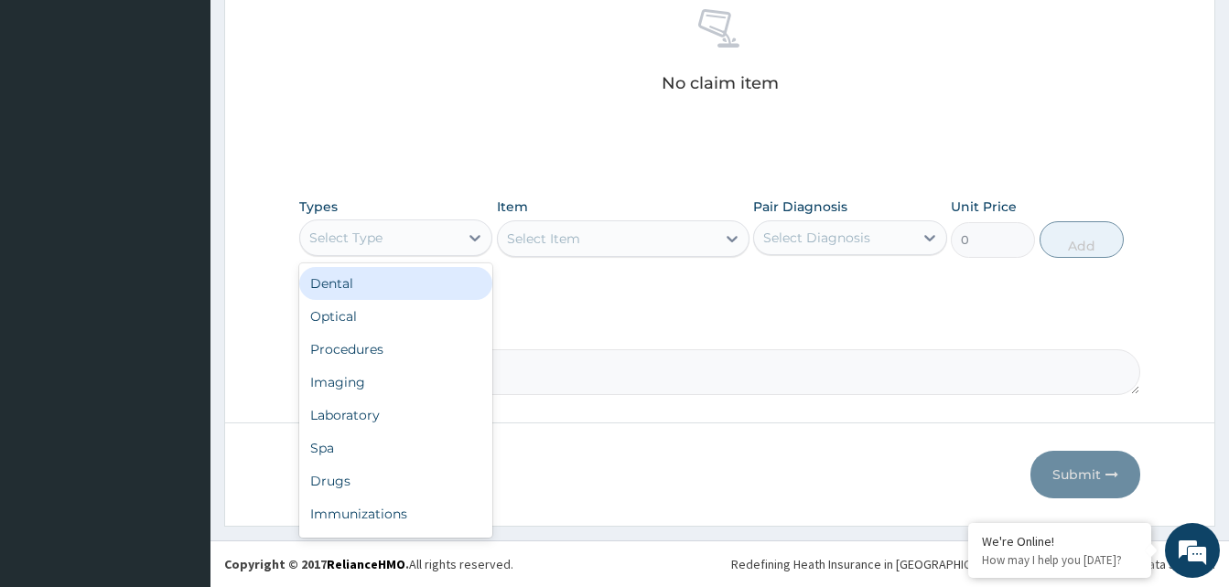
click at [327, 232] on div "Select Type" at bounding box center [345, 238] width 73 height 18
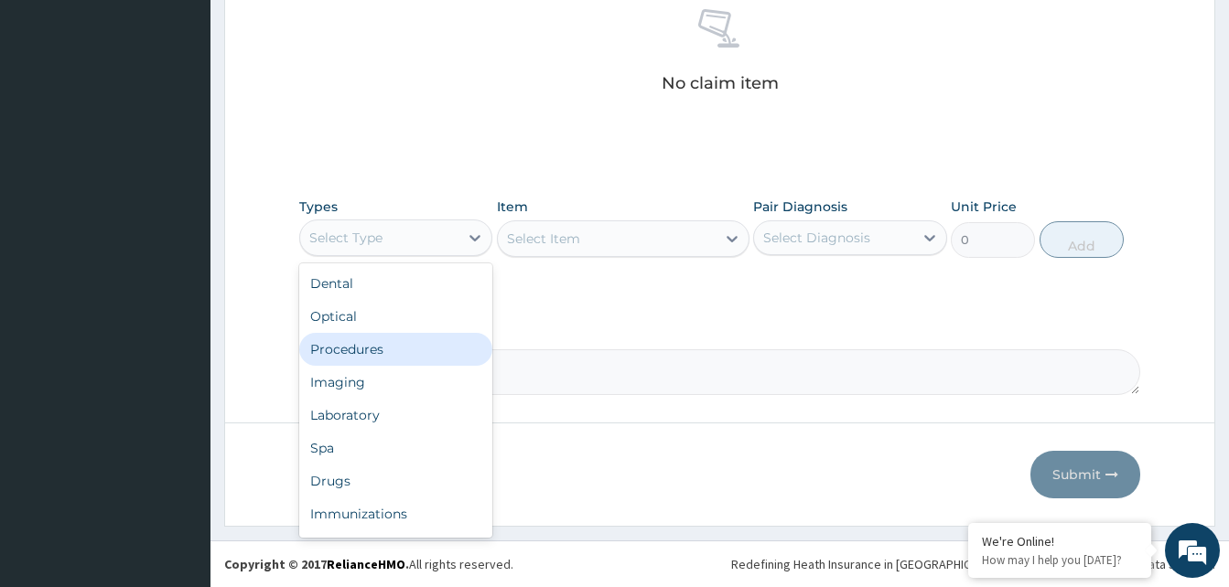
click at [369, 354] on div "Procedures" at bounding box center [395, 349] width 193 height 33
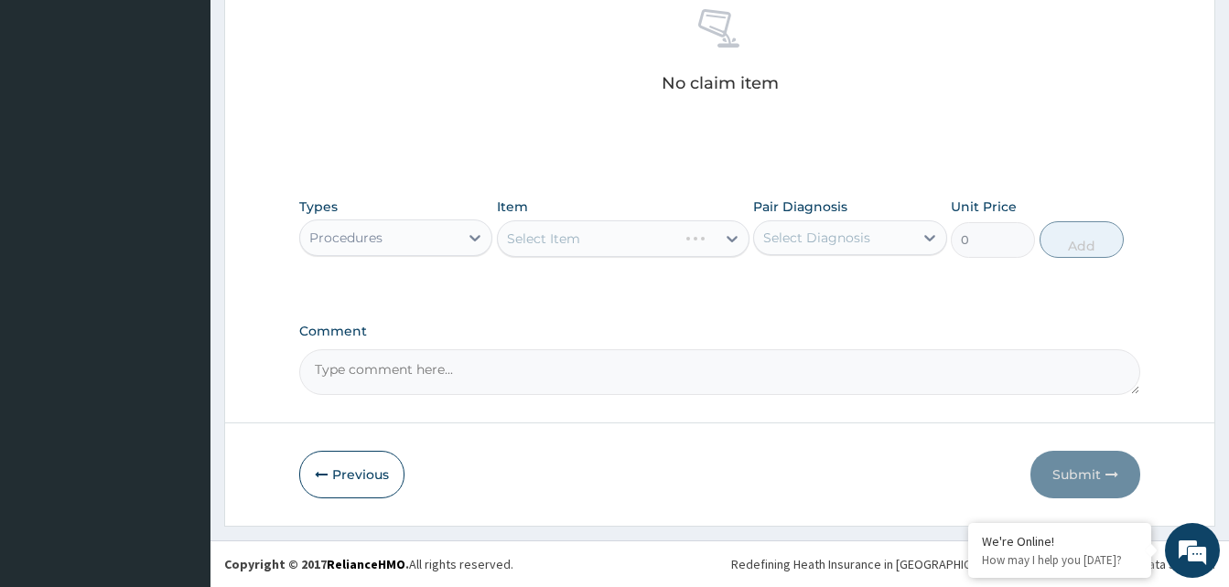
click at [599, 227] on div "Select Item" at bounding box center [623, 239] width 253 height 37
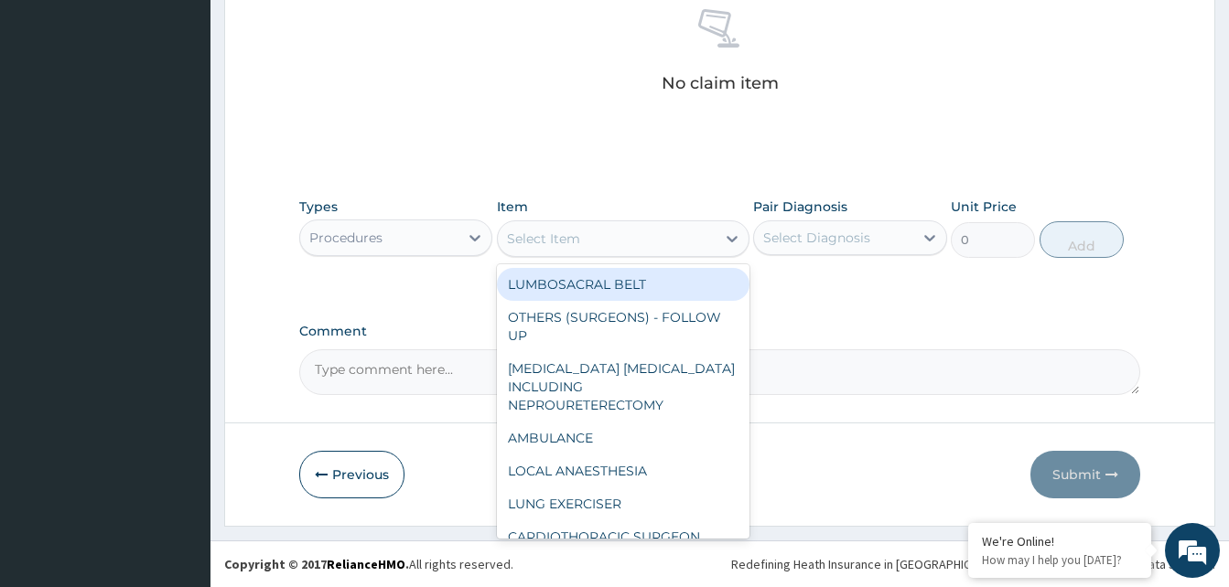
click at [624, 224] on div "Select Item" at bounding box center [607, 238] width 218 height 29
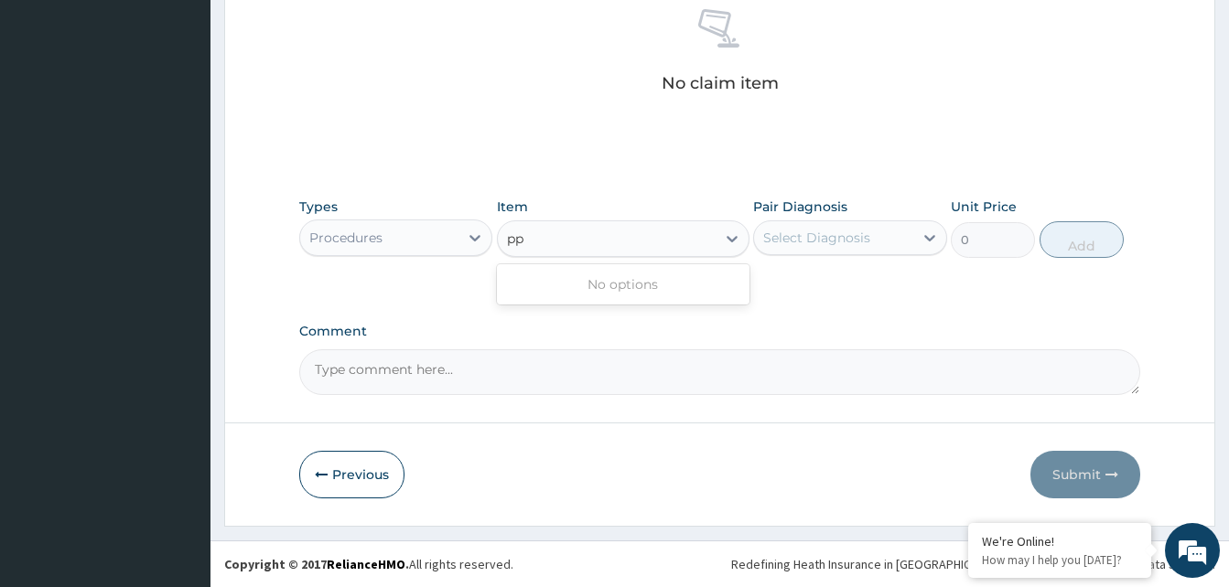
type input "p"
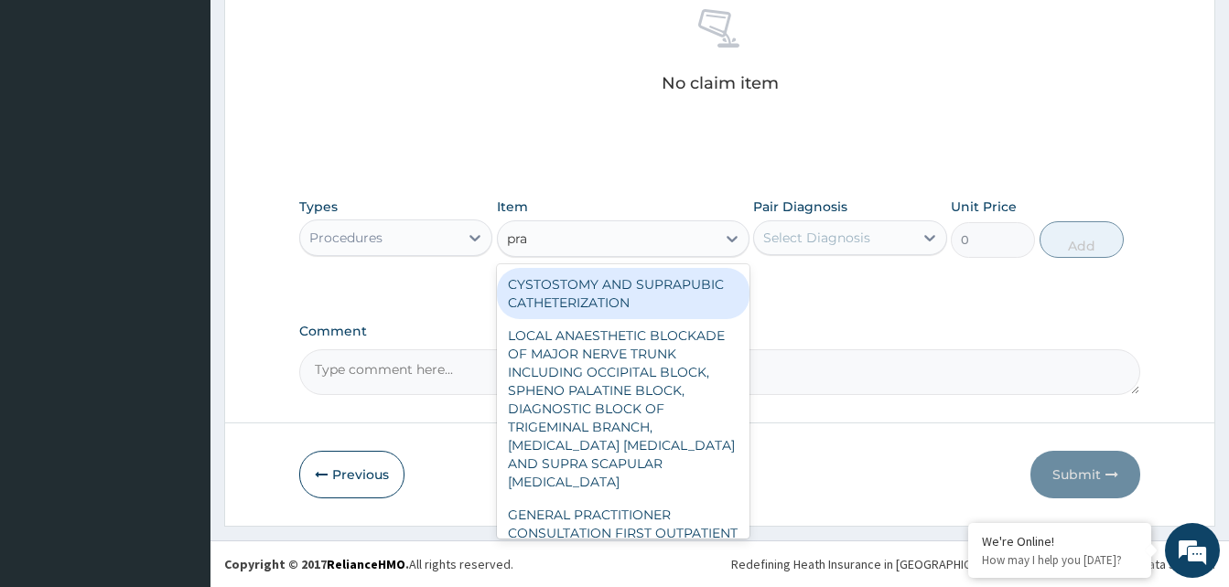
type input "prac"
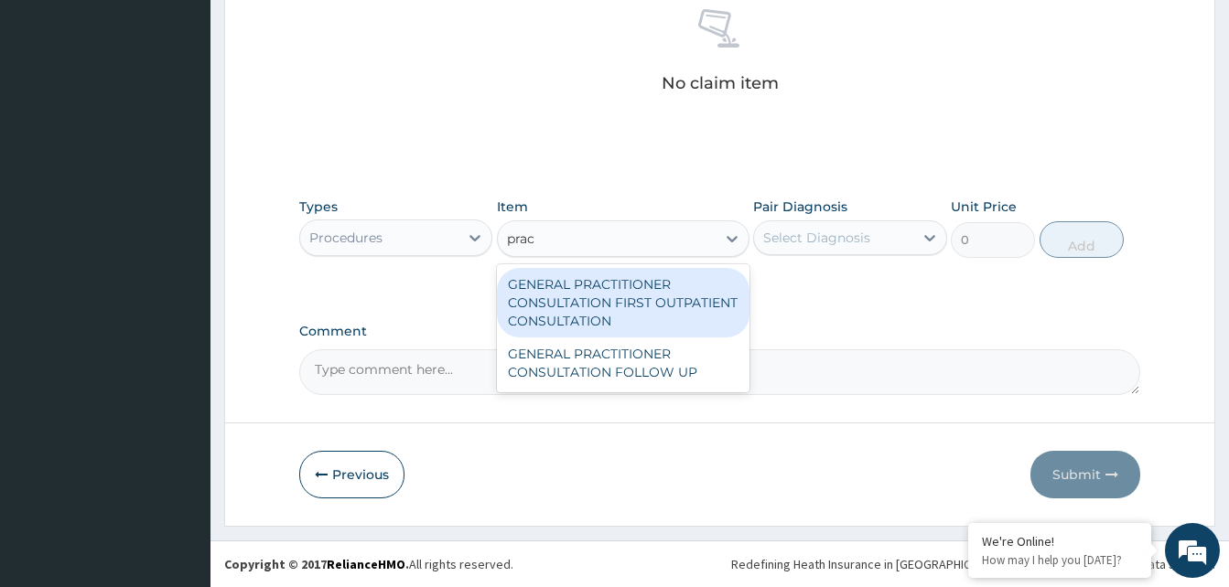
click at [596, 311] on div "GENERAL PRACTITIONER CONSULTATION FIRST OUTPATIENT CONSULTATION" at bounding box center [623, 303] width 253 height 70
type input "3370.125"
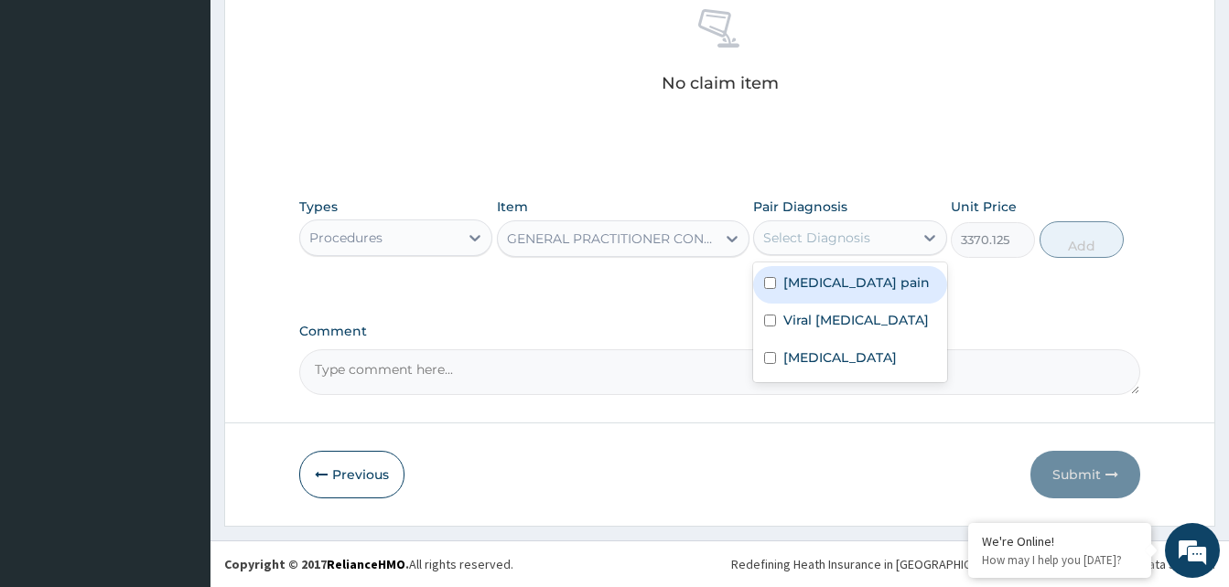
click at [862, 236] on div "Select Diagnosis" at bounding box center [816, 238] width 107 height 18
click at [856, 284] on label "[MEDICAL_DATA] pain" at bounding box center [856, 283] width 146 height 18
checkbox input "true"
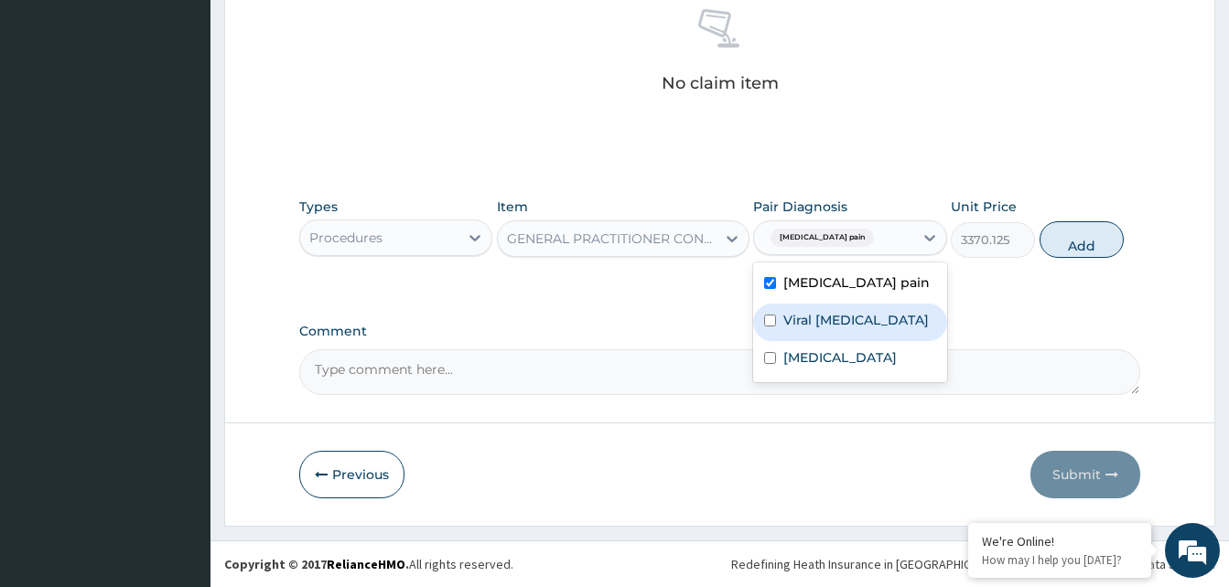
click at [841, 318] on label "Viral [MEDICAL_DATA]" at bounding box center [855, 320] width 145 height 18
checkbox input "true"
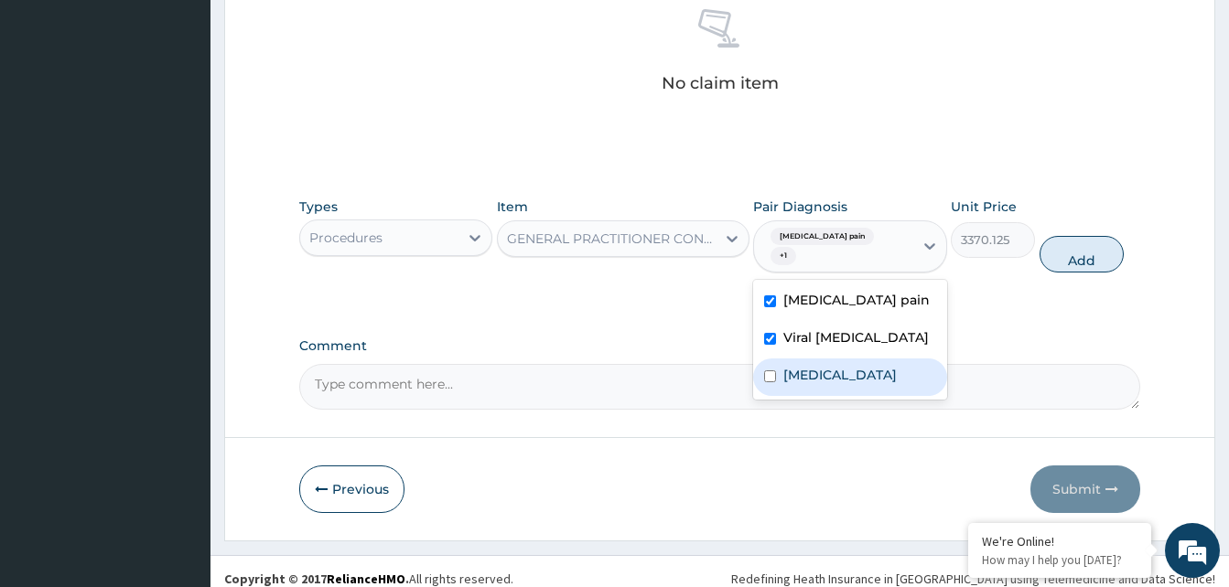
click at [814, 372] on label "[MEDICAL_DATA]" at bounding box center [839, 375] width 113 height 18
checkbox input "true"
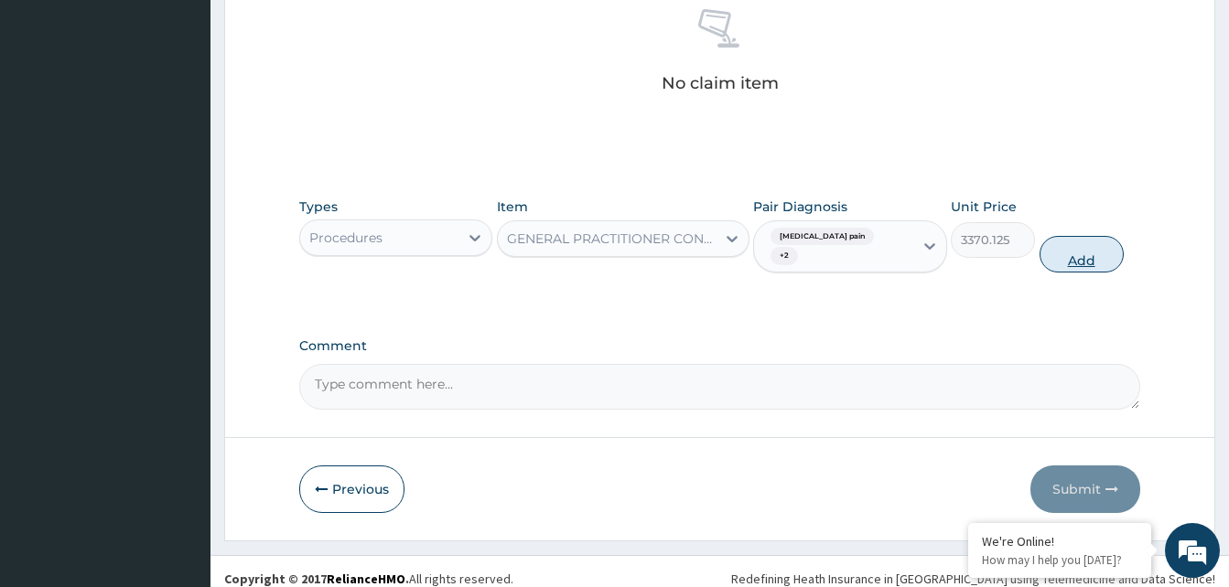
click at [1086, 253] on button "Add" at bounding box center [1082, 254] width 84 height 37
type input "0"
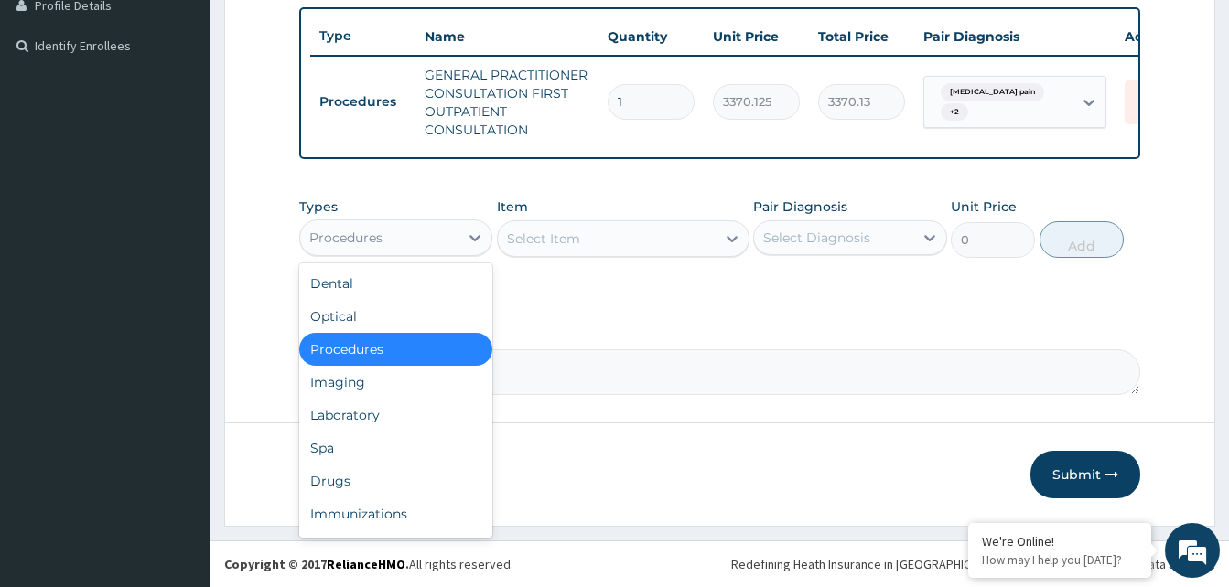
click at [442, 242] on div "Procedures" at bounding box center [379, 237] width 158 height 29
click at [351, 480] on div "Drugs" at bounding box center [395, 481] width 193 height 33
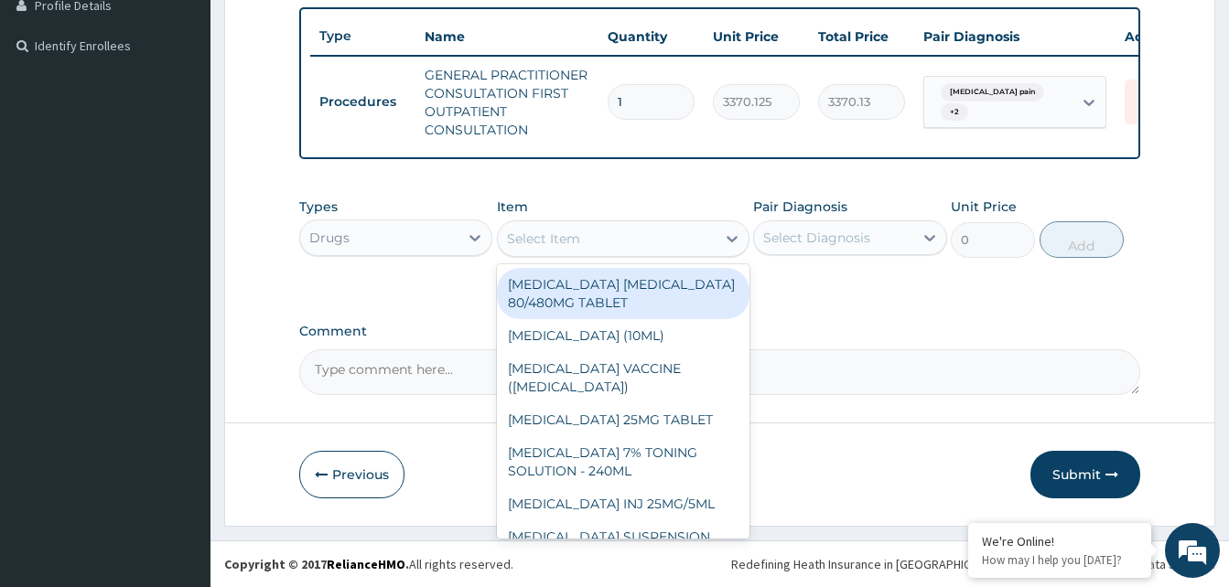
click at [597, 241] on div "Select Item" at bounding box center [607, 238] width 218 height 29
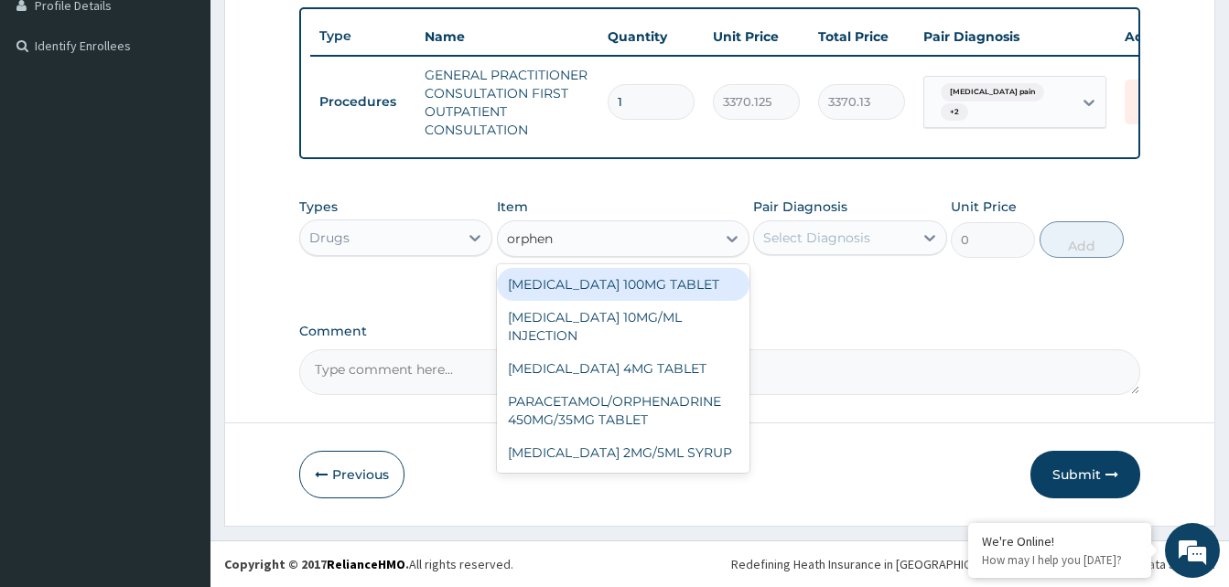
type input "orphen"
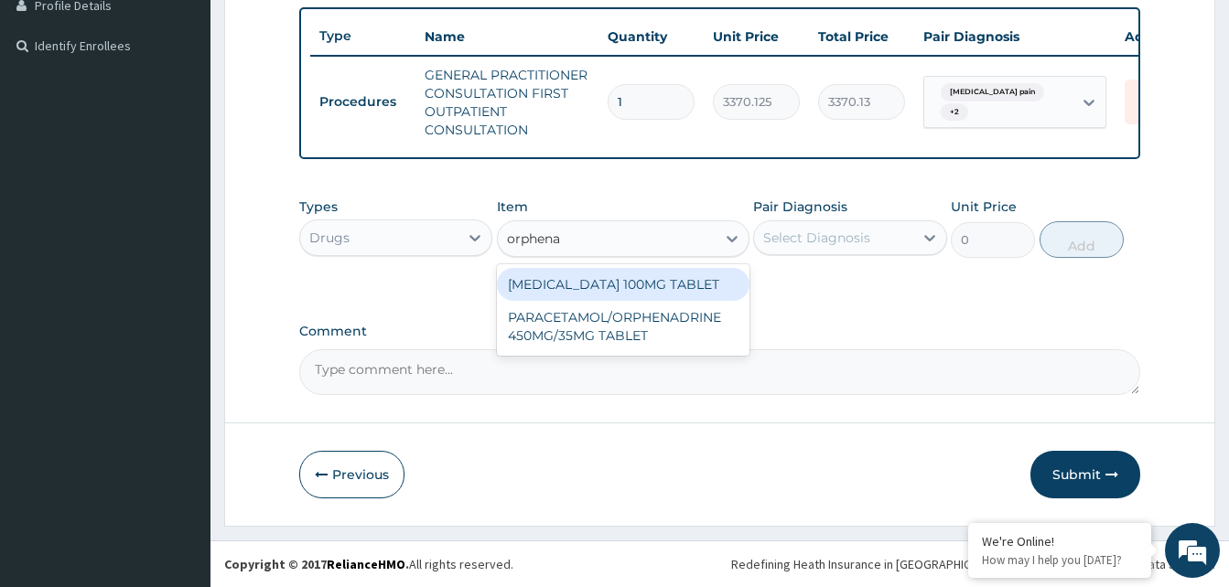
type input "orphena"
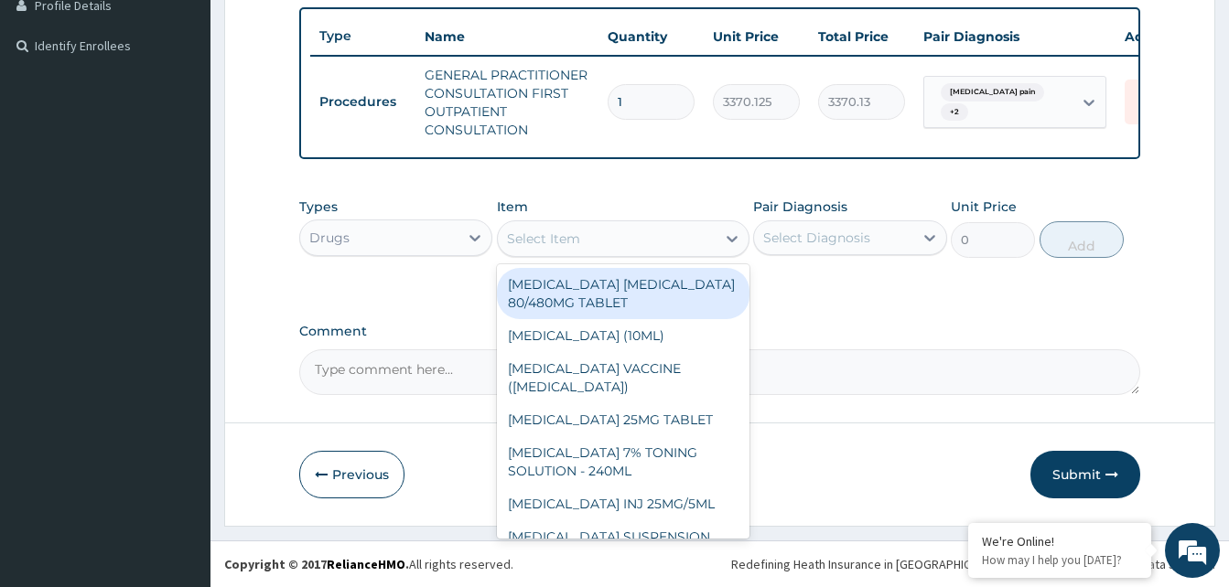
click at [640, 229] on div "Select Item" at bounding box center [607, 238] width 218 height 29
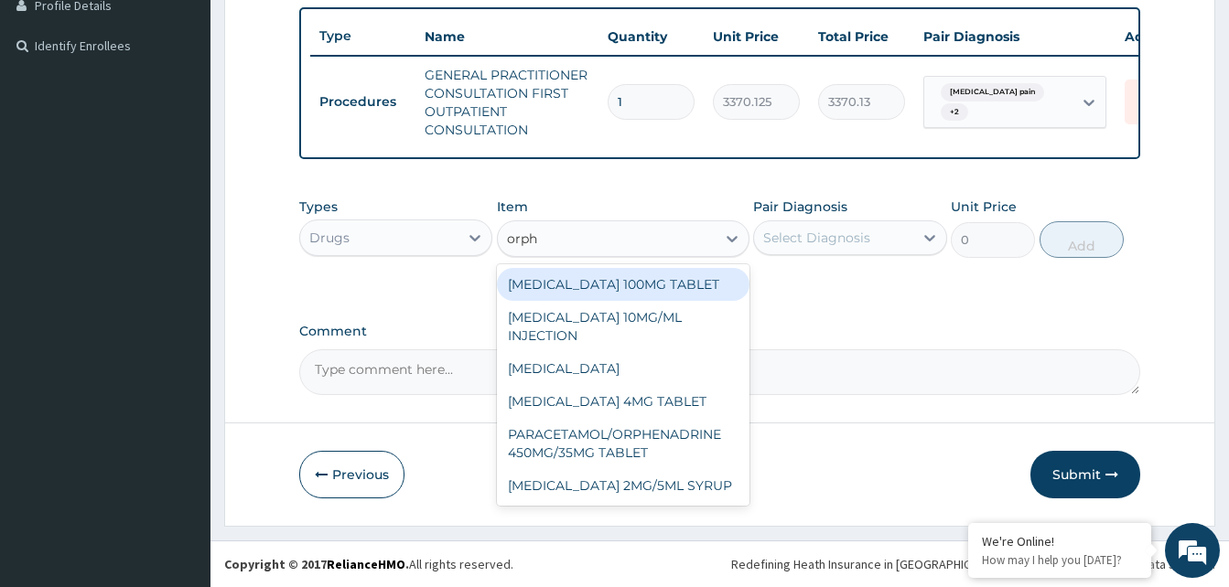
type input "orphe"
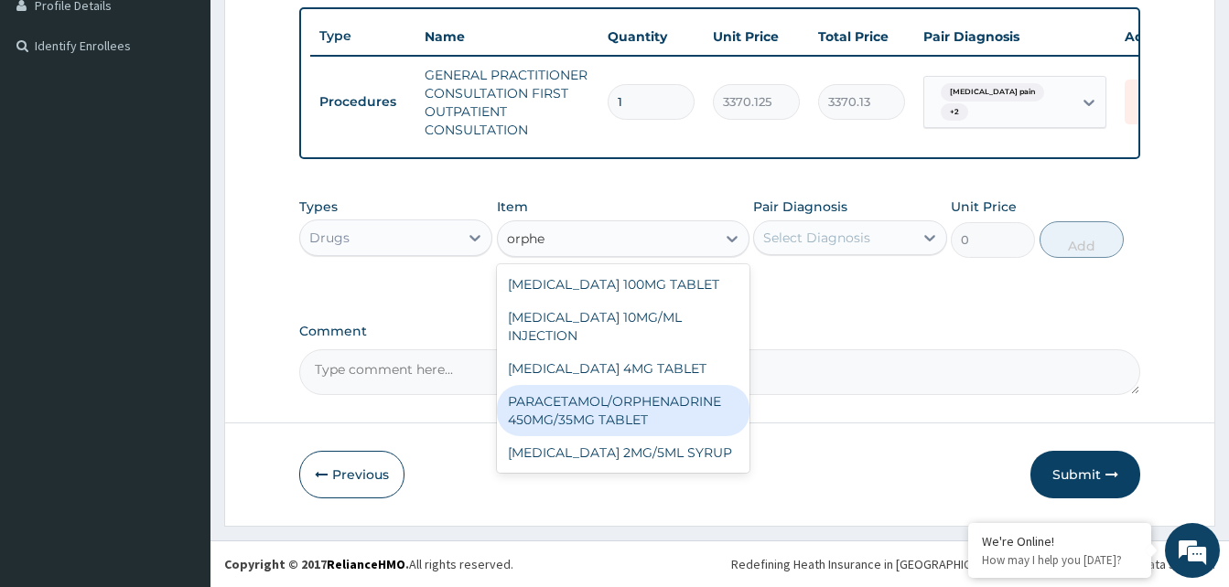
click at [581, 436] on div "PARACETAMOL/ORPHENADRINE 450MG/35MG TABLET" at bounding box center [623, 410] width 253 height 51
type input "90"
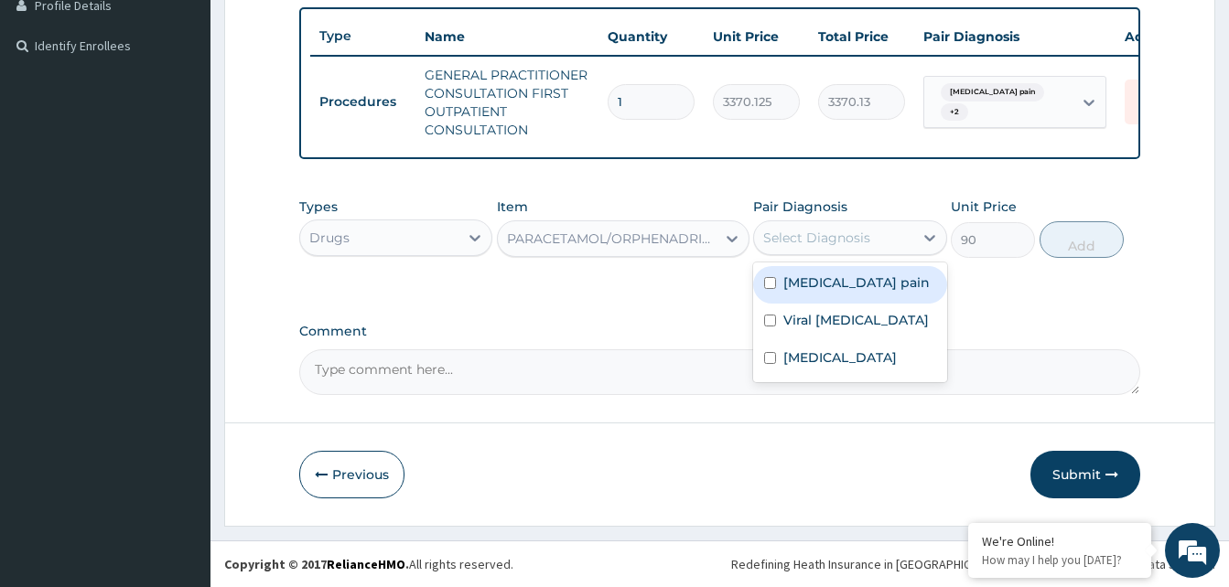
click at [796, 238] on div "Select Diagnosis" at bounding box center [816, 238] width 107 height 18
click at [792, 277] on label "[MEDICAL_DATA] pain" at bounding box center [856, 283] width 146 height 18
checkbox input "true"
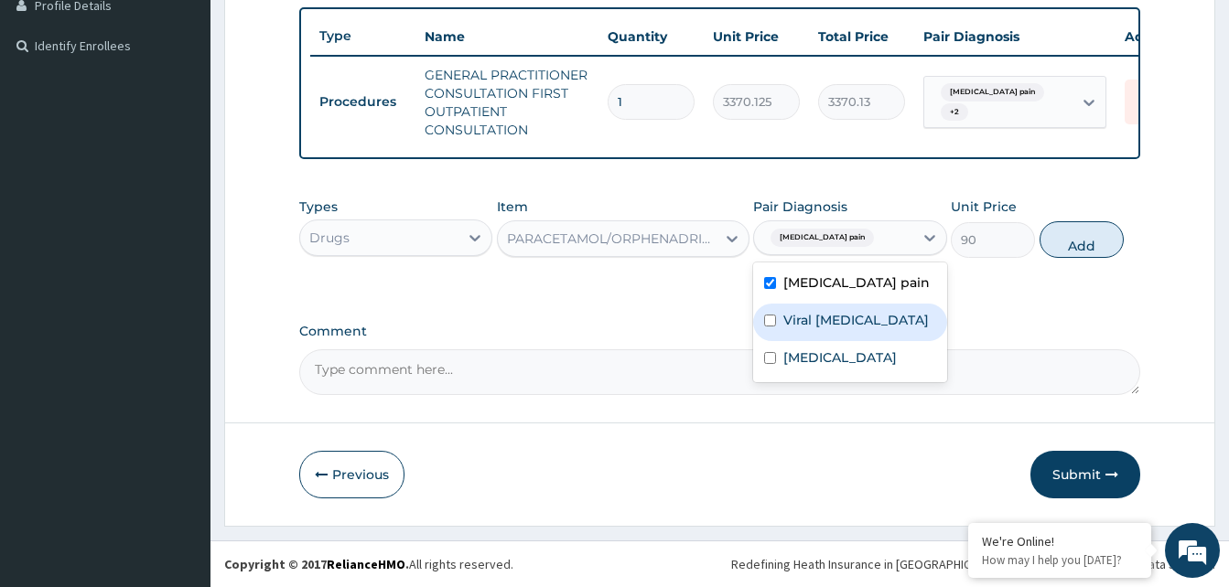
click at [789, 319] on label "Viral [MEDICAL_DATA]" at bounding box center [855, 320] width 145 height 18
checkbox input "true"
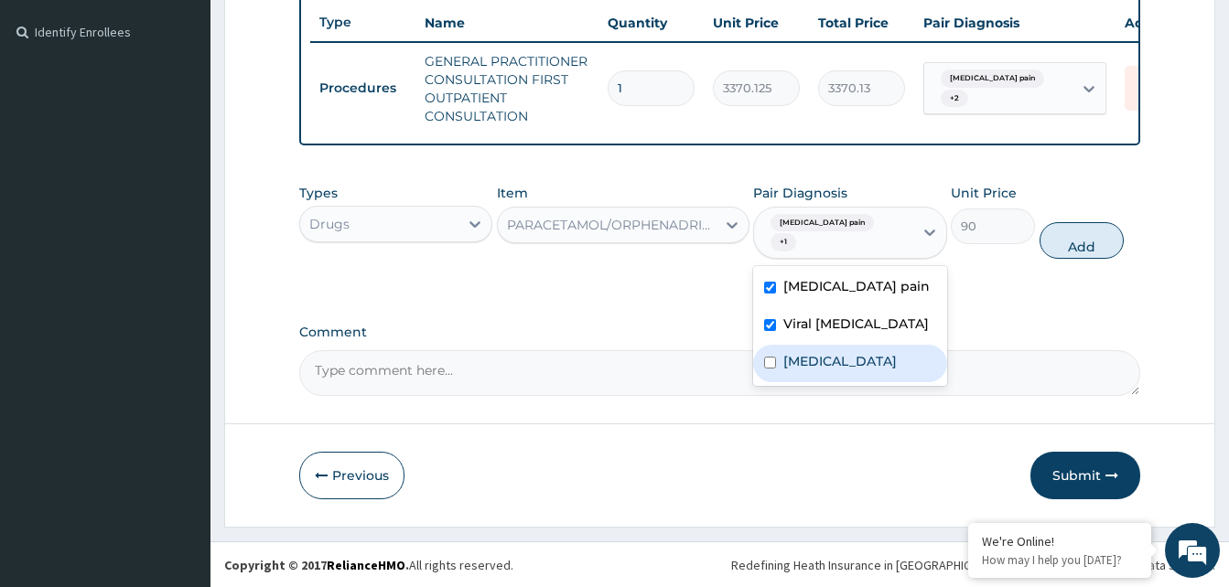
click at [792, 362] on div "[MEDICAL_DATA]" at bounding box center [849, 364] width 193 height 38
checkbox input "true"
click at [1101, 259] on button "Add" at bounding box center [1082, 240] width 84 height 37
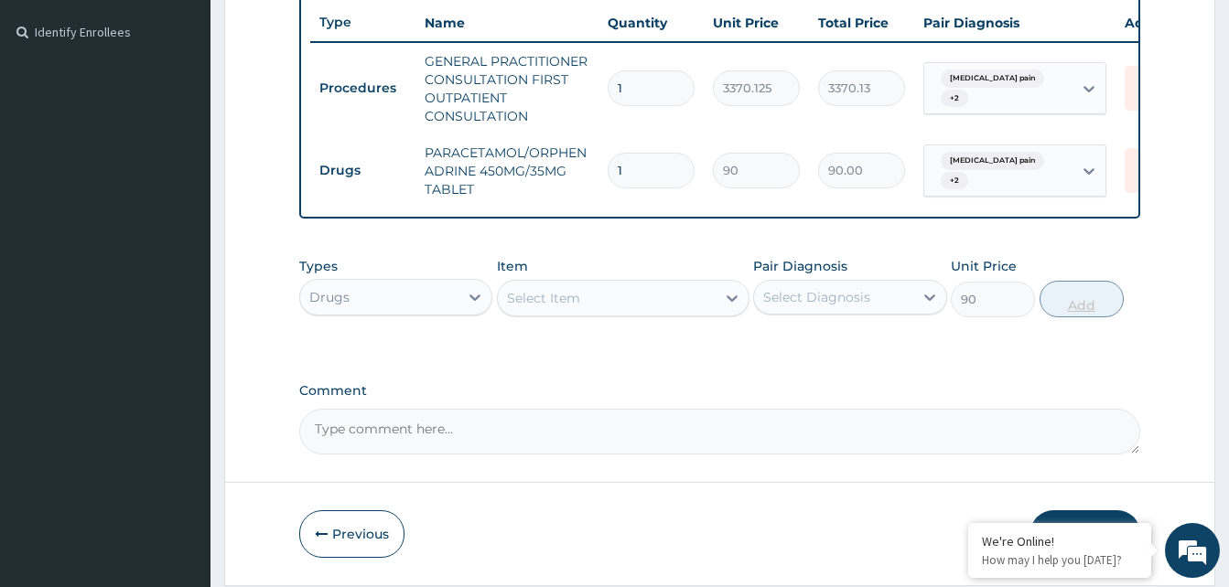
type input "0"
type input "0.00"
type input "2"
type input "180.00"
type input "28"
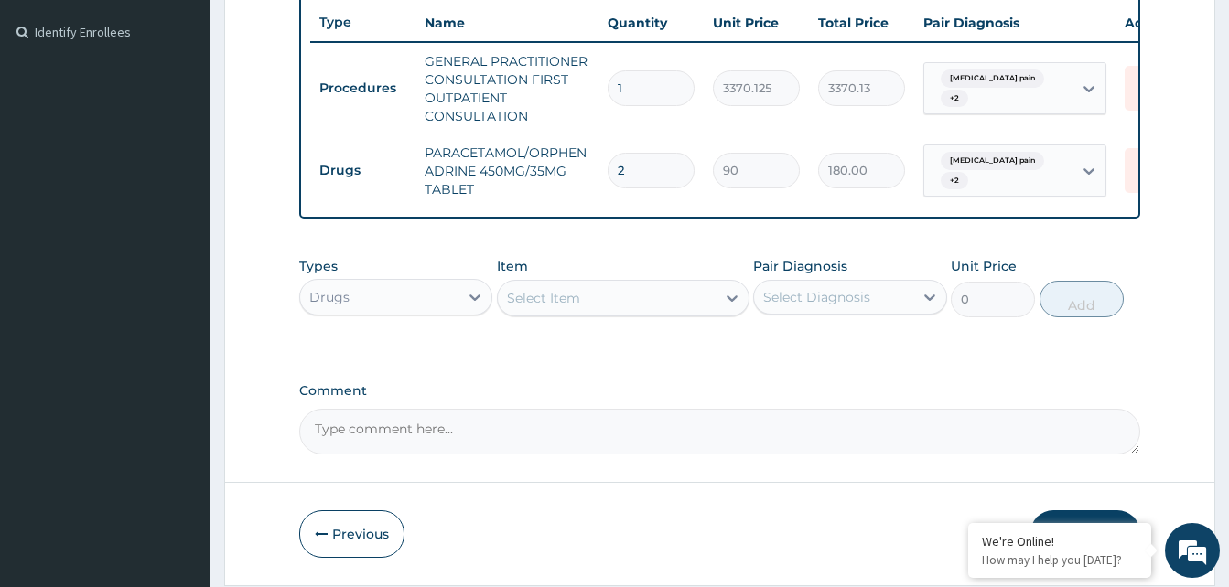
type input "2520.00"
type input "28"
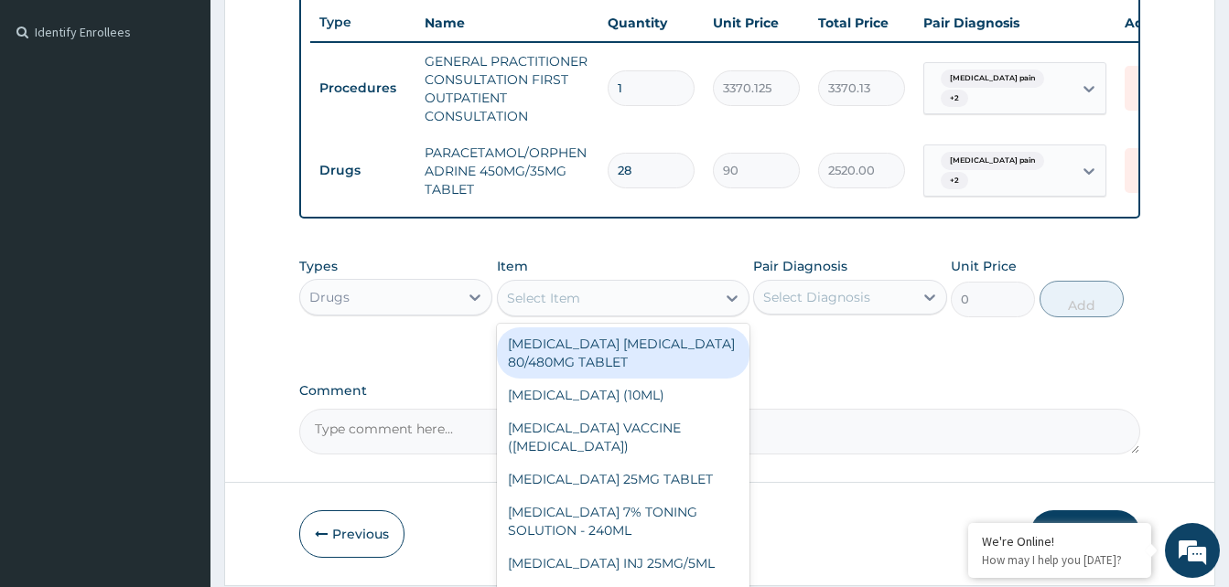
click at [537, 300] on div "Select Item" at bounding box center [607, 298] width 218 height 29
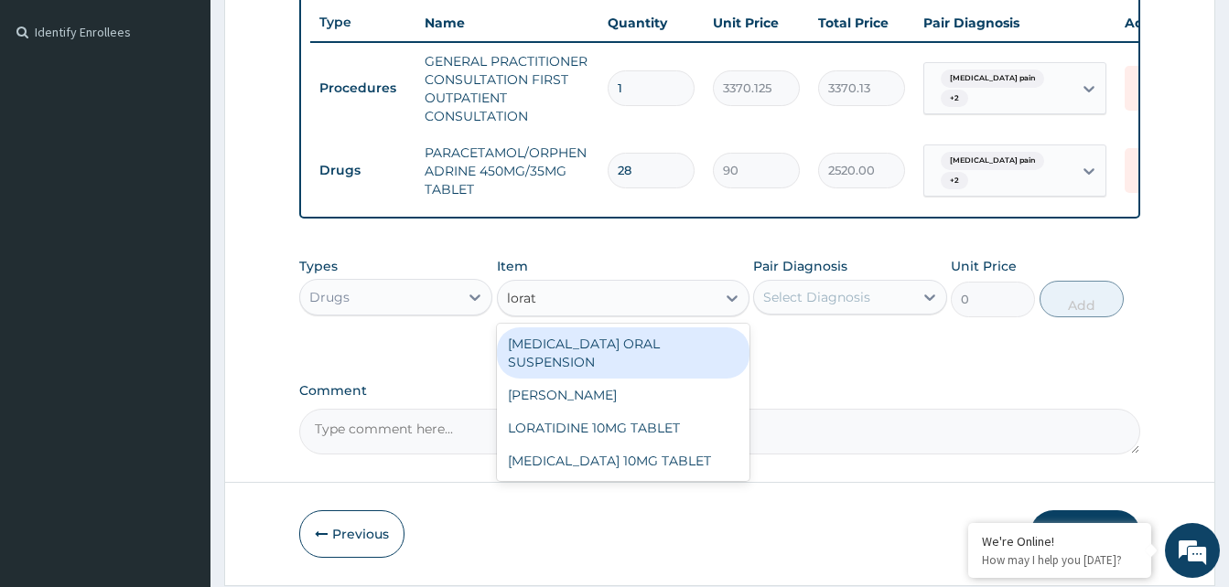
type input "lorati"
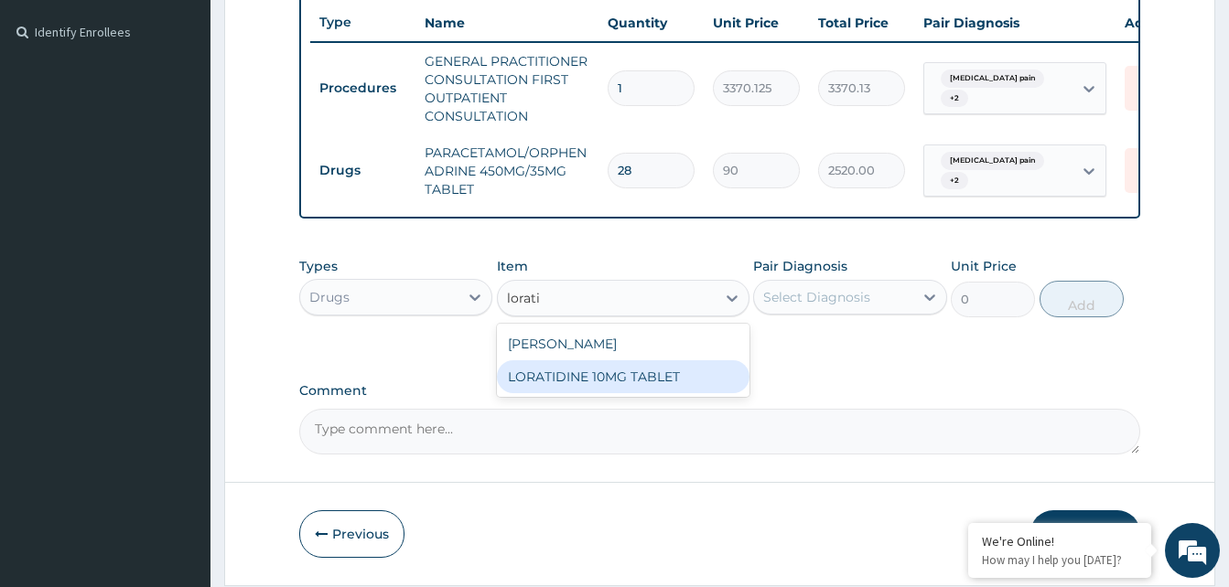
click at [571, 391] on div "LORATIDINE 10MG TABLET" at bounding box center [623, 377] width 253 height 33
type input "96"
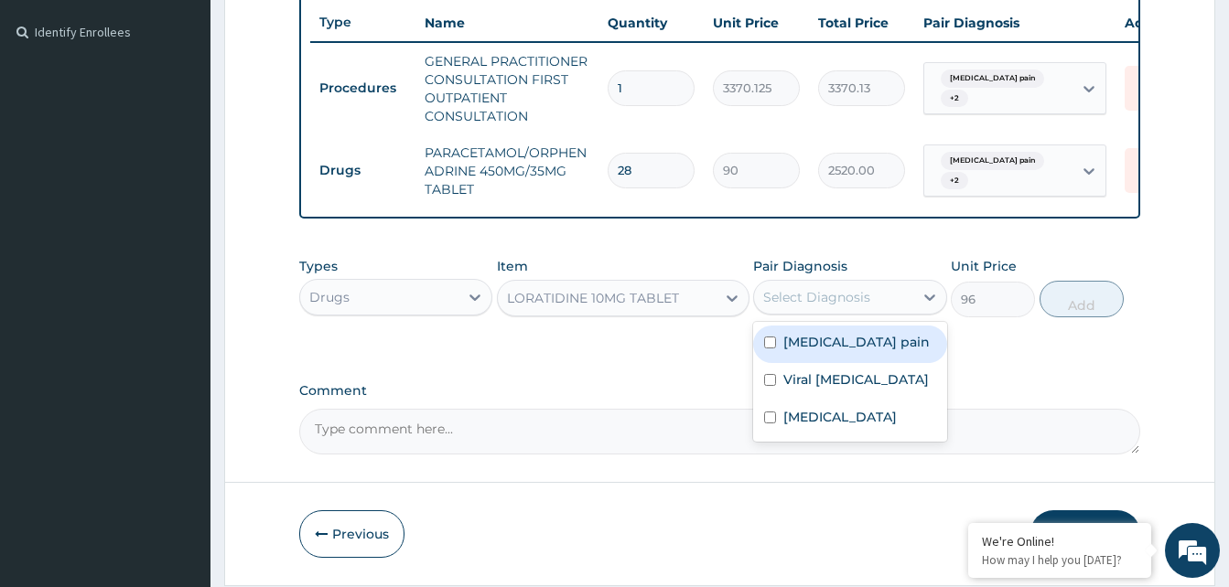
click at [853, 307] on div "Select Diagnosis" at bounding box center [816, 297] width 107 height 18
click at [839, 363] on div "[MEDICAL_DATA] pain" at bounding box center [849, 345] width 193 height 38
checkbox input "true"
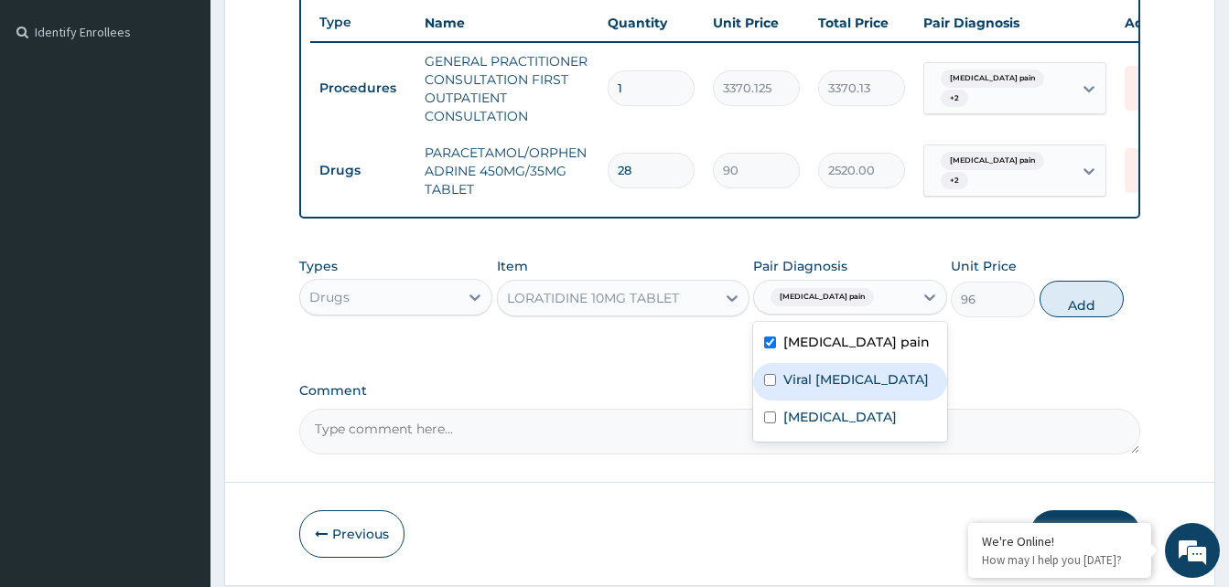
click at [819, 386] on label "Viral [MEDICAL_DATA]" at bounding box center [855, 380] width 145 height 18
checkbox input "true"
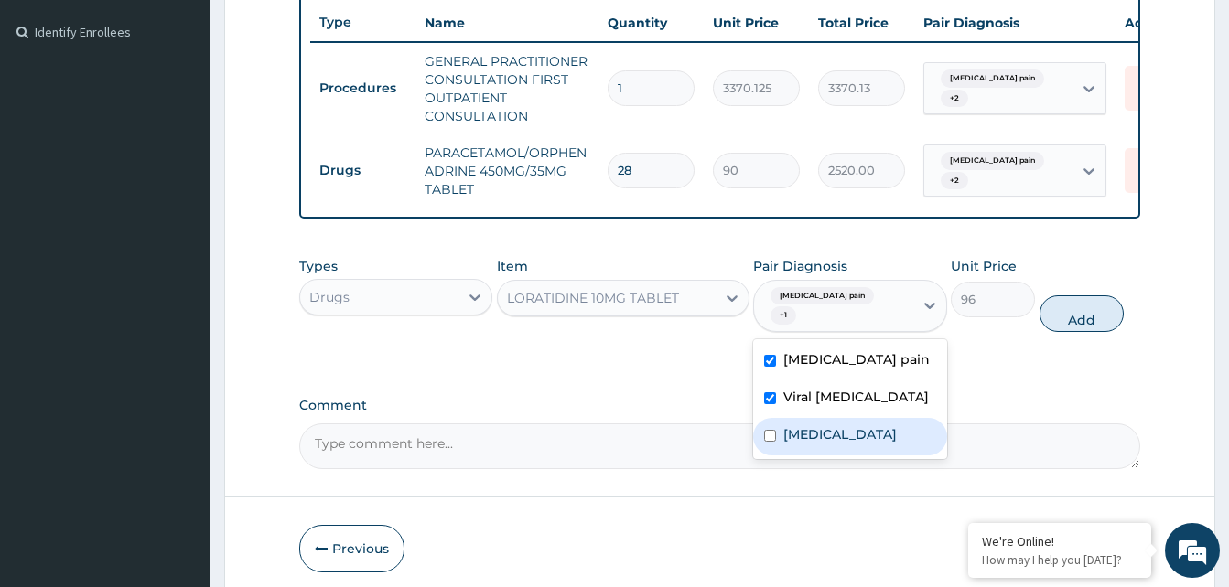
click at [806, 444] on label "[MEDICAL_DATA]" at bounding box center [839, 435] width 113 height 18
checkbox input "true"
click at [1111, 328] on button "Add" at bounding box center [1082, 314] width 84 height 37
type input "0"
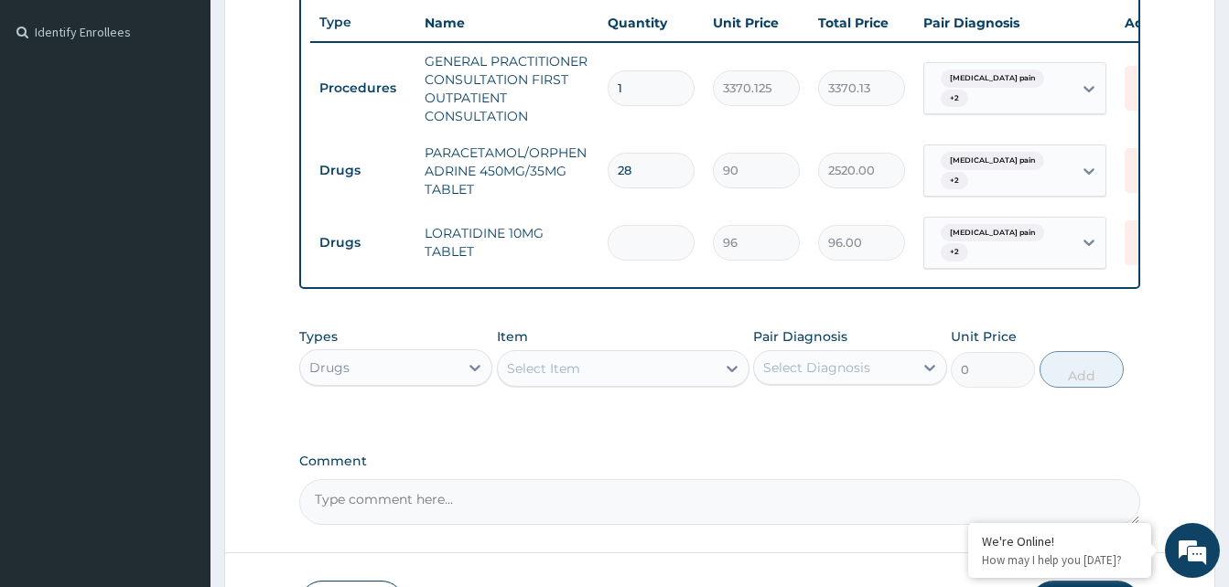
type input "0.00"
type input "5"
type input "480.00"
type input "5"
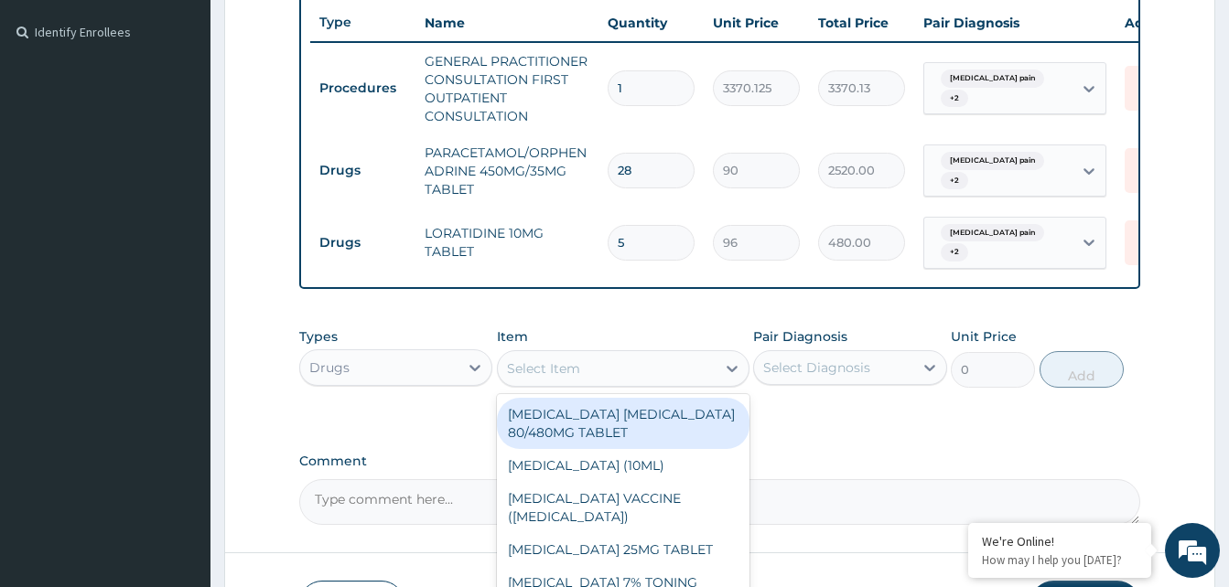
click at [696, 375] on div "Select Item" at bounding box center [607, 368] width 218 height 29
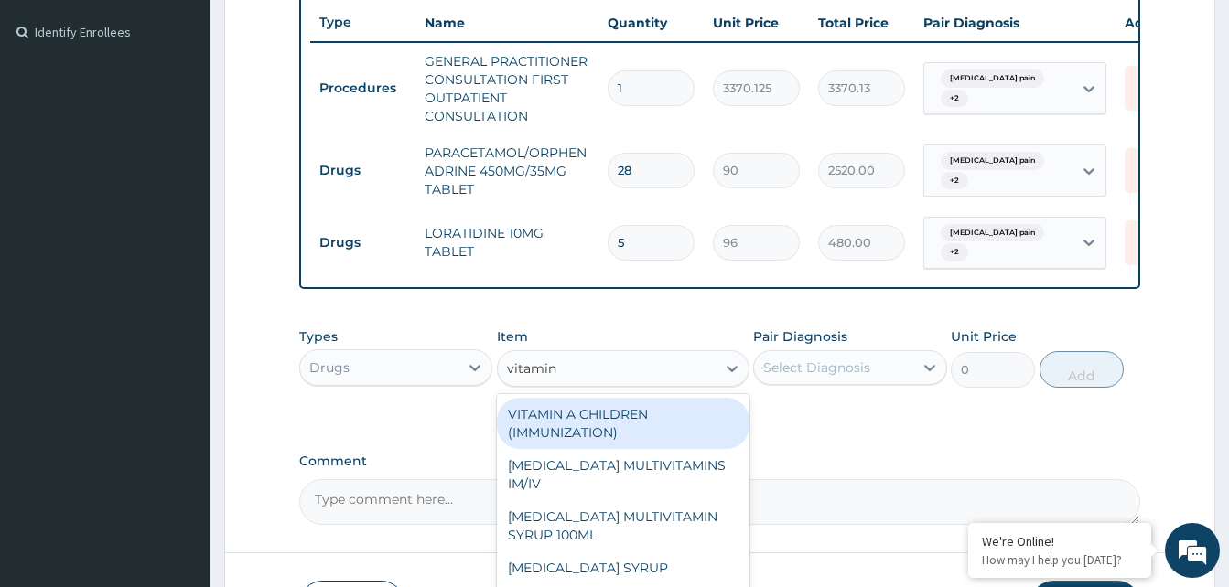
type input "vitamin c"
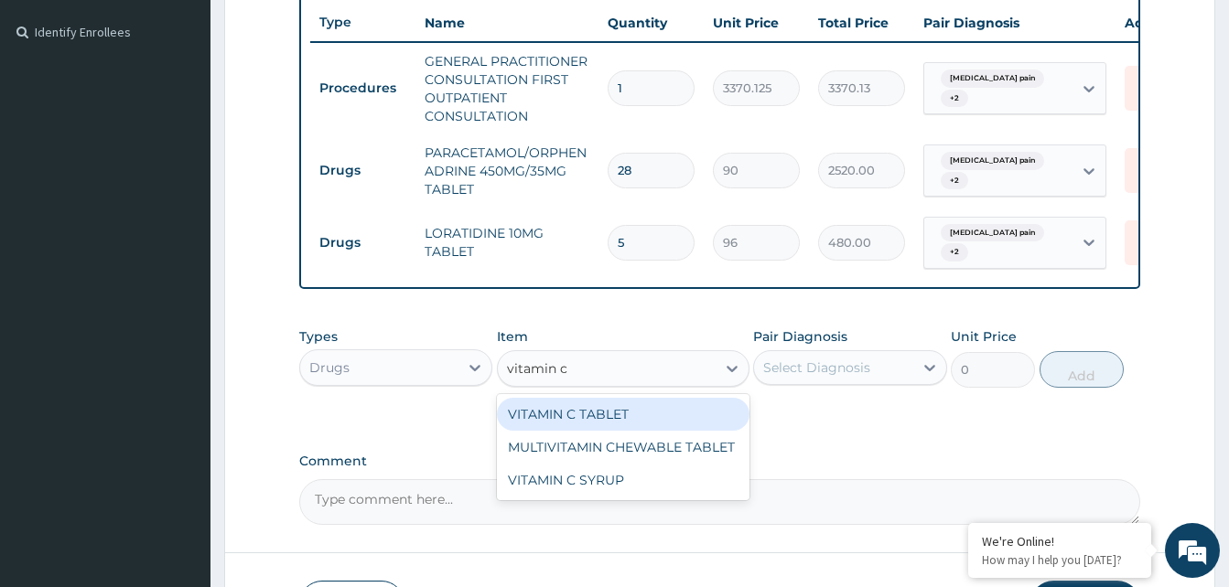
click at [576, 426] on div "VITAMIN C TABLET" at bounding box center [623, 414] width 253 height 33
type input "20"
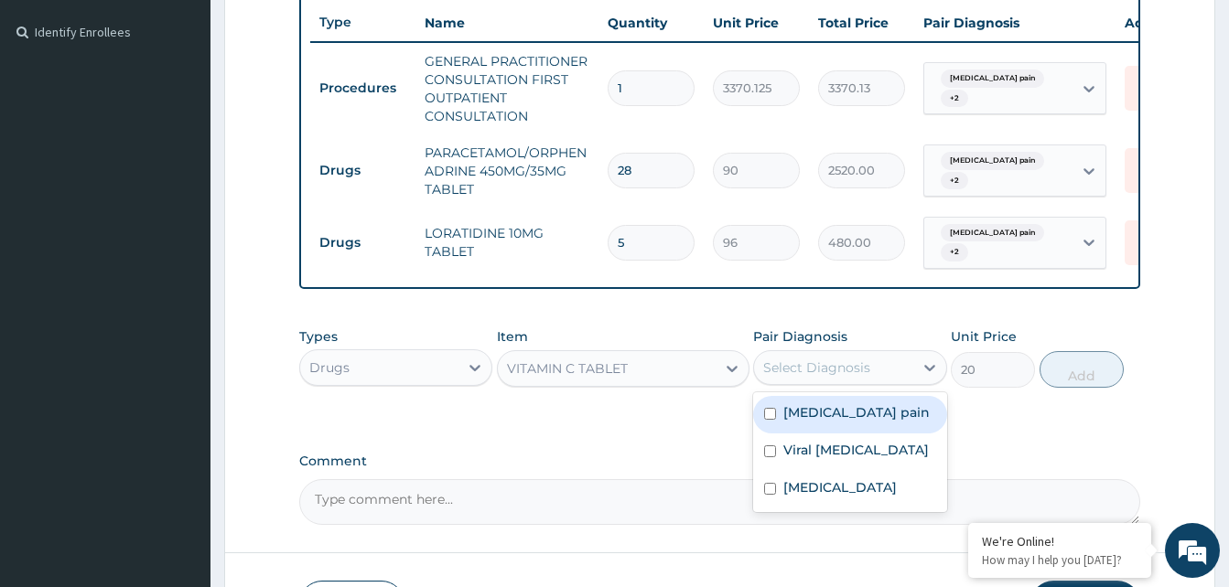
click at [826, 377] on div "Select Diagnosis" at bounding box center [816, 368] width 107 height 18
click at [809, 422] on label "[MEDICAL_DATA] pain" at bounding box center [856, 413] width 146 height 18
checkbox input "true"
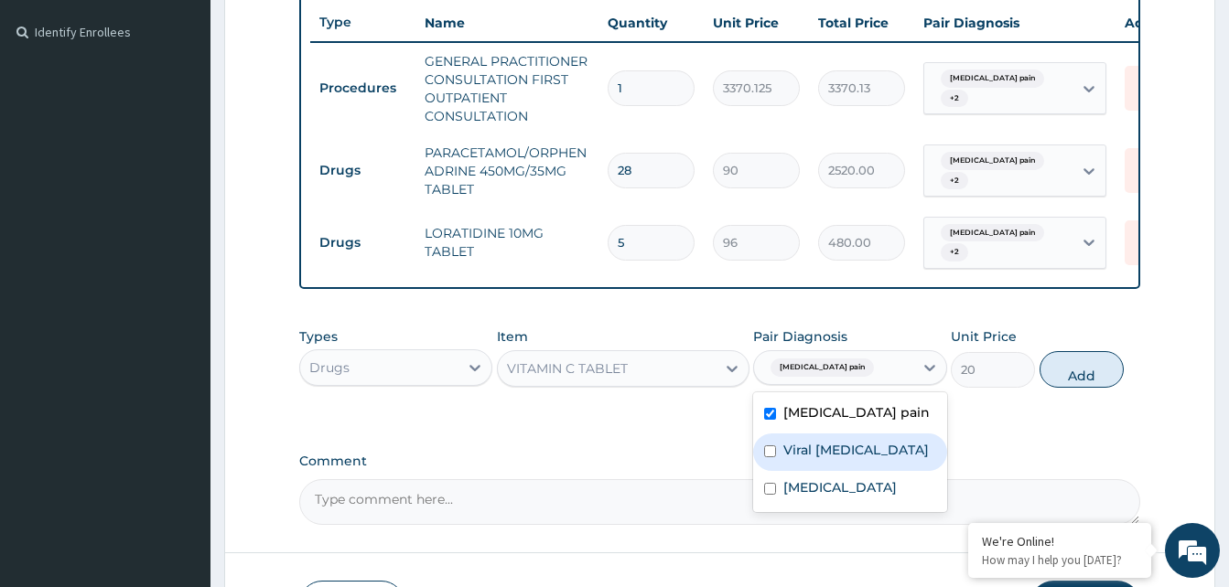
click at [784, 451] on div "Viral [MEDICAL_DATA]" at bounding box center [849, 453] width 193 height 38
checkbox input "true"
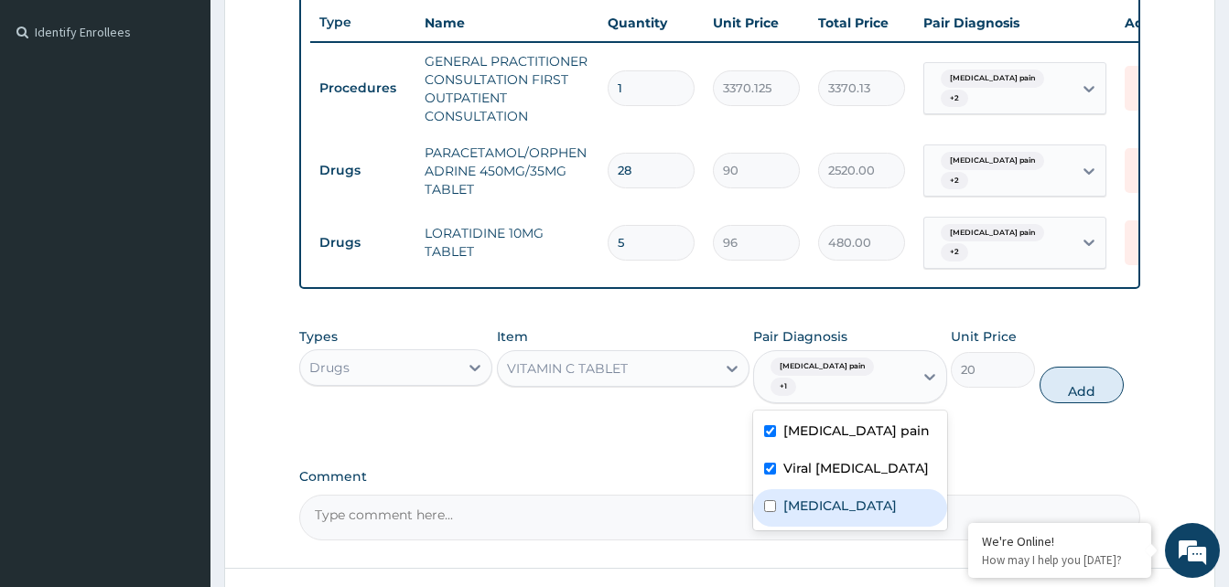
click at [761, 521] on div "[MEDICAL_DATA]" at bounding box center [849, 509] width 193 height 38
checkbox input "true"
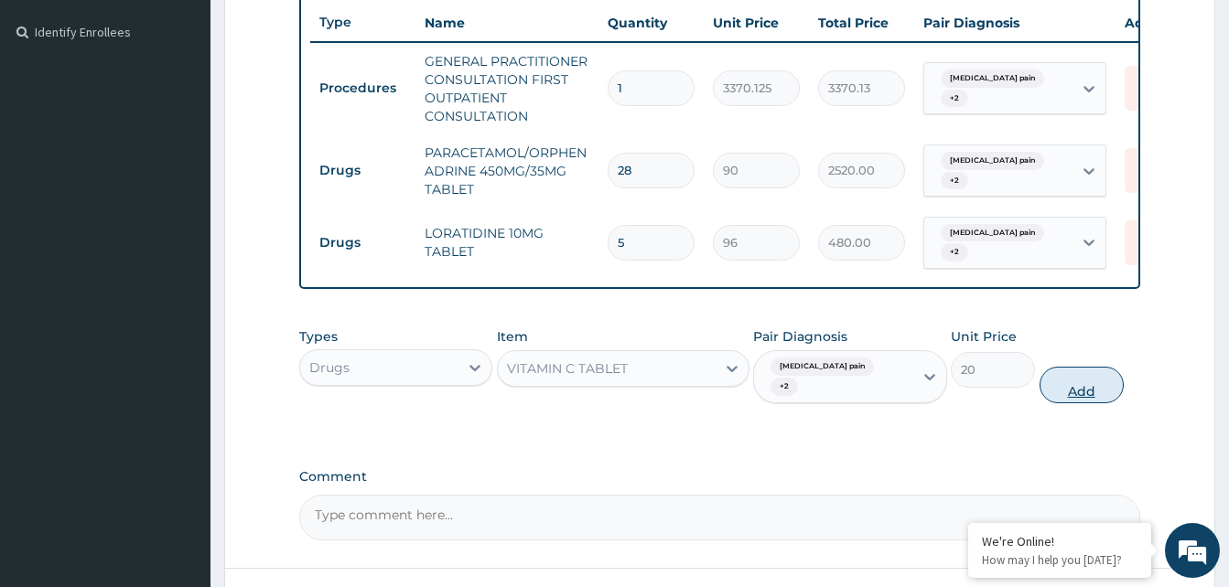
click at [1072, 401] on button "Add" at bounding box center [1082, 385] width 84 height 37
type input "0"
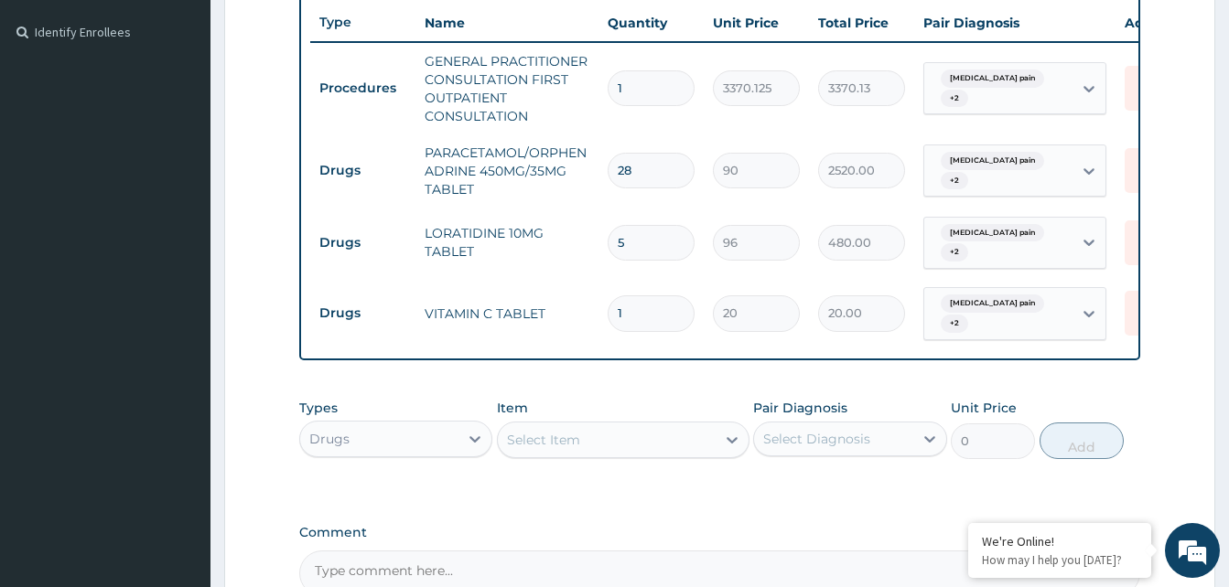
type input "0.00"
type input "3"
type input "60.00"
type input "30"
type input "600.00"
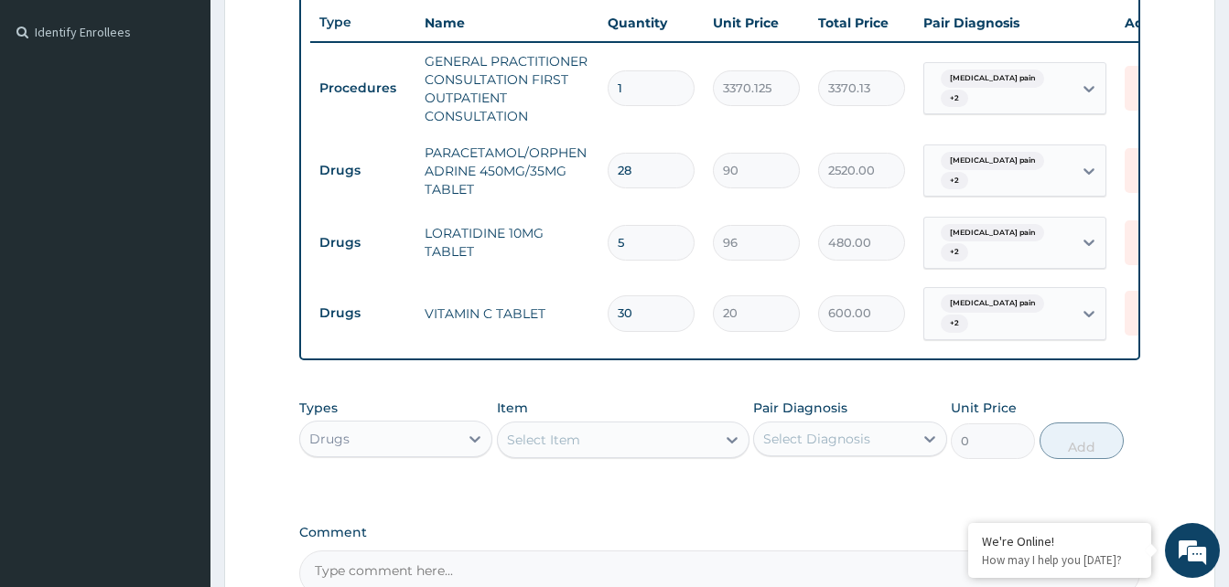
type input "30"
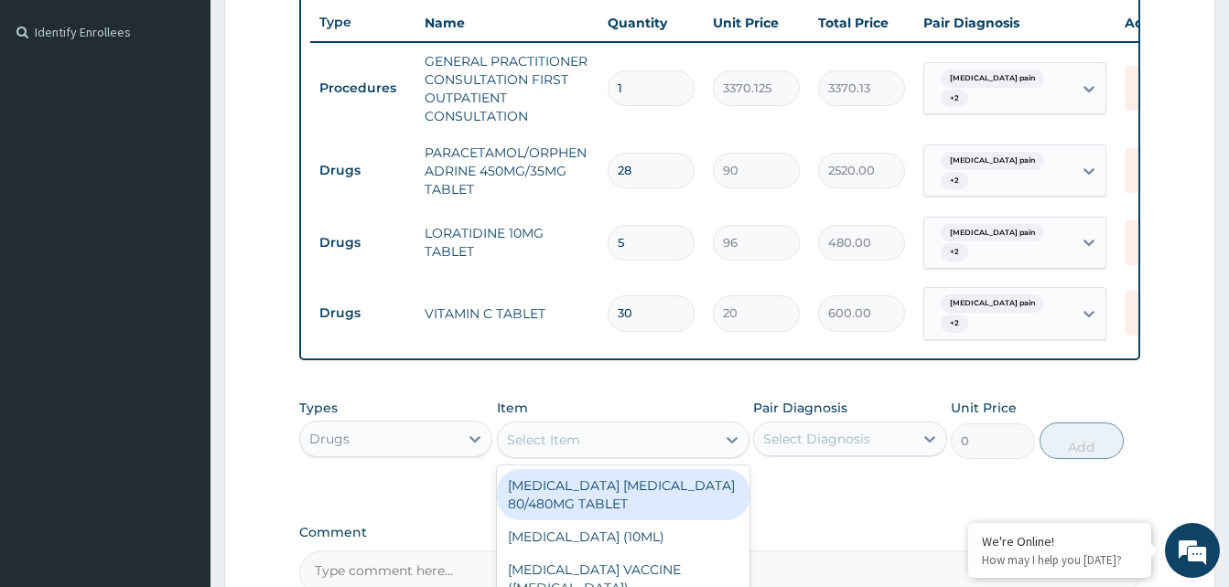
click at [664, 455] on div "Select Item" at bounding box center [607, 440] width 218 height 29
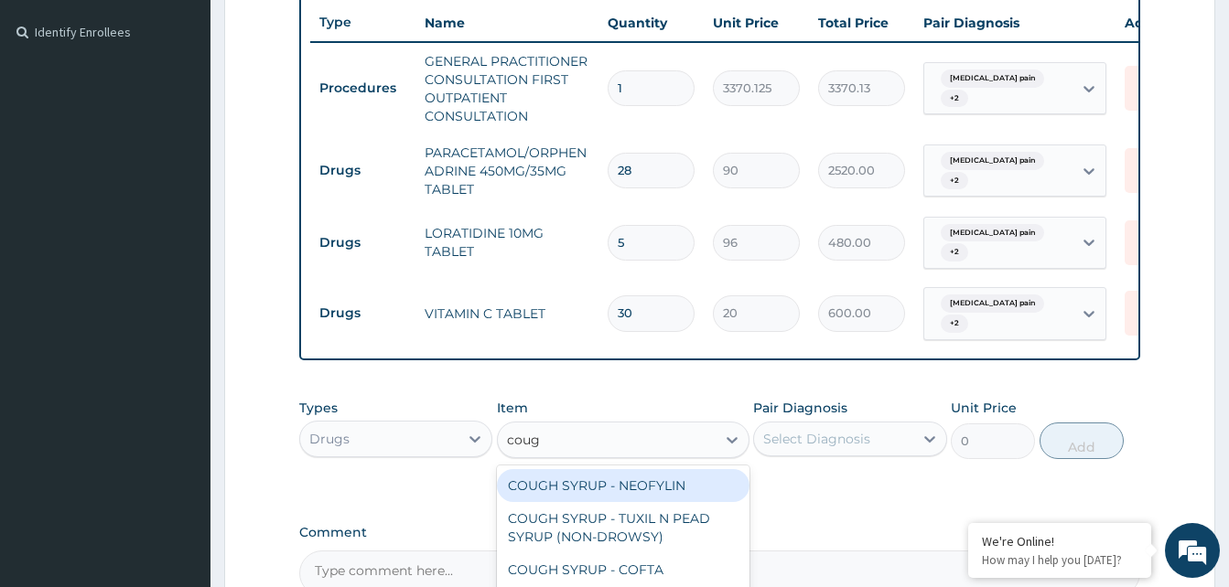
type input "cough"
click at [643, 491] on div "COUGH SYRUP - NEOFYLIN" at bounding box center [623, 485] width 253 height 33
type input "2000"
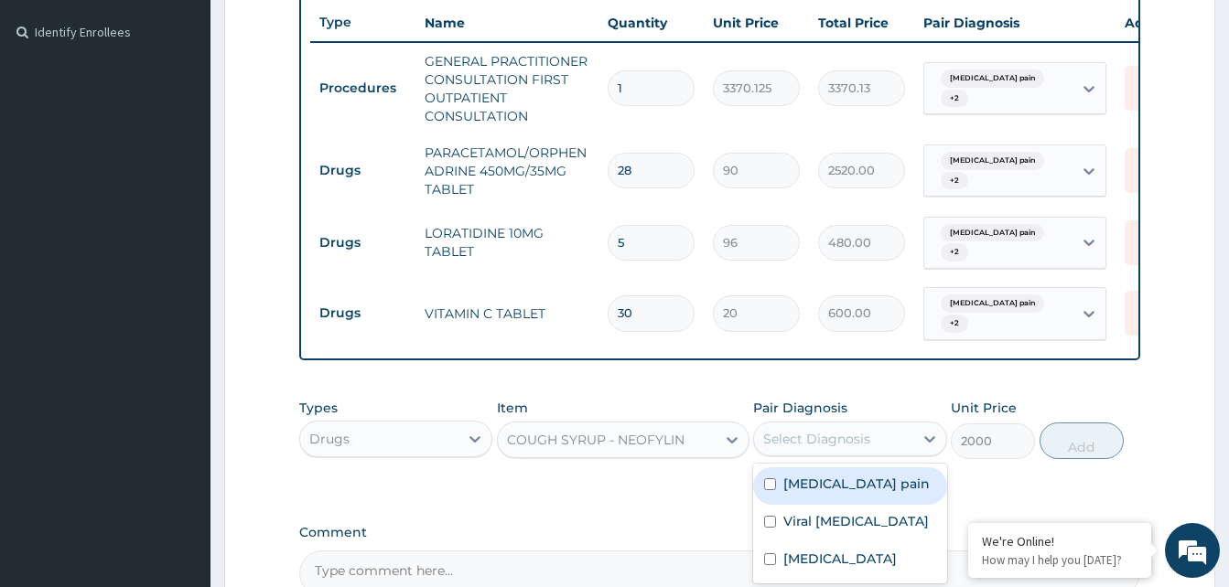
click at [886, 440] on div "Select Diagnosis" at bounding box center [833, 439] width 158 height 29
click at [844, 493] on label "[MEDICAL_DATA] pain" at bounding box center [856, 484] width 146 height 18
checkbox input "true"
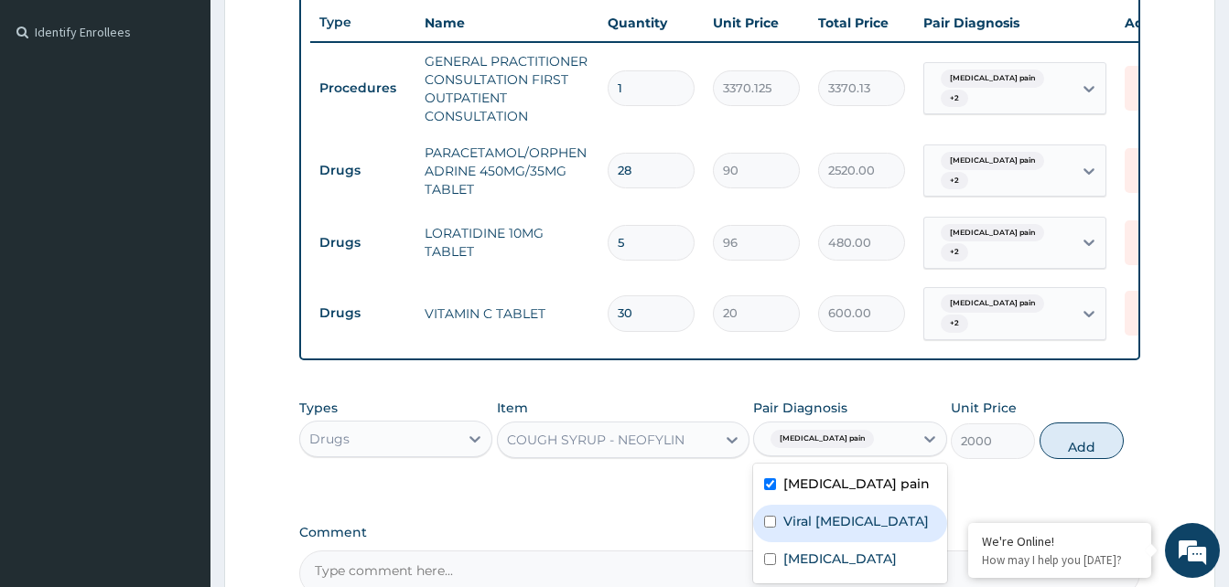
click at [824, 531] on label "Viral [MEDICAL_DATA]" at bounding box center [855, 521] width 145 height 18
checkbox input "true"
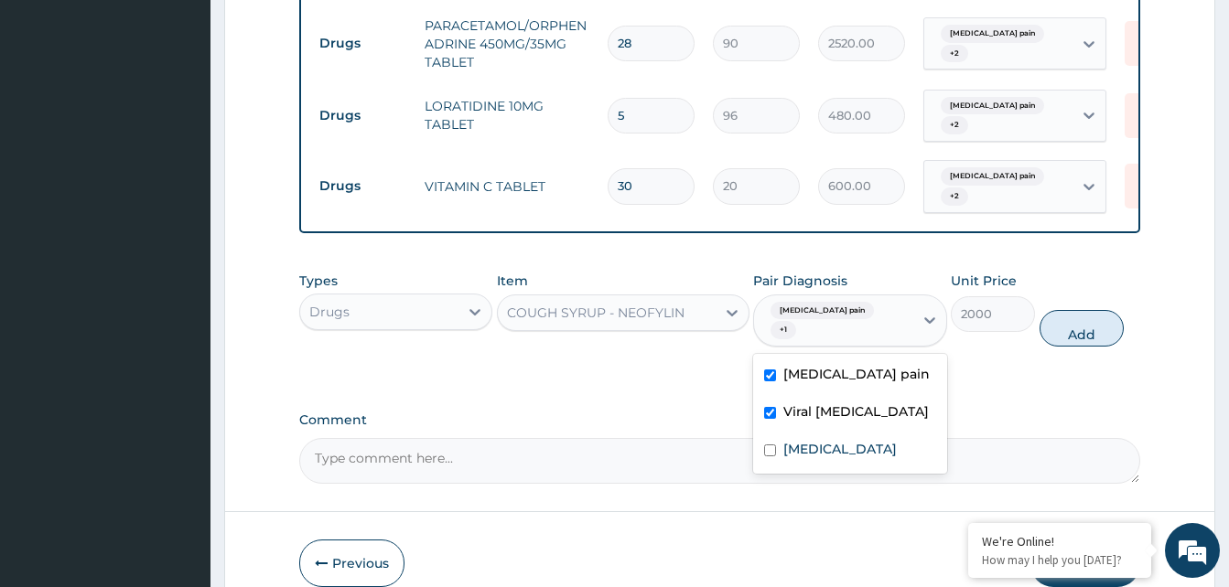
scroll to position [621, 0]
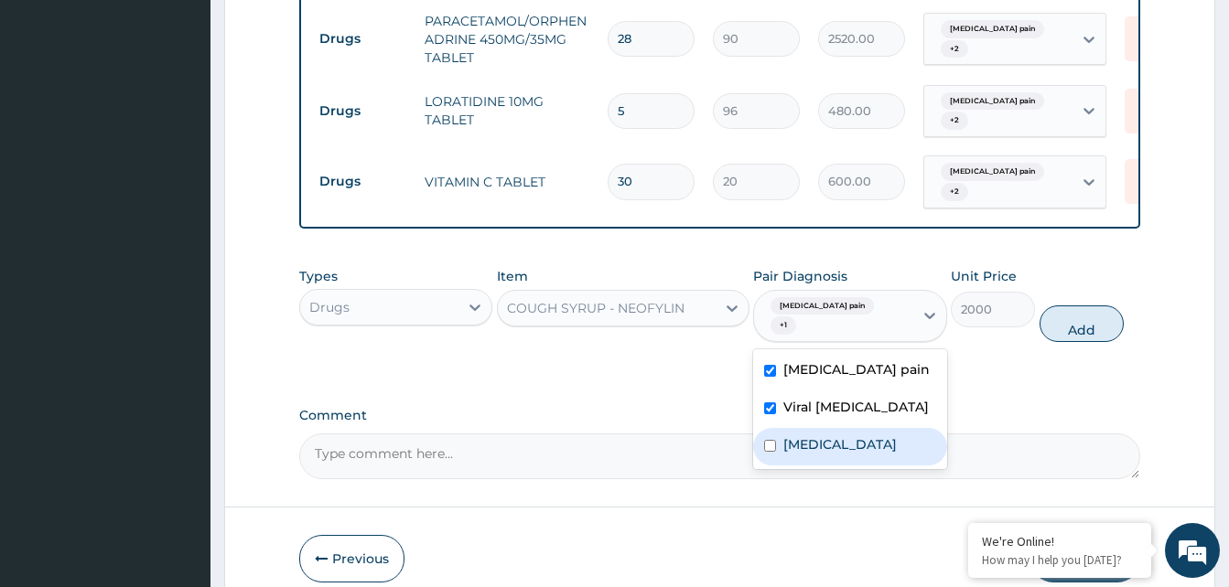
drag, startPoint x: 804, startPoint y: 458, endPoint x: 924, endPoint y: 388, distance: 138.6
click at [806, 454] on label "[MEDICAL_DATA]" at bounding box center [839, 445] width 113 height 18
checkbox input "true"
drag, startPoint x: 1089, startPoint y: 333, endPoint x: 1064, endPoint y: 325, distance: 26.0
click at [1087, 333] on button "Add" at bounding box center [1082, 324] width 84 height 37
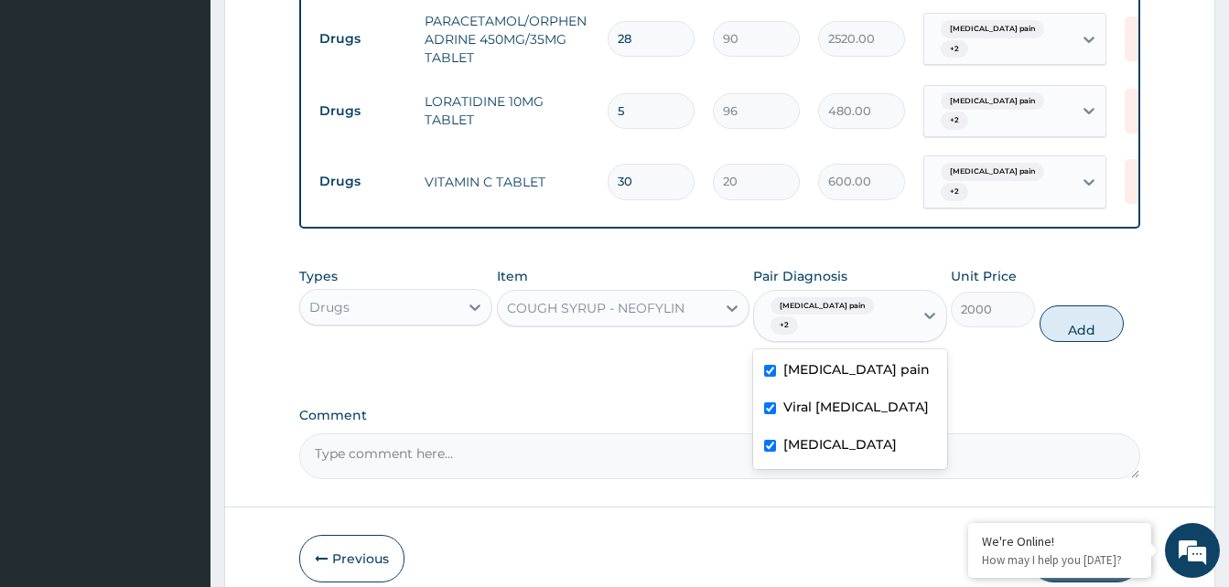
type input "0"
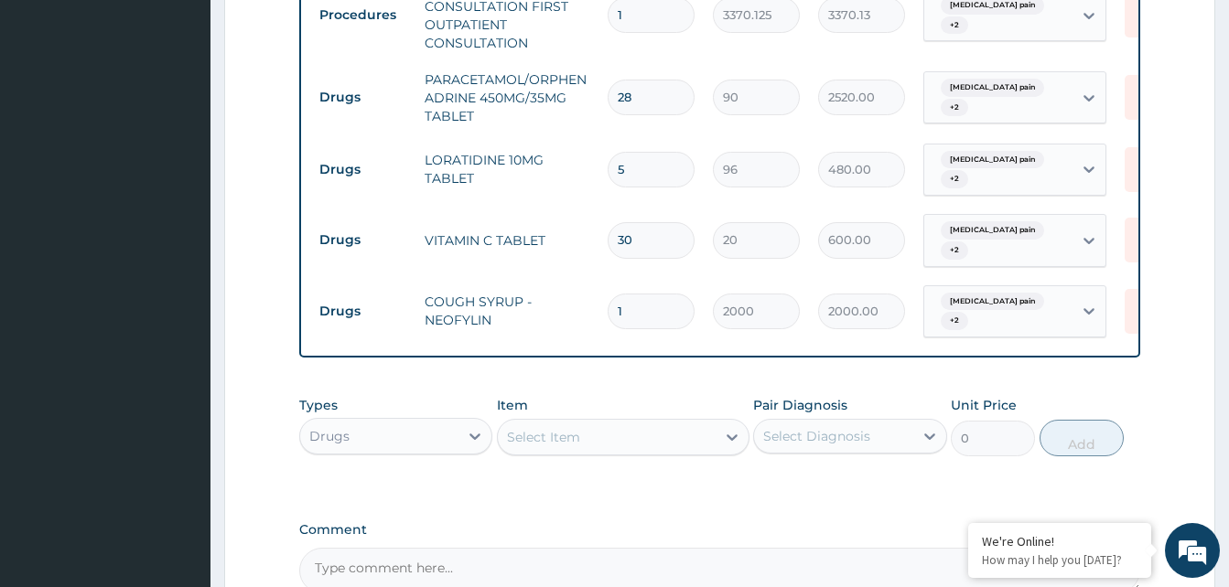
scroll to position [775, 0]
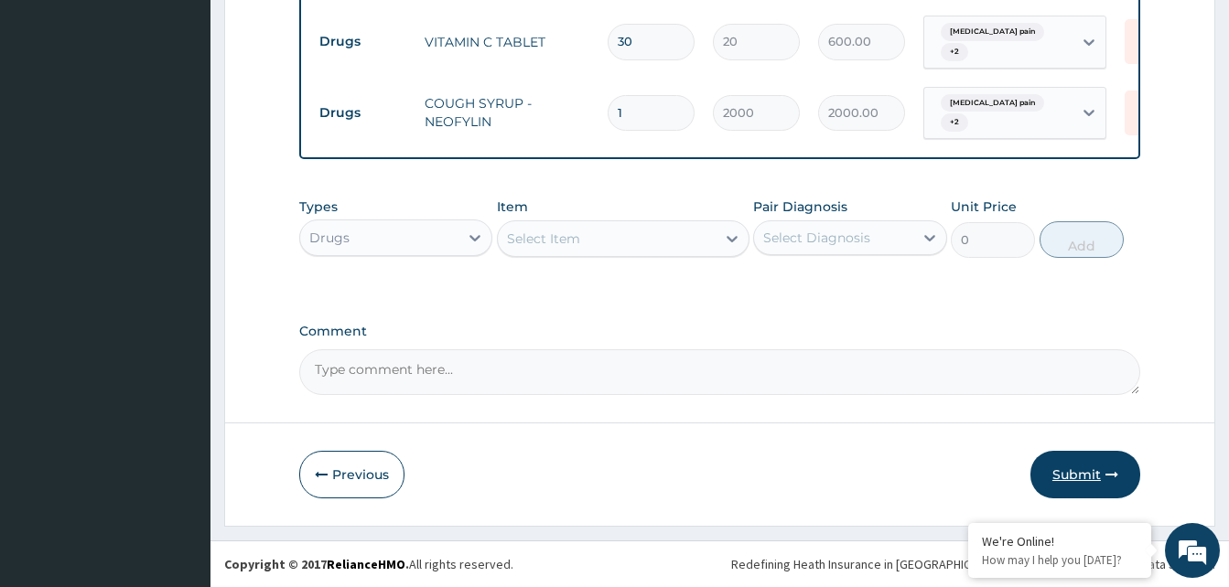
click at [1060, 470] on button "Submit" at bounding box center [1085, 475] width 110 height 48
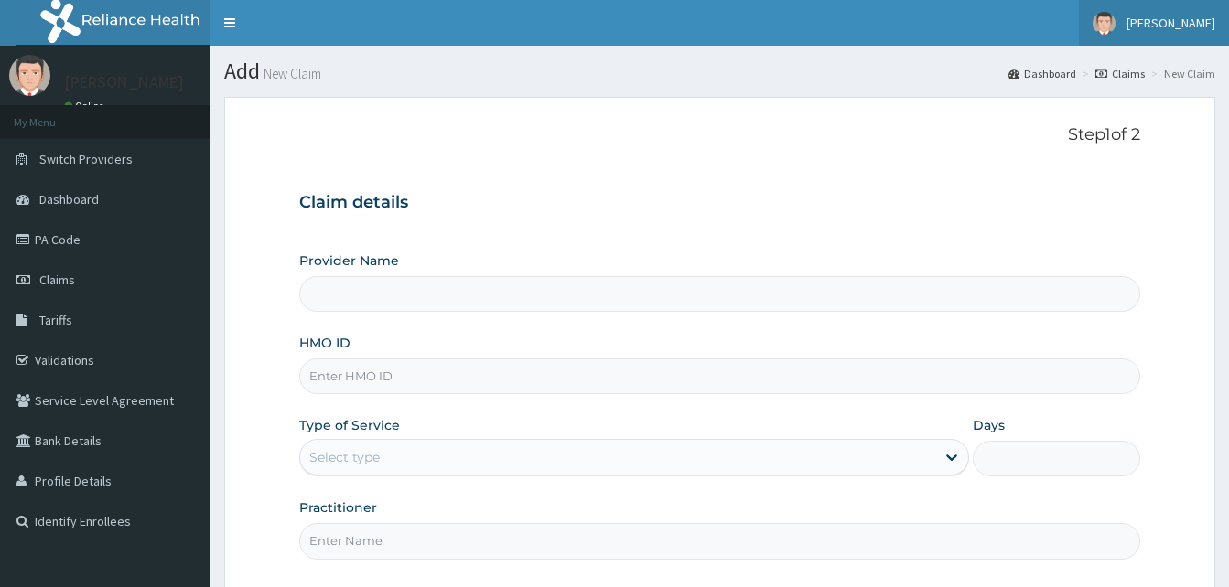
type input "Reliance Family Clinics (RFC) - Gbagada"
click at [1198, 16] on span "[PERSON_NAME]" at bounding box center [1170, 23] width 89 height 16
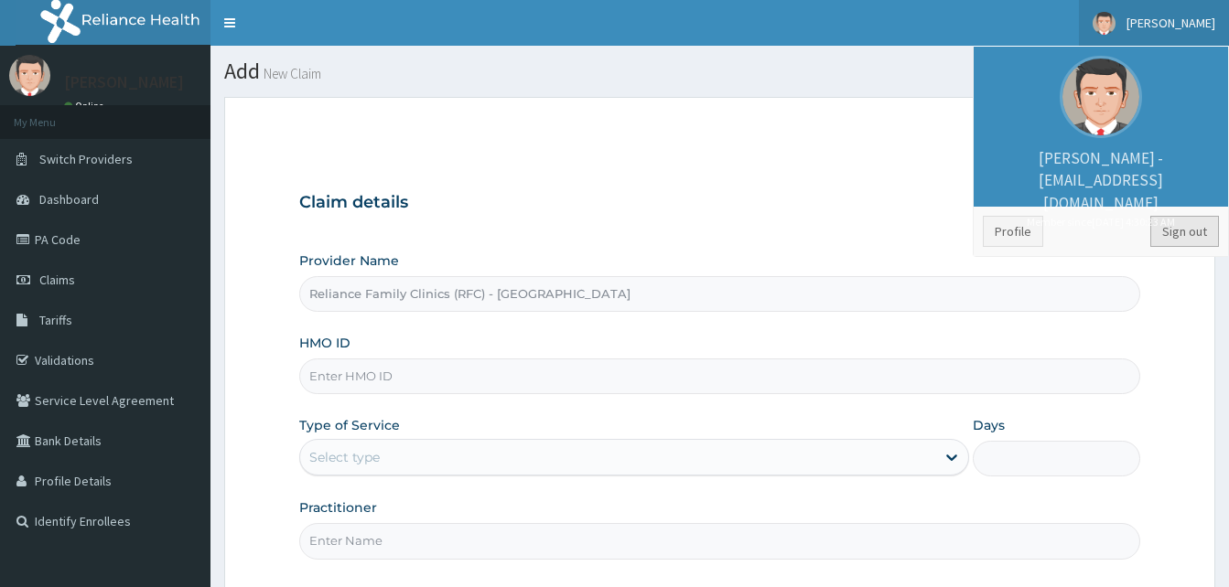
click at [1179, 231] on link "Sign out" at bounding box center [1184, 231] width 69 height 31
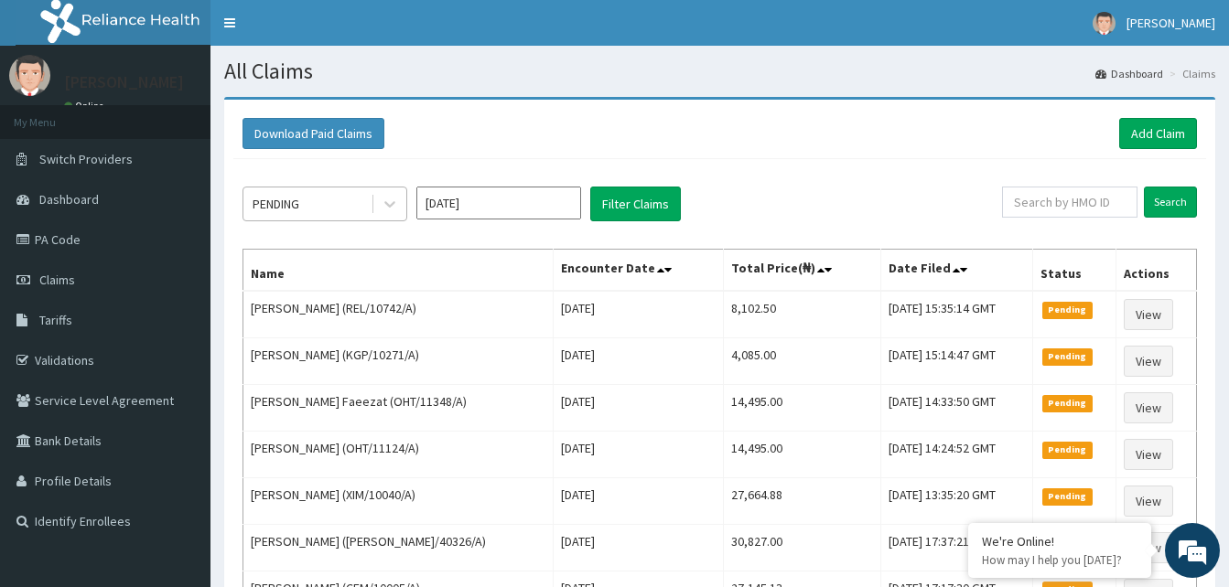
click at [269, 197] on div "PENDING" at bounding box center [276, 204] width 47 height 18
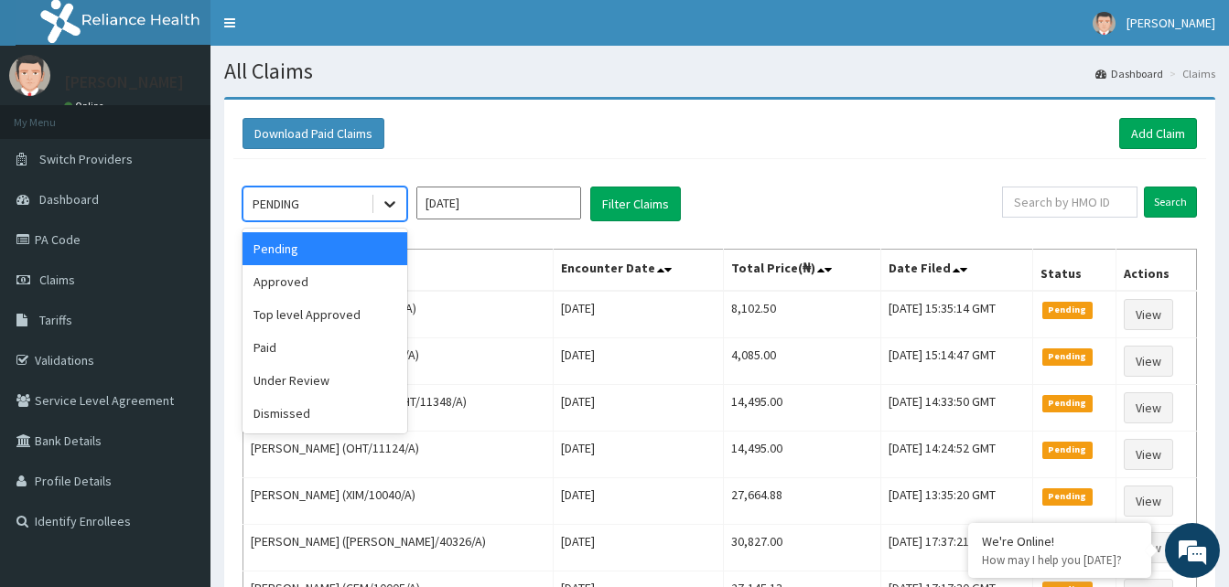
drag, startPoint x: 400, startPoint y: 200, endPoint x: 389, endPoint y: 212, distance: 16.2
click at [400, 203] on div at bounding box center [389, 204] width 33 height 33
click at [313, 285] on div "Approved" at bounding box center [324, 281] width 165 height 33
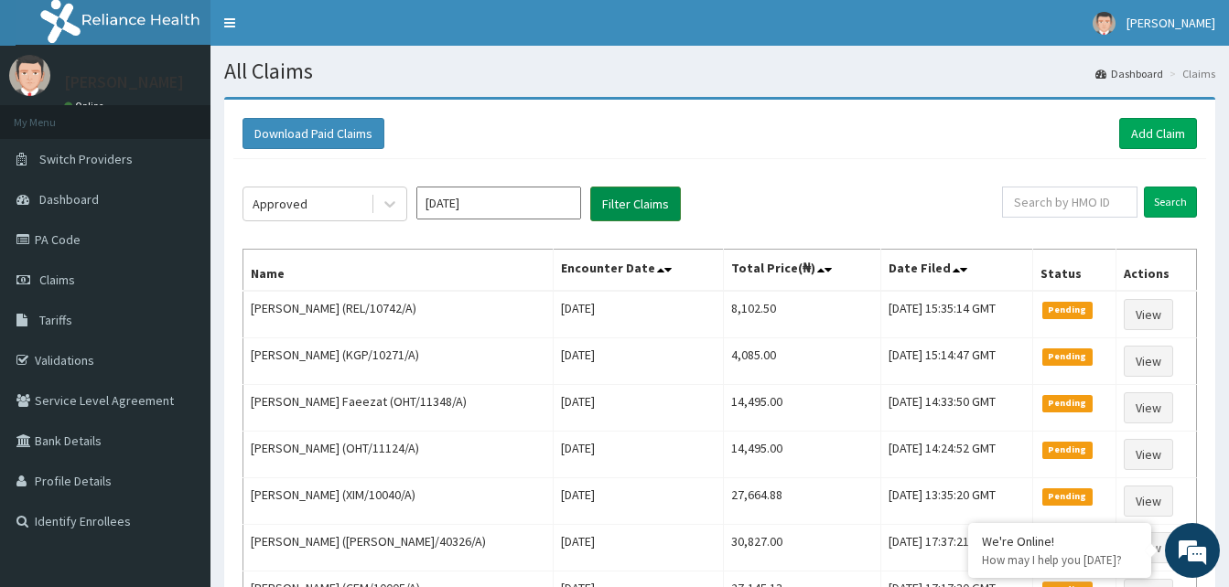
click at [656, 212] on button "Filter Claims" at bounding box center [635, 204] width 91 height 35
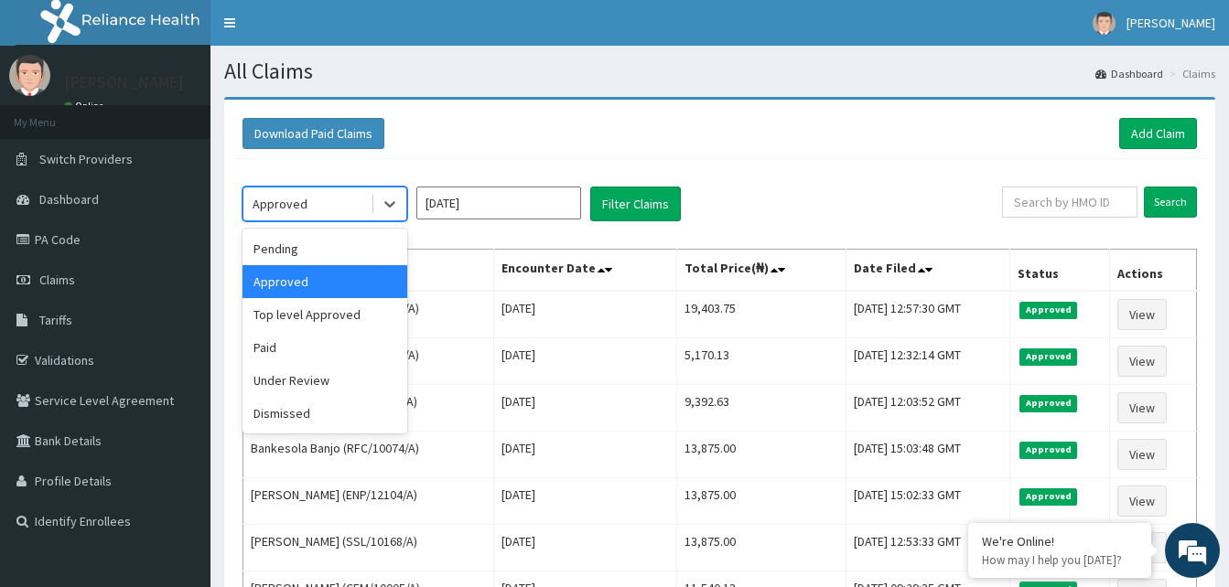
click at [291, 216] on div "Approved" at bounding box center [306, 203] width 127 height 29
click at [291, 248] on div "Pending" at bounding box center [324, 248] width 165 height 33
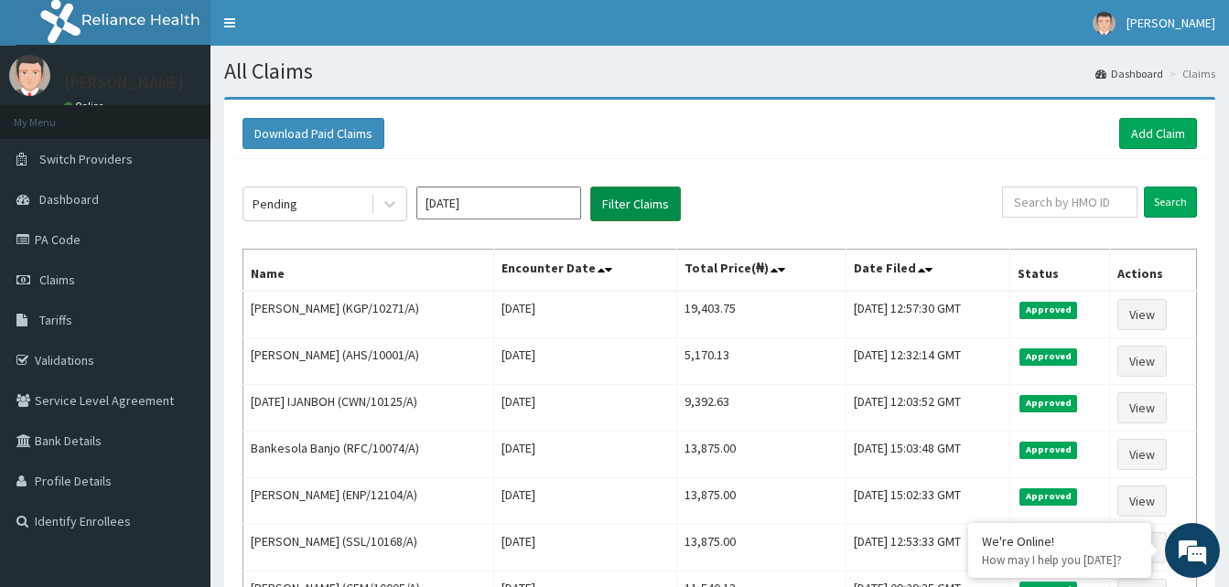
click at [643, 189] on button "Filter Claims" at bounding box center [635, 204] width 91 height 35
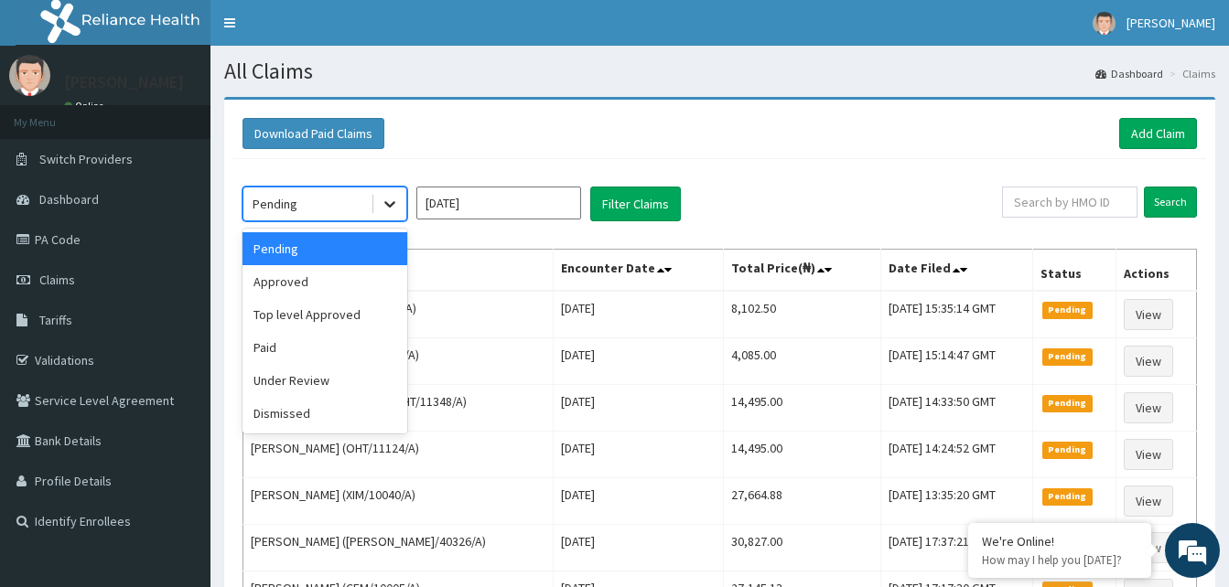
click at [381, 193] on div at bounding box center [389, 204] width 33 height 33
click at [302, 380] on div "Under Review" at bounding box center [324, 380] width 165 height 33
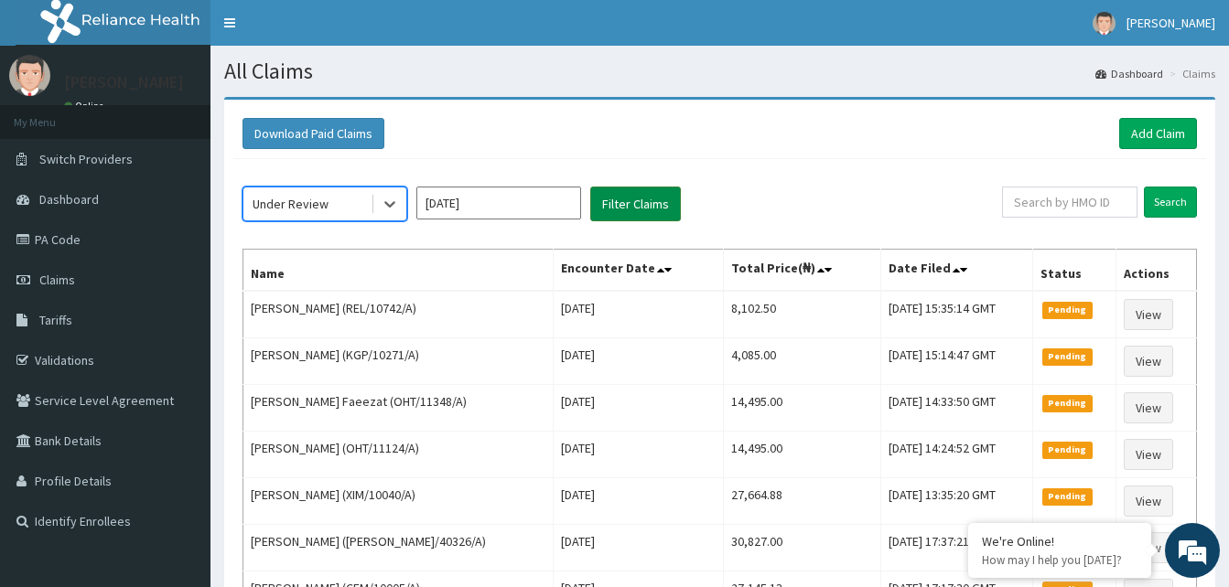
click at [623, 192] on button "Filter Claims" at bounding box center [635, 204] width 91 height 35
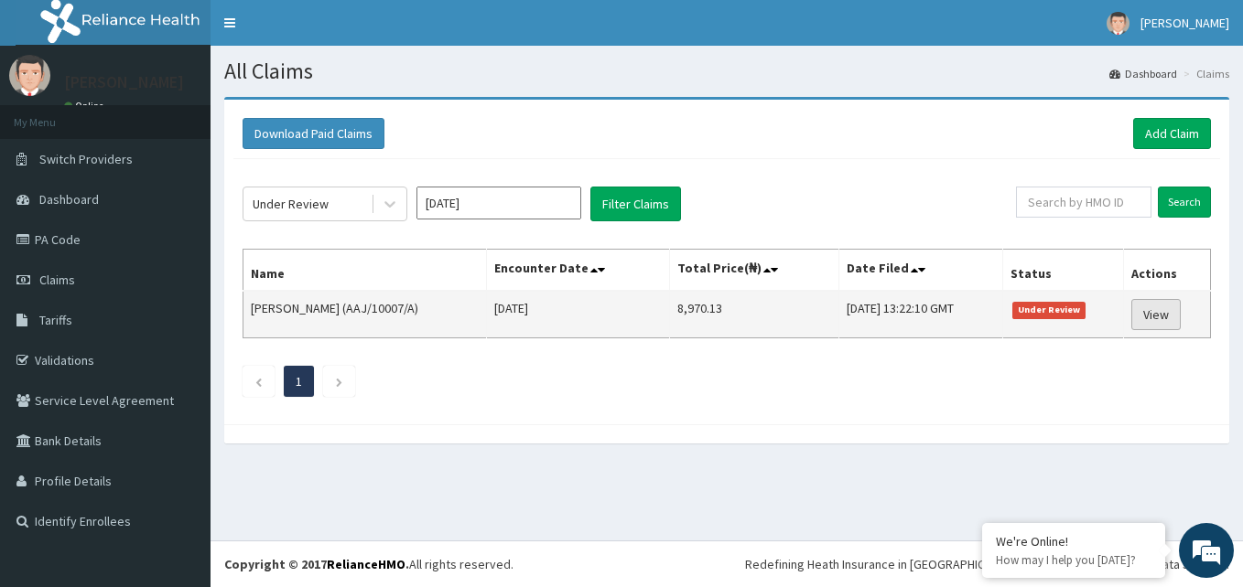
click at [1167, 314] on link "View" at bounding box center [1155, 314] width 49 height 31
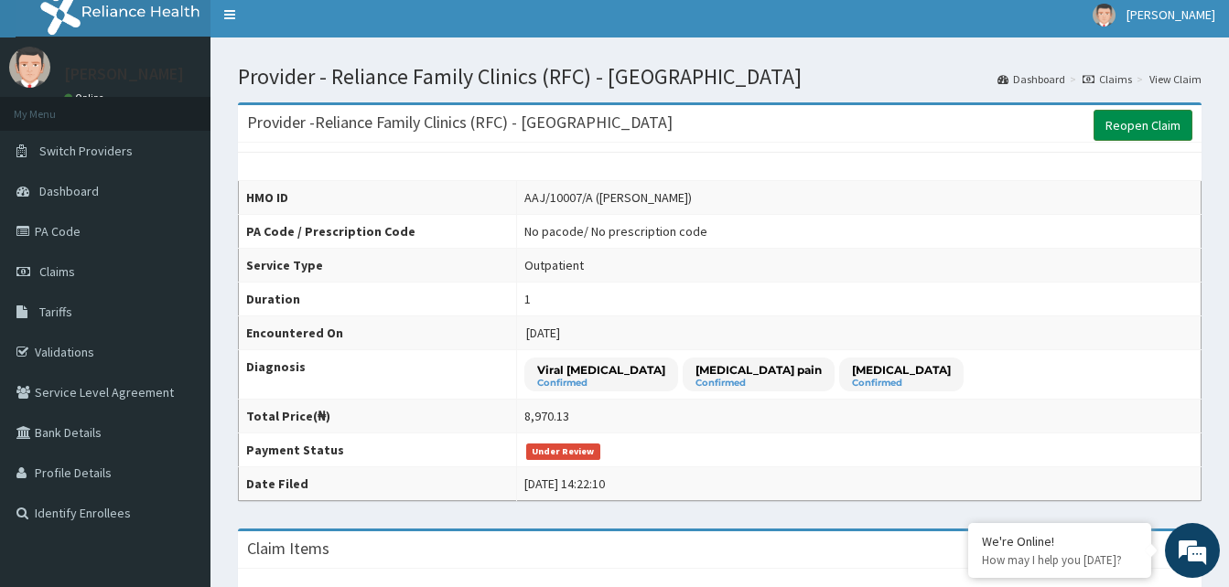
click at [1121, 129] on link "Reopen Claim" at bounding box center [1142, 125] width 99 height 31
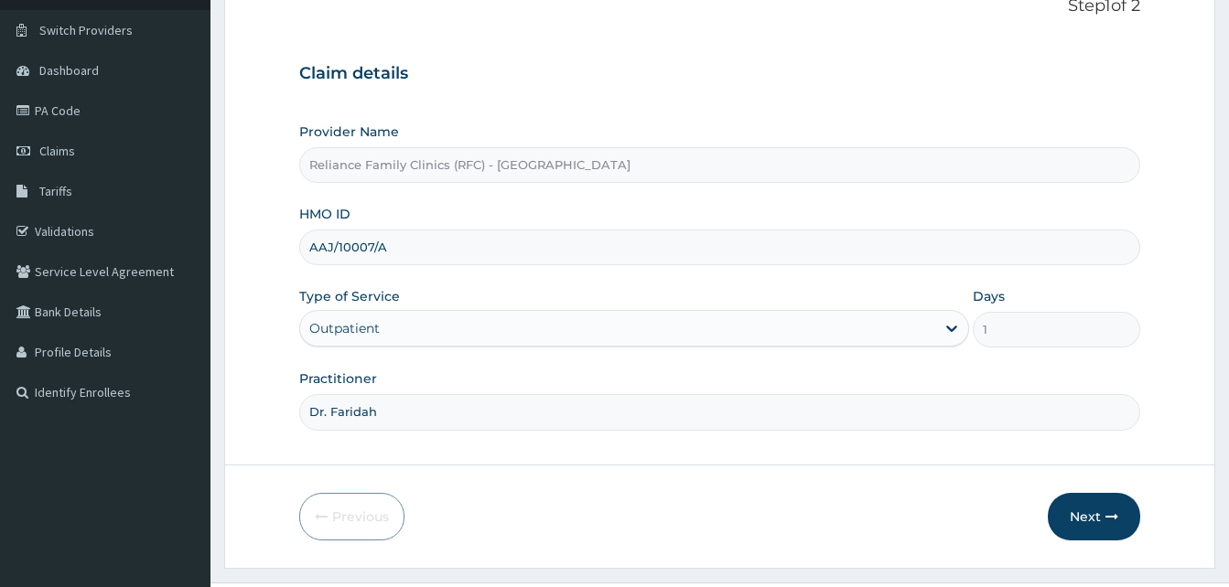
scroll to position [171, 0]
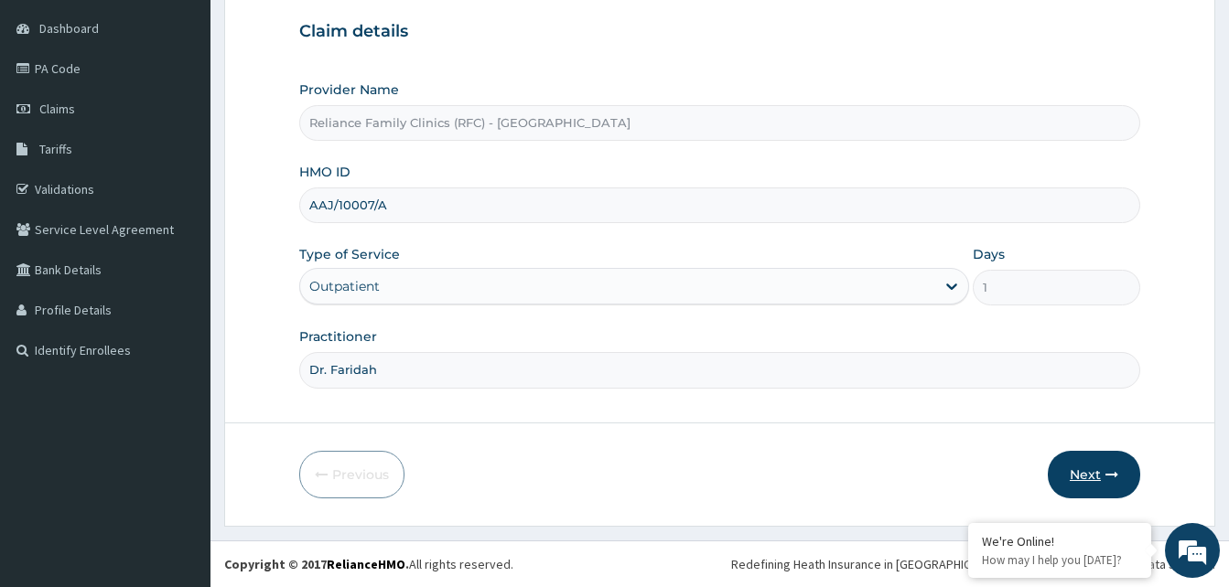
click at [1090, 469] on button "Next" at bounding box center [1094, 475] width 92 height 48
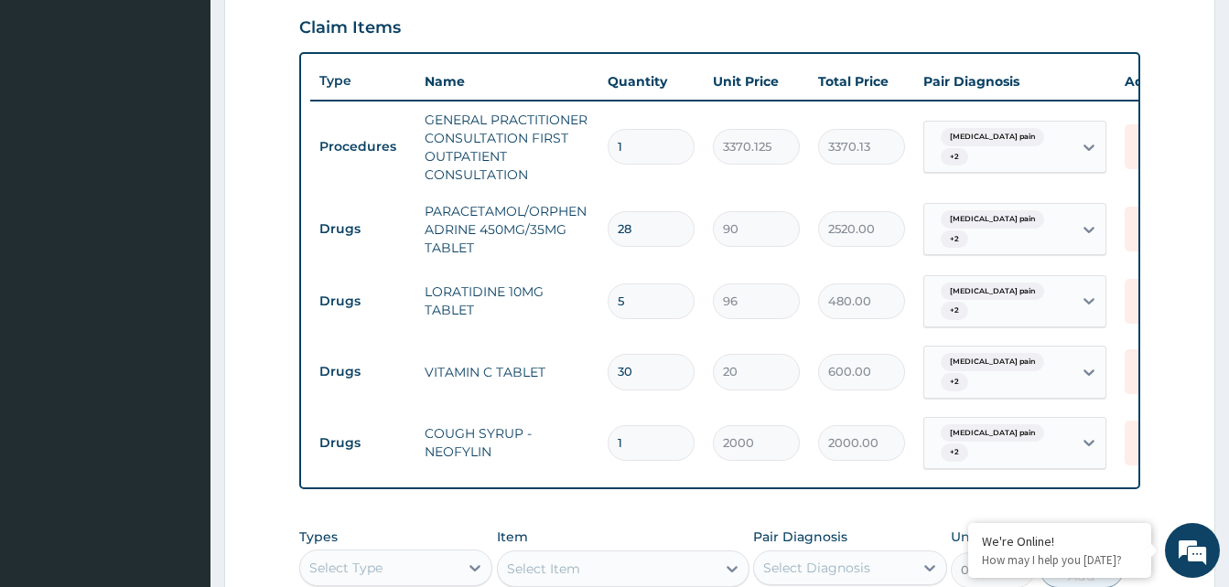
scroll to position [872, 0]
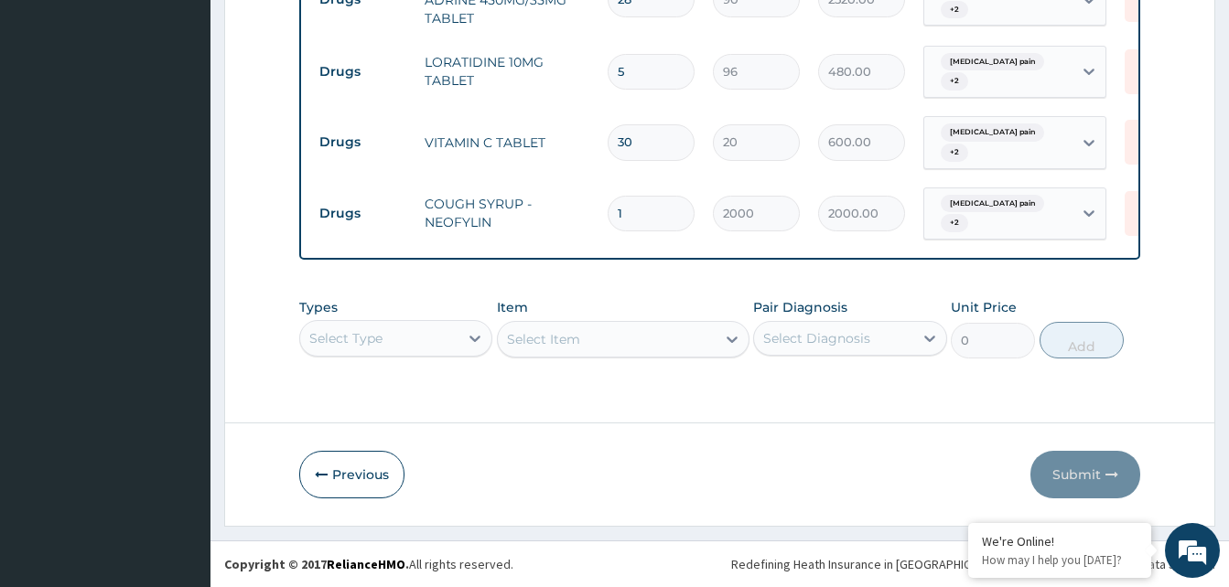
click at [439, 337] on div "Select Type" at bounding box center [395, 338] width 193 height 37
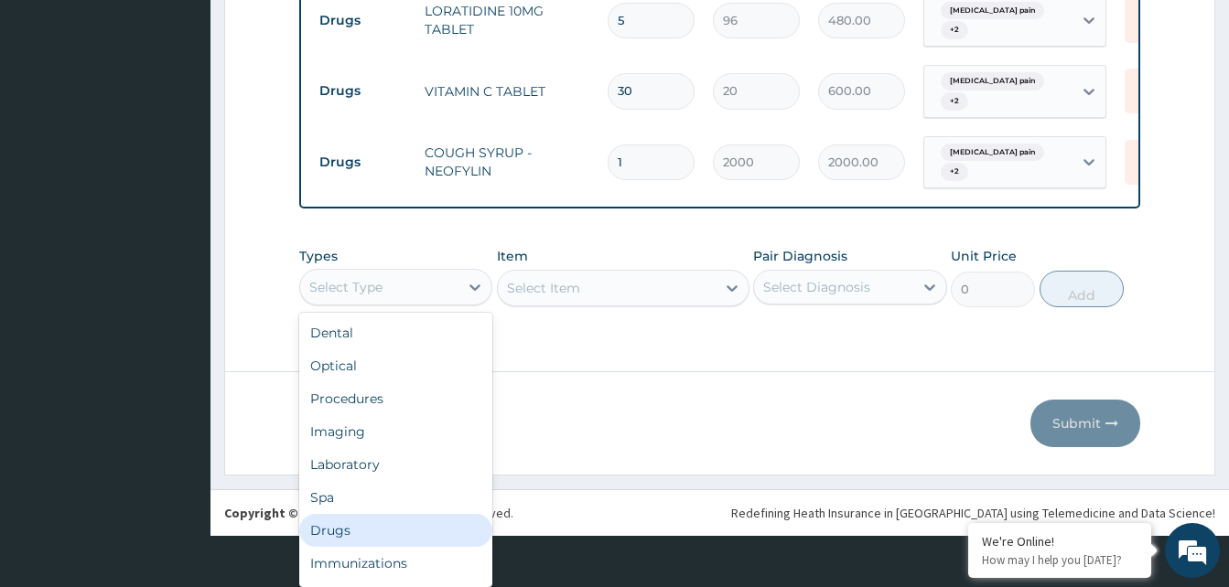
drag, startPoint x: 369, startPoint y: 517, endPoint x: 513, endPoint y: 299, distance: 261.4
click at [368, 514] on div "Drugs" at bounding box center [395, 530] width 193 height 33
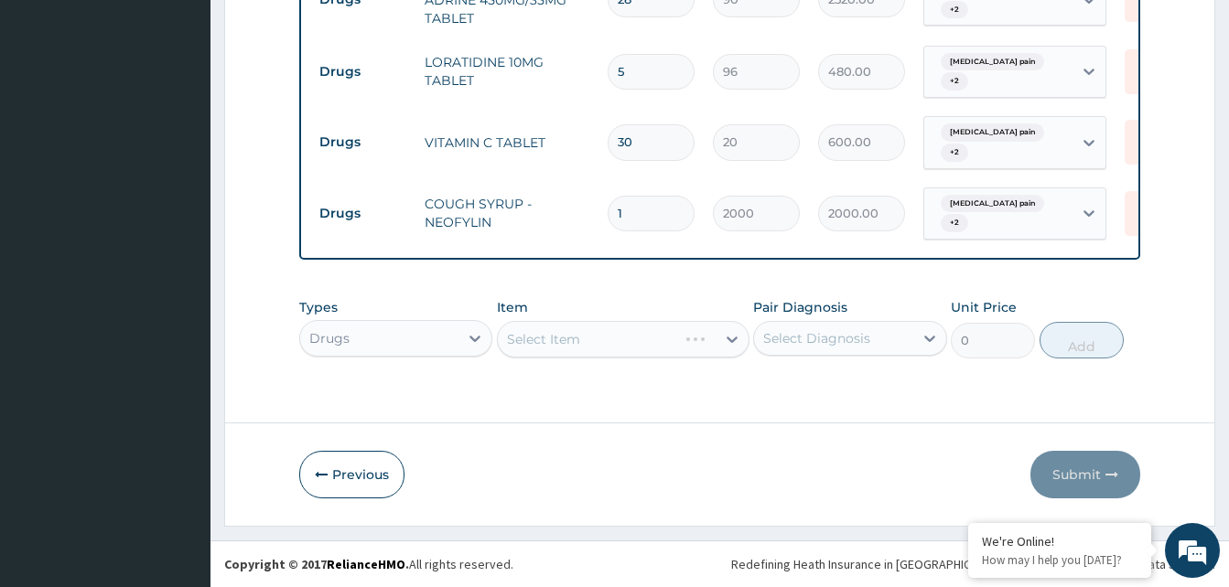
scroll to position [0, 0]
click at [601, 342] on div "Select Item" at bounding box center [623, 339] width 253 height 37
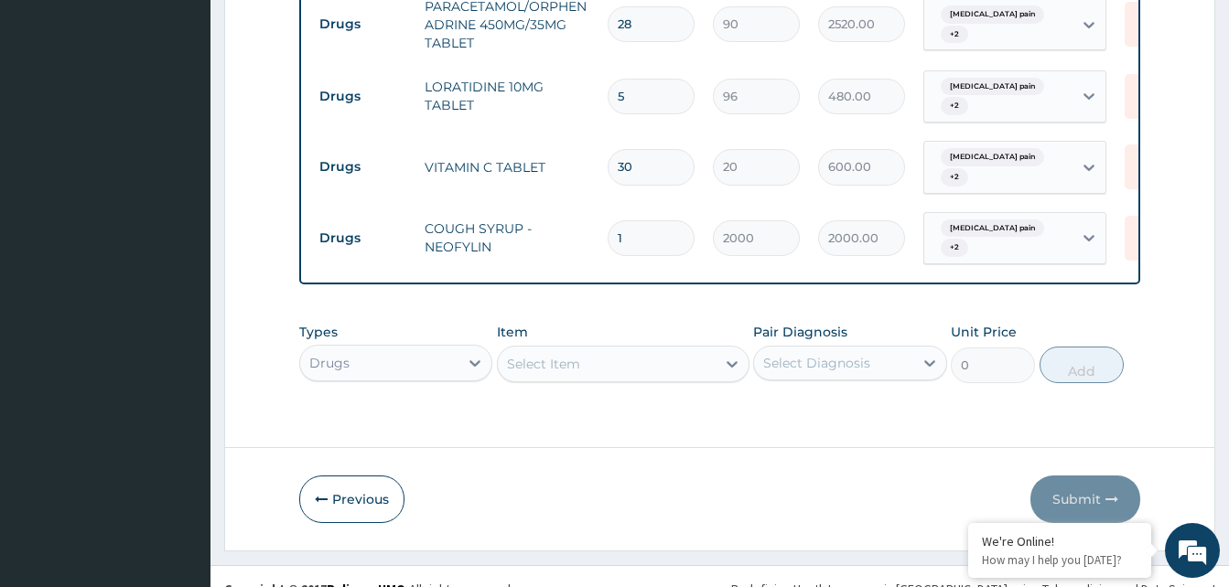
scroll to position [872, 0]
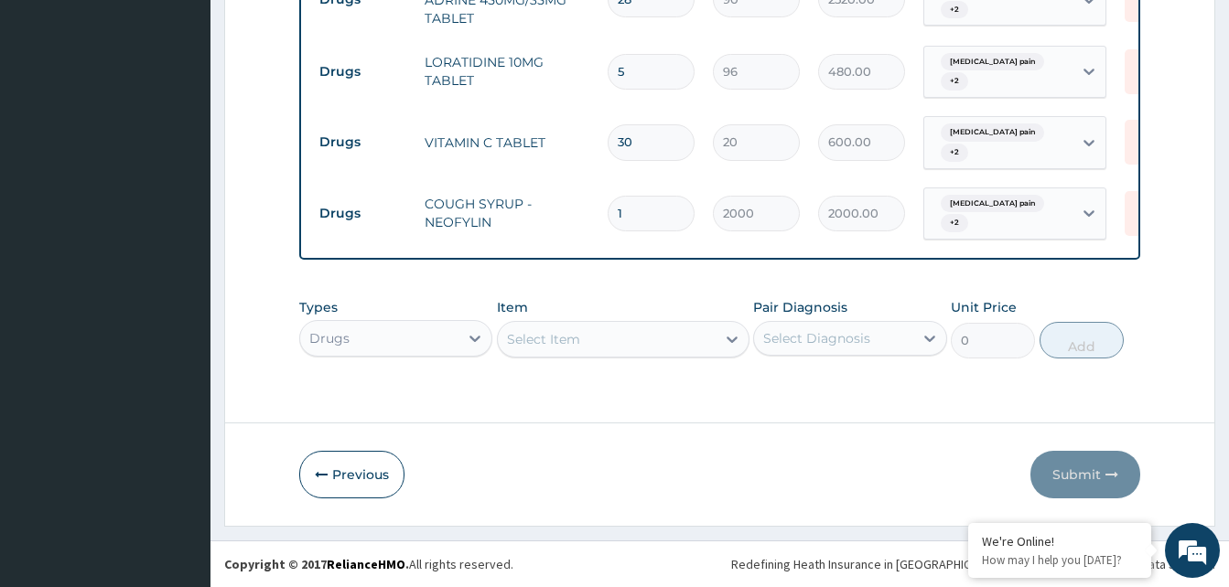
click at [636, 337] on div "Select Item" at bounding box center [623, 339] width 253 height 37
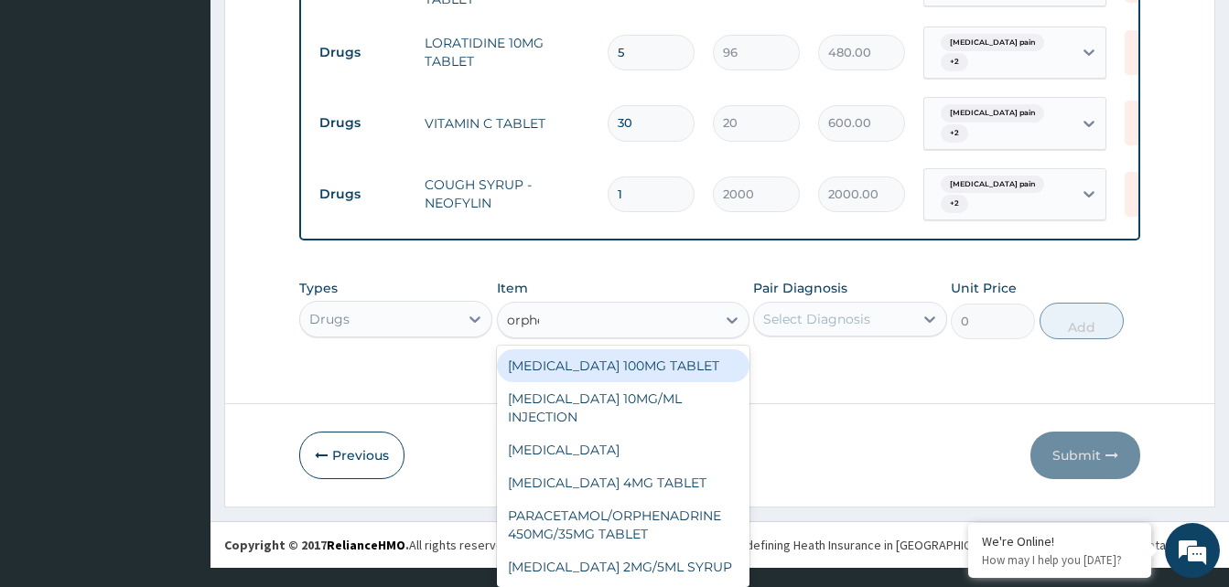
scroll to position [41, 0]
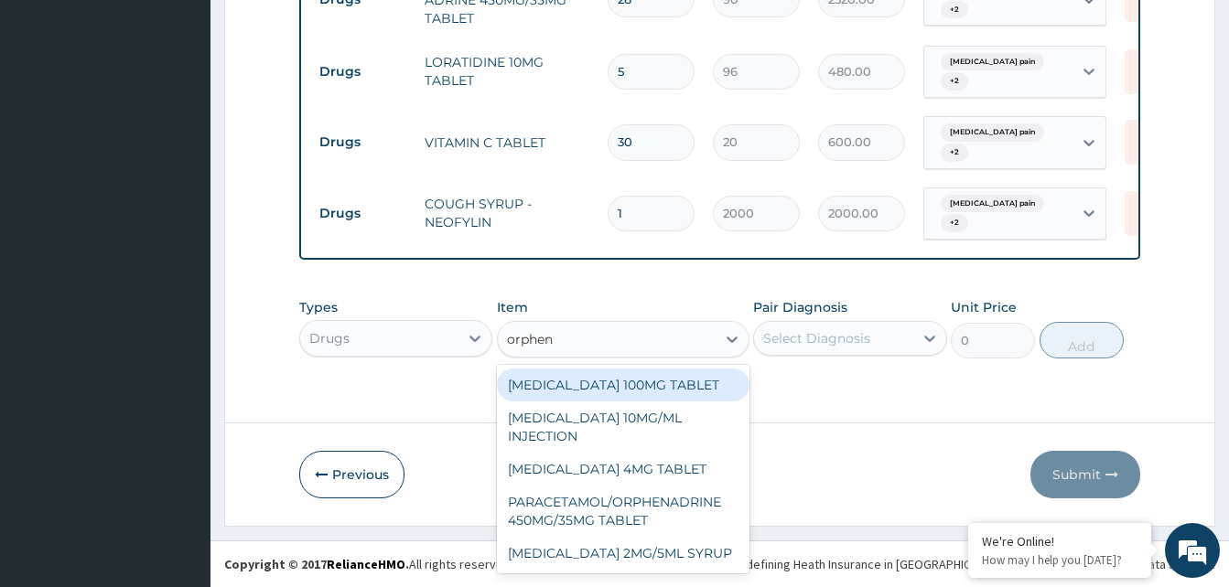
type input "orphena"
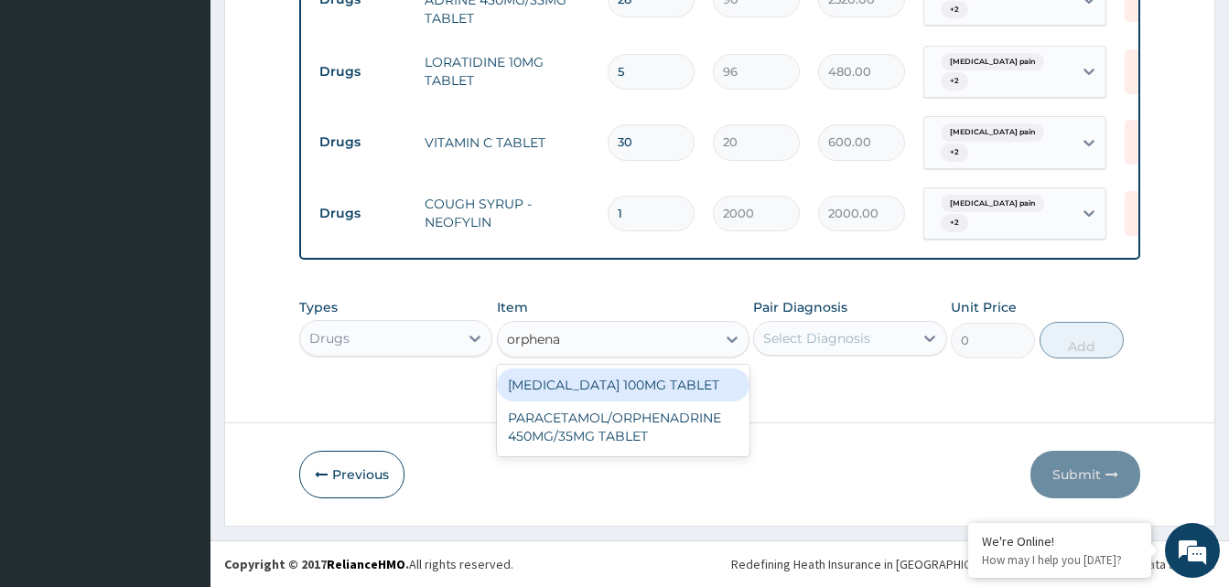
click at [594, 398] on div "[MEDICAL_DATA] 100MG TABLET" at bounding box center [623, 385] width 253 height 33
type input "174"
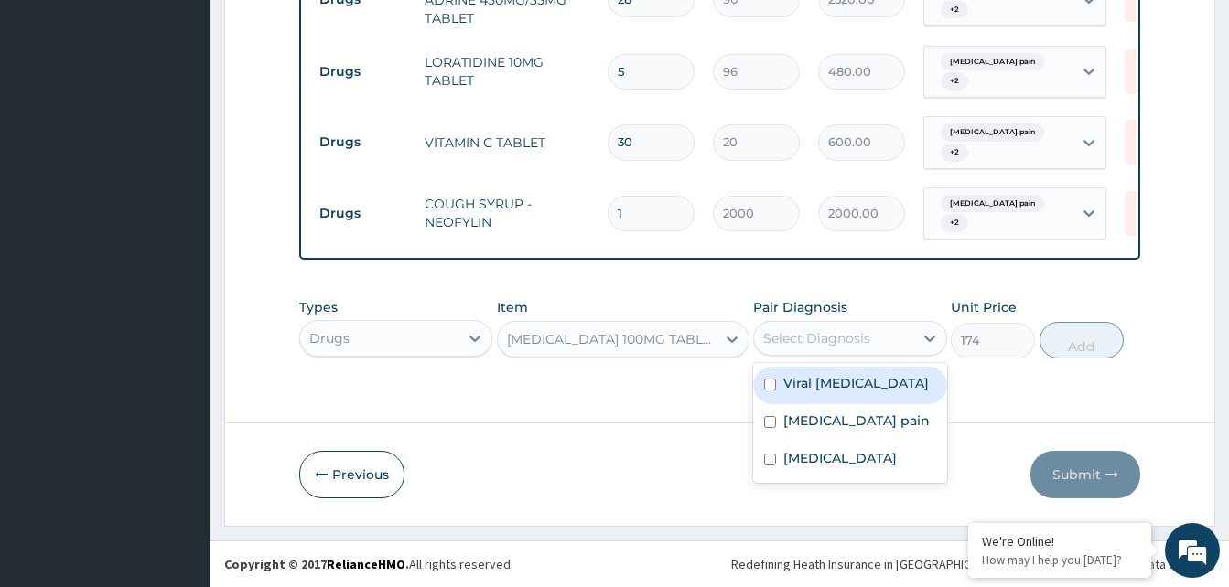
click at [872, 339] on div "Select Diagnosis" at bounding box center [833, 338] width 158 height 29
click at [840, 386] on label "Viral [MEDICAL_DATA]" at bounding box center [855, 383] width 145 height 18
checkbox input "true"
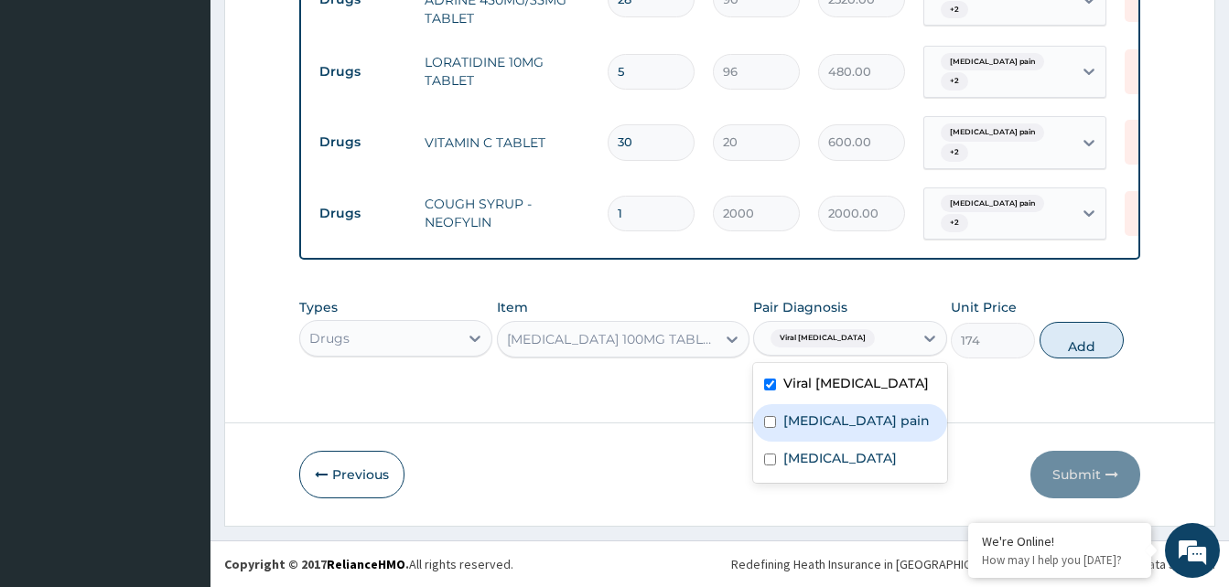
click at [824, 421] on label "[MEDICAL_DATA] pain" at bounding box center [856, 421] width 146 height 18
checkbox input "true"
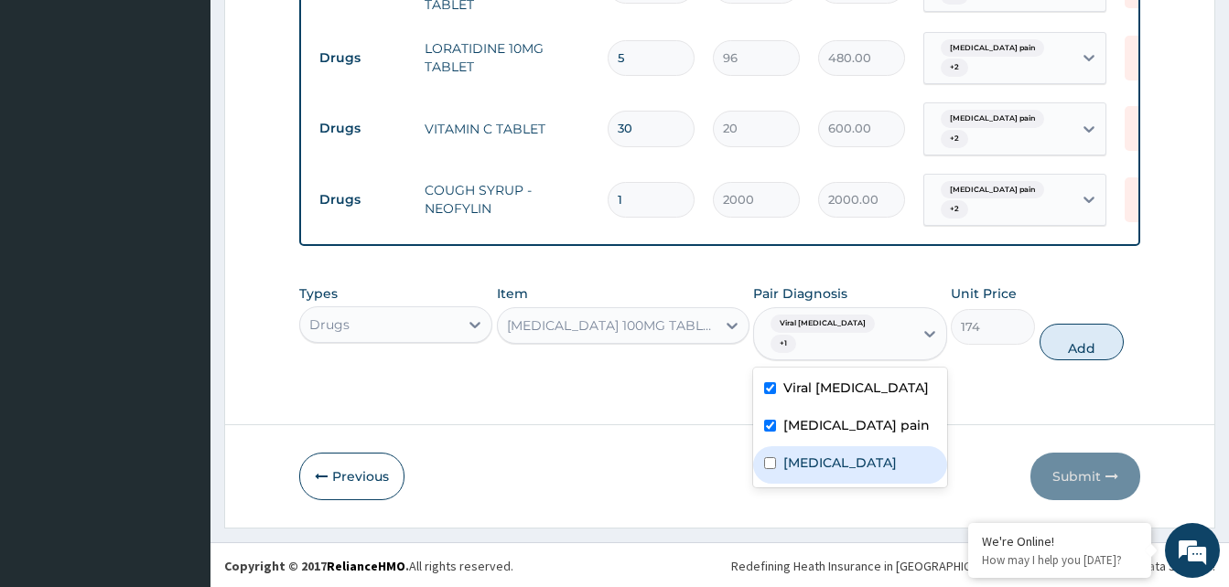
click at [803, 458] on label "[MEDICAL_DATA]" at bounding box center [839, 463] width 113 height 18
checkbox input "true"
click at [1079, 345] on button "Add" at bounding box center [1082, 342] width 84 height 37
type input "0"
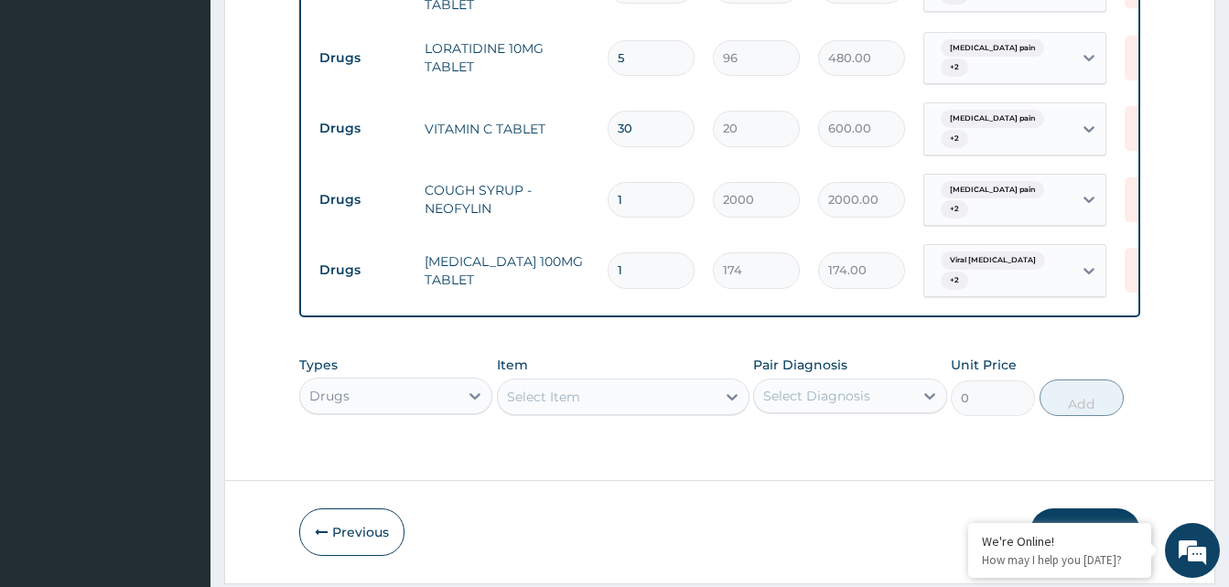
type input "12"
type input "2088.00"
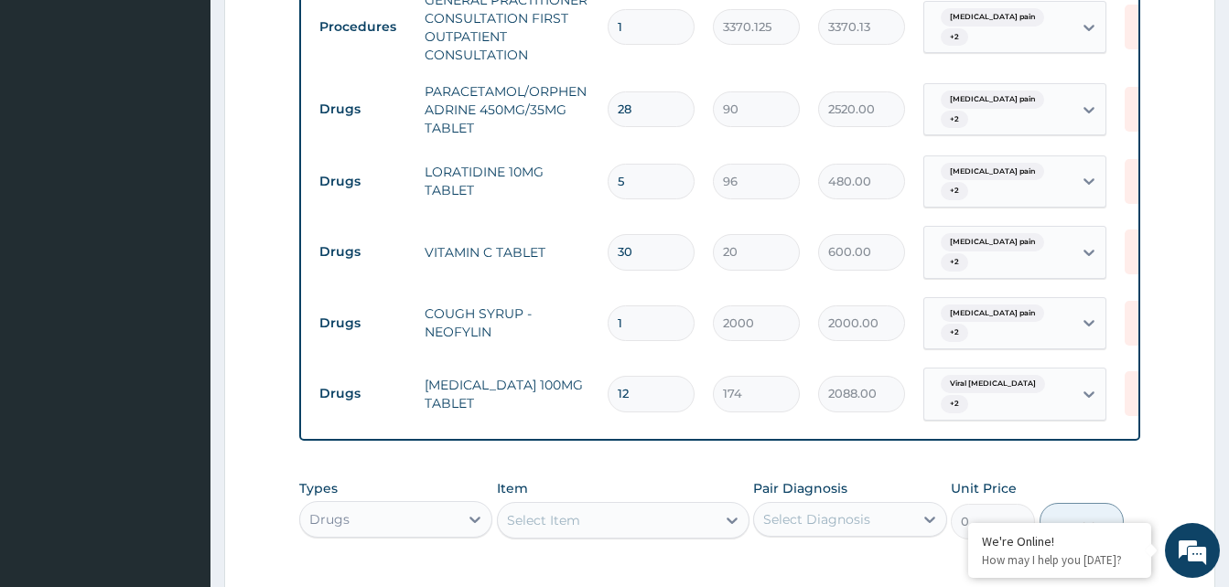
scroll to position [781, 0]
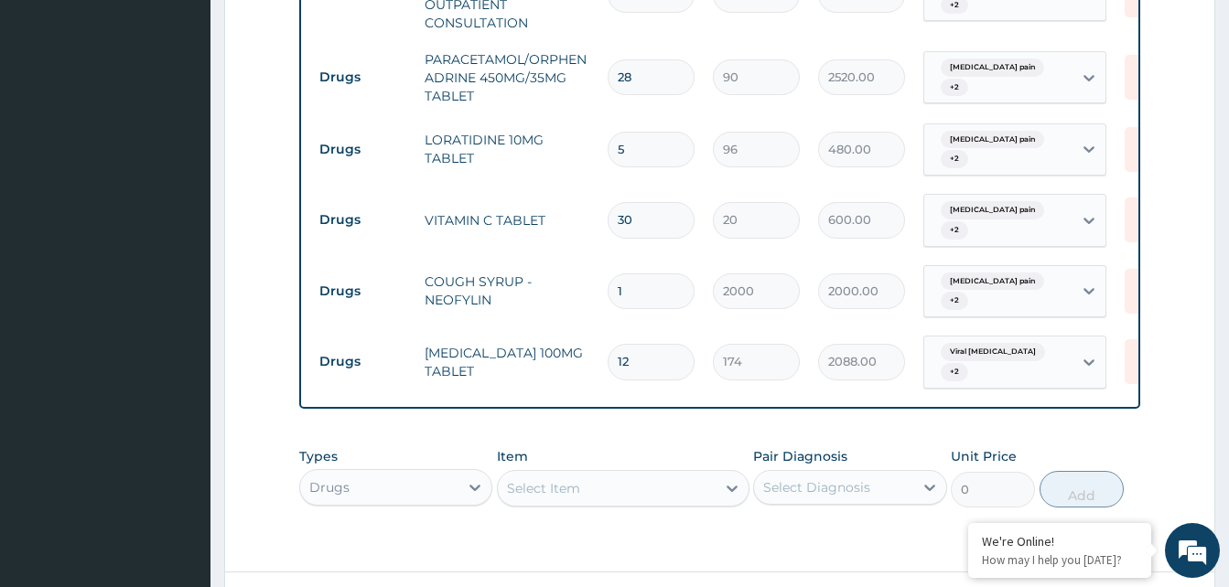
type input "12"
